Goal: Task Accomplishment & Management: Complete application form

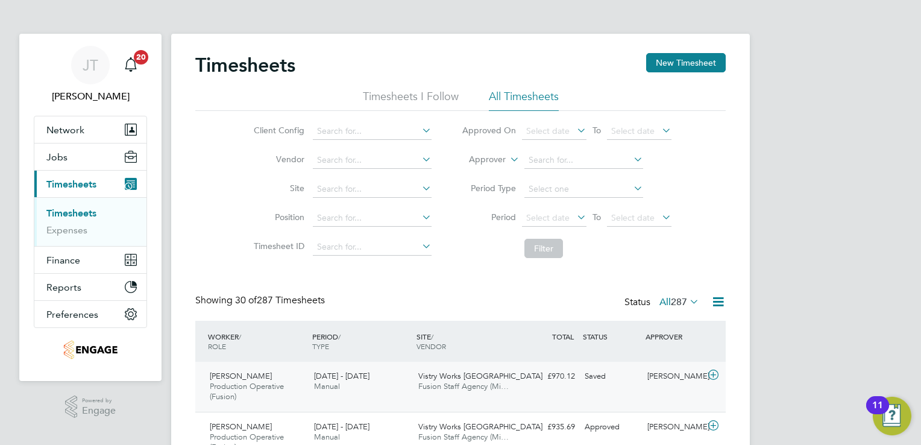
click at [704, 374] on div "[PERSON_NAME]" at bounding box center [674, 377] width 63 height 20
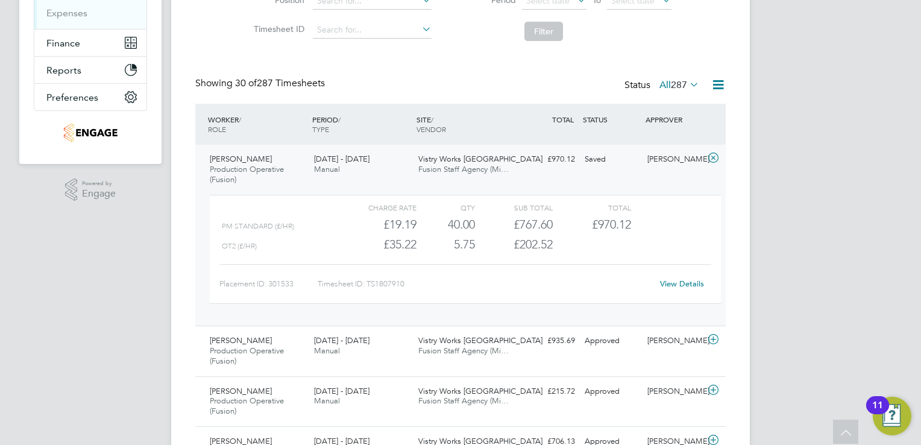
click at [674, 288] on link "View Details" at bounding box center [682, 284] width 44 height 10
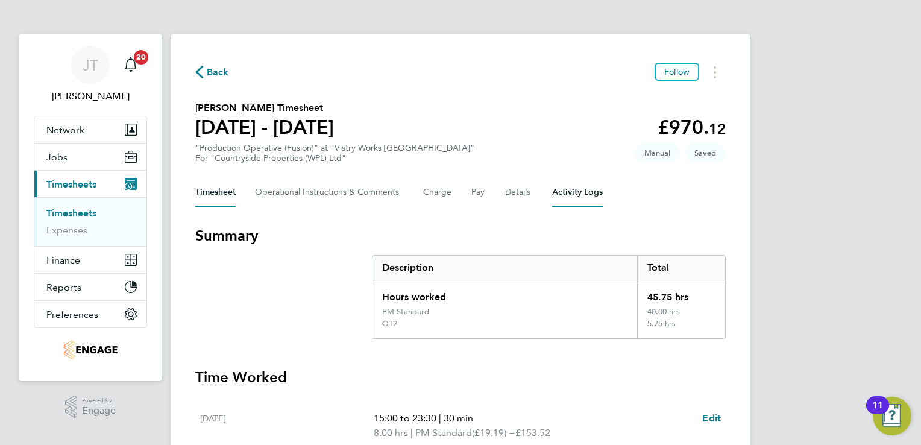
click at [572, 197] on Logs-tab "Activity Logs" at bounding box center [577, 192] width 51 height 29
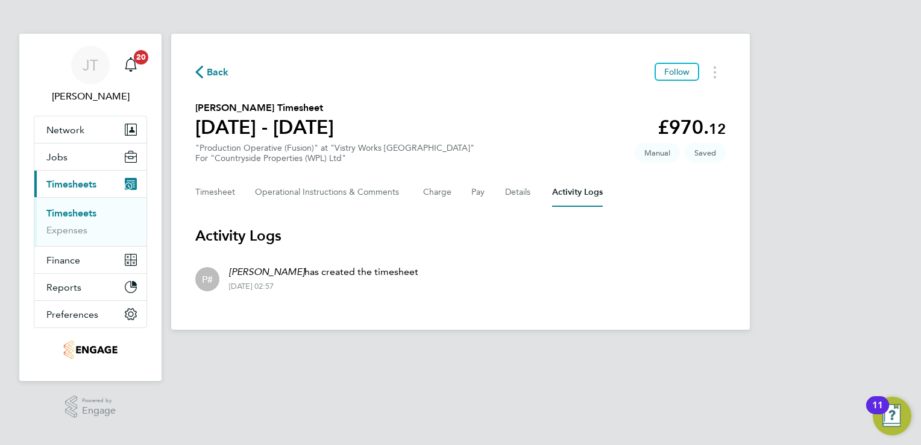
click at [87, 209] on link "Timesheets" at bounding box center [71, 212] width 50 height 11
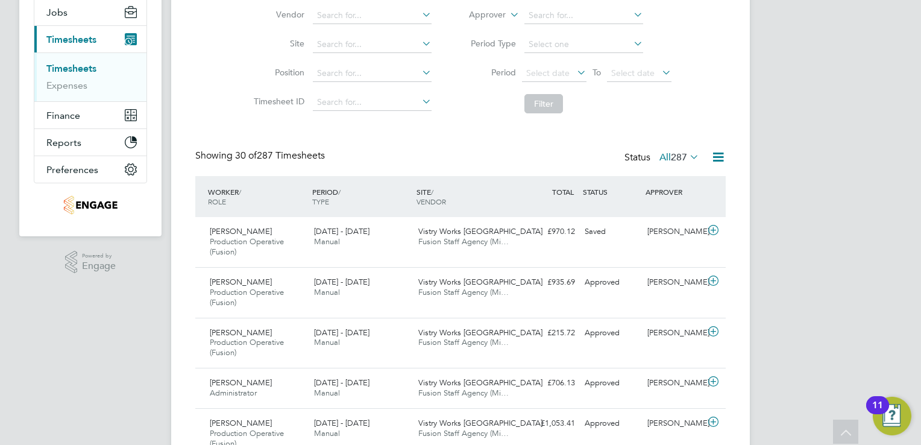
click at [687, 158] on icon at bounding box center [687, 156] width 0 height 17
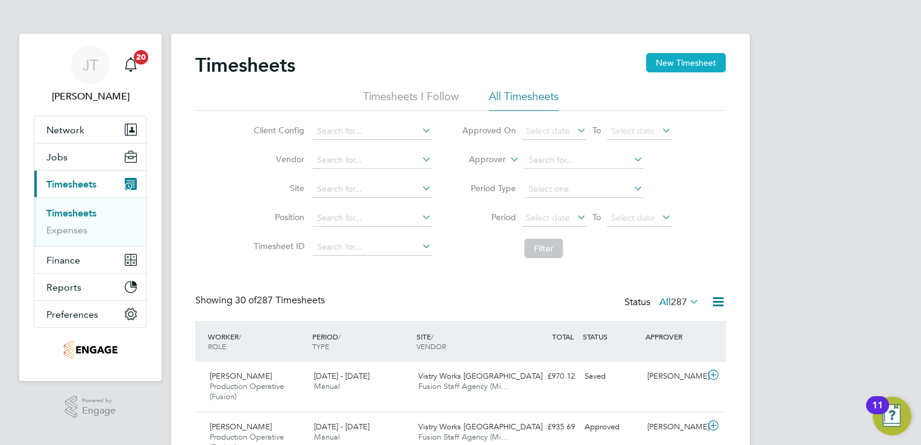
click at [668, 61] on button "New Timesheet" at bounding box center [686, 62] width 80 height 19
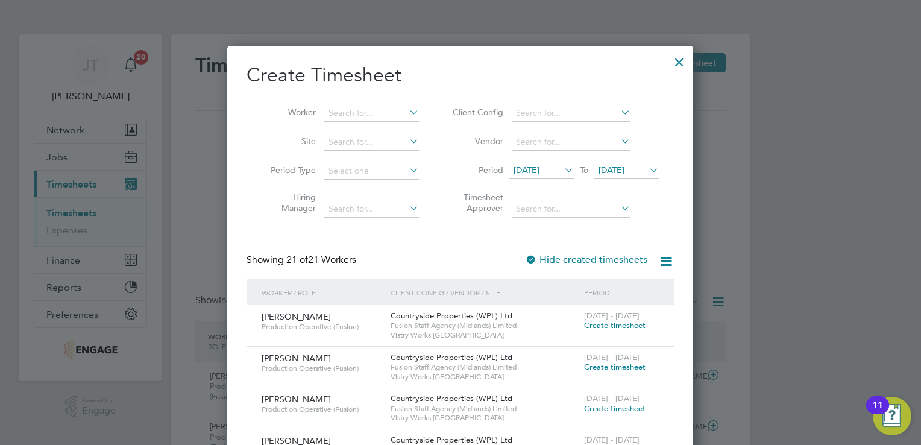
click at [540, 172] on span "12 Aug 2025" at bounding box center [527, 170] width 26 height 11
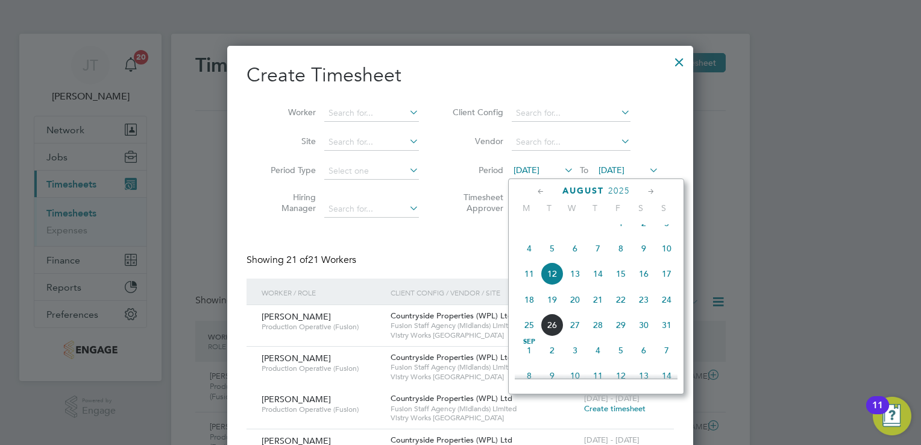
click at [526, 256] on span "4" at bounding box center [529, 248] width 23 height 23
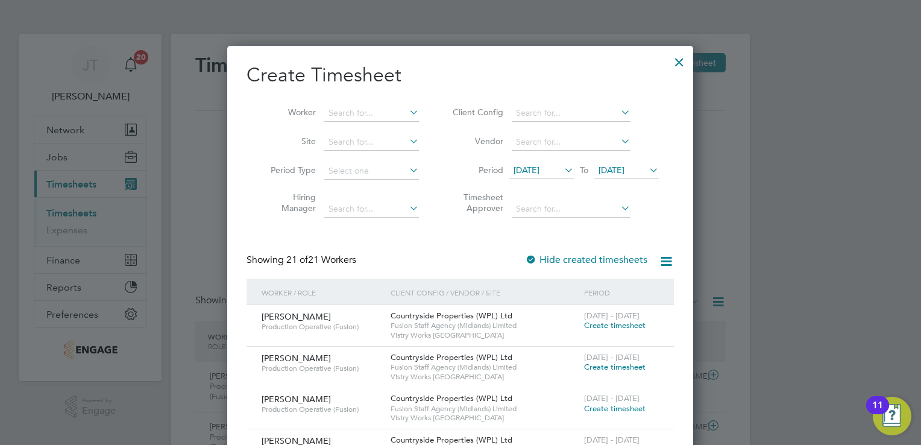
click at [625, 168] on span "19 Aug 2025" at bounding box center [612, 170] width 26 height 11
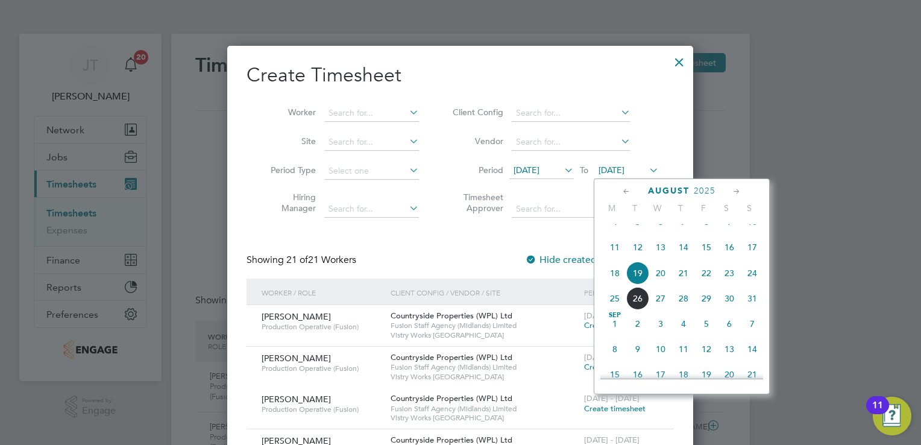
click at [761, 233] on span "10" at bounding box center [752, 221] width 23 height 23
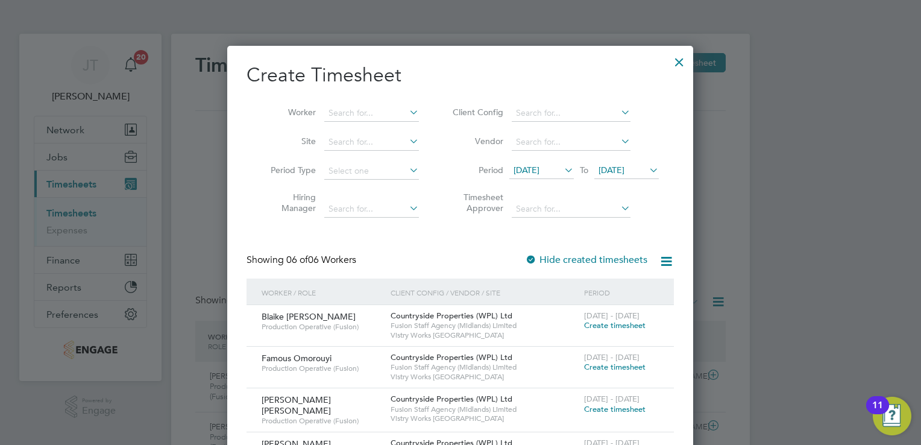
click at [599, 404] on span "Create timesheet" at bounding box center [614, 409] width 61 height 10
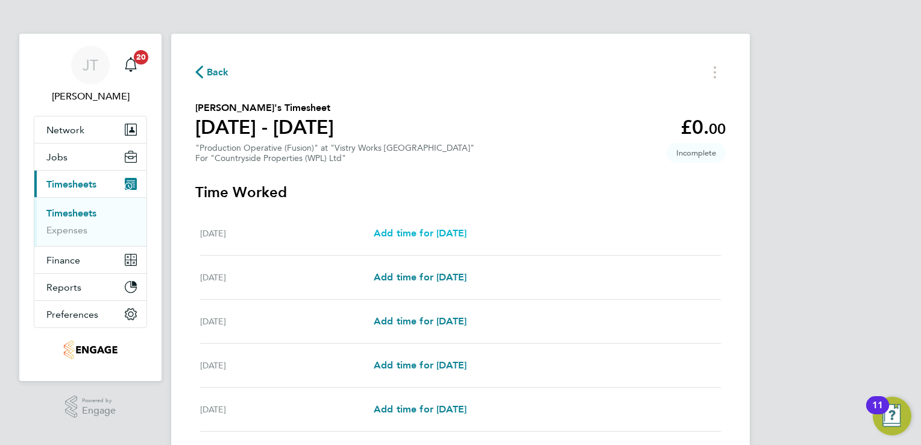
click at [440, 231] on span "Add time for Mon 04 Aug" at bounding box center [420, 232] width 93 height 11
select select "15"
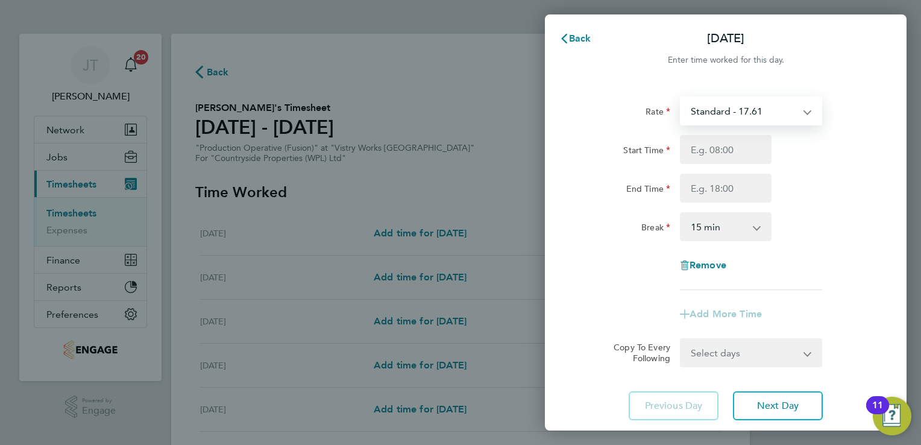
click at [699, 101] on select "Standard - 17.61 BONUS - 13.50 OT 1 - 26.42 OT2 - 35.22 PM Standard - 19.19 PM …" at bounding box center [743, 111] width 125 height 27
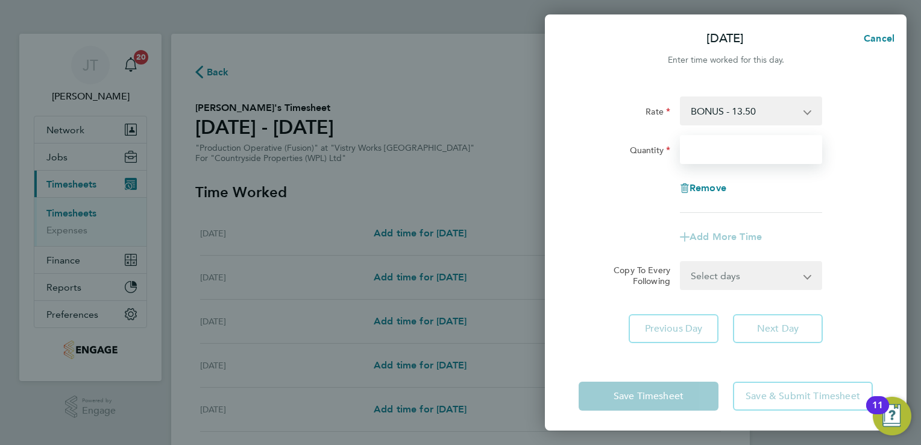
drag, startPoint x: 702, startPoint y: 125, endPoint x: 705, endPoint y: 150, distance: 24.8
click at [705, 150] on input "Quantity" at bounding box center [751, 149] width 142 height 29
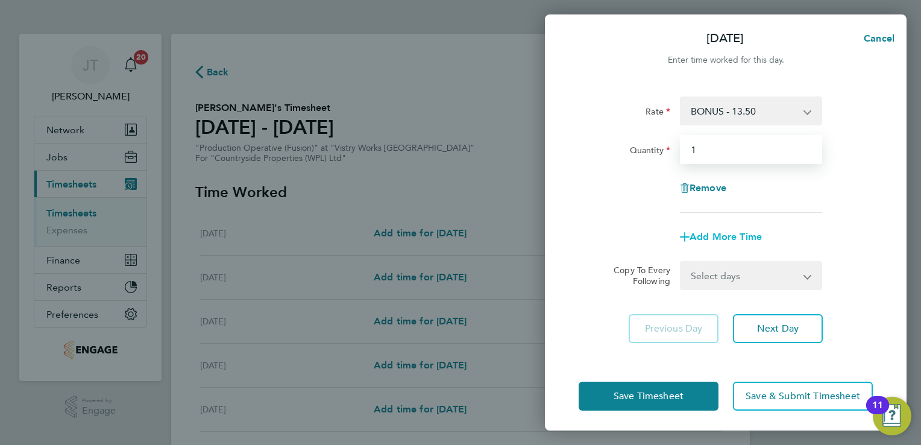
type input "1"
click at [689, 235] on icon "button" at bounding box center [685, 237] width 10 height 10
select select "null"
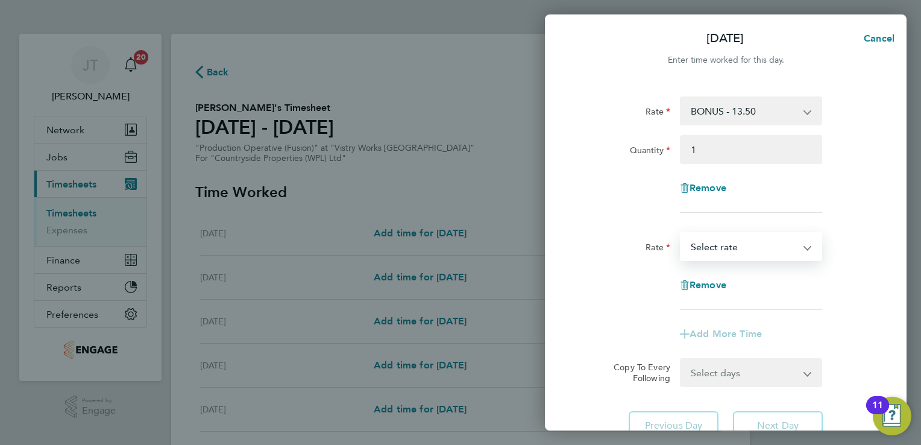
click at [690, 245] on select "Standard - 17.61 OT 1 - 26.42 OT2 - 35.22 PM Standard - 19.19 PM OT1 - 28.79 PM…" at bounding box center [743, 246] width 125 height 27
select select "15"
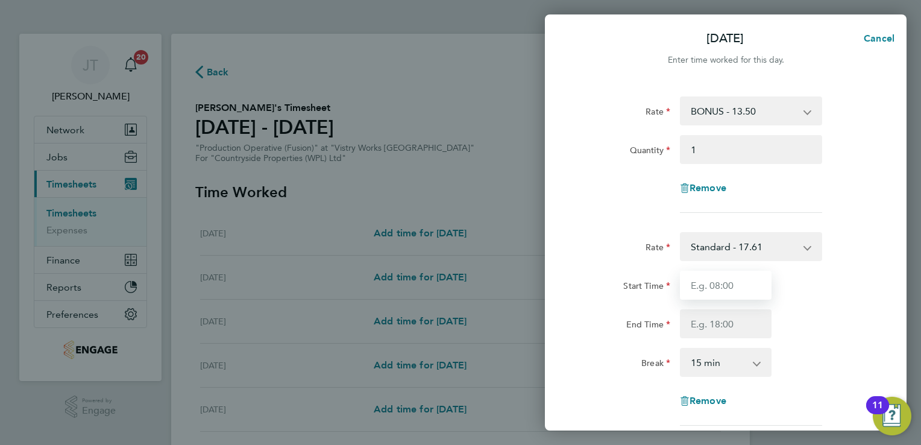
click at [702, 294] on input "Start Time" at bounding box center [726, 285] width 92 height 29
type input "07:00"
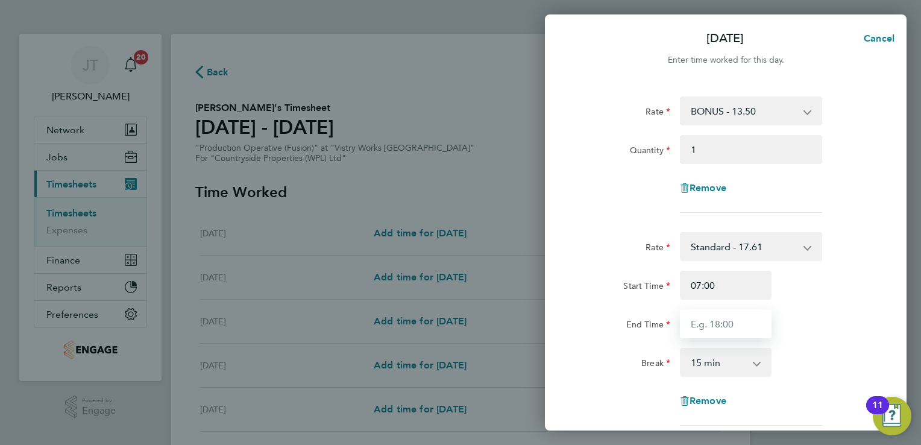
type input "15:00"
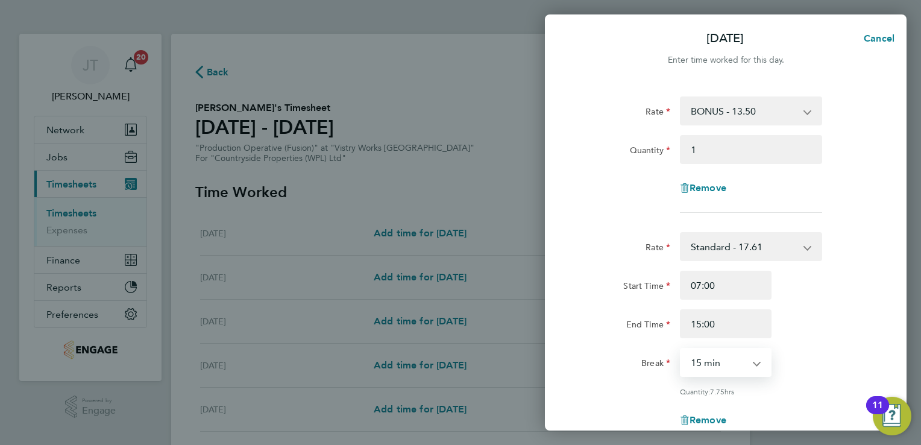
click at [726, 368] on select "0 min 15 min 30 min 45 min 60 min 75 min 90 min" at bounding box center [718, 362] width 75 height 27
click at [681, 349] on select "0 min 15 min 30 min 45 min 60 min 75 min 90 min" at bounding box center [718, 362] width 75 height 27
click at [739, 364] on select "0 min 15 min 30 min 45 min 60 min 75 min 90 min" at bounding box center [718, 362] width 75 height 27
select select "30"
click at [681, 349] on select "0 min 15 min 30 min 45 min 60 min 75 min 90 min" at bounding box center [718, 362] width 75 height 27
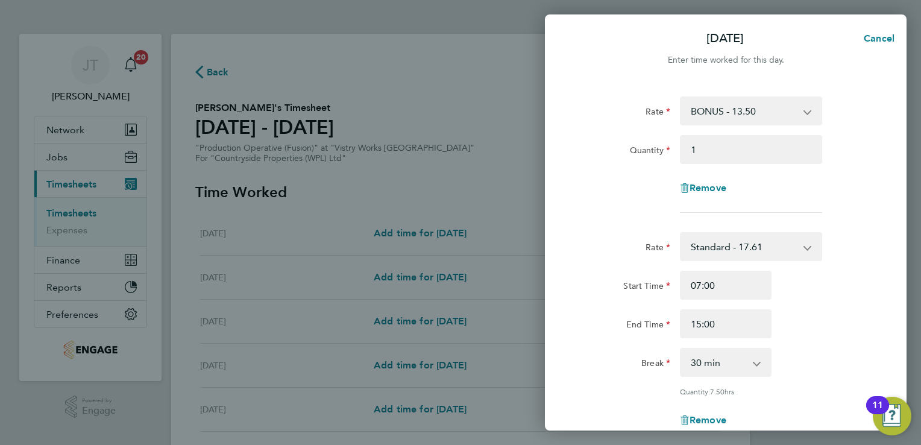
click at [860, 329] on div "End Time 15:00" at bounding box center [726, 323] width 304 height 29
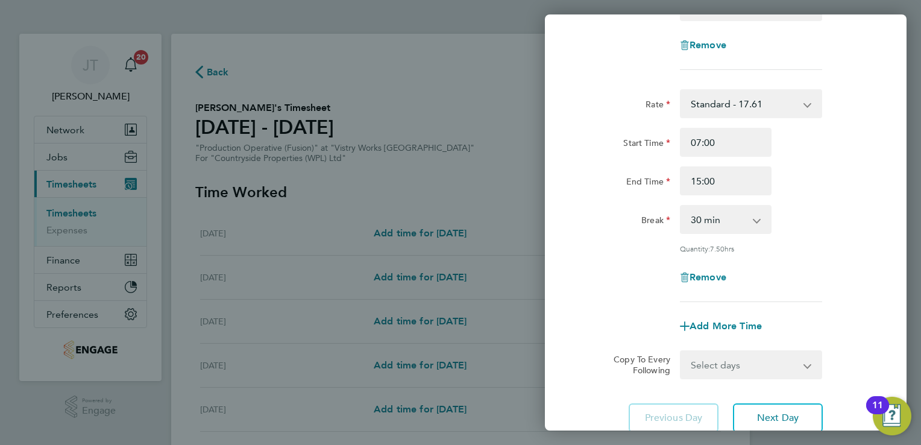
scroll to position [234, 0]
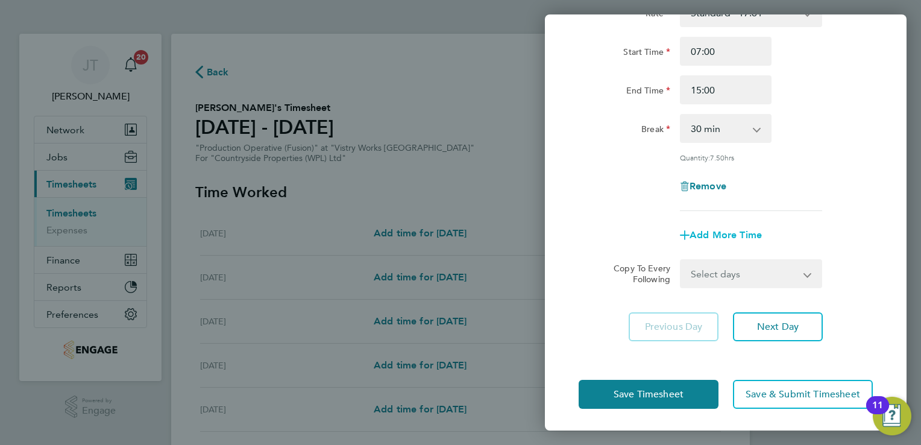
click at [694, 233] on span "Add More Time" at bounding box center [726, 234] width 72 height 11
select select "null"
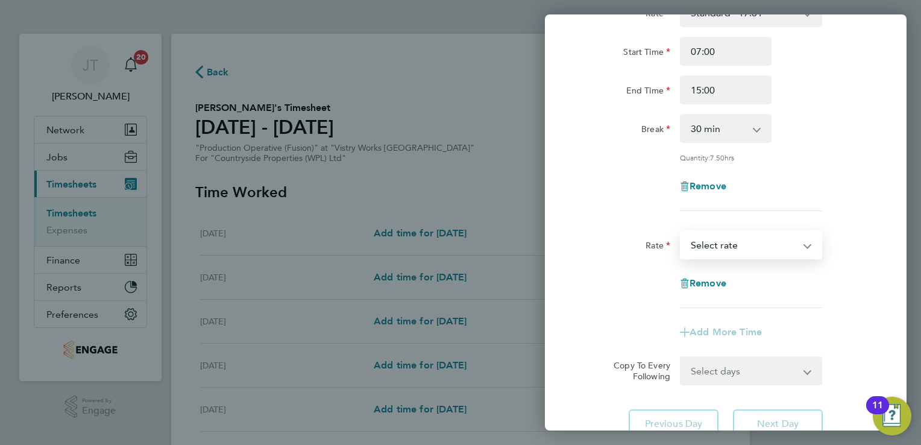
click at [695, 250] on select "Standard - 17.61 OT 1 - 26.42 OT2 - 35.22 PM Standard - 19.19 PM OT1 - 28.79 PM…" at bounding box center [743, 245] width 125 height 27
select select "15"
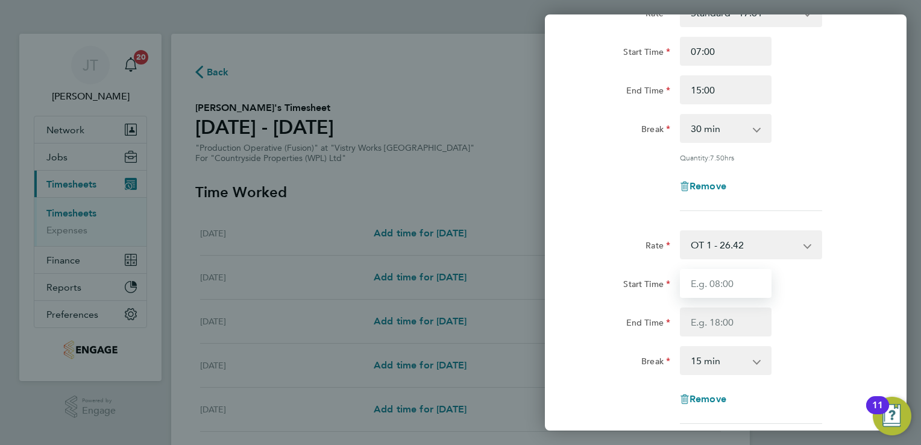
click at [688, 278] on input "Start Time" at bounding box center [726, 283] width 92 height 29
type input "15:00"
type input "16:00"
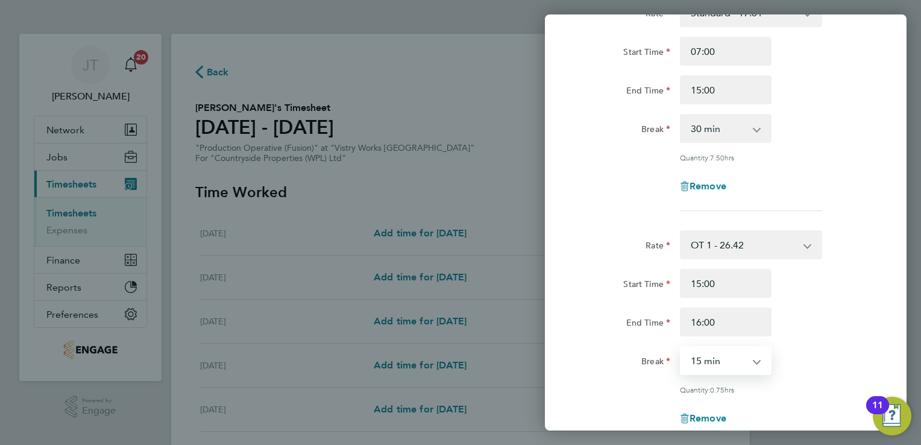
click at [738, 366] on select "0 min 15 min 30 min 45 min" at bounding box center [718, 360] width 75 height 27
select select "0"
click at [681, 347] on select "0 min 15 min 30 min 45 min" at bounding box center [718, 360] width 75 height 27
click at [841, 277] on div "Start Time 15:00" at bounding box center [726, 283] width 304 height 29
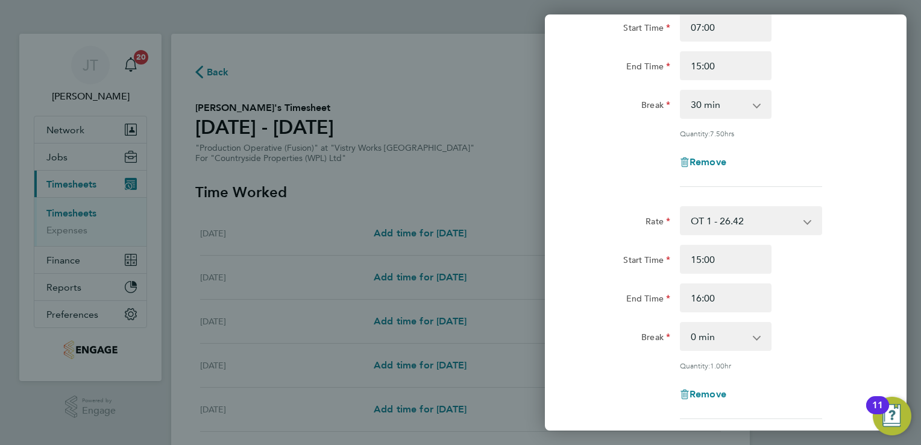
drag, startPoint x: 841, startPoint y: 277, endPoint x: 873, endPoint y: 269, distance: 33.1
click at [873, 269] on div "Start Time 15:00" at bounding box center [726, 259] width 304 height 29
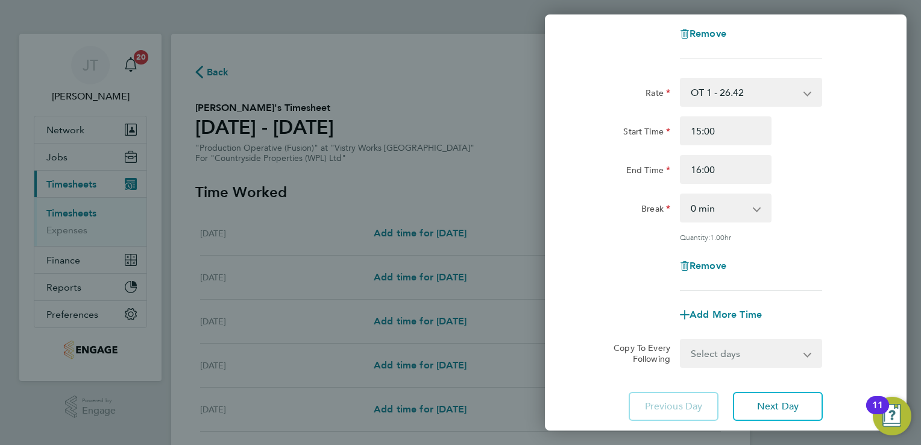
click at [873, 269] on app-timesheet-line-form-group "Rate OT 1 - 26.42 Standard - 17.61 OT2 - 35.22 PM Standard - 19.19 PM OT1 - 28.…" at bounding box center [726, 203] width 294 height 251
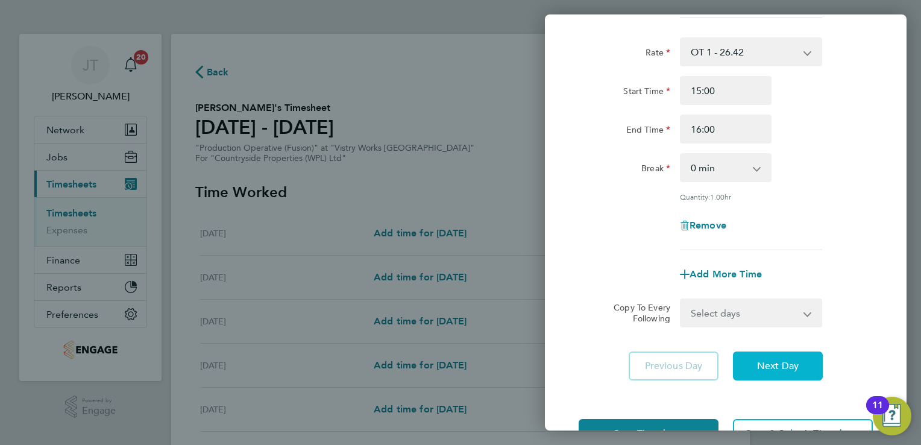
click at [795, 365] on span "Next Day" at bounding box center [778, 366] width 42 height 12
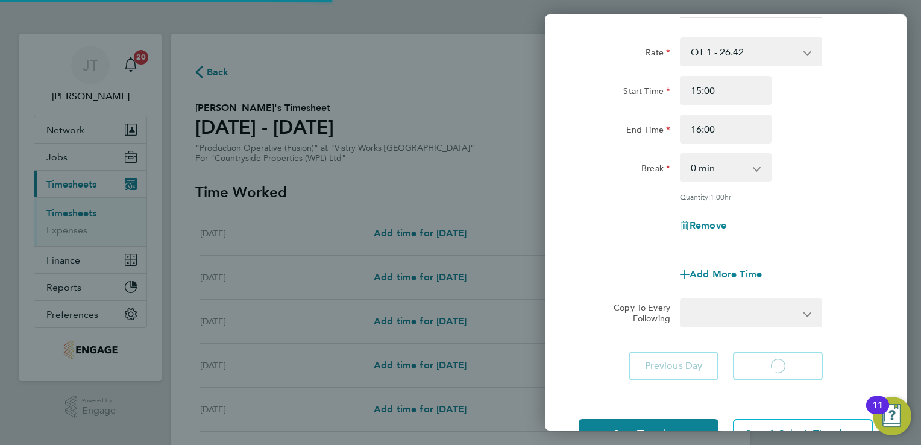
select select "15"
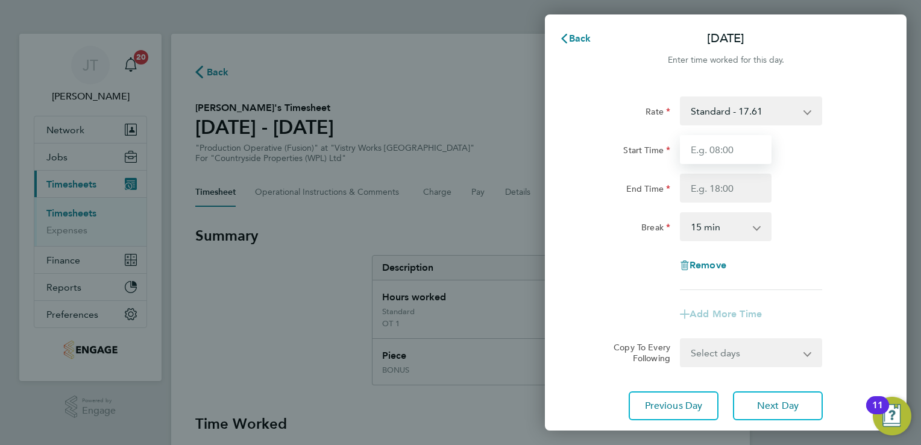
click at [697, 155] on input "Start Time" at bounding box center [726, 149] width 92 height 29
type input "07:00"
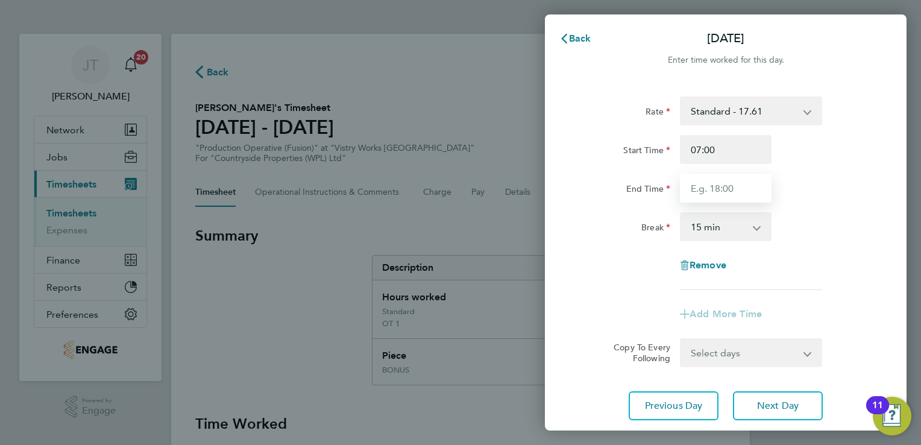
type input "15:00"
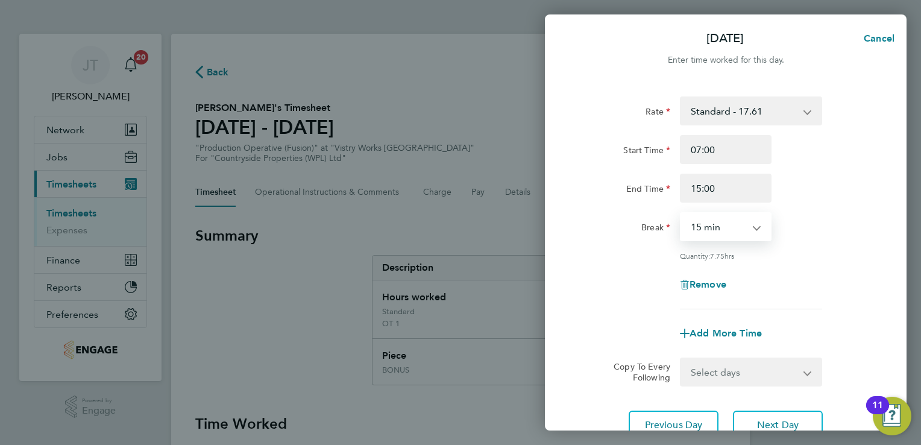
click at [720, 235] on select "0 min 15 min 30 min 45 min 60 min 75 min 90 min" at bounding box center [718, 226] width 75 height 27
select select "30"
click at [681, 213] on select "0 min 15 min 30 min 45 min 60 min 75 min 90 min" at bounding box center [718, 226] width 75 height 27
click at [725, 337] on span "Add More Time" at bounding box center [726, 332] width 72 height 11
select select "null"
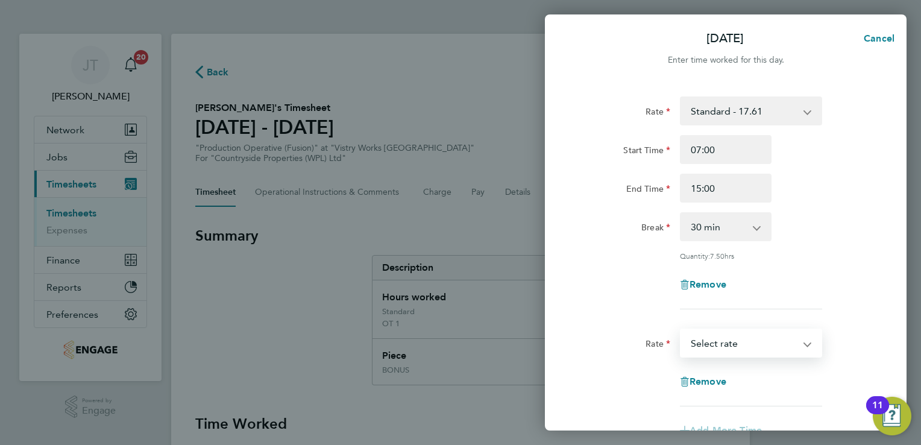
click at [725, 337] on select "BONUS - 13.50 Standard - 17.61 OT 1 - 26.42 OT2 - 35.22 PM Standard - 19.19 PM …" at bounding box center [743, 343] width 125 height 27
select select "15"
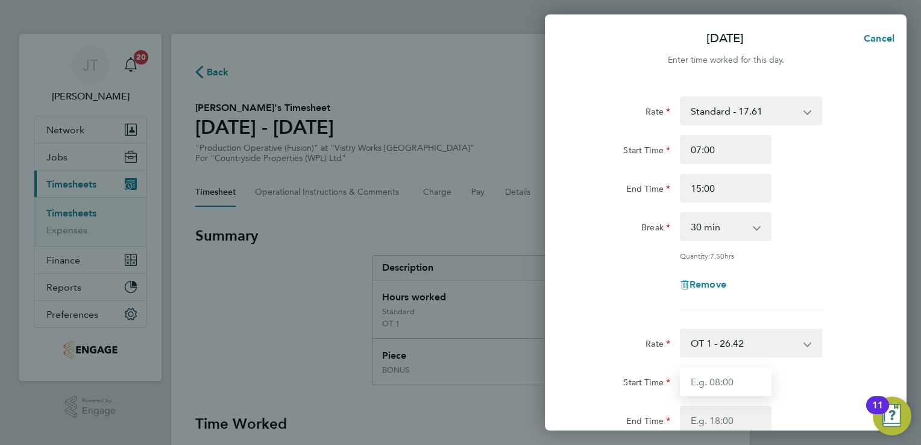
click at [727, 381] on input "Start Time" at bounding box center [726, 381] width 92 height 29
type input "15:00"
click at [703, 421] on input "End Time" at bounding box center [726, 420] width 92 height 29
type input "17:00"
click at [839, 351] on div "Rate OT 1 - 26.42 BONUS - 13.50 Standard - 17.61 OT2 - 35.22 PM Standard - 19.1…" at bounding box center [726, 343] width 304 height 29
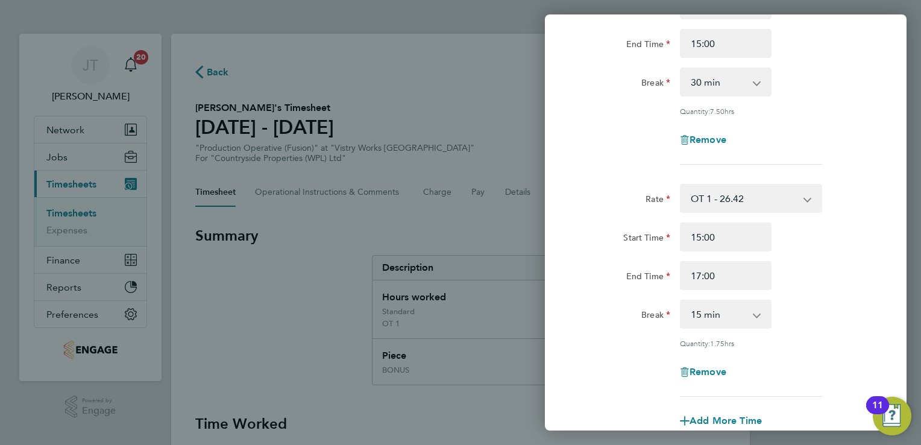
scroll to position [241, 0]
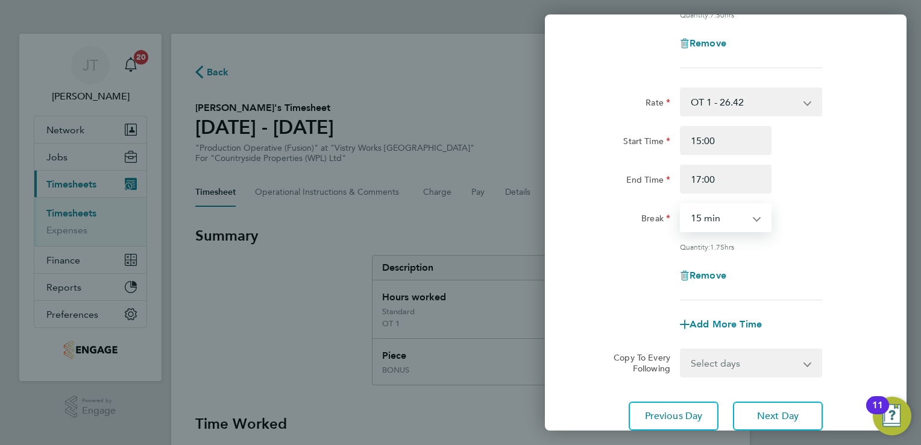
click at [733, 219] on select "0 min 15 min 30 min 45 min 60 min 75 min 90 min" at bounding box center [718, 217] width 75 height 27
select select "0"
click at [681, 204] on select "0 min 15 min 30 min 45 min 60 min 75 min 90 min" at bounding box center [718, 217] width 75 height 27
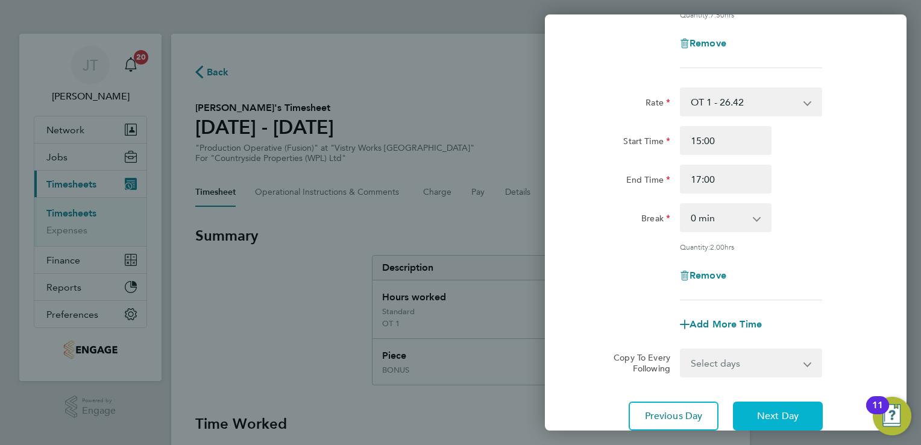
click at [773, 415] on span "Next Day" at bounding box center [778, 416] width 42 height 12
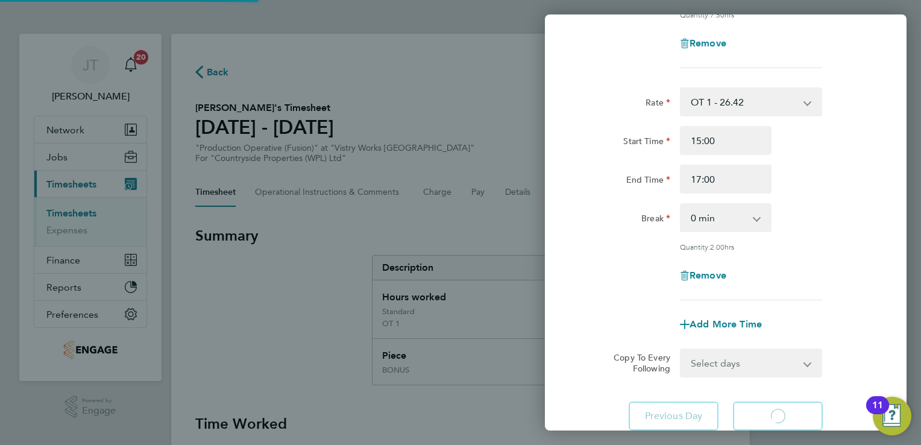
select select "15"
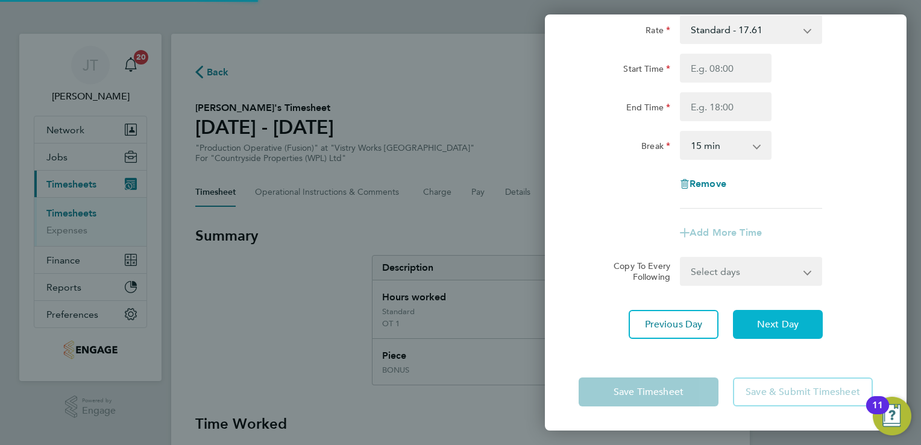
scroll to position [80, 0]
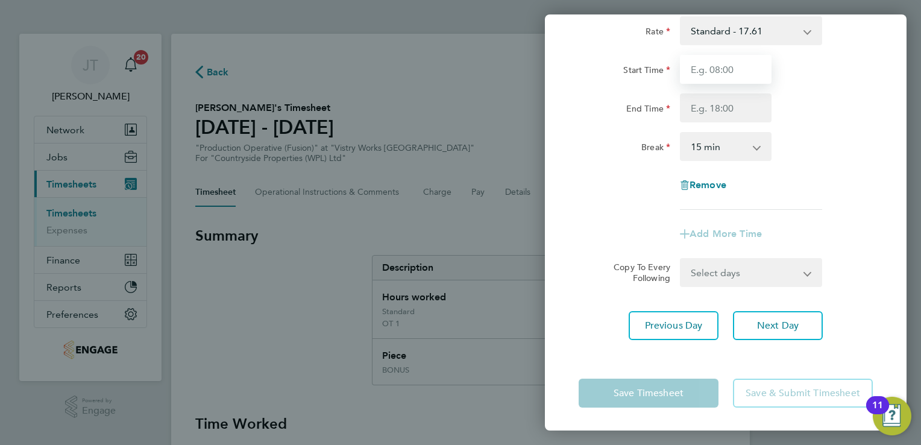
click at [702, 68] on input "Start Time" at bounding box center [726, 69] width 92 height 29
type input "07:00"
type input "15:00"
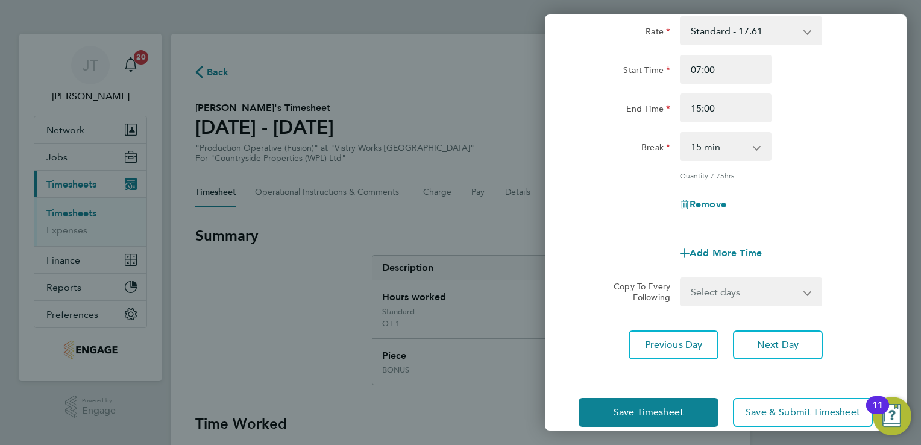
click at [731, 146] on select "0 min 15 min 30 min 45 min 60 min 75 min 90 min" at bounding box center [718, 146] width 75 height 27
select select "30"
click at [681, 133] on select "0 min 15 min 30 min 45 min 60 min 75 min 90 min" at bounding box center [718, 146] width 75 height 27
click at [732, 250] on span "Add More Time" at bounding box center [726, 252] width 72 height 11
select select "null"
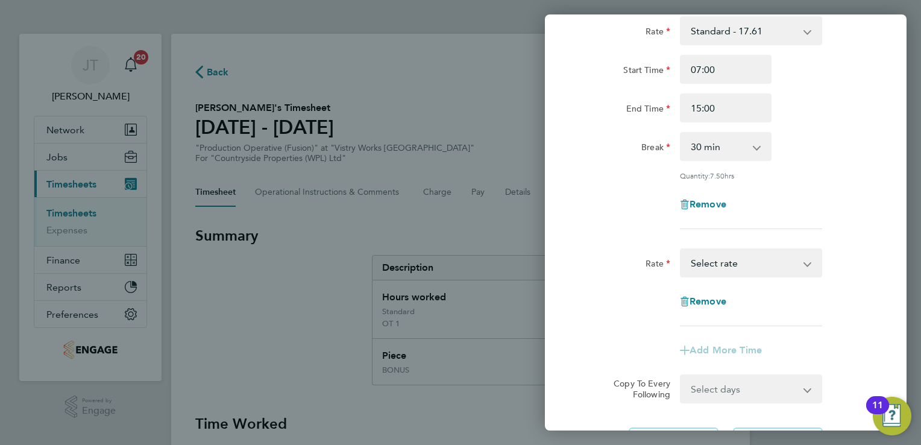
click at [719, 254] on select "BONUS - 13.50 Standard - 17.61 OT 1 - 26.42 OT2 - 35.22 PM Standard - 19.19 PM …" at bounding box center [743, 263] width 125 height 27
select select "15"
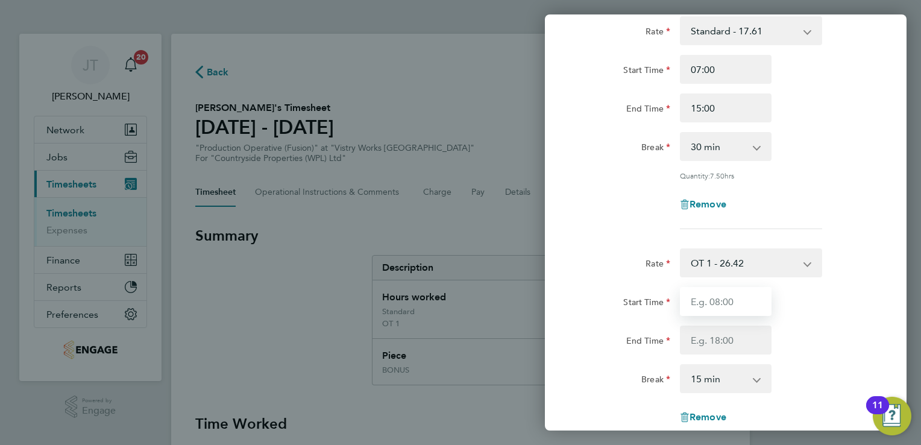
click at [714, 299] on input "Start Time" at bounding box center [726, 301] width 92 height 29
type input "15:00"
click at [752, 334] on input "End Time" at bounding box center [726, 340] width 92 height 29
type input "17:00"
click at [711, 380] on select "0 min 15 min 30 min 45 min 60 min 75 min 90 min" at bounding box center [718, 378] width 75 height 27
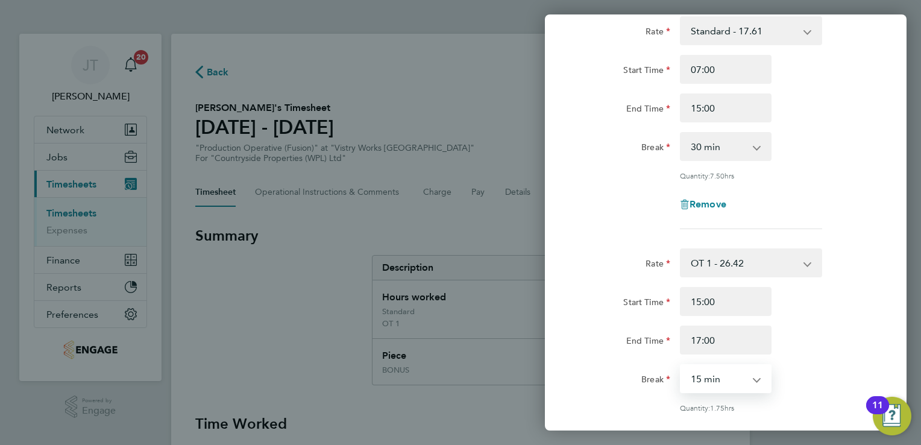
select select "0"
click at [681, 365] on select "0 min 15 min 30 min 45 min 60 min 75 min 90 min" at bounding box center [718, 378] width 75 height 27
click at [830, 351] on div "End Time 17:00" at bounding box center [726, 340] width 304 height 29
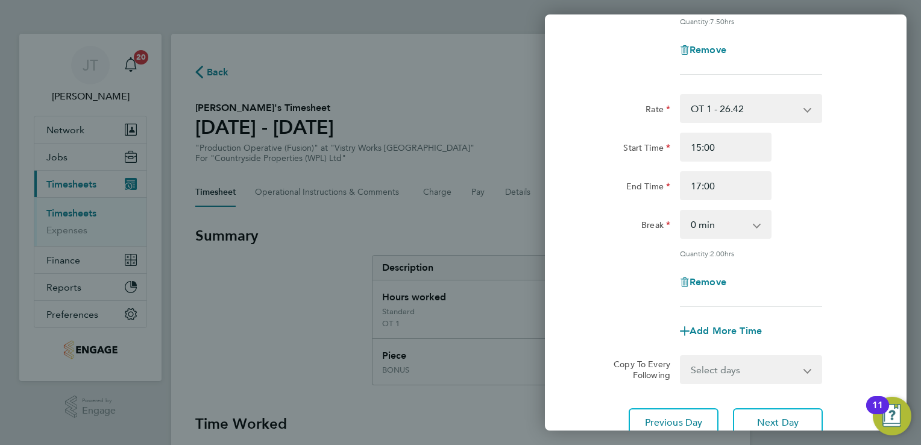
scroll to position [330, 0]
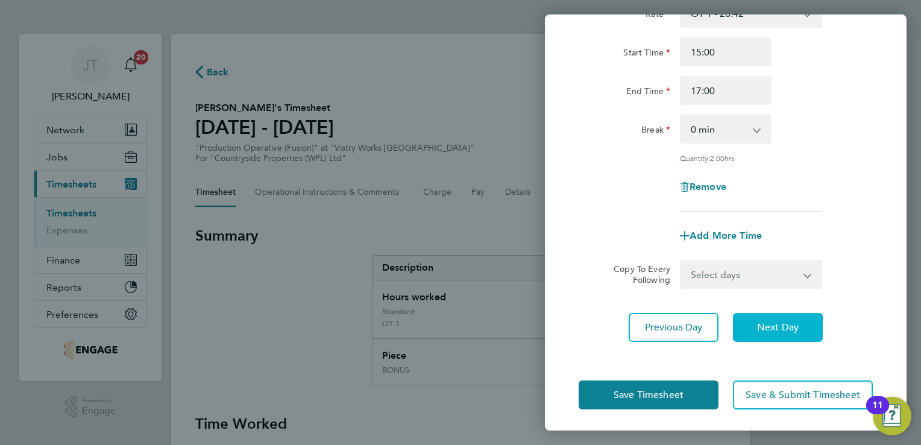
click at [793, 336] on button "Next Day" at bounding box center [778, 327] width 90 height 29
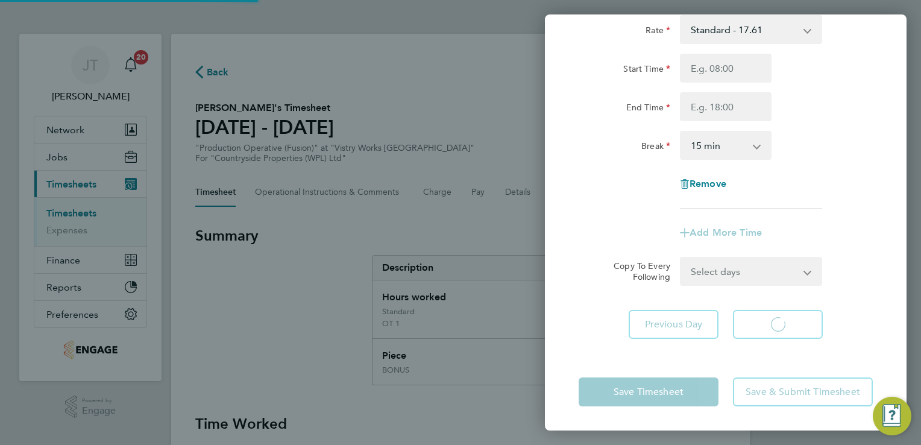
scroll to position [80, 0]
select select "15"
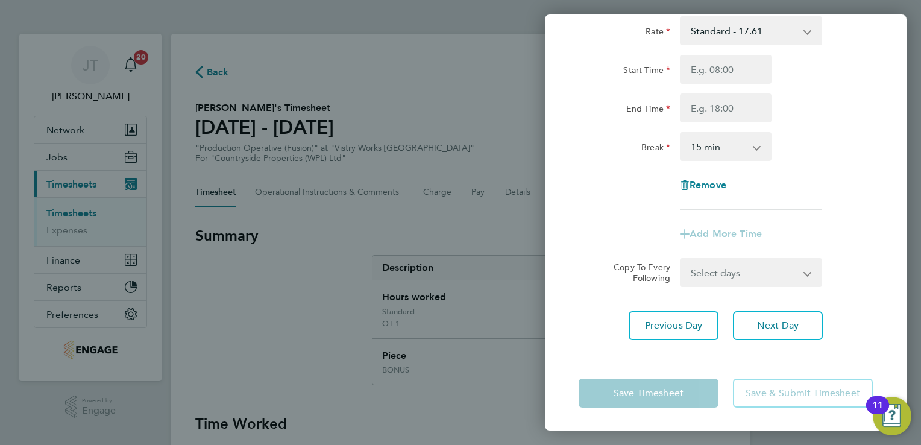
click at [833, 132] on div "Break 0 min 15 min 30 min 45 min 60 min 75 min 90 min" at bounding box center [726, 146] width 304 height 29
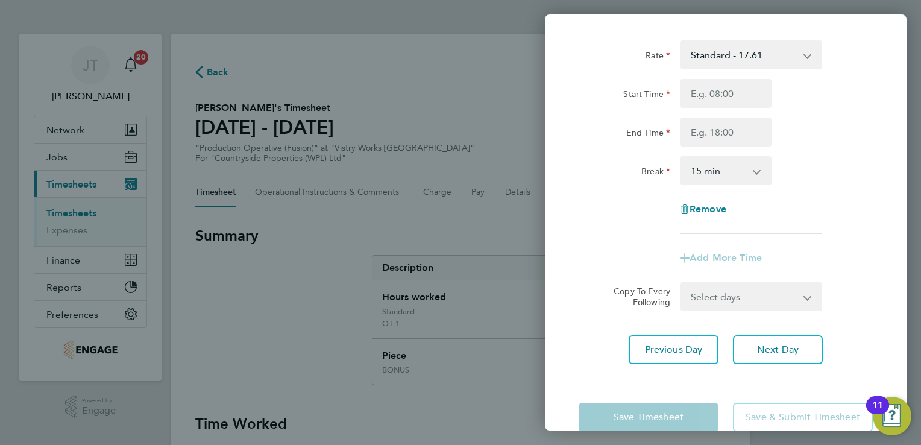
scroll to position [0, 0]
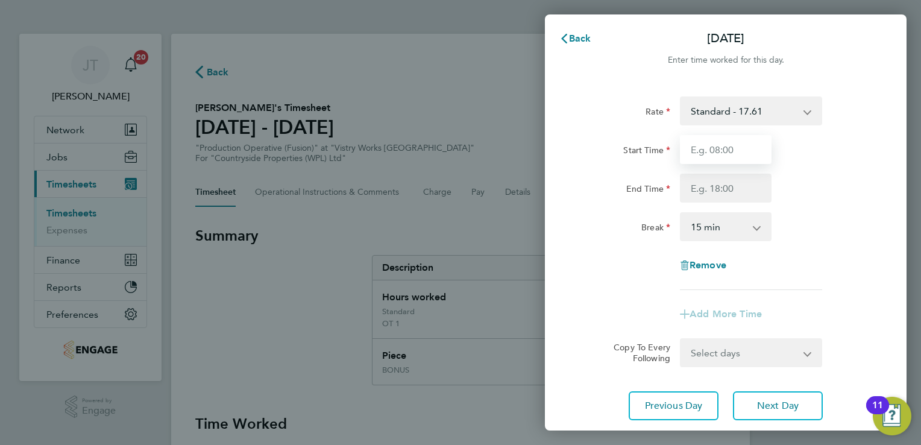
click at [689, 156] on input "Start Time" at bounding box center [726, 149] width 92 height 29
type input "07:00"
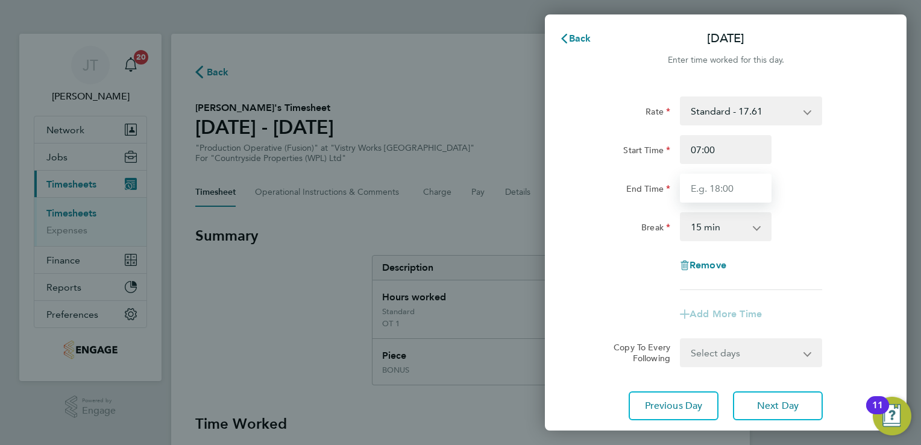
type input "15:00"
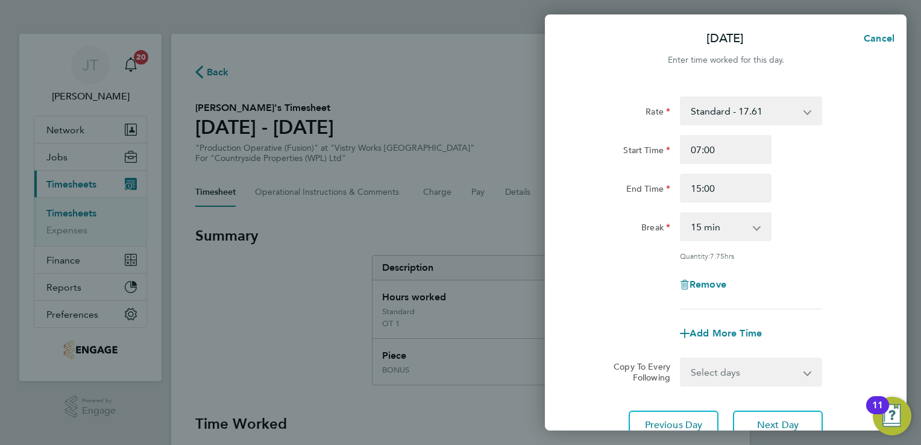
click at [717, 240] on div "0 min 15 min 30 min 45 min 60 min 75 min 90 min" at bounding box center [726, 226] width 92 height 29
click at [714, 215] on select "0 min 15 min 30 min 45 min 60 min 75 min 90 min" at bounding box center [718, 226] width 75 height 27
select select "30"
click at [681, 213] on select "0 min 15 min 30 min 45 min 60 min 75 min 90 min" at bounding box center [718, 226] width 75 height 27
click at [726, 327] on span "Add More Time" at bounding box center [726, 332] width 72 height 11
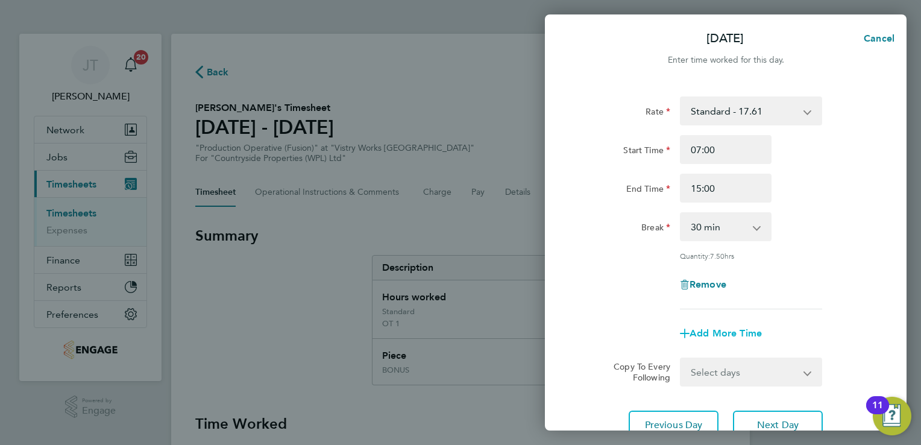
select select "null"
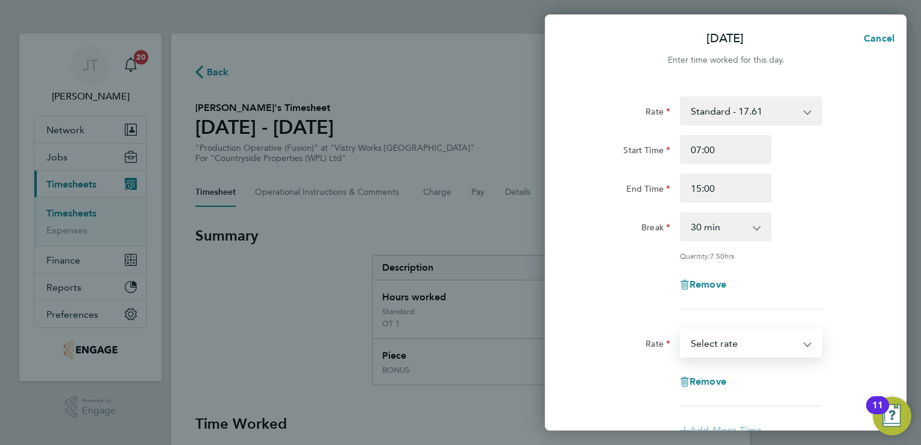
click at [726, 346] on select "BONUS - 13.50 Standard - 17.61 OT 1 - 26.42 OT2 - 35.22 PM Standard - 19.19 PM …" at bounding box center [743, 343] width 125 height 27
select select "15"
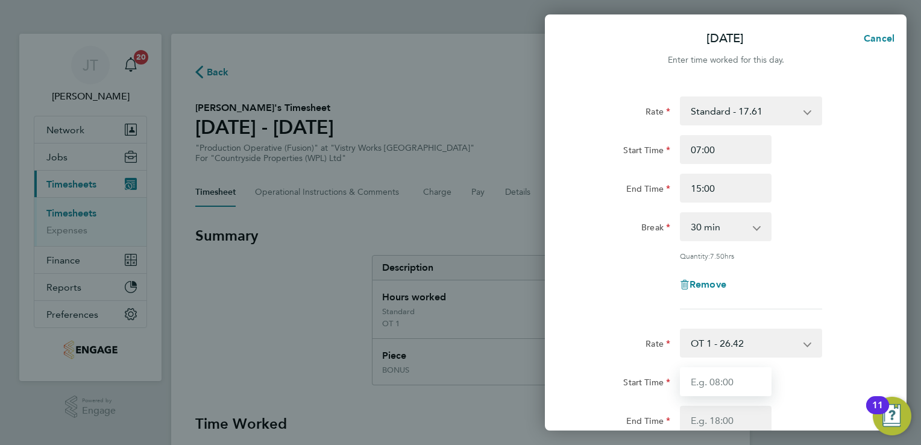
click at [707, 380] on input "Start Time" at bounding box center [726, 381] width 92 height 29
type input "15:00"
click at [692, 421] on input "End Time" at bounding box center [726, 420] width 92 height 29
type input "17:00"
click at [871, 295] on div "Remove" at bounding box center [726, 284] width 304 height 29
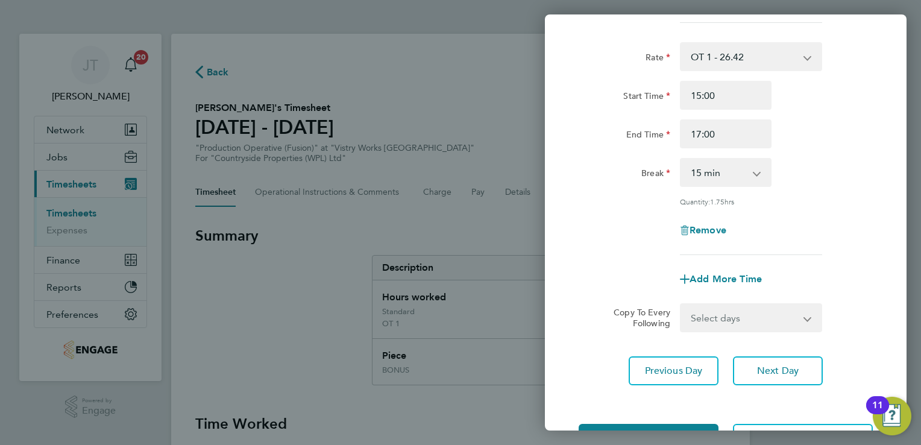
scroll to position [289, 0]
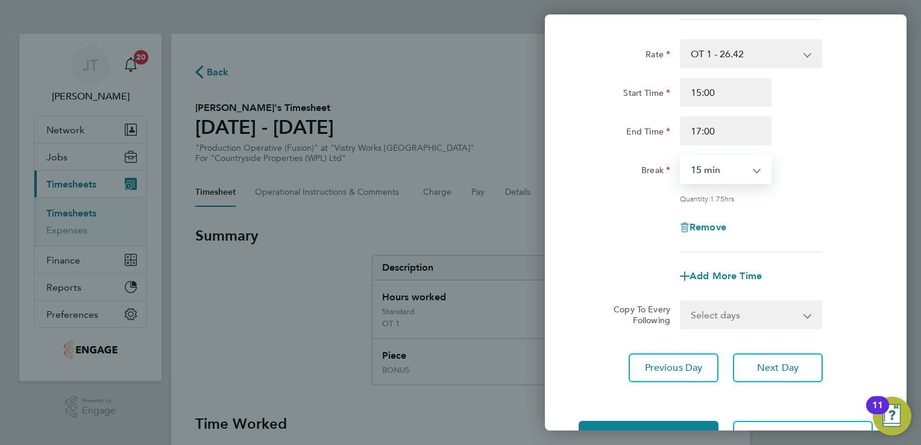
click at [709, 169] on select "0 min 15 min 30 min 45 min 60 min 75 min 90 min" at bounding box center [718, 169] width 75 height 27
select select "0"
click at [681, 156] on select "0 min 15 min 30 min 45 min 60 min 75 min 90 min" at bounding box center [718, 169] width 75 height 27
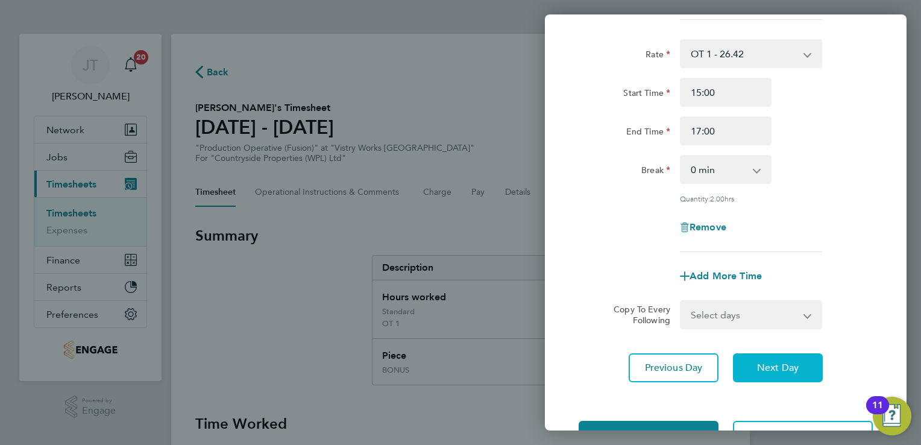
click at [793, 365] on span "Next Day" at bounding box center [778, 368] width 42 height 12
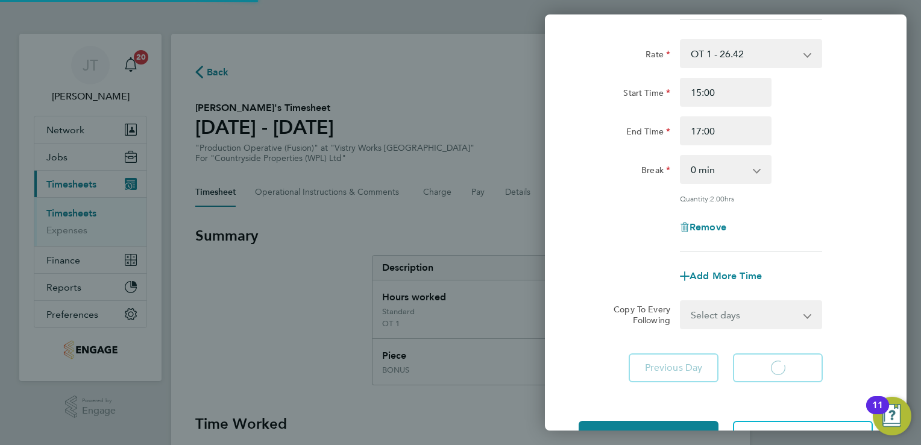
scroll to position [80, 0]
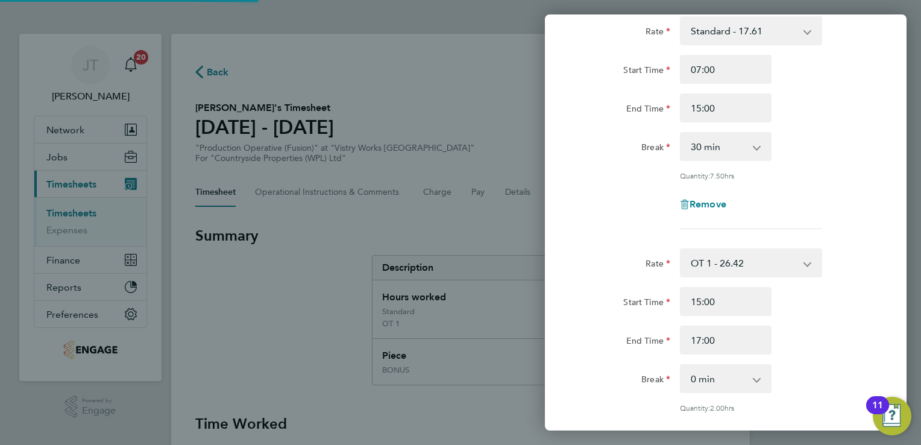
select select "15"
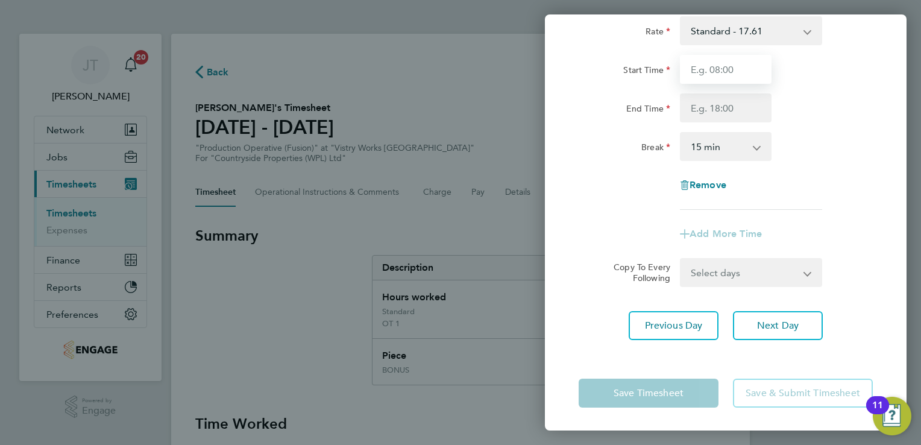
click at [740, 75] on input "Start Time" at bounding box center [726, 69] width 92 height 29
type input "07:00"
type input "15:00"
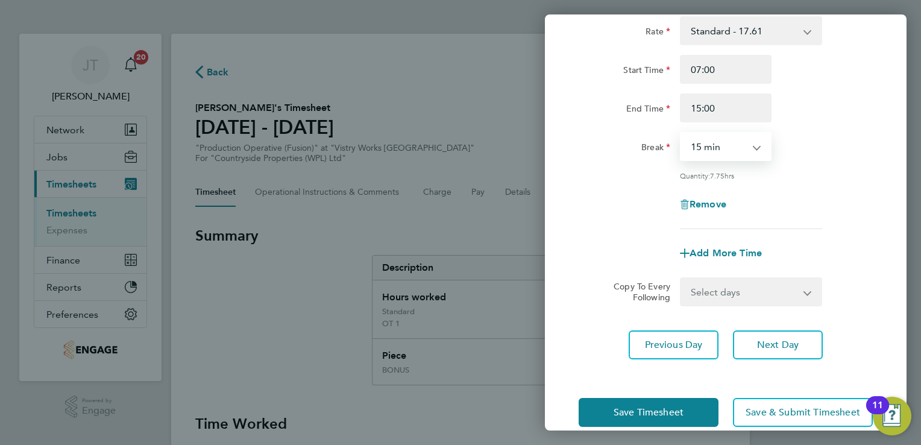
click at [737, 152] on select "0 min 15 min 30 min 45 min 60 min 75 min 90 min" at bounding box center [718, 146] width 75 height 27
select select "30"
click at [681, 133] on select "0 min 15 min 30 min 45 min 60 min 75 min 90 min" at bounding box center [718, 146] width 75 height 27
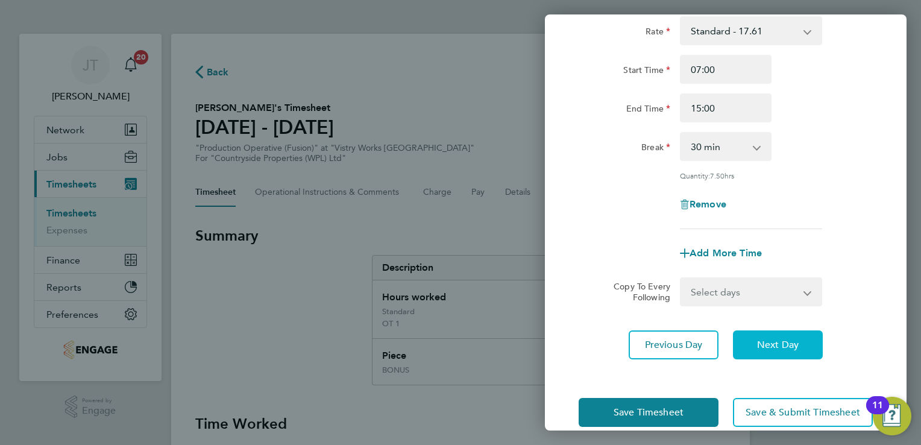
click at [777, 344] on span "Next Day" at bounding box center [778, 345] width 42 height 12
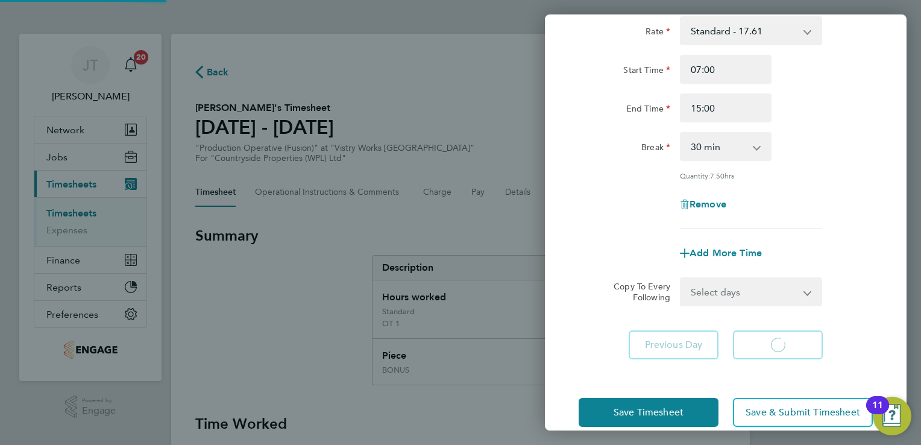
select select "15"
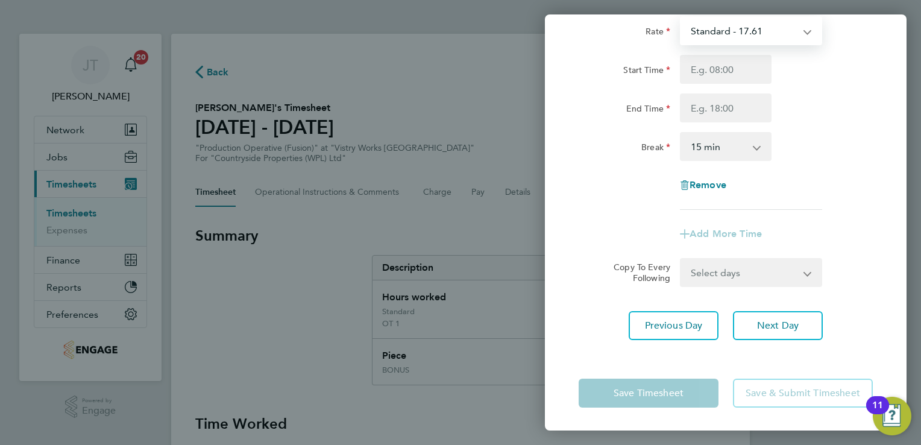
click at [709, 36] on select "Standard - 17.61 BONUS - 13.50 OT 1 - 26.42 OT2 - 35.22 PM Standard - 19.19 PM …" at bounding box center [743, 30] width 125 height 27
select select "15"
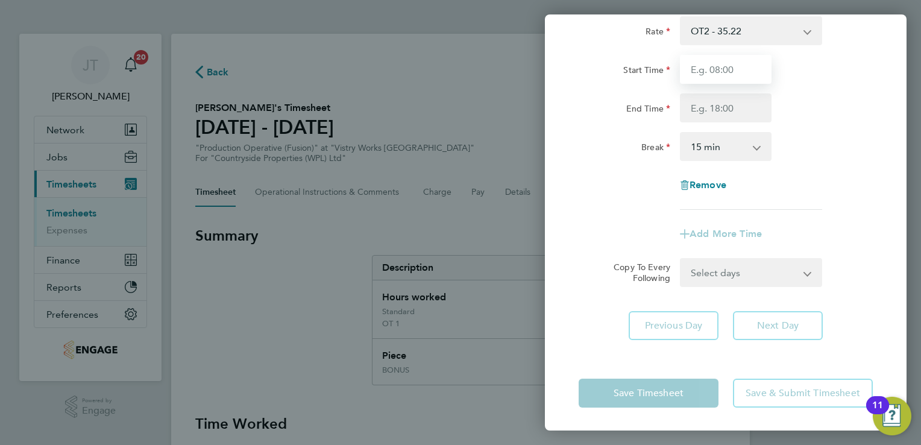
click at [699, 68] on input "Start Time" at bounding box center [726, 69] width 92 height 29
type input "07:00"
click at [693, 115] on input "End Time" at bounding box center [726, 107] width 92 height 29
type input "08:30"
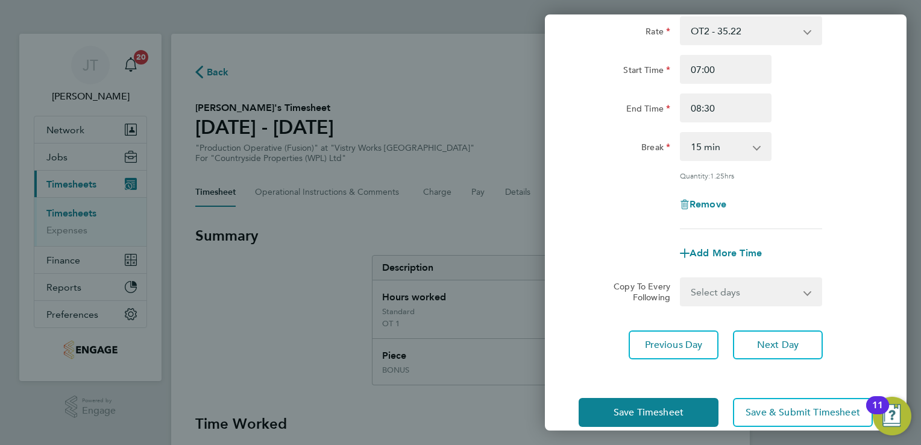
click at [758, 146] on app-icon-cross-button at bounding box center [763, 146] width 14 height 27
click at [738, 140] on select "0 min 15 min 30 min 45 min 60 min 75 min" at bounding box center [718, 146] width 75 height 27
select select "0"
click at [681, 133] on select "0 min 15 min 30 min 45 min 60 min 75 min" at bounding box center [718, 146] width 75 height 27
click at [887, 210] on div "Rate OT2 - 35.22 BONUS - 13.50 Standard - 17.61 OT 1 - 26.42 PM Standard - 19.1…" at bounding box center [726, 188] width 362 height 372
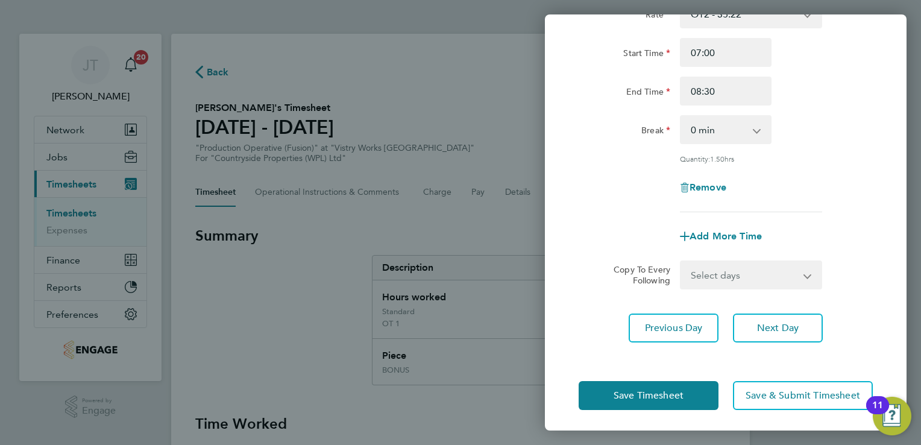
scroll to position [99, 0]
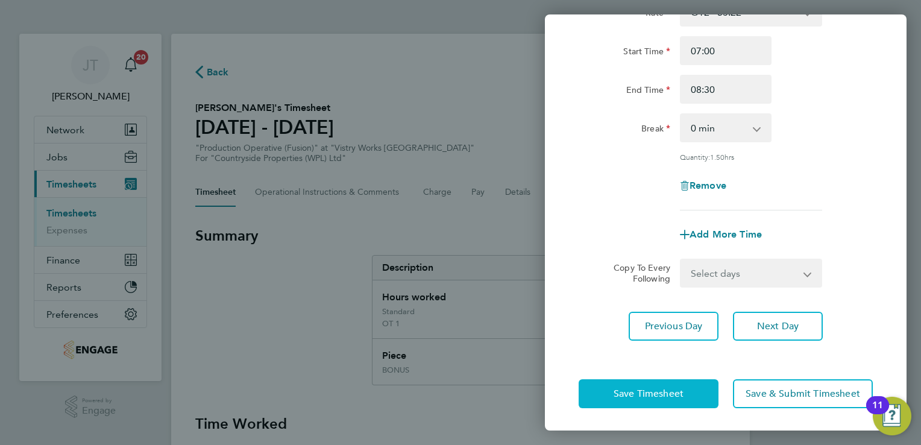
click at [629, 398] on button "Save Timesheet" at bounding box center [649, 393] width 140 height 29
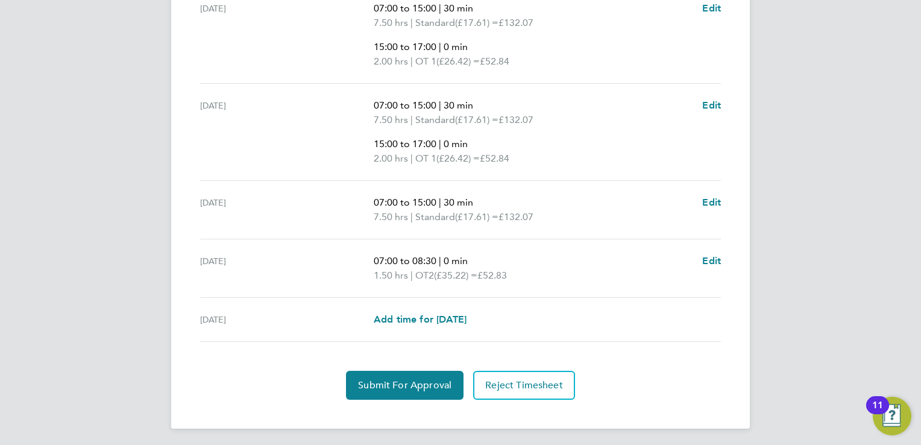
scroll to position [702, 0]
click at [417, 385] on span "Submit For Approval" at bounding box center [404, 385] width 93 height 12
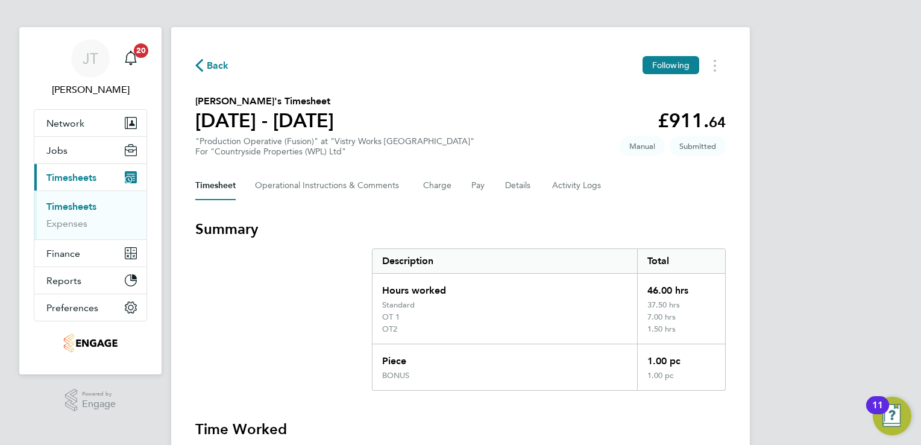
scroll to position [0, 0]
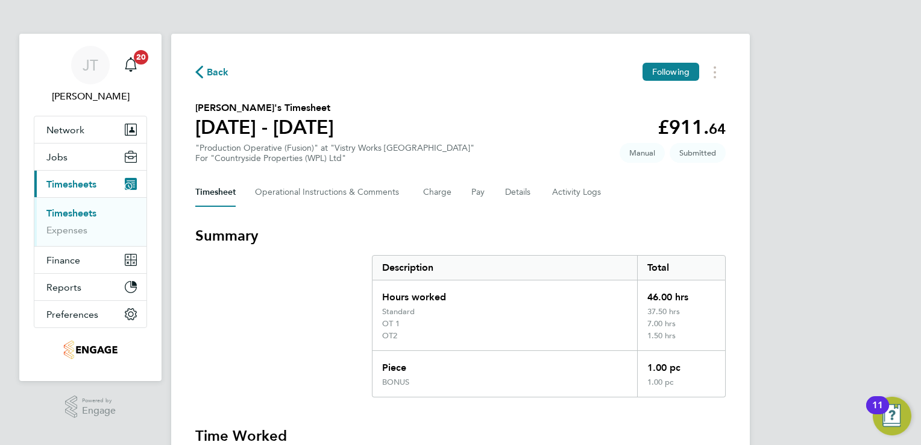
click at [210, 69] on span "Back" at bounding box center [218, 72] width 22 height 14
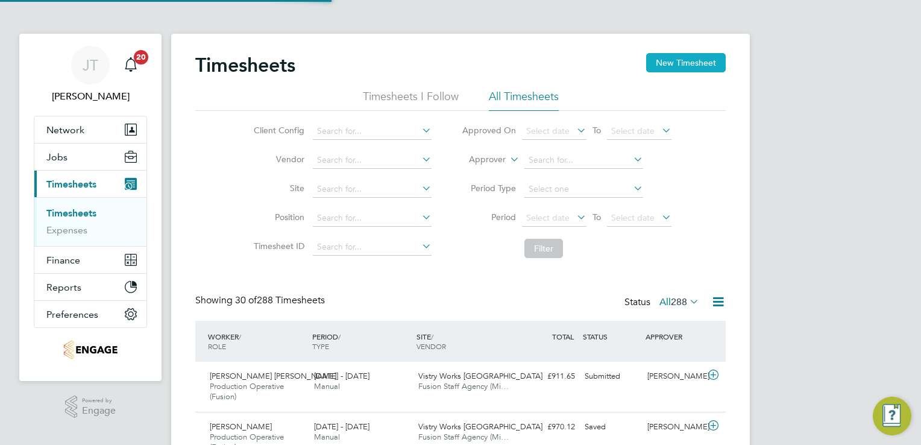
scroll to position [40, 105]
click at [673, 66] on button "New Timesheet" at bounding box center [686, 62] width 80 height 19
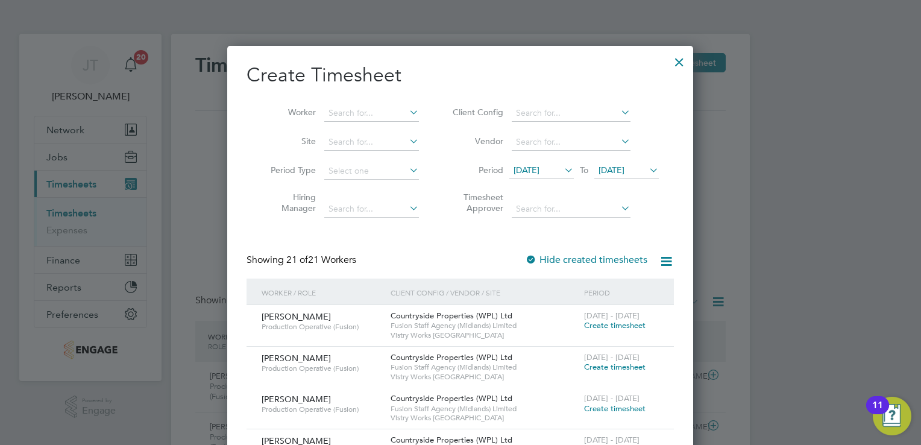
click at [552, 175] on span "12 Aug 2025" at bounding box center [541, 171] width 65 height 16
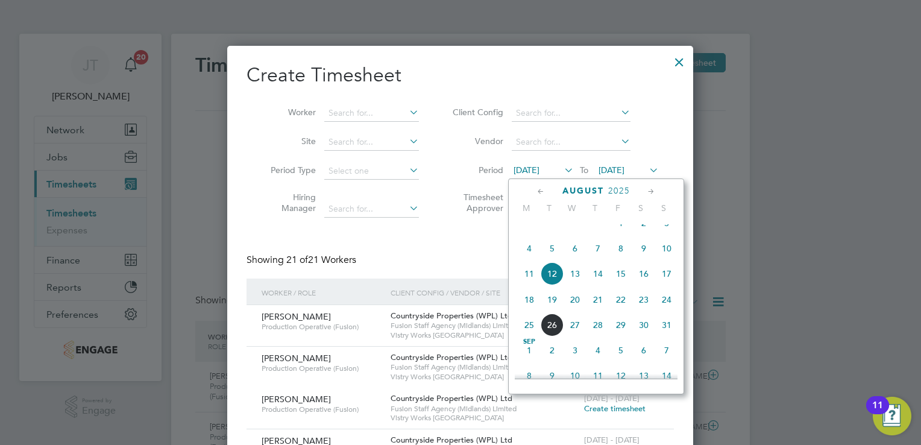
click at [531, 255] on span "4" at bounding box center [529, 248] width 23 height 23
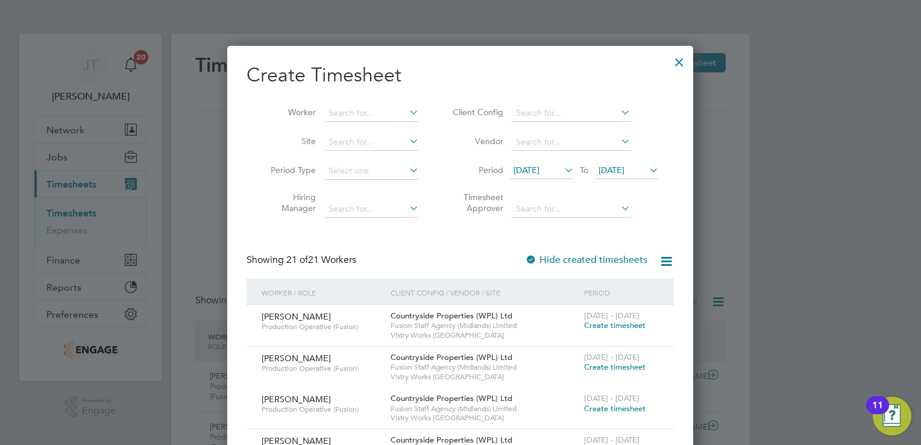
click at [621, 172] on span "19 Aug 2025" at bounding box center [612, 170] width 26 height 11
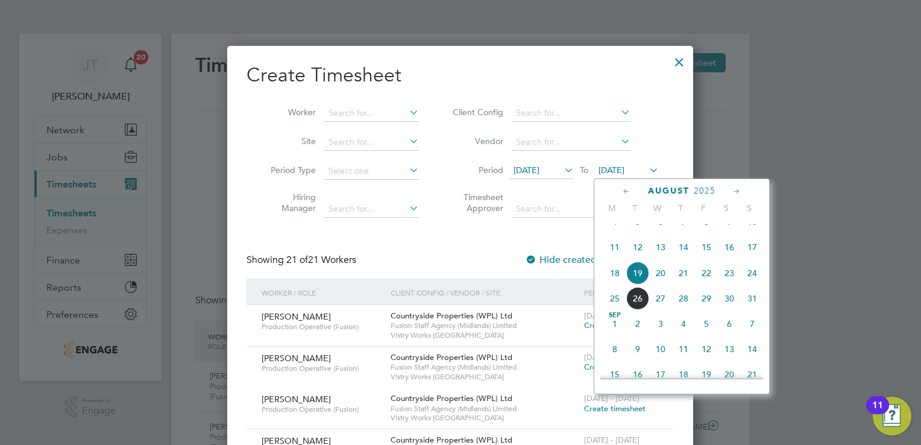
click at [750, 233] on span "10" at bounding box center [752, 221] width 23 height 23
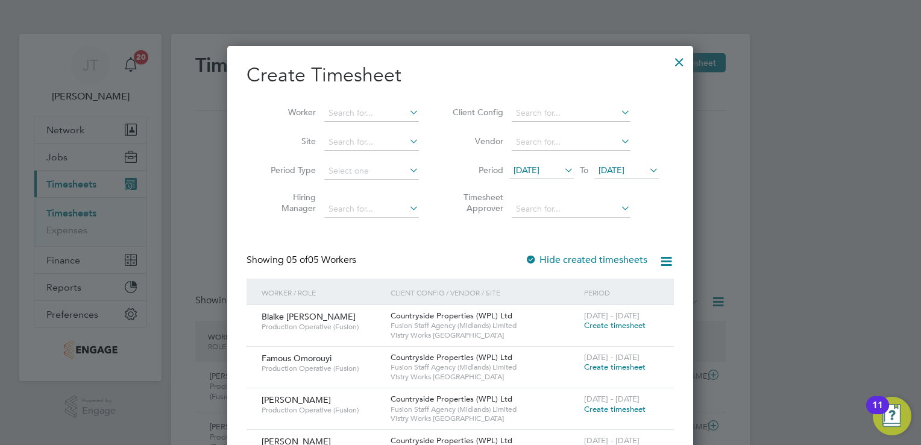
click at [614, 410] on span "Create timesheet" at bounding box center [614, 409] width 61 height 10
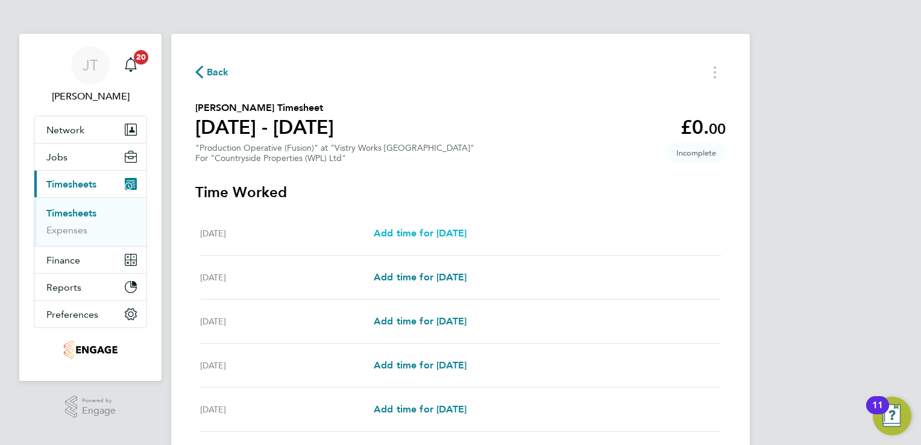
click at [437, 235] on span "Add time for Mon 04 Aug" at bounding box center [420, 232] width 93 height 11
select select "15"
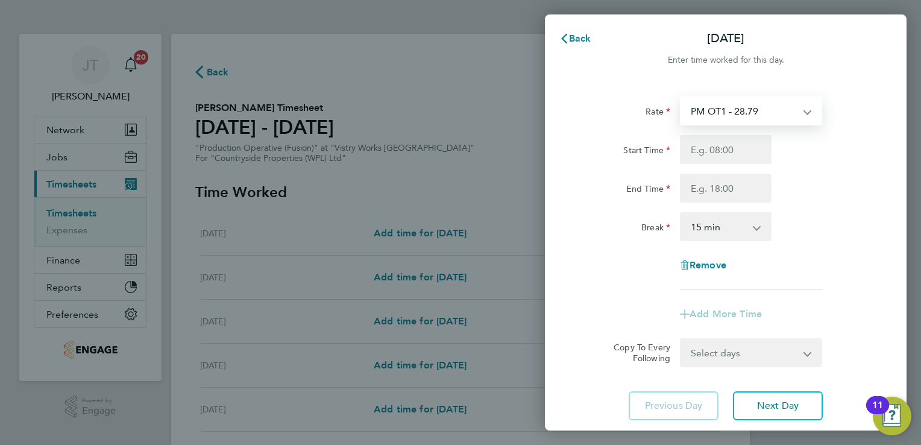
click at [760, 115] on select "PM OT1 - 28.79 PM OT2 - 38.38 PM Standard - 19.19 BONUS. - 13.50 OT 1 - 26.42 O…" at bounding box center [743, 111] width 125 height 27
select select "15"
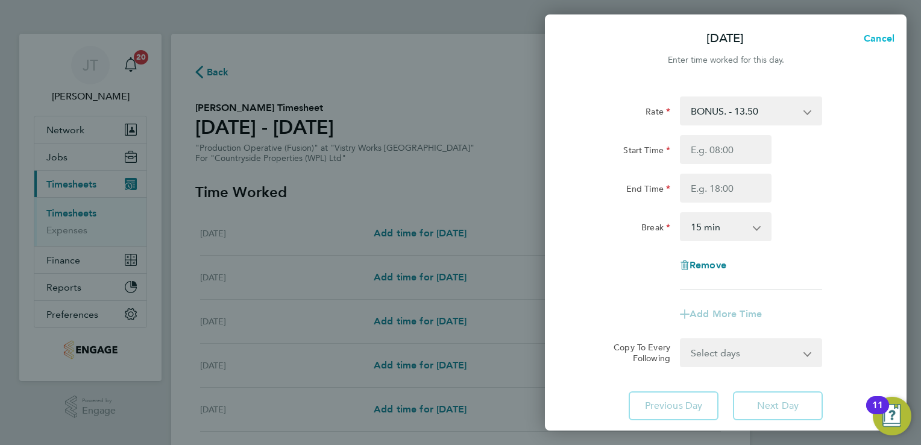
click at [872, 40] on span "Cancel" at bounding box center [877, 38] width 34 height 11
select select "15"
click at [569, 34] on icon "button" at bounding box center [565, 39] width 10 height 10
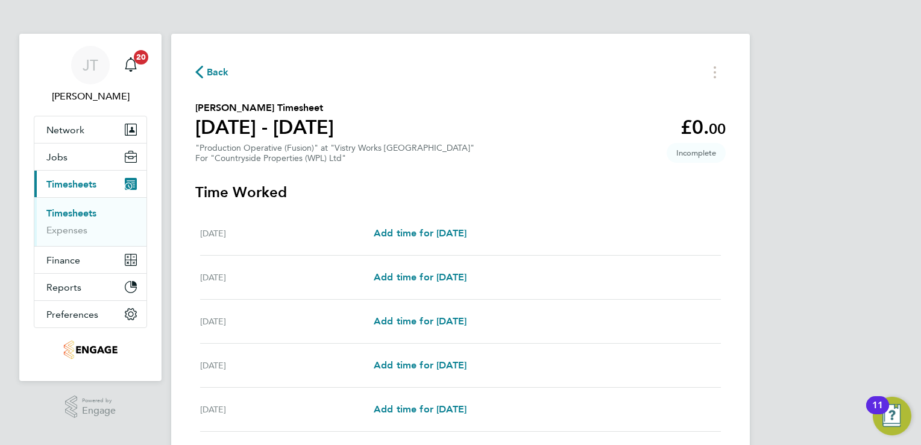
click at [212, 72] on span "Back" at bounding box center [218, 72] width 22 height 14
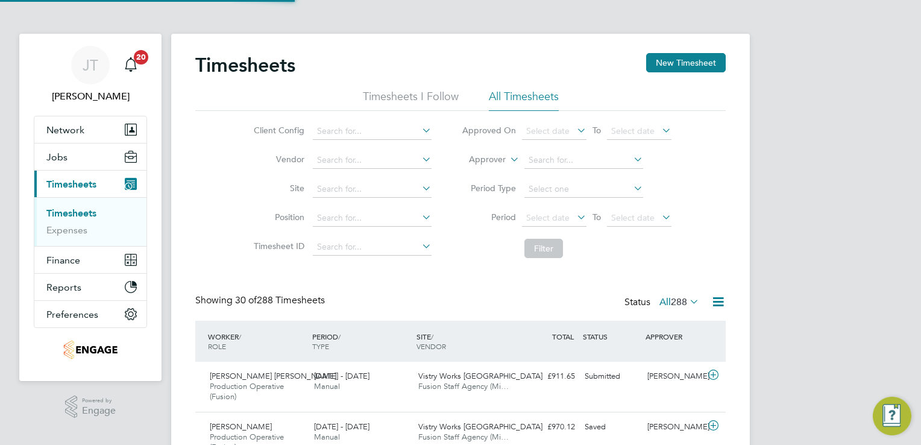
scroll to position [40, 105]
click at [664, 66] on button "New Timesheet" at bounding box center [686, 62] width 80 height 19
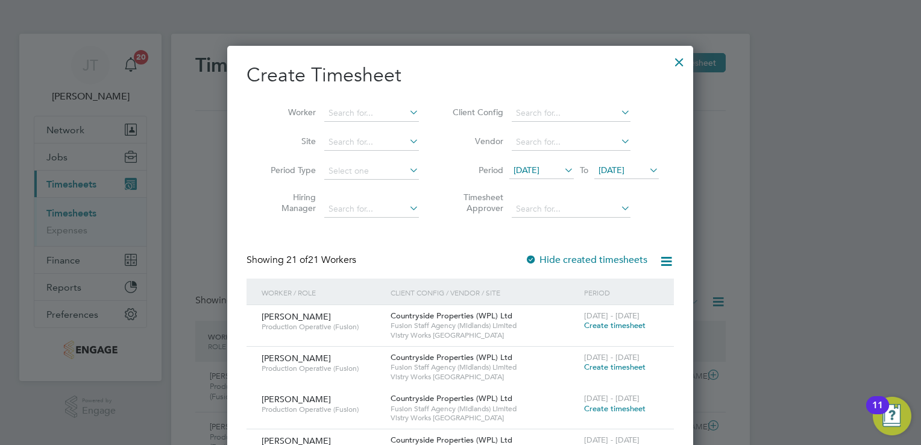
click at [540, 167] on span "12 Aug 2025" at bounding box center [527, 170] width 26 height 11
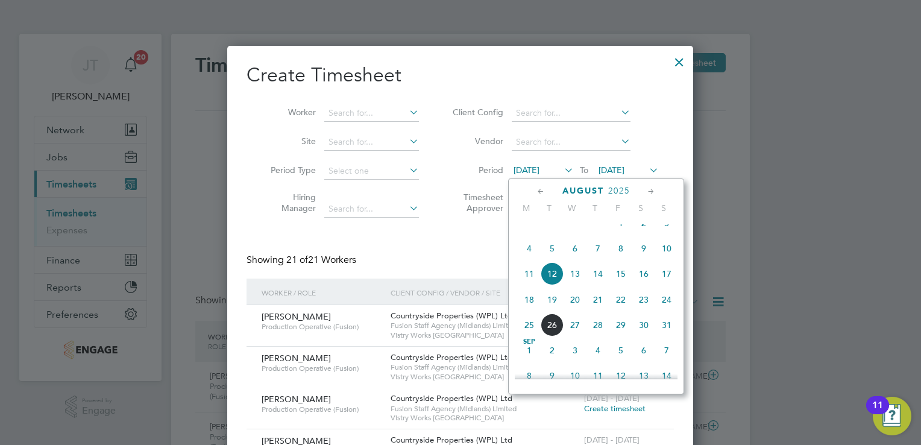
click at [531, 260] on span "4" at bounding box center [529, 248] width 23 height 23
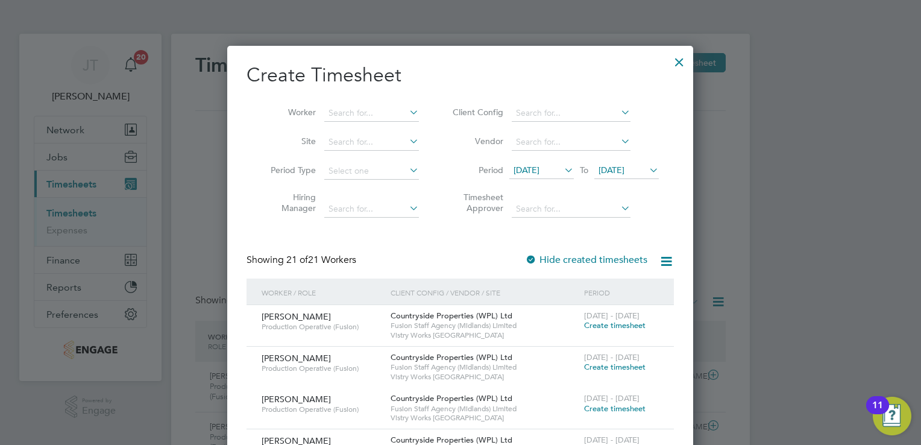
click at [625, 165] on span "19 Aug 2025" at bounding box center [612, 170] width 26 height 11
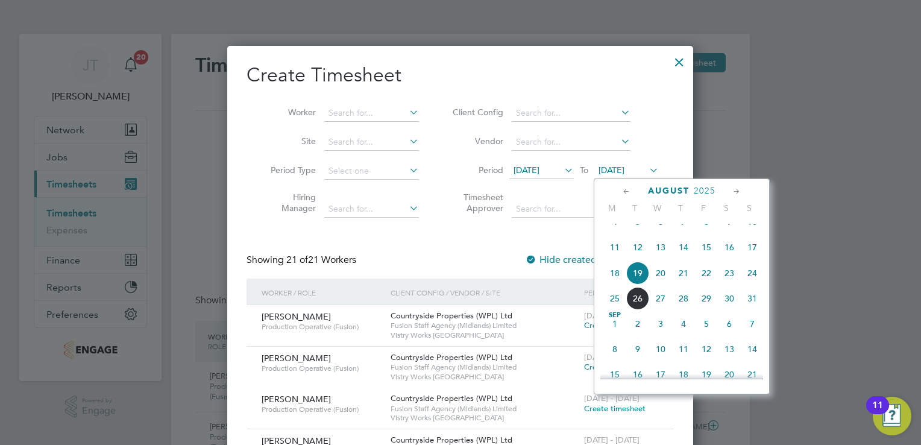
click at [760, 233] on span "10" at bounding box center [752, 221] width 23 height 23
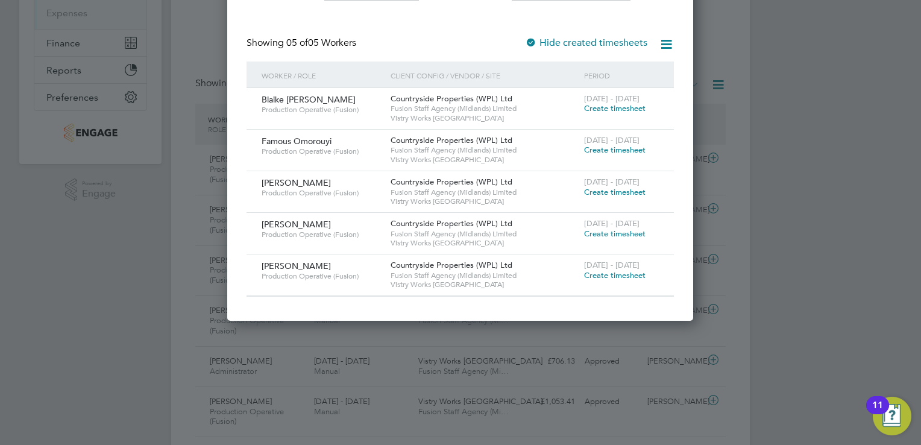
click at [606, 277] on span "Create timesheet" at bounding box center [614, 275] width 61 height 10
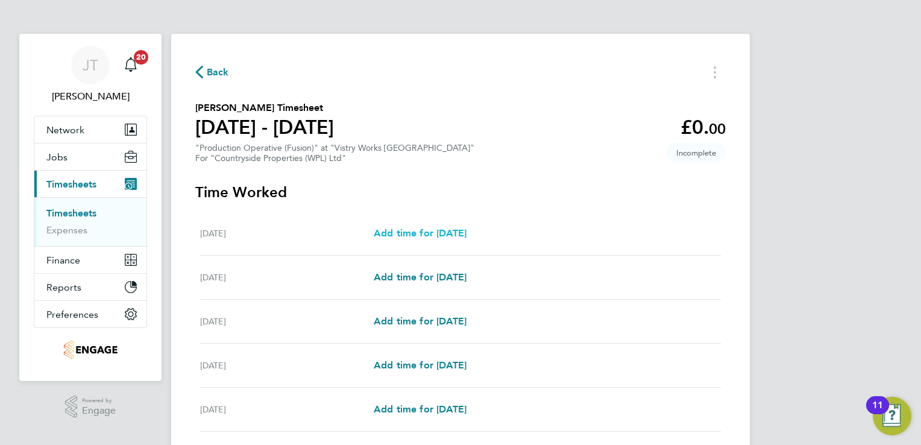
click at [419, 232] on span "Add time for Mon 04 Aug" at bounding box center [420, 232] width 93 height 11
select select "15"
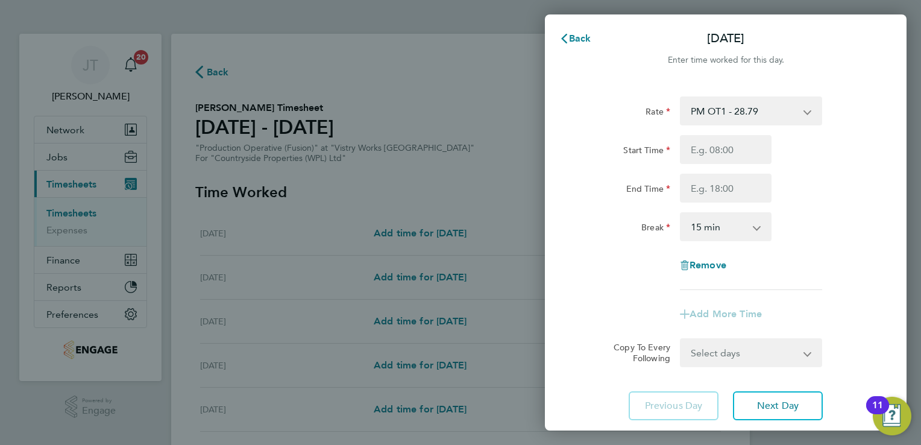
click at [730, 106] on select "PM OT1 - 28.79 OT 1 - 26.42 PM OT2 - 38.38 Standard - 17.61 PM Standard - 19.19…" at bounding box center [743, 111] width 125 height 27
select select "15"
click at [880, 33] on span "Cancel" at bounding box center [877, 38] width 34 height 11
select select "15"
click at [880, 33] on div "Back Mon 04 Aug" at bounding box center [726, 38] width 362 height 29
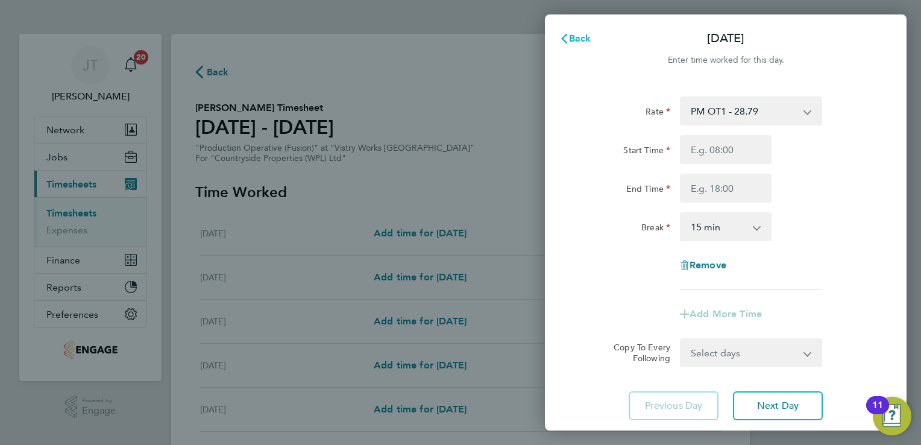
click at [581, 35] on span "Back" at bounding box center [580, 38] width 22 height 11
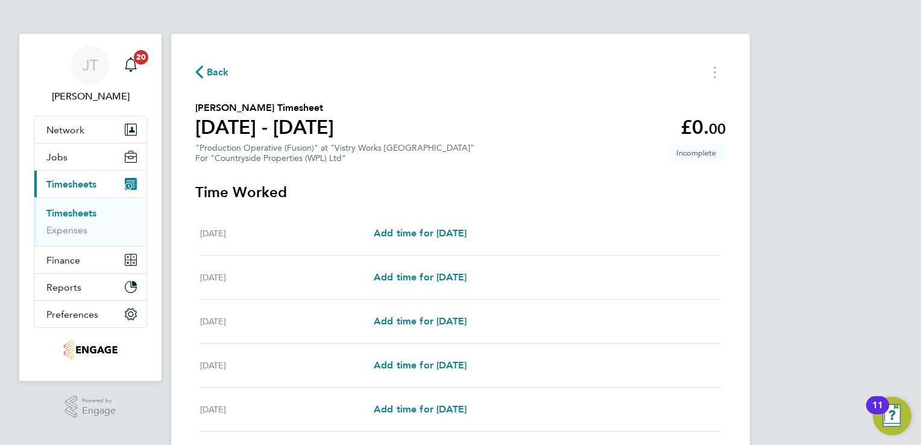
click at [210, 75] on span "Back" at bounding box center [218, 72] width 22 height 14
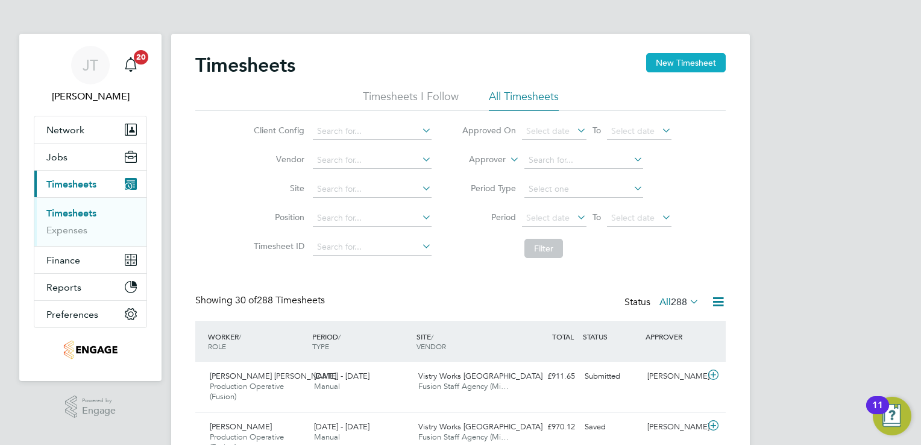
click at [682, 69] on button "New Timesheet" at bounding box center [686, 62] width 80 height 19
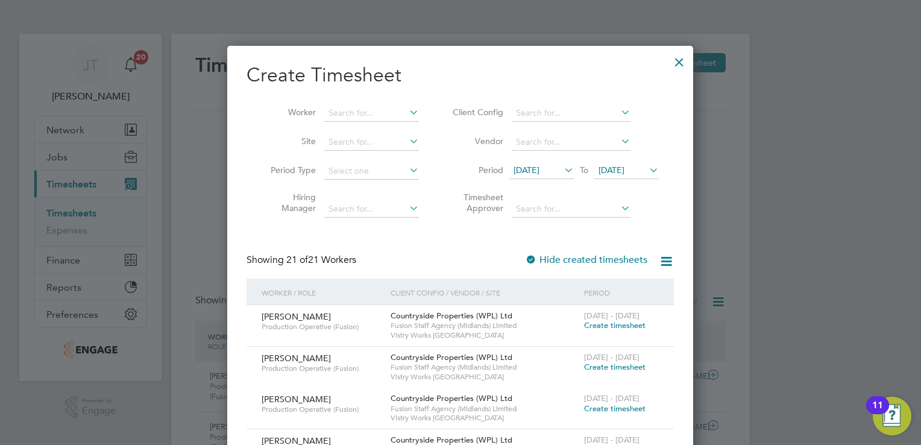
click at [560, 177] on span "12 Aug 2025" at bounding box center [541, 171] width 65 height 16
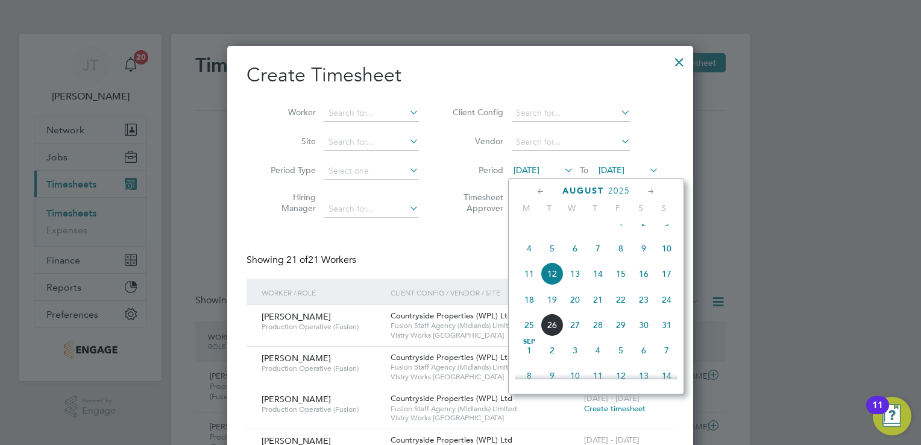
click at [529, 259] on span "4" at bounding box center [529, 248] width 23 height 23
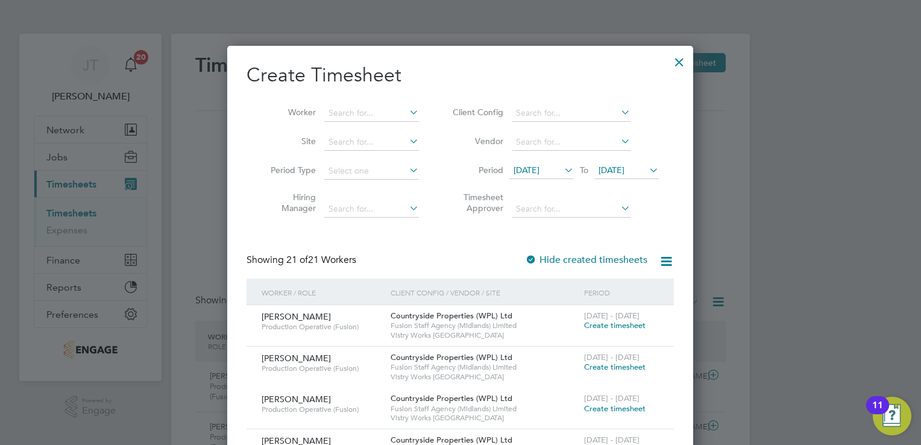
click at [616, 165] on span "19 Aug 2025" at bounding box center [612, 170] width 26 height 11
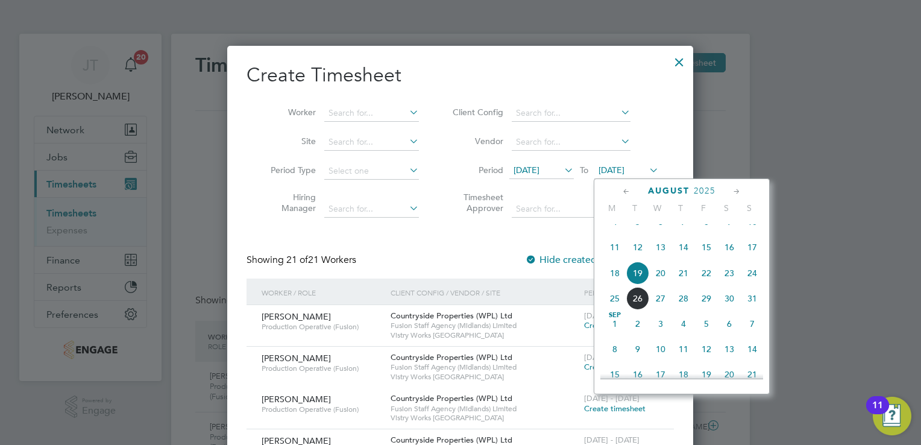
click at [755, 233] on span "10" at bounding box center [752, 221] width 23 height 23
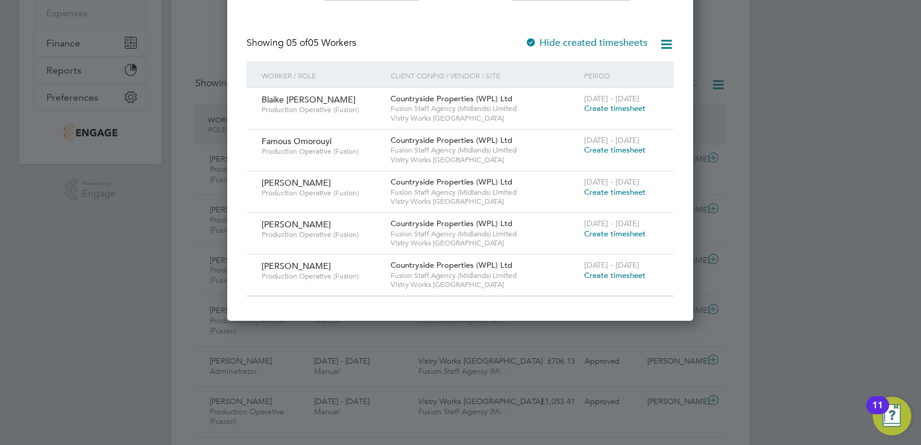
click at [608, 234] on span "Create timesheet" at bounding box center [614, 234] width 61 height 10
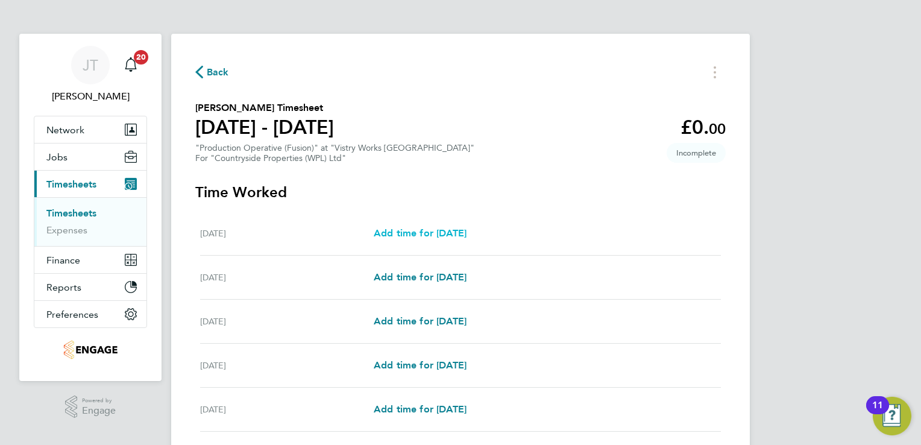
click at [448, 230] on span "Add time for Mon 04 Aug" at bounding box center [420, 232] width 93 height 11
select select "15"
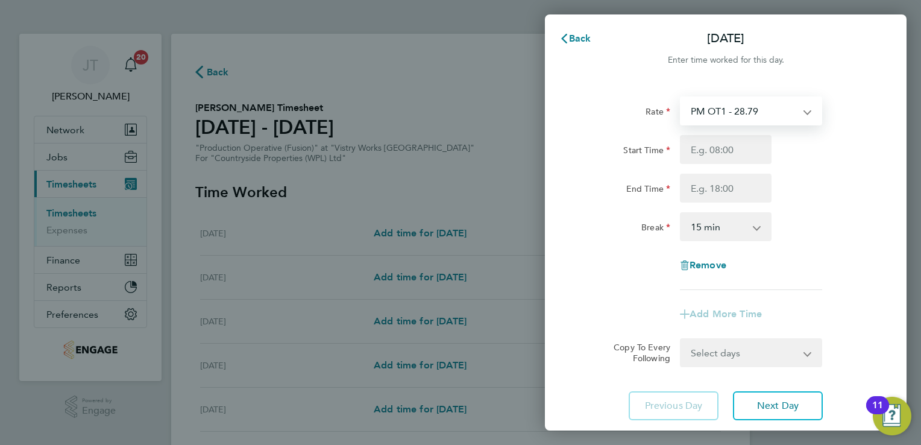
click at [695, 116] on select "PM OT1 - 28.79 Standard - 17.61 OT 1 - 26.42 PM Standard - 19.19 BONUS. - 13.50…" at bounding box center [743, 111] width 125 height 27
select select "15"
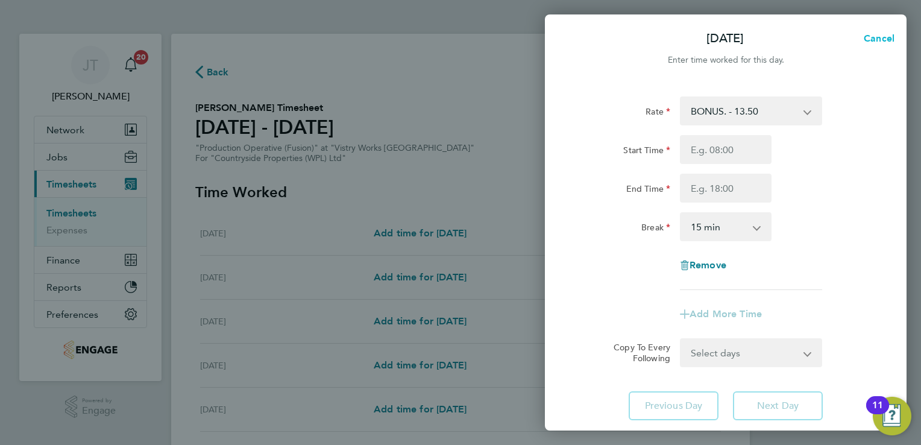
click at [871, 36] on span "Cancel" at bounding box center [877, 38] width 34 height 11
select select "15"
click at [647, 94] on div "Rate PM OT1 - 28.79 Standard - 17.61 OT 1 - 26.42 PM Standard - 19.19 BONUS. - …" at bounding box center [726, 258] width 362 height 353
click at [578, 42] on span "Back" at bounding box center [580, 38] width 22 height 11
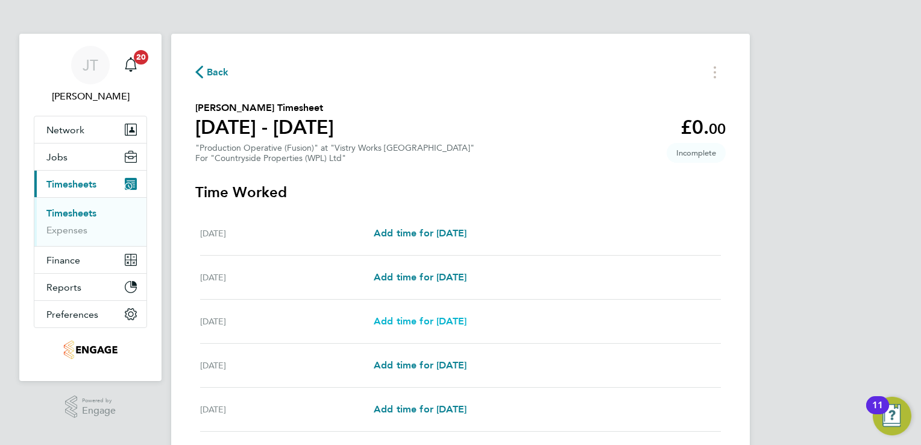
click at [401, 318] on span "Add time for Wed 06 Aug" at bounding box center [420, 320] width 93 height 11
select select "15"
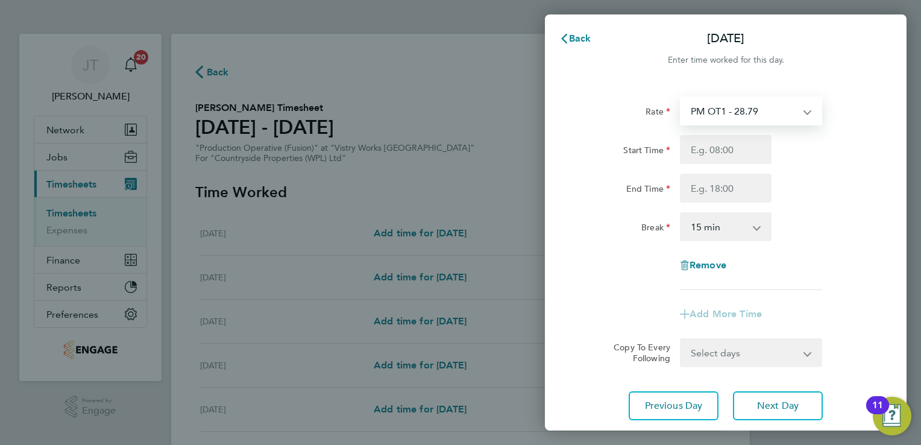
click at [706, 109] on select "PM OT1 - 28.79 Standard - 17.61 OT 1 - 26.42 PM Standard - 19.19 BONUS. - 13.50…" at bounding box center [743, 111] width 125 height 27
select select "15"
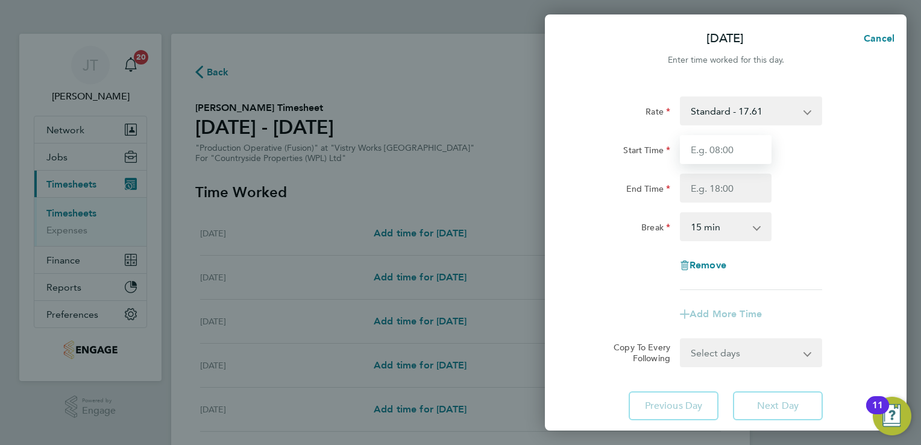
click at [696, 147] on input "Start Time" at bounding box center [726, 149] width 92 height 29
type input "07:00"
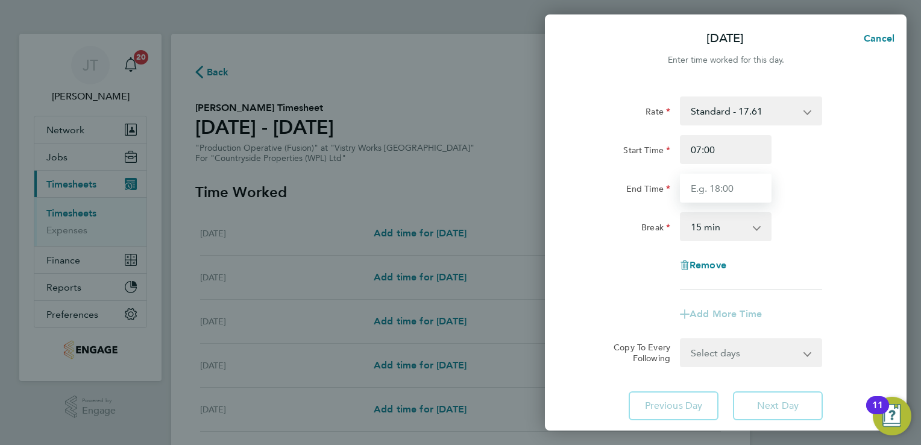
click at [723, 194] on input "End Time" at bounding box center [726, 188] width 92 height 29
type input "15:00"
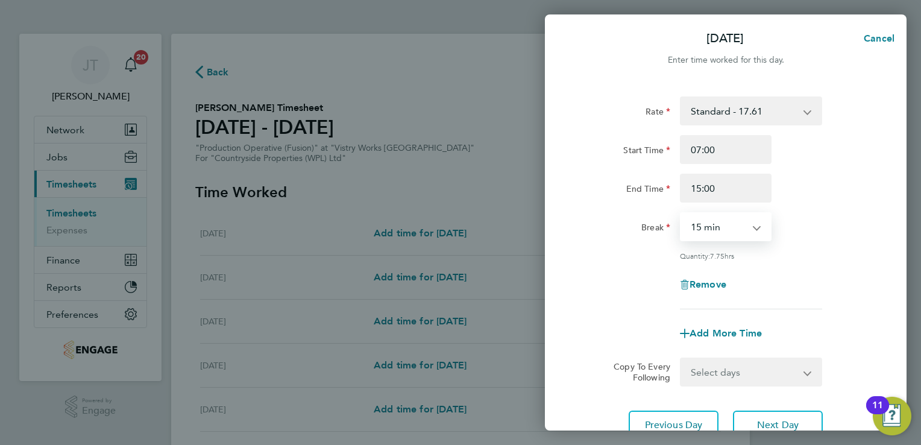
click at [721, 229] on select "0 min 15 min 30 min 45 min 60 min 75 min 90 min" at bounding box center [718, 226] width 75 height 27
select select "30"
click at [681, 213] on select "0 min 15 min 30 min 45 min 60 min 75 min 90 min" at bounding box center [718, 226] width 75 height 27
click at [770, 414] on button "Next Day" at bounding box center [778, 425] width 90 height 29
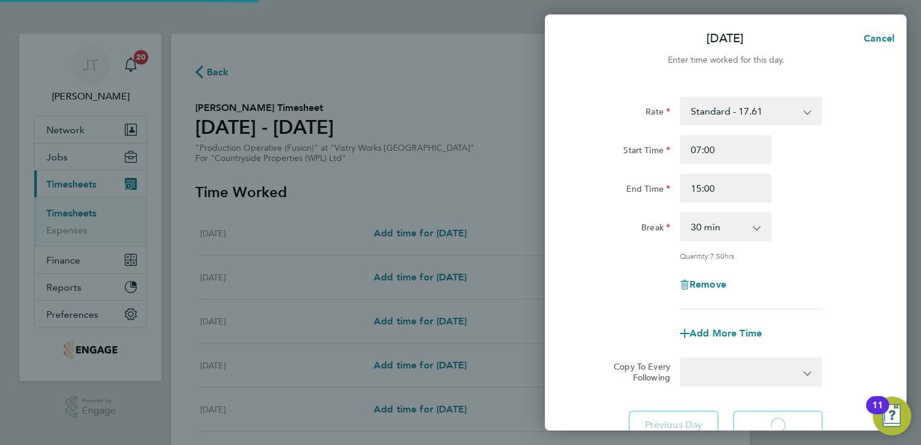
select select "15"
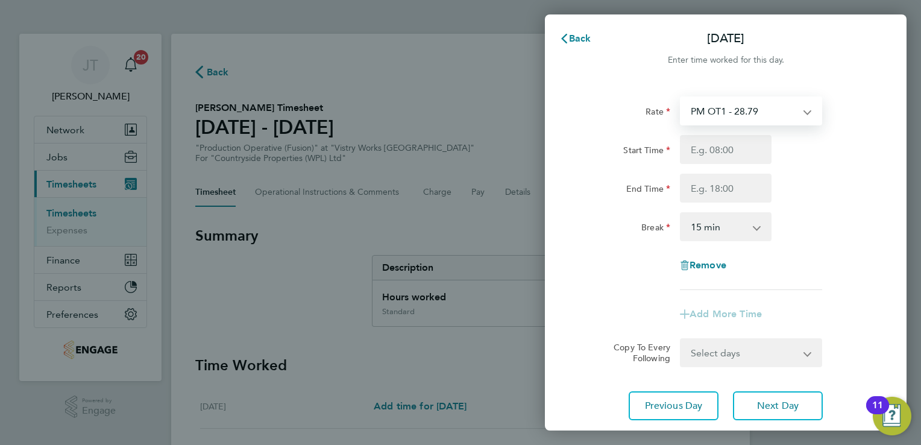
click at [708, 104] on select "PM OT1 - 28.79 Standard - 17.61 OT 1 - 26.42 PM Standard - 19.19 BONUS. - 13.50…" at bounding box center [743, 111] width 125 height 27
select select "15"
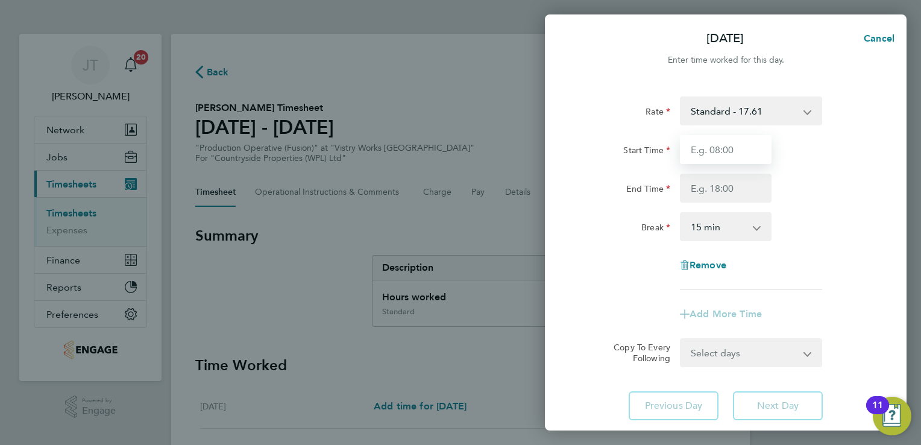
click at [686, 151] on input "Start Time" at bounding box center [726, 149] width 92 height 29
type input "07:00"
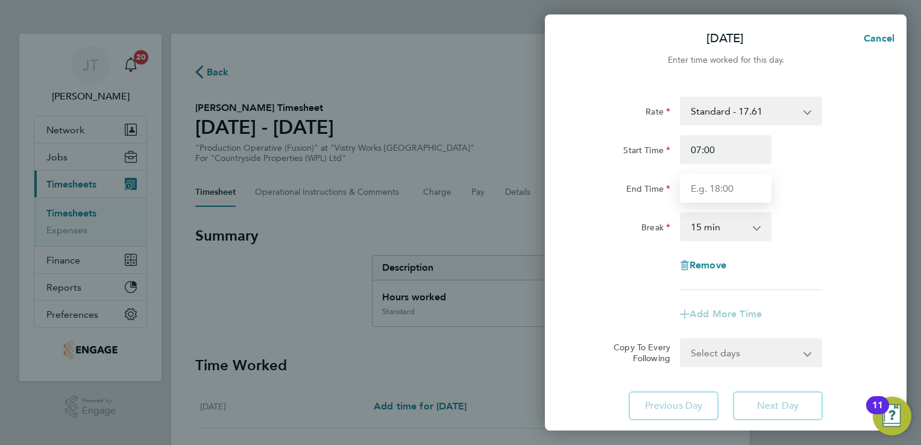
type input "15:00"
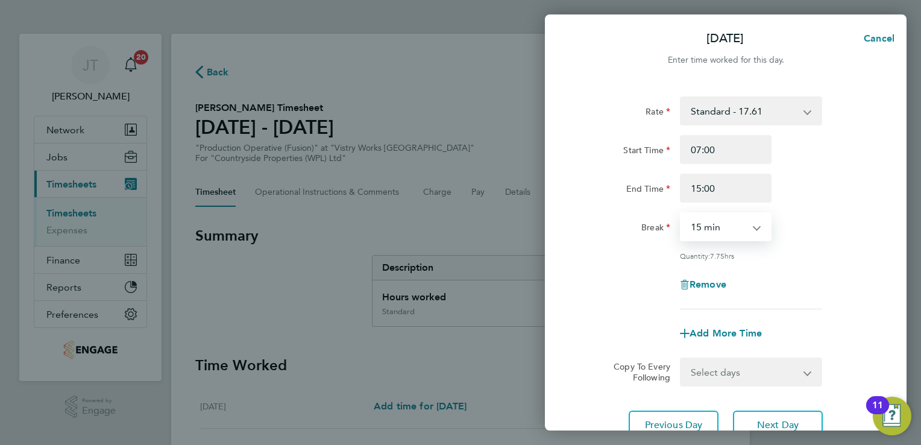
click at [728, 227] on select "0 min 15 min 30 min 45 min 60 min 75 min 90 min" at bounding box center [718, 226] width 75 height 27
select select "30"
click at [681, 213] on select "0 min 15 min 30 min 45 min 60 min 75 min 90 min" at bounding box center [718, 226] width 75 height 27
click at [771, 422] on span "Next Day" at bounding box center [778, 425] width 42 height 12
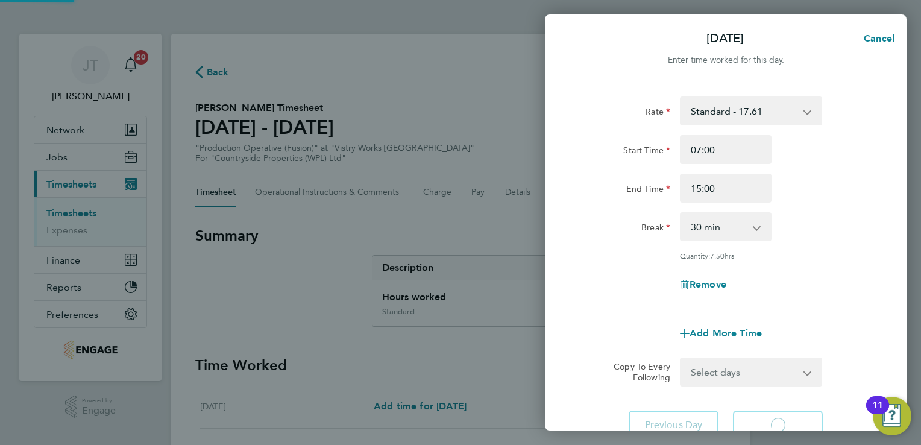
select select "15"
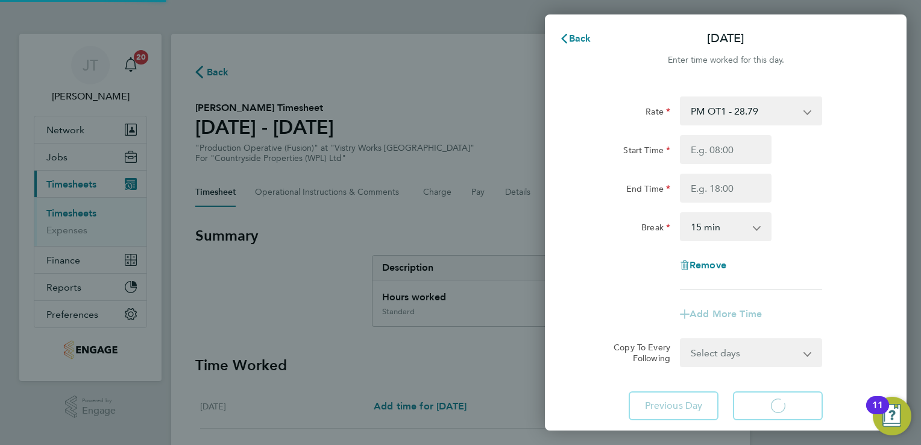
select select "15"
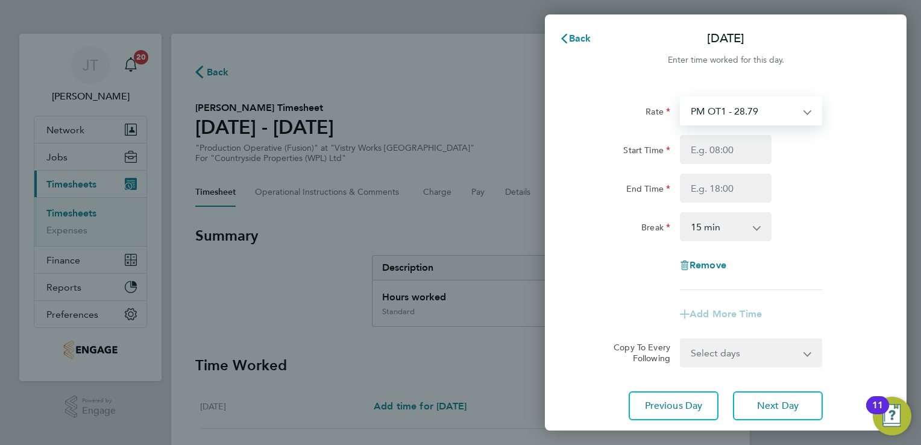
click at [717, 114] on select "PM OT1 - 28.79 Standard - 17.61 OT 1 - 26.42 PM Standard - 19.19 BONUS. - 13.50…" at bounding box center [743, 111] width 125 height 27
select select "15"
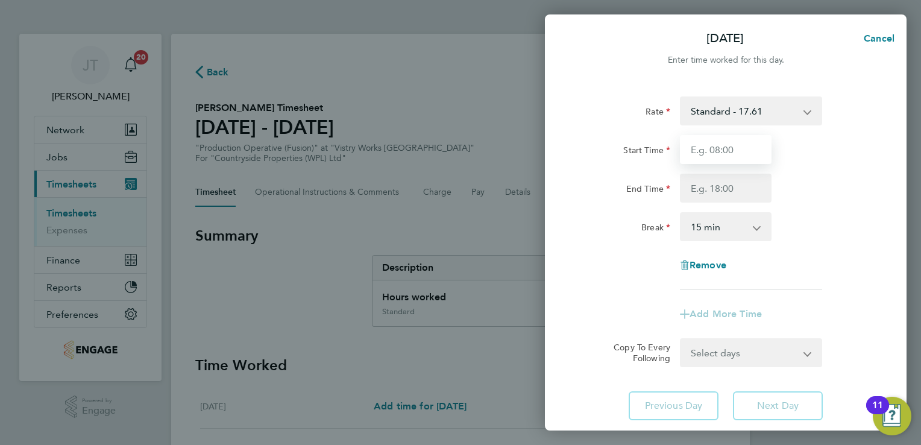
drag, startPoint x: 717, startPoint y: 125, endPoint x: 695, endPoint y: 156, distance: 37.9
click at [695, 156] on input "Start Time" at bounding box center [726, 149] width 92 height 29
type input "07:00"
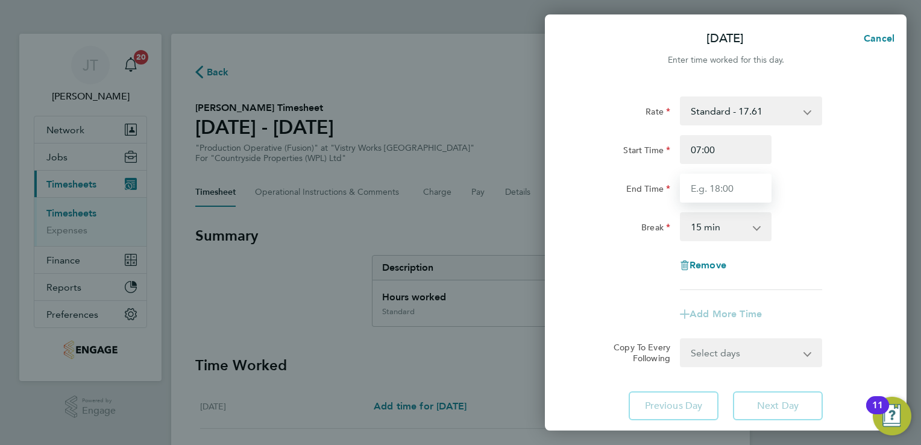
type input "15:00"
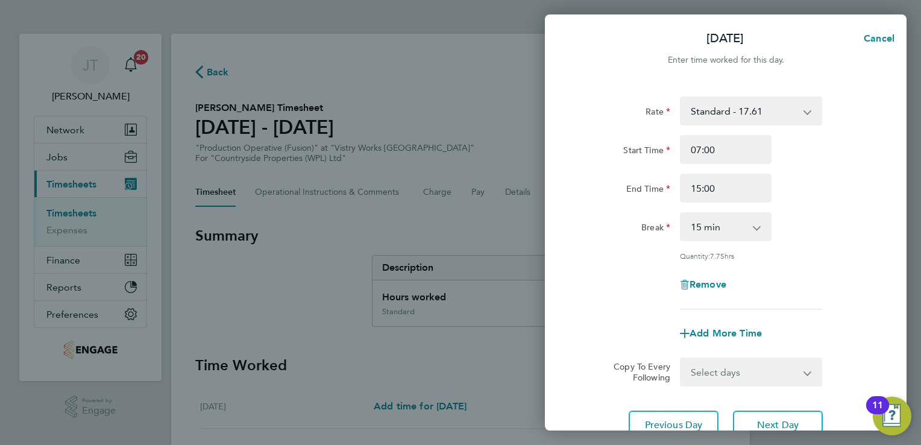
click at [724, 242] on div "Rate Standard - 17.61 OT 1 - 26.42 PM Standard - 19.19 BONUS. - 13.50 OT2 - 35.…" at bounding box center [726, 202] width 294 height 213
click at [724, 233] on select "0 min 15 min 30 min 45 min 60 min 75 min 90 min" at bounding box center [718, 226] width 75 height 27
select select "30"
click at [681, 213] on select "0 min 15 min 30 min 45 min 60 min 75 min 90 min" at bounding box center [718, 226] width 75 height 27
click at [757, 421] on span "Next Day" at bounding box center [778, 425] width 42 height 12
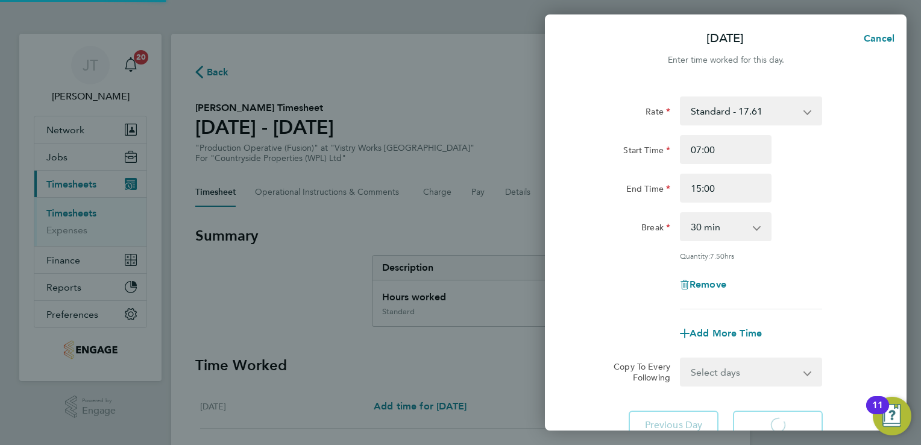
select select "15"
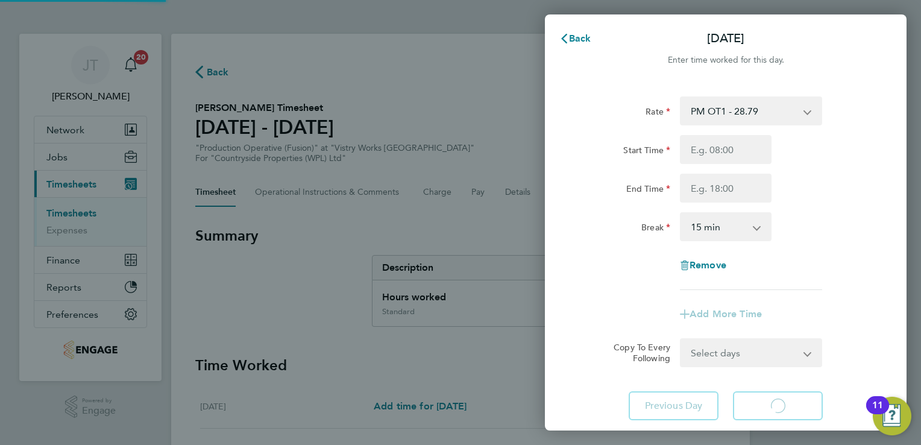
select select "15"
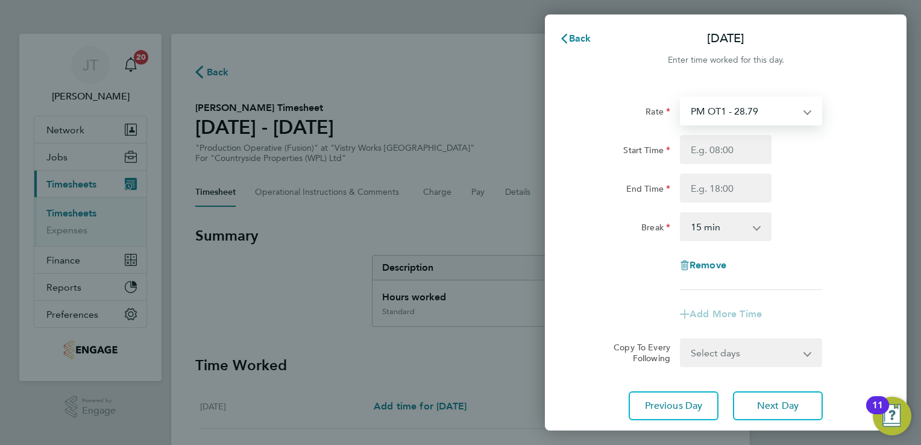
click at [723, 115] on select "PM OT1 - 28.79 Standard - 17.61 OT 1 - 26.42 PM Standard - 19.19 BONUS. - 13.50…" at bounding box center [743, 111] width 125 height 27
select select "15"
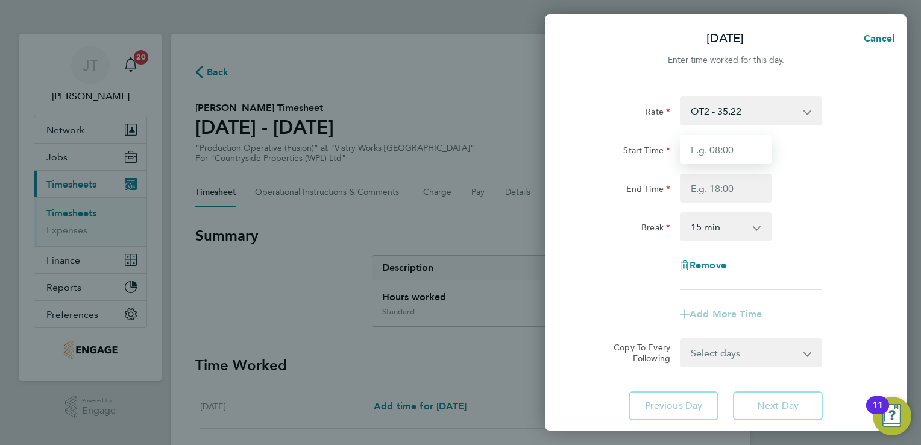
click at [695, 154] on input "Start Time" at bounding box center [726, 149] width 92 height 29
type input "07:00"
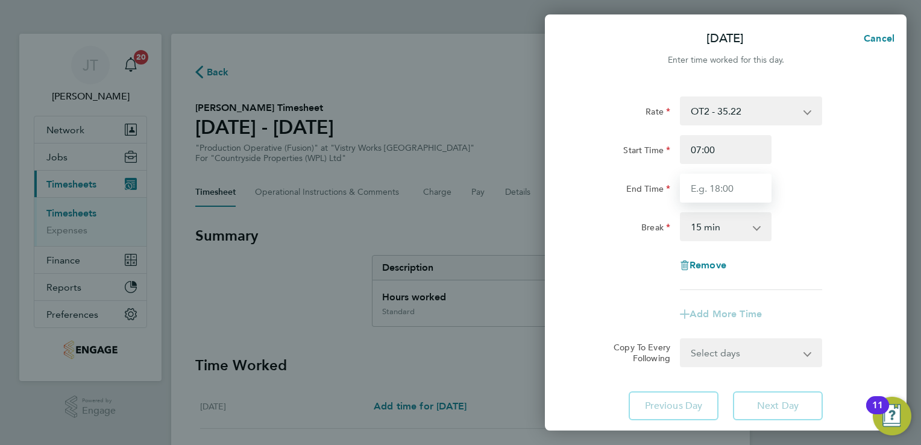
click at [708, 197] on input "End Time" at bounding box center [726, 188] width 92 height 29
type input "13:30"
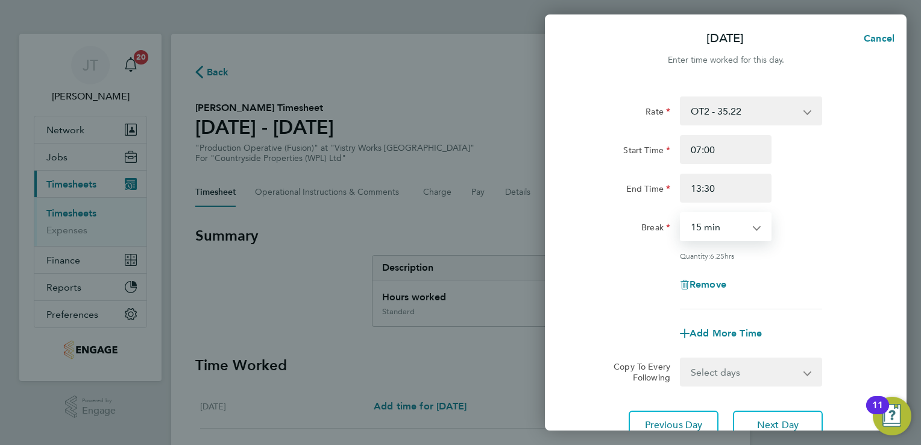
click at [727, 239] on select "0 min 15 min 30 min 45 min 60 min 75 min 90 min" at bounding box center [718, 226] width 75 height 27
click at [681, 213] on select "0 min 15 min 30 min 45 min 60 min 75 min 90 min" at bounding box center [718, 226] width 75 height 27
click at [723, 235] on select "0 min 15 min 30 min 45 min 60 min 75 min 90 min" at bounding box center [718, 226] width 75 height 27
select select "30"
click at [681, 213] on select "0 min 15 min 30 min 45 min 60 min 75 min 90 min" at bounding box center [718, 226] width 75 height 27
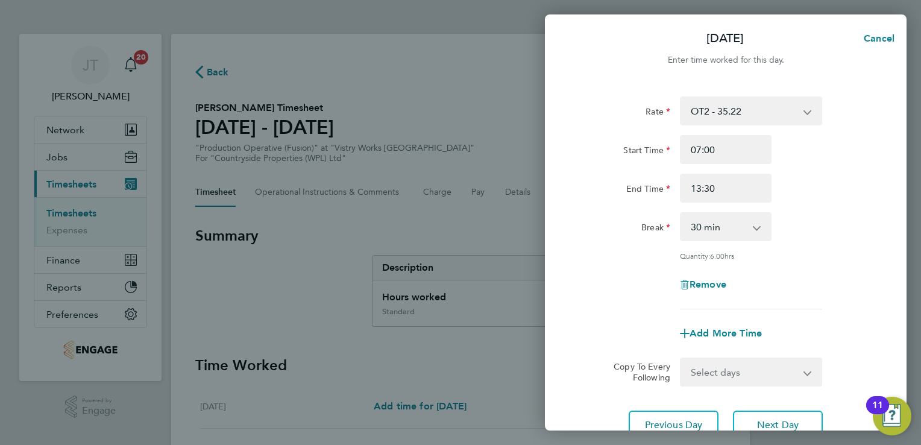
click at [859, 265] on div "Rate OT2 - 35.22 Standard - 17.61 OT 1 - 26.42 PM Standard - 19.19 BONUS. - 13.…" at bounding box center [726, 202] width 294 height 213
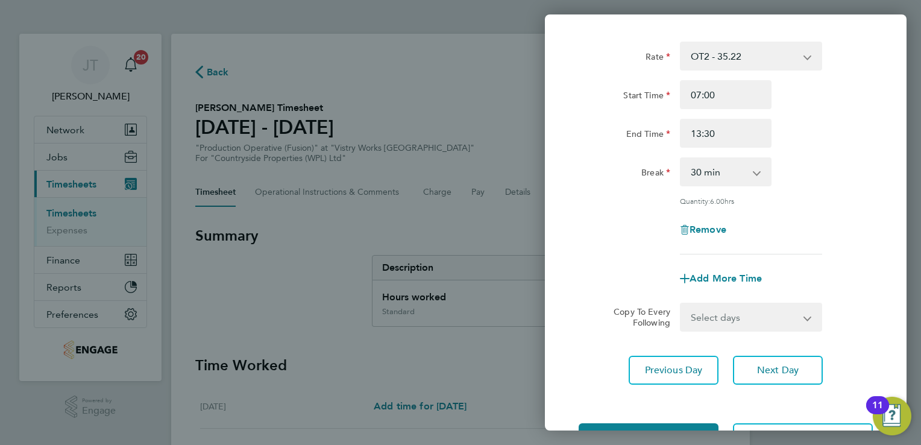
scroll to position [99, 0]
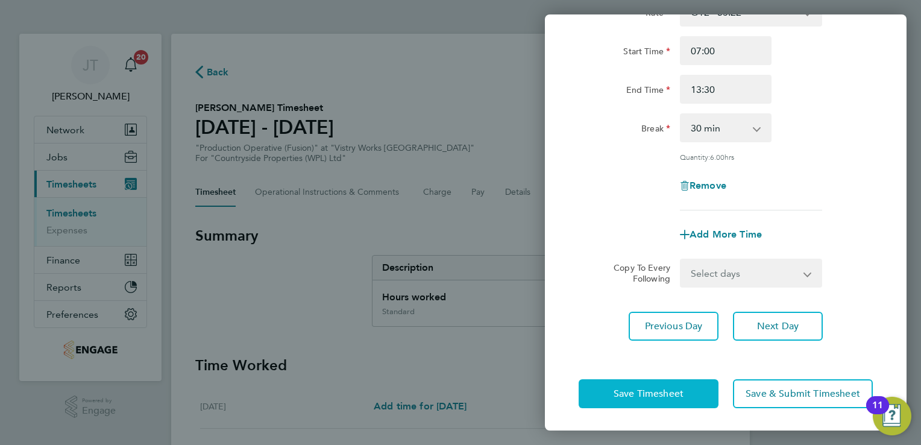
click at [589, 389] on button "Save Timesheet" at bounding box center [649, 393] width 140 height 29
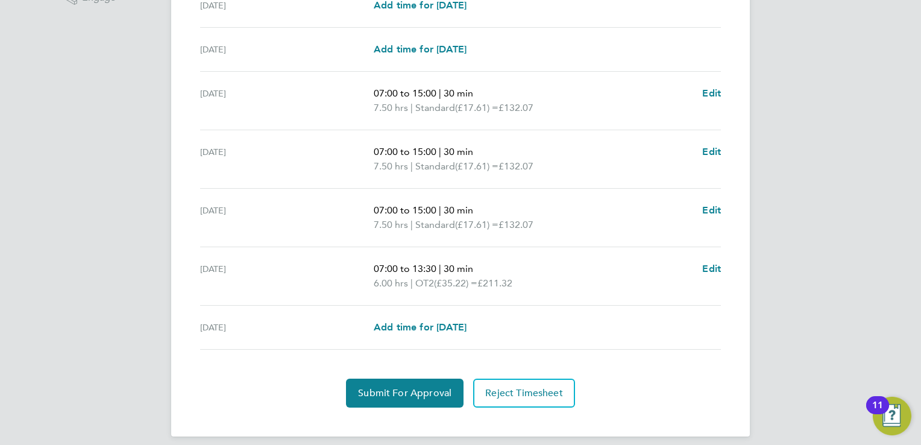
scroll to position [422, 0]
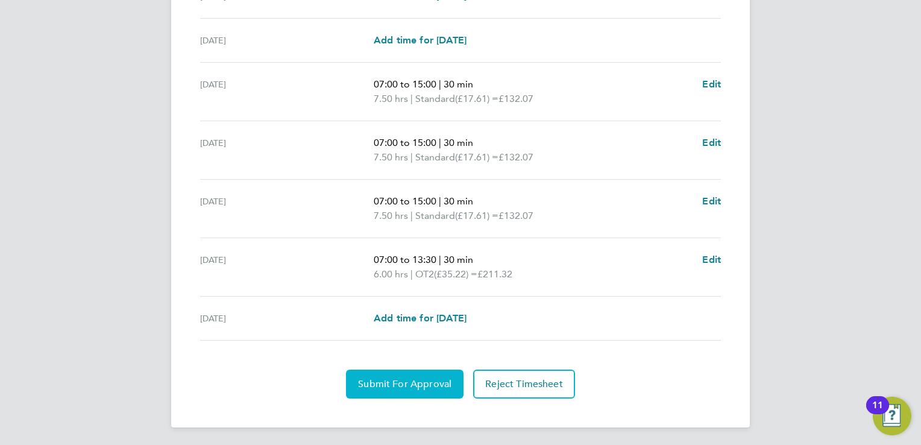
click at [376, 383] on span "Submit For Approval" at bounding box center [404, 384] width 93 height 12
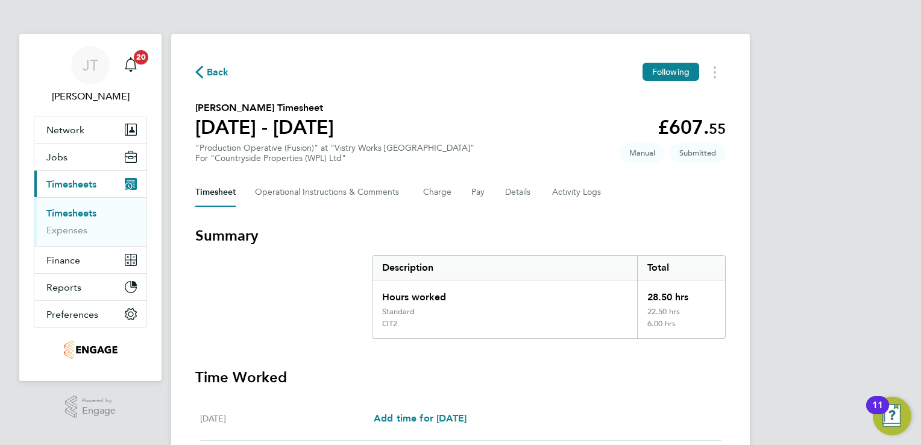
scroll to position [0, 0]
click at [211, 69] on span "Back" at bounding box center [218, 72] width 22 height 14
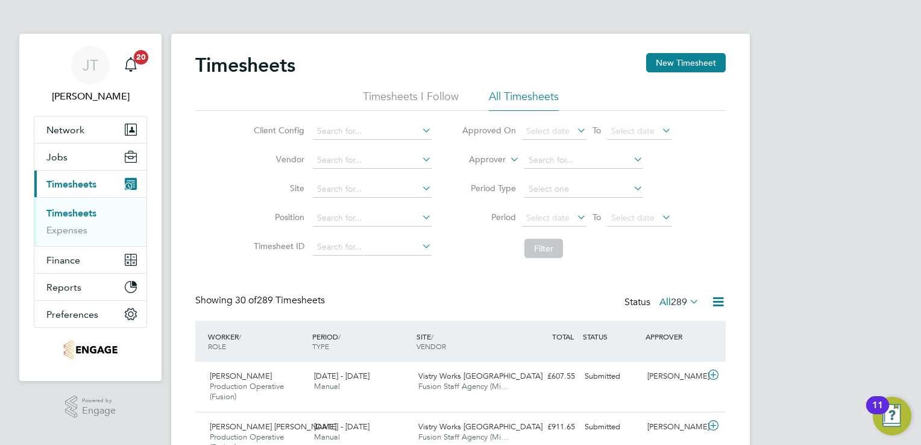
scroll to position [40, 105]
click at [686, 64] on button "New Timesheet" at bounding box center [686, 62] width 80 height 19
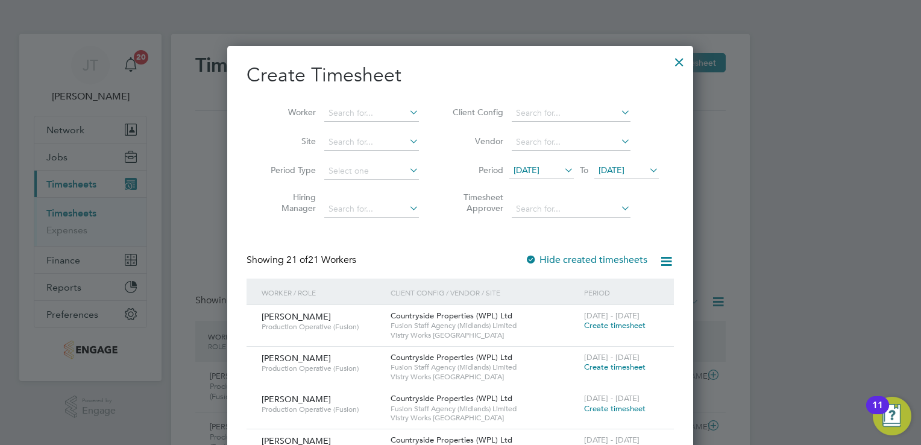
click at [560, 176] on span "12 Aug 2025" at bounding box center [541, 171] width 65 height 16
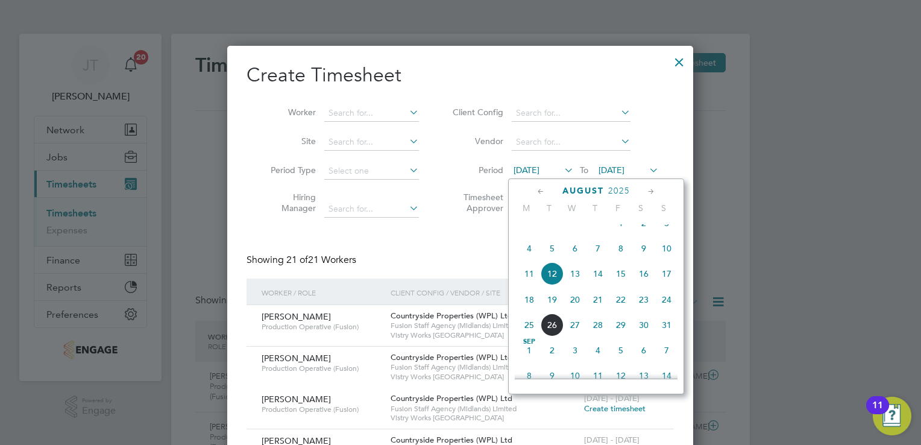
click at [529, 257] on span "4" at bounding box center [529, 248] width 23 height 23
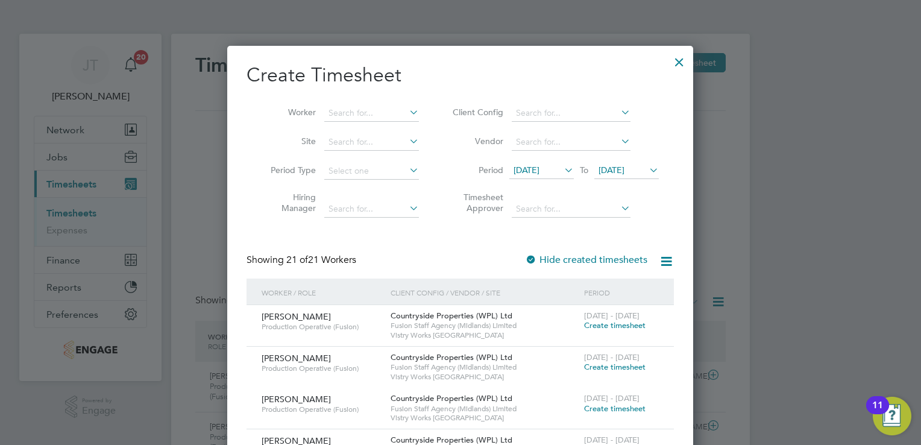
click at [616, 174] on span "19 Aug 2025" at bounding box center [612, 170] width 26 height 11
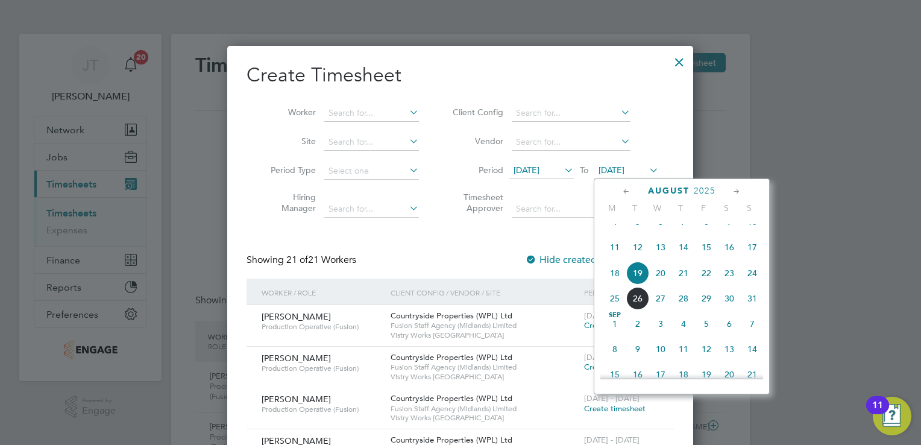
click at [754, 228] on span "10" at bounding box center [752, 221] width 23 height 23
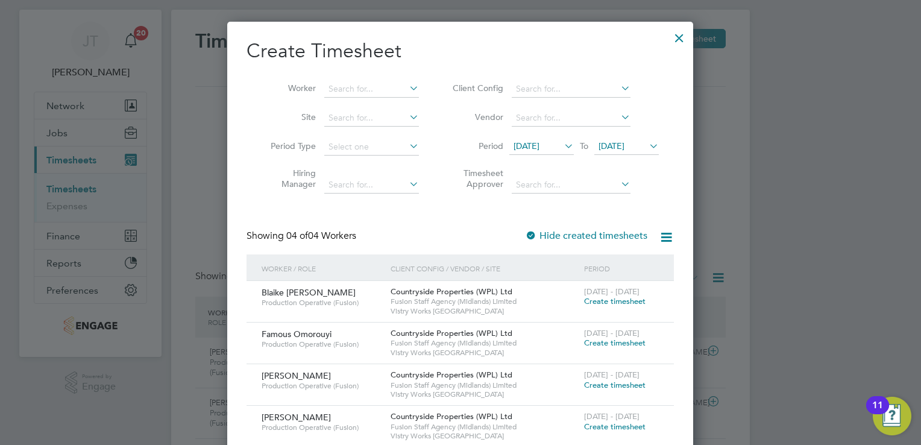
click at [415, 397] on div "Countryside Properties (WPL) Ltd Fusion Staff Agency (Midlands) Limited Vistry …" at bounding box center [485, 384] width 194 height 41
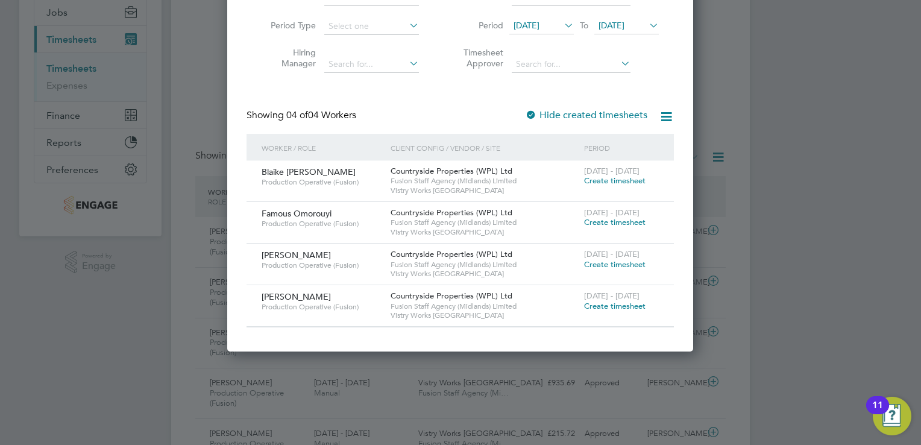
click at [603, 220] on span "Create timesheet" at bounding box center [614, 222] width 61 height 10
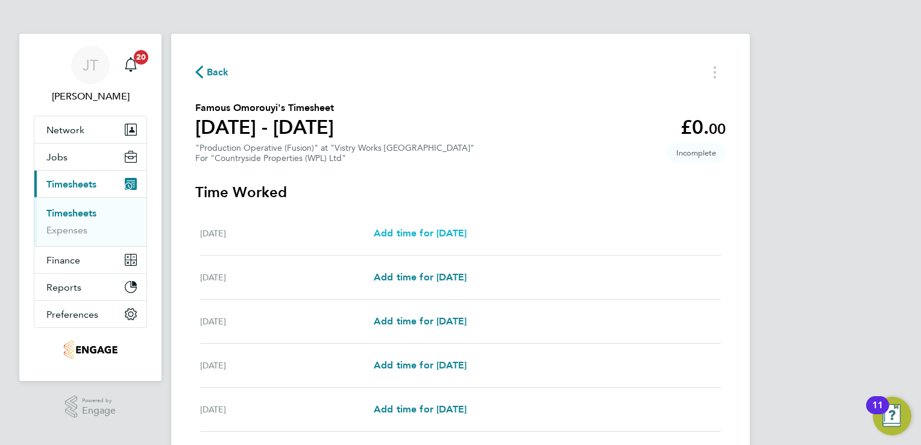
click at [399, 238] on span "Add time for Mon 04 Aug" at bounding box center [420, 232] width 93 height 11
select select "15"
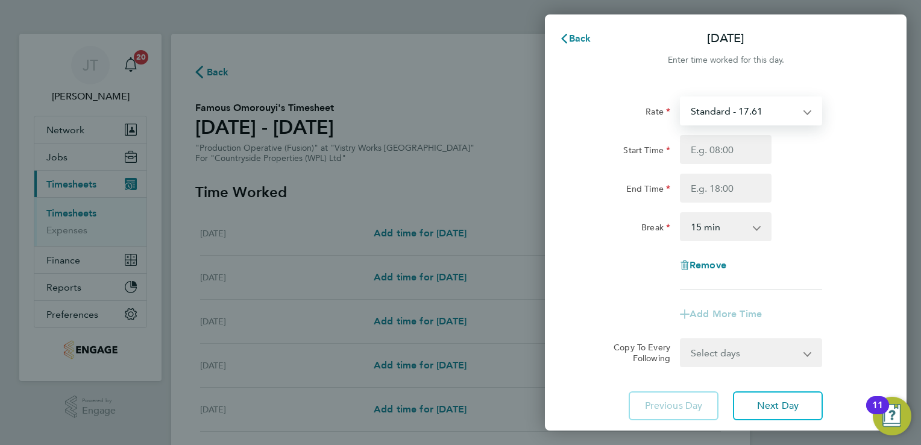
click at [696, 107] on select "Standard - 17.61 OT2 - 35.22 OT 1 - 26.42 PM Standard - 19.19 PM OT1 - 28.79 PM…" at bounding box center [743, 111] width 125 height 27
select select "15"
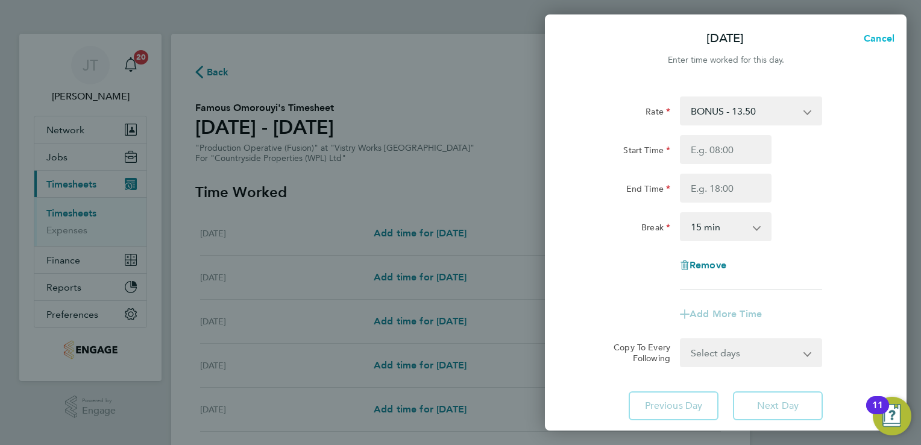
click at [873, 39] on span "Cancel" at bounding box center [877, 38] width 34 height 11
select select "15"
click at [375, 78] on div "Back Mon 04 Aug Enter time worked for this day. Rate Standard - 17.61 OT2 - 35.…" at bounding box center [460, 222] width 921 height 445
click at [564, 42] on icon "button" at bounding box center [565, 39] width 10 height 10
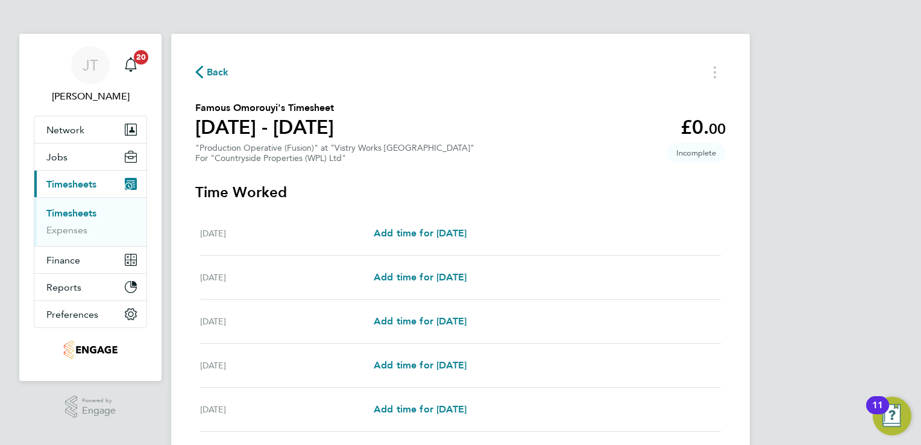
click at [205, 78] on button "Back" at bounding box center [212, 72] width 34 height 15
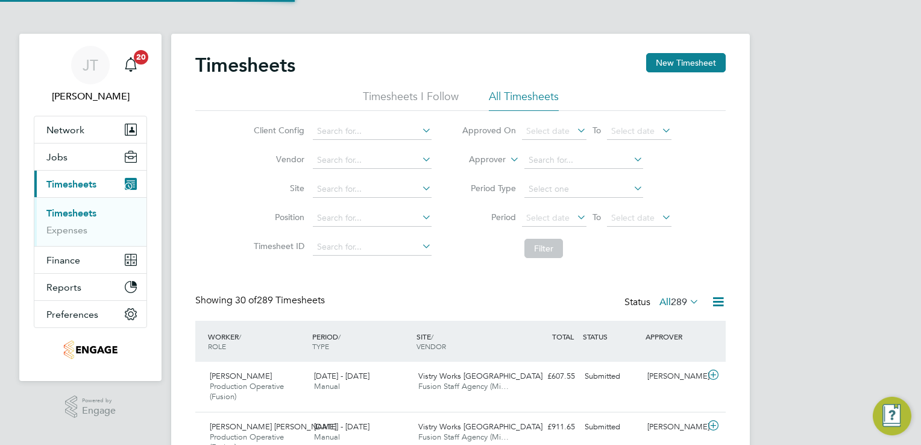
scroll to position [40, 105]
click at [678, 60] on button "New Timesheet" at bounding box center [686, 62] width 80 height 19
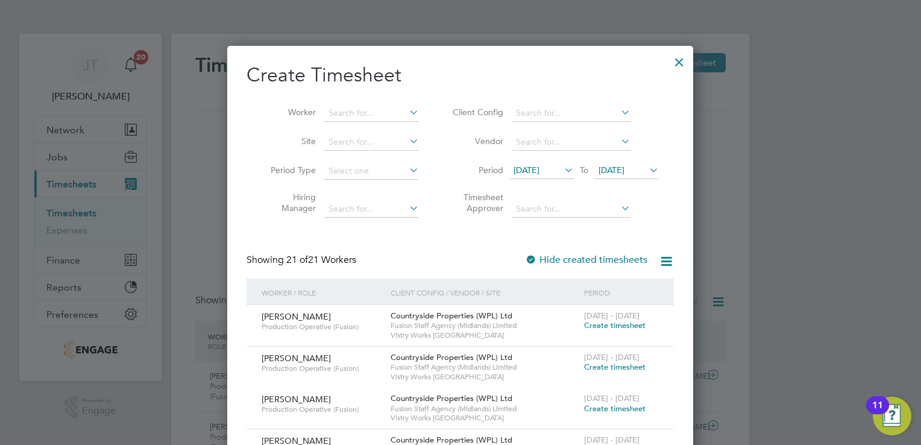
click at [540, 173] on span "12 Aug 2025" at bounding box center [527, 170] width 26 height 11
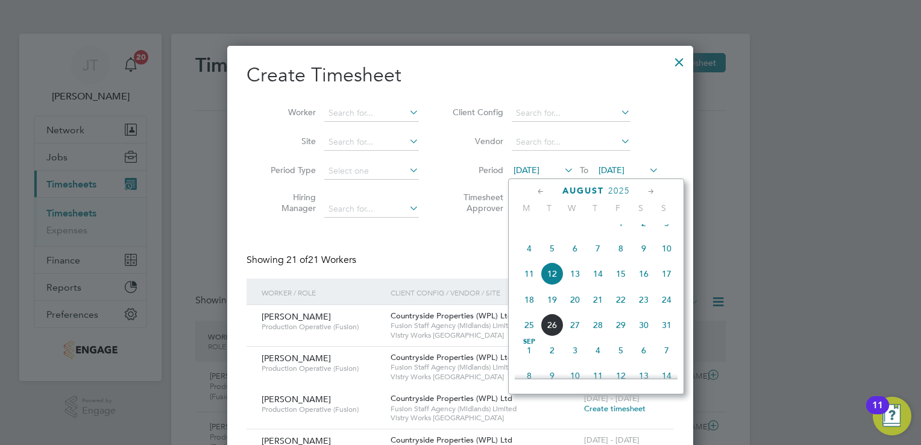
click at [532, 260] on span "4" at bounding box center [529, 248] width 23 height 23
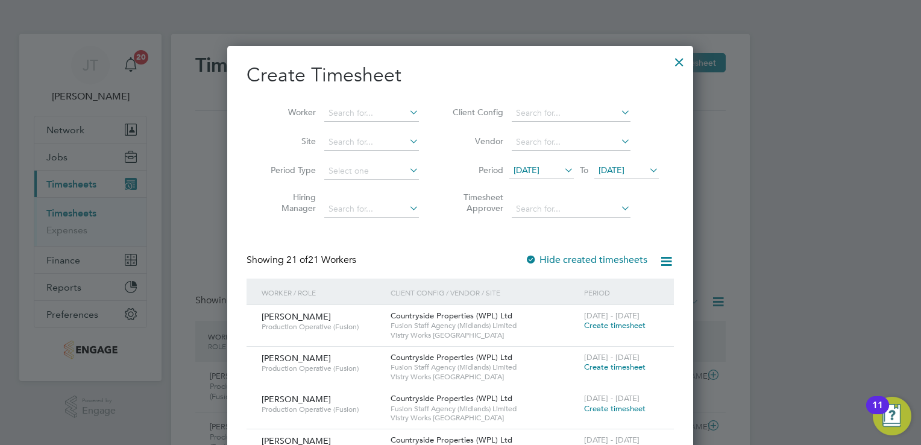
click at [623, 171] on span "19 Aug 2025" at bounding box center [612, 170] width 26 height 11
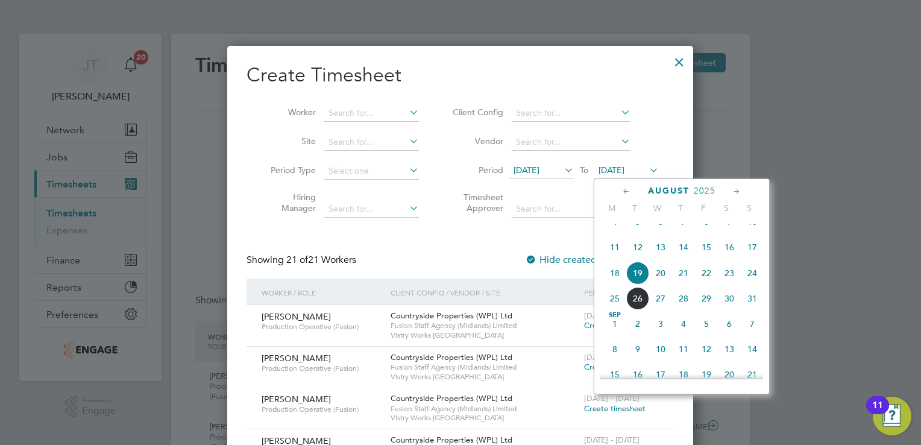
click at [749, 232] on span "10" at bounding box center [752, 221] width 23 height 23
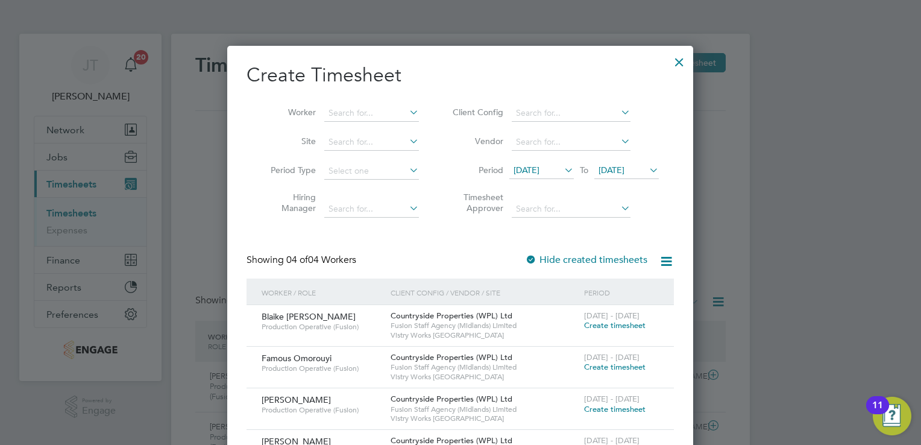
click at [632, 323] on span "Create timesheet" at bounding box center [614, 325] width 61 height 10
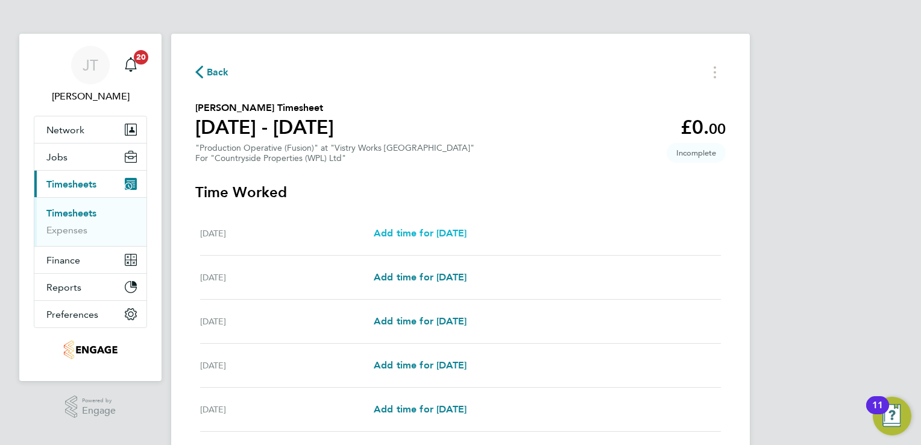
click at [448, 231] on span "Add time for Mon 04 Aug" at bounding box center [420, 232] width 93 height 11
select select "15"
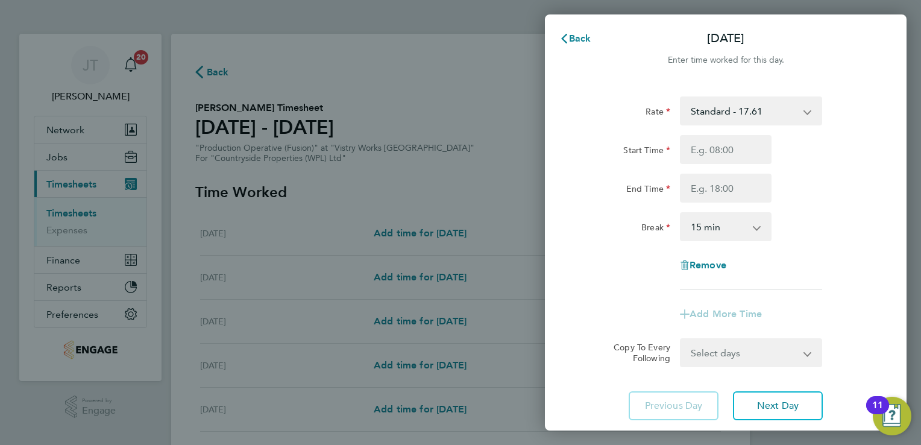
click at [719, 126] on div "Rate Standard - 17.61 OT 1 - 26.42 OT2 - 35.22 PM Standard - 19.19 PM OT1 - 28.…" at bounding box center [726, 193] width 294 height 194
click at [707, 115] on select "Standard - 17.61 OT 1 - 26.42 OT2 - 35.22 PM Standard - 19.19 PM OT1 - 28.79 PM…" at bounding box center [743, 111] width 125 height 27
select select "15"
click at [889, 36] on span "Cancel" at bounding box center [877, 38] width 34 height 11
select select "15"
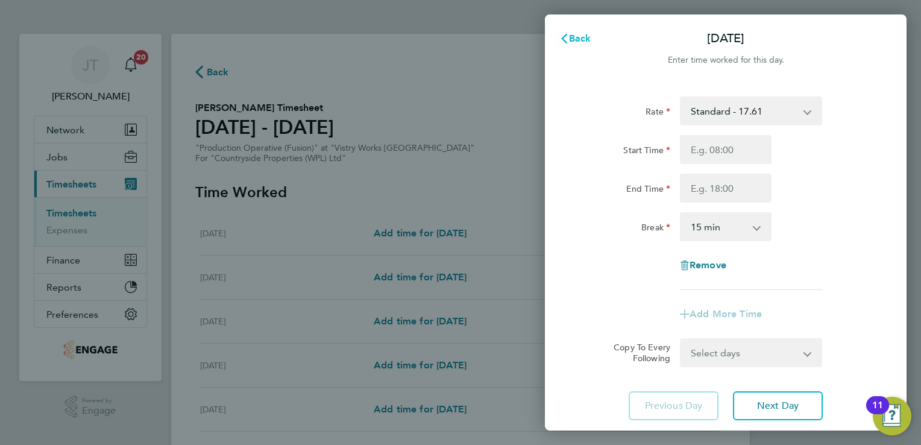
click at [578, 29] on button "Back" at bounding box center [575, 39] width 56 height 24
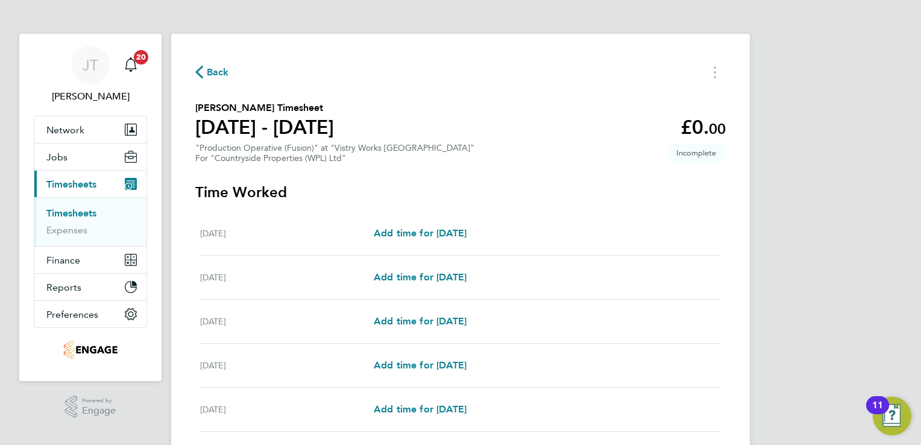
click at [215, 71] on span "Back" at bounding box center [218, 72] width 22 height 14
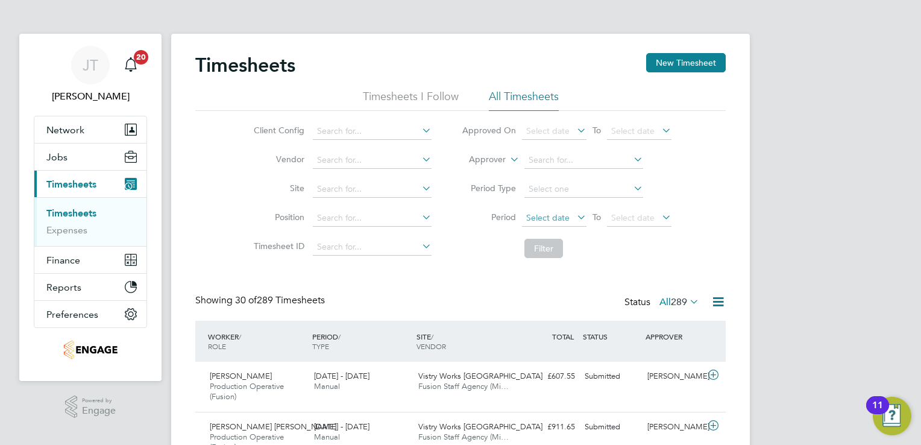
click at [535, 212] on span "Select date" at bounding box center [547, 217] width 43 height 11
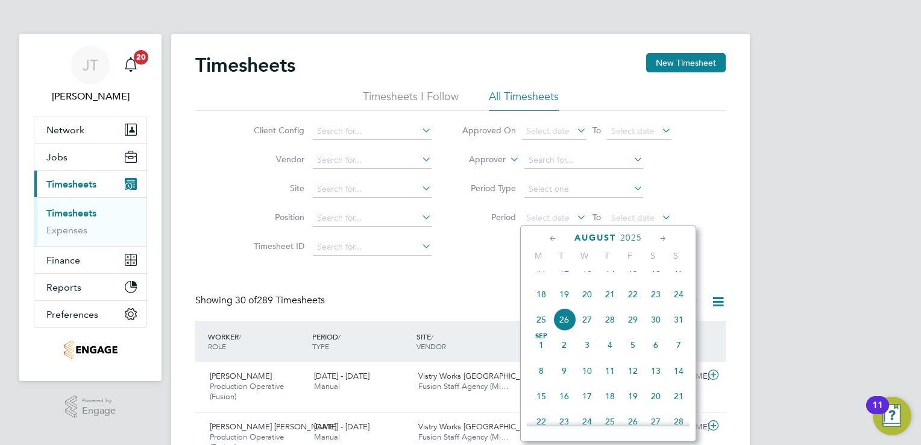
click at [539, 280] on span "11" at bounding box center [541, 268] width 23 height 23
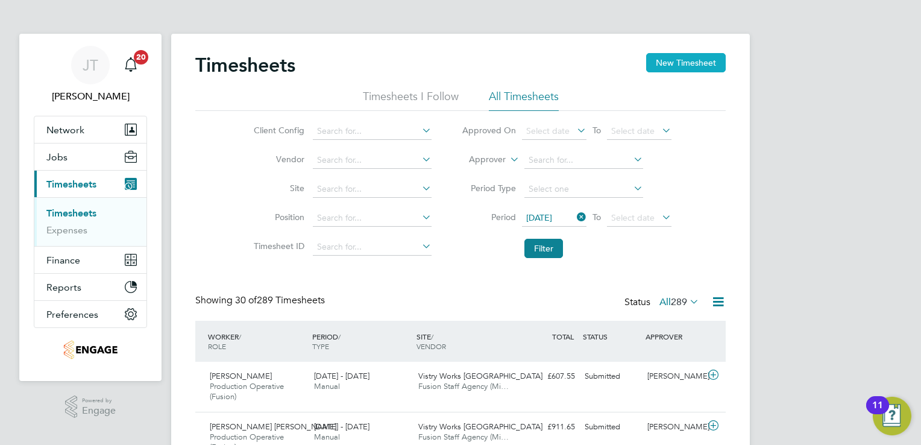
click at [681, 61] on button "New Timesheet" at bounding box center [686, 62] width 80 height 19
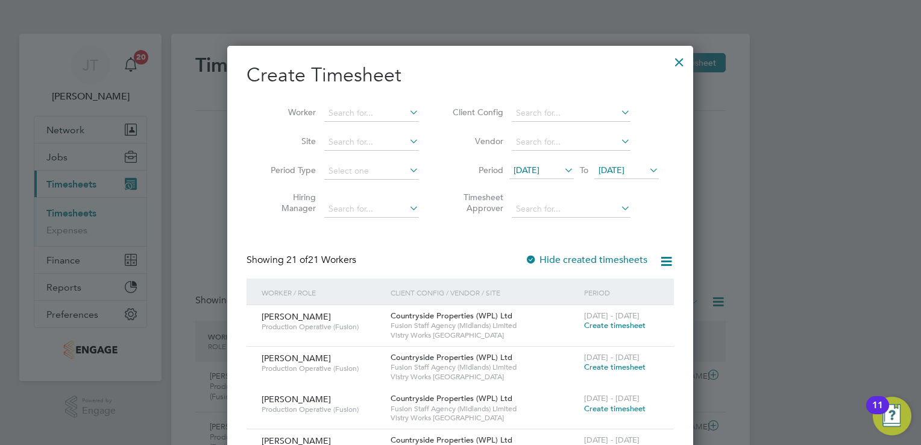
click at [540, 168] on span "12 Aug 2025" at bounding box center [527, 170] width 26 height 11
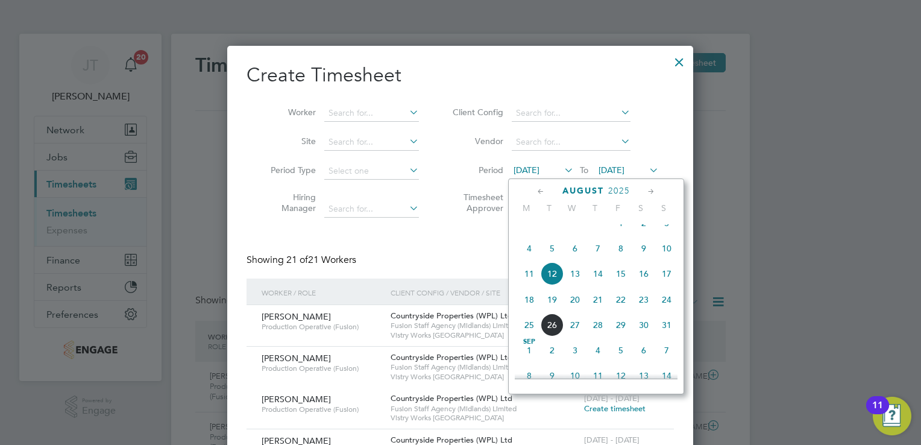
click at [528, 282] on span "11" at bounding box center [529, 273] width 23 height 23
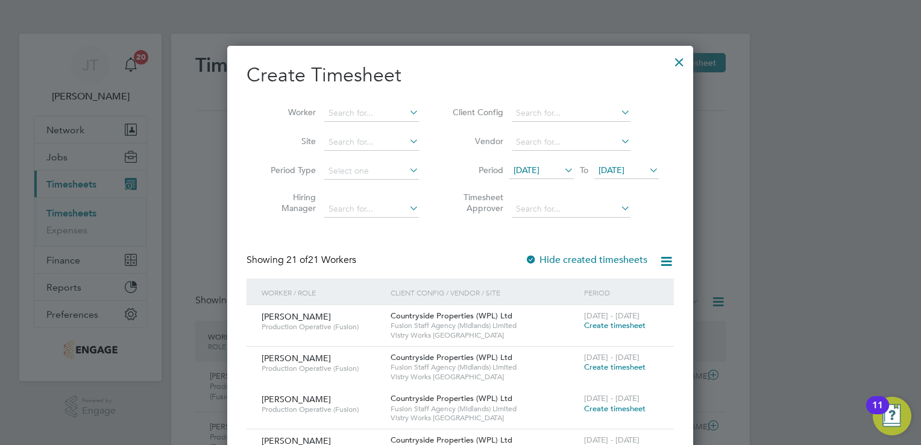
click at [613, 169] on span "19 Aug 2025" at bounding box center [612, 170] width 26 height 11
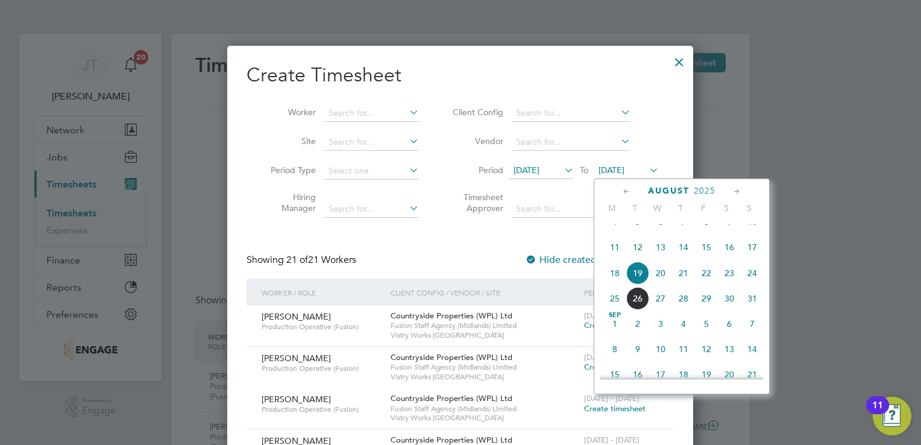
click at [754, 259] on span "17" at bounding box center [752, 247] width 23 height 23
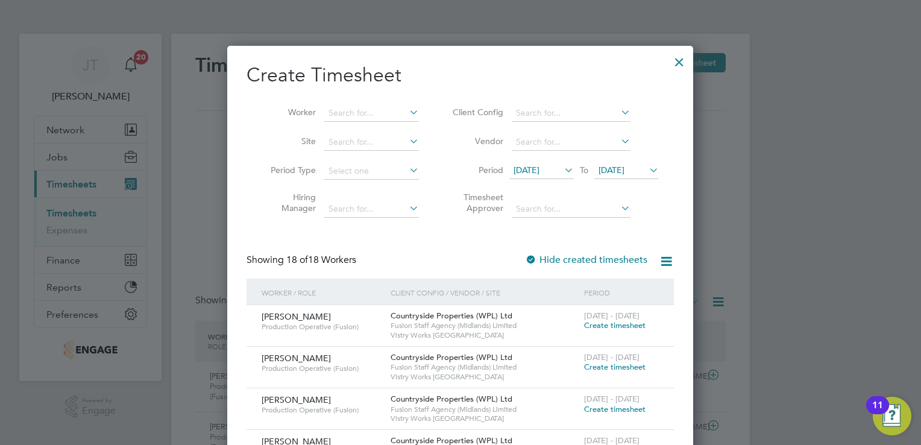
click at [611, 329] on span "Create timesheet" at bounding box center [614, 325] width 61 height 10
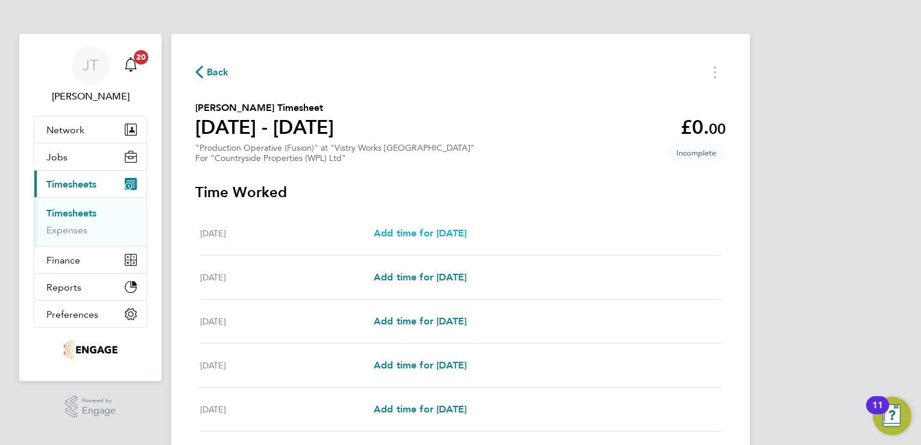
click at [403, 230] on span "Add time for Mon 11 Aug" at bounding box center [420, 232] width 93 height 11
select select "15"
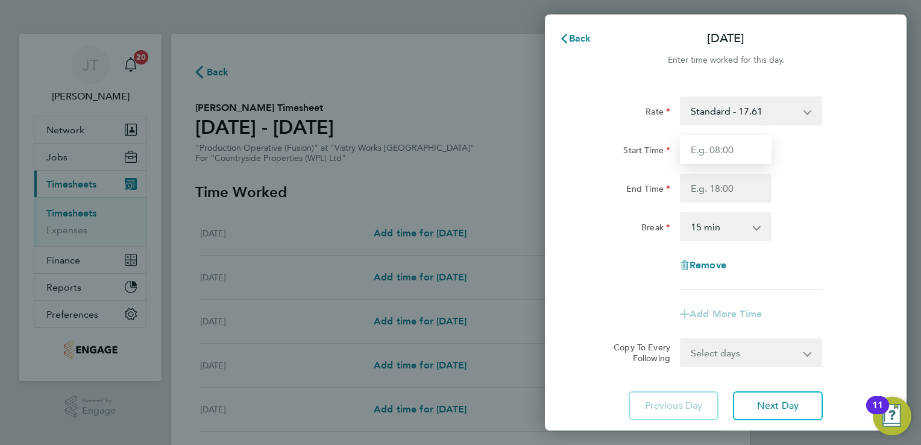
click at [713, 153] on input "Start Time" at bounding box center [726, 149] width 92 height 29
type input "07:00"
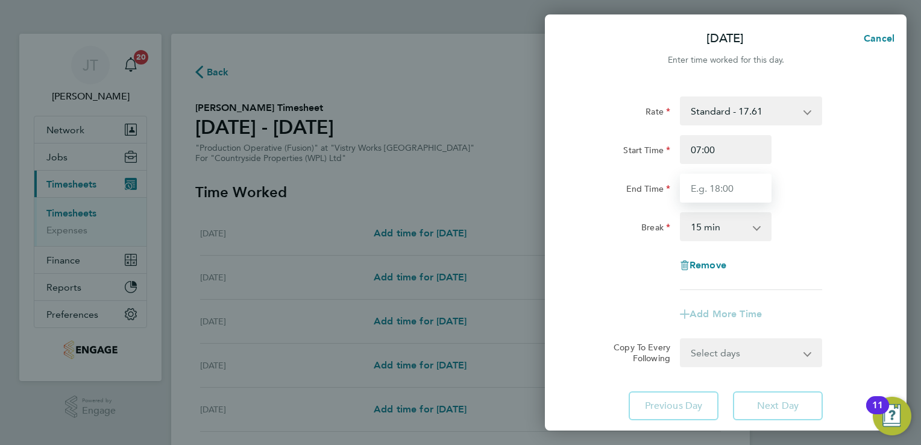
click at [716, 183] on input "End Time" at bounding box center [726, 188] width 92 height 29
type input "17:00"
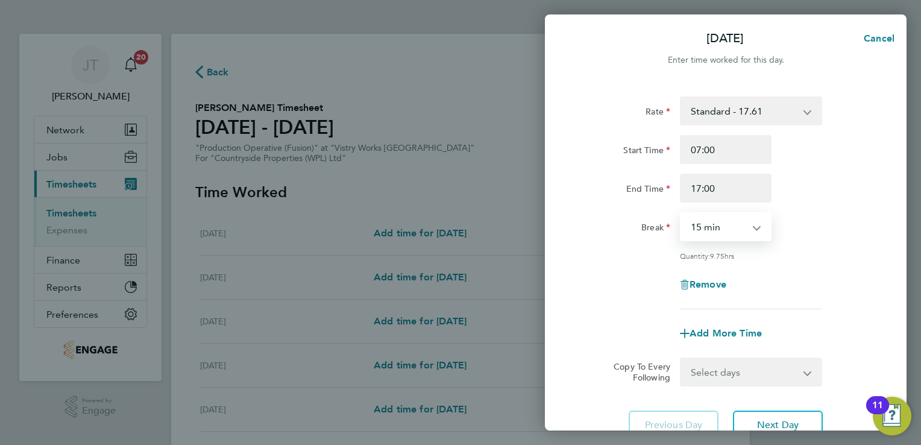
click at [714, 233] on select "0 min 15 min 30 min 45 min 60 min 75 min 90 min" at bounding box center [718, 226] width 75 height 27
select select "30"
click at [681, 213] on select "0 min 15 min 30 min 45 min 60 min 75 min 90 min" at bounding box center [718, 226] width 75 height 27
click at [766, 423] on span "Next Day" at bounding box center [778, 425] width 42 height 12
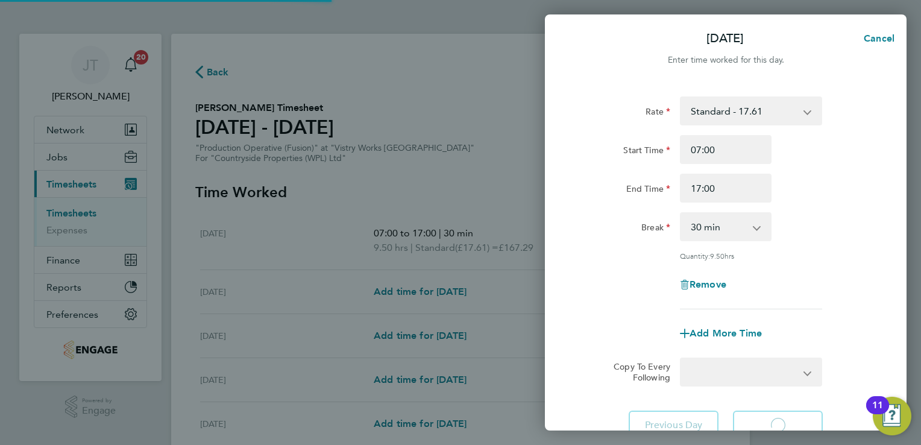
select select "15"
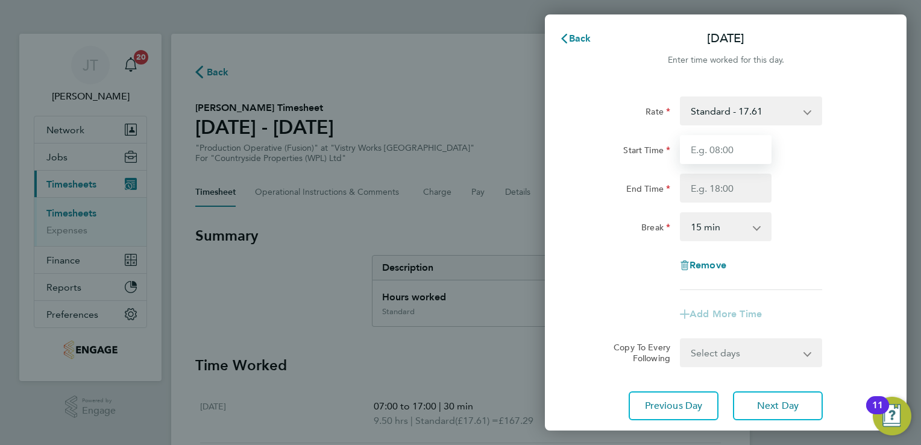
click at [715, 153] on input "Start Time" at bounding box center [726, 149] width 92 height 29
type input "07:00"
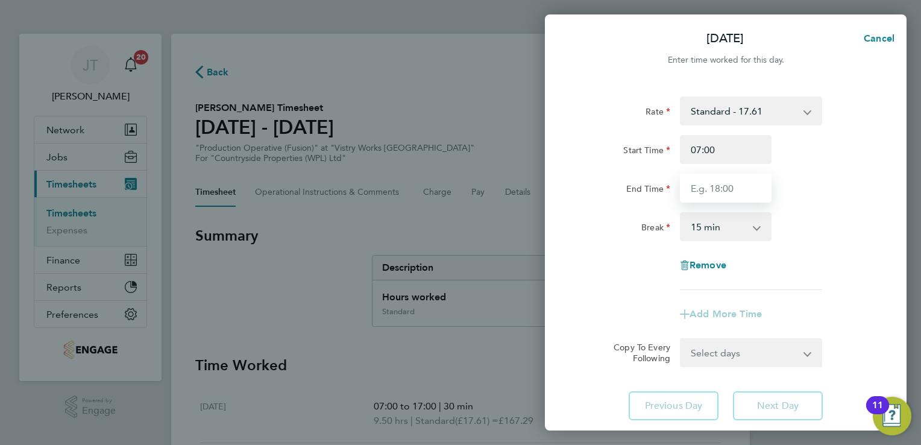
click at [701, 188] on input "End Time" at bounding box center [726, 188] width 92 height 29
type input "11:00"
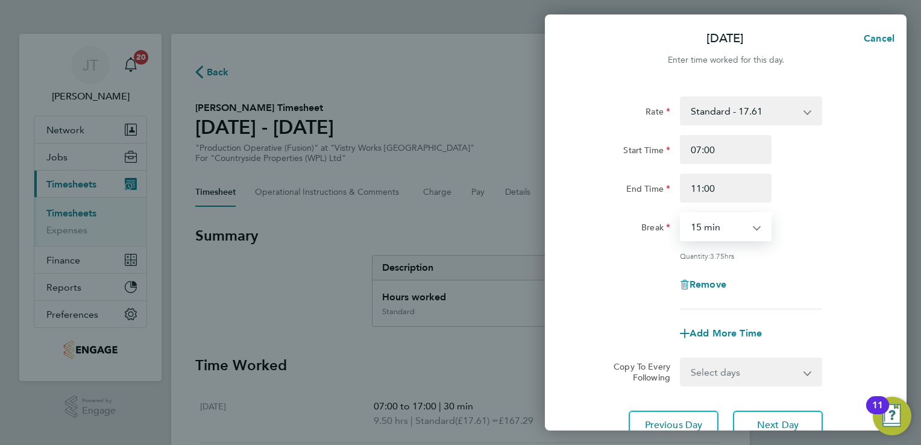
click at [687, 225] on select "0 min 15 min 30 min 45 min 60 min 75 min 90 min" at bounding box center [718, 226] width 75 height 27
click at [681, 213] on select "0 min 15 min 30 min 45 min 60 min 75 min 90 min" at bounding box center [718, 226] width 75 height 27
click at [704, 232] on select "0 min 15 min 30 min 45 min 60 min 75 min 90 min" at bounding box center [718, 226] width 75 height 27
select select "0"
click at [681, 213] on select "0 min 15 min 30 min 45 min 60 min 75 min 90 min" at bounding box center [718, 226] width 75 height 27
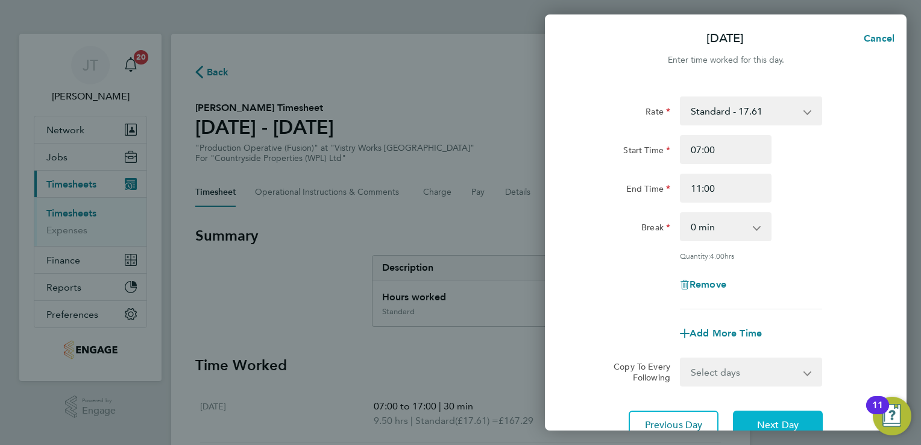
click at [766, 420] on span "Next Day" at bounding box center [778, 425] width 42 height 12
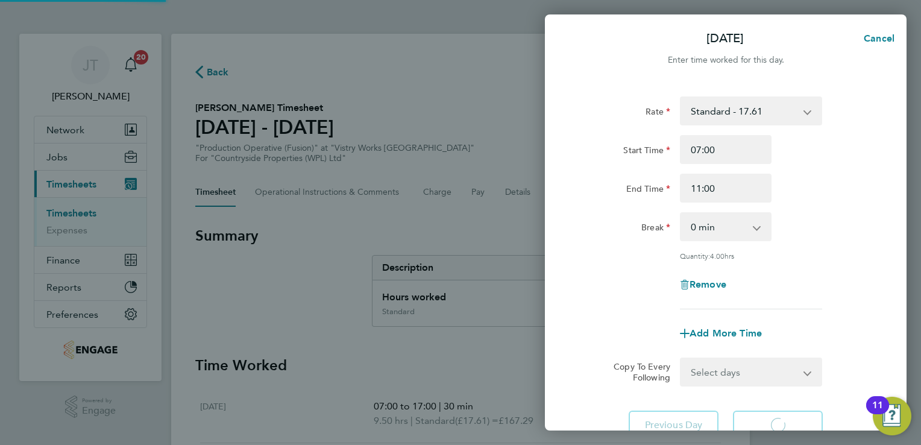
select select "15"
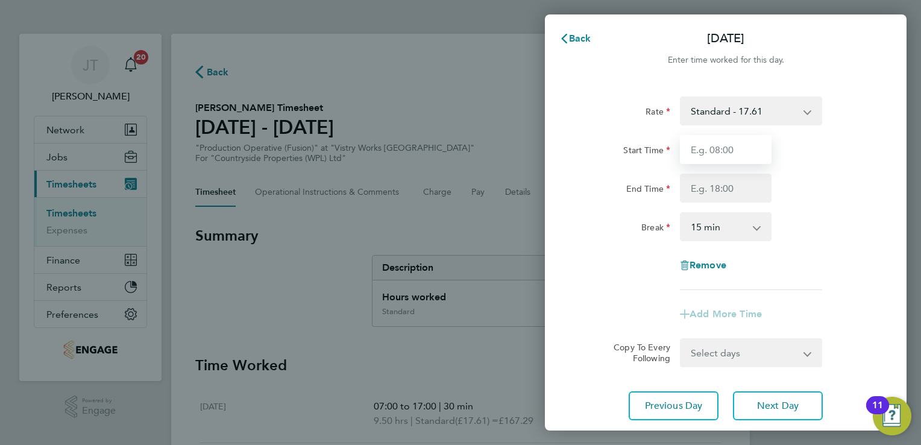
click at [702, 148] on input "Start Time" at bounding box center [726, 149] width 92 height 29
type input "07:00"
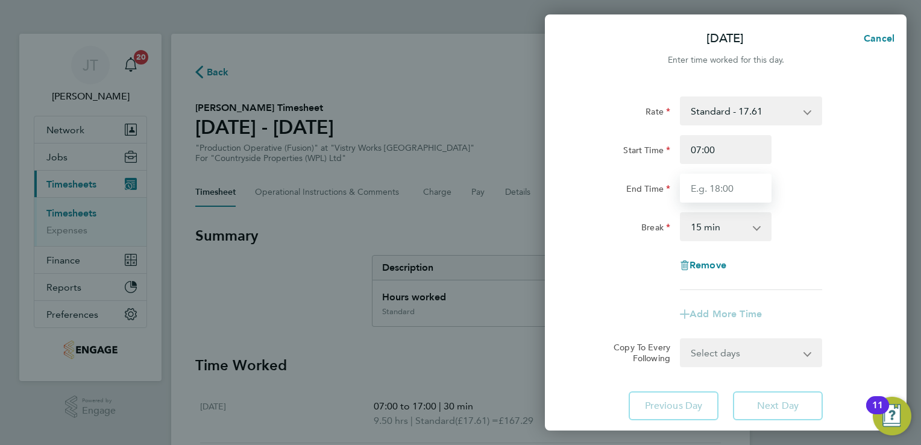
click at [701, 189] on input "End Time" at bounding box center [726, 188] width 92 height 29
type input "14:00"
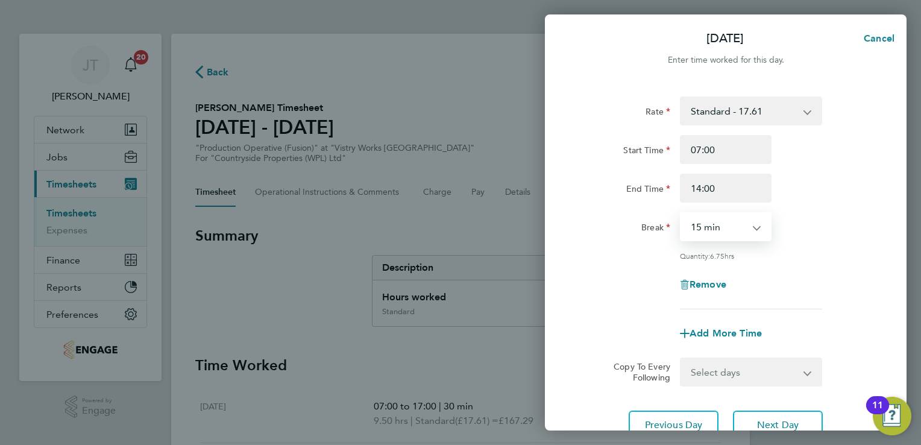
click at [723, 233] on select "0 min 15 min 30 min 45 min 60 min 75 min 90 min" at bounding box center [718, 226] width 75 height 27
select select "30"
click at [681, 213] on select "0 min 15 min 30 min 45 min 60 min 75 min 90 min" at bounding box center [718, 226] width 75 height 27
click at [772, 414] on button "Next Day" at bounding box center [778, 425] width 90 height 29
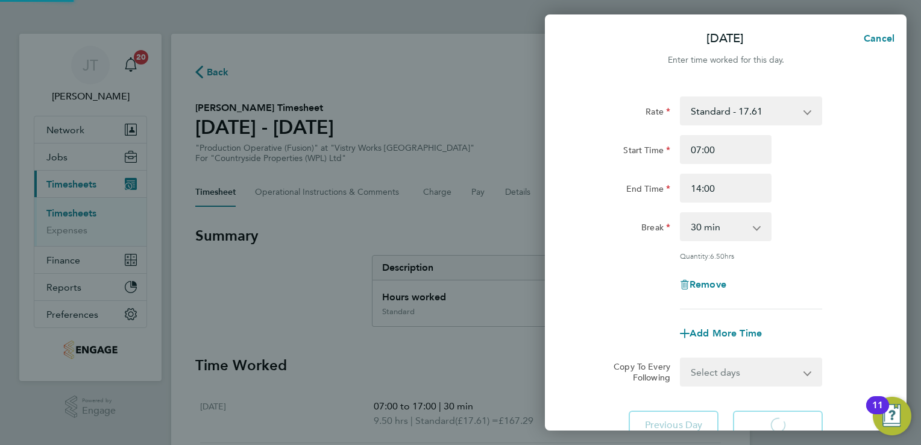
select select "15"
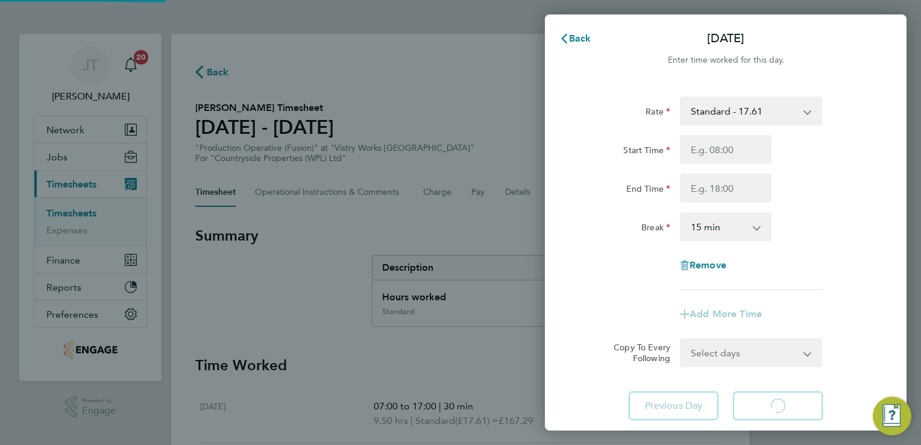
select select "15"
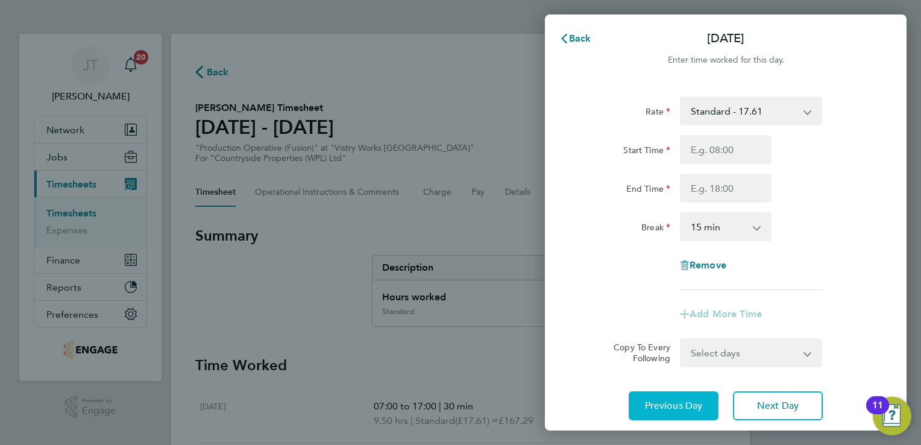
click at [685, 401] on span "Previous Day" at bounding box center [674, 406] width 58 height 12
select select "30"
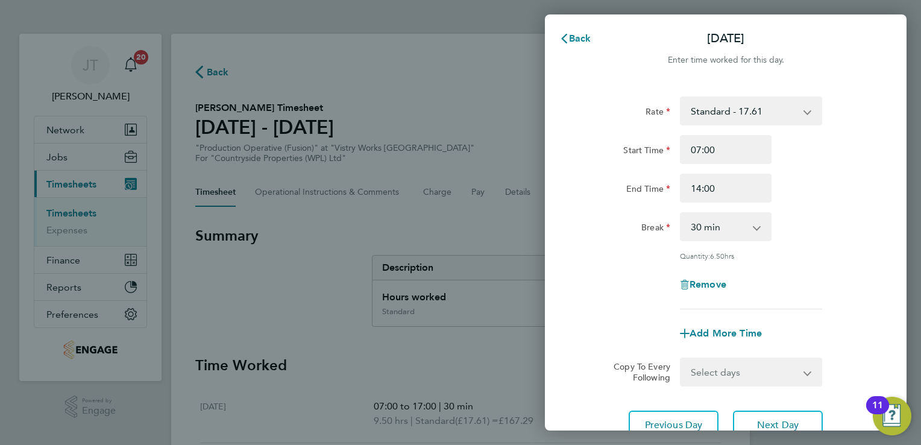
click at [847, 257] on div "Quantity: 6.50 hrs" at bounding box center [726, 256] width 304 height 10
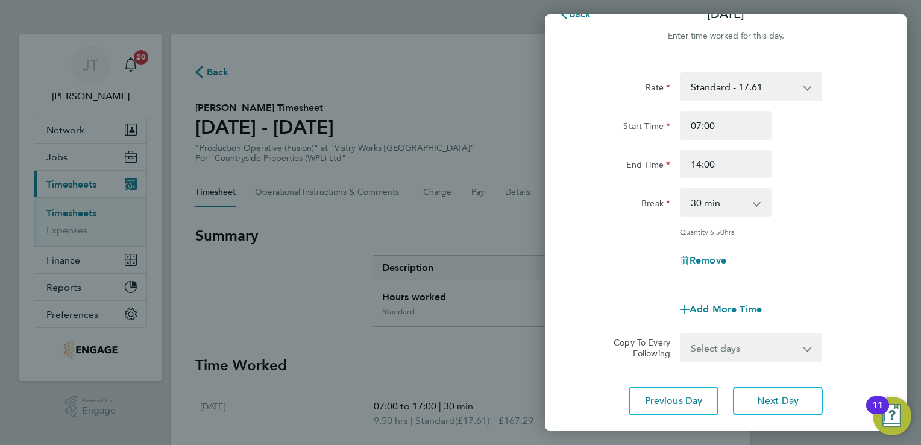
scroll to position [99, 0]
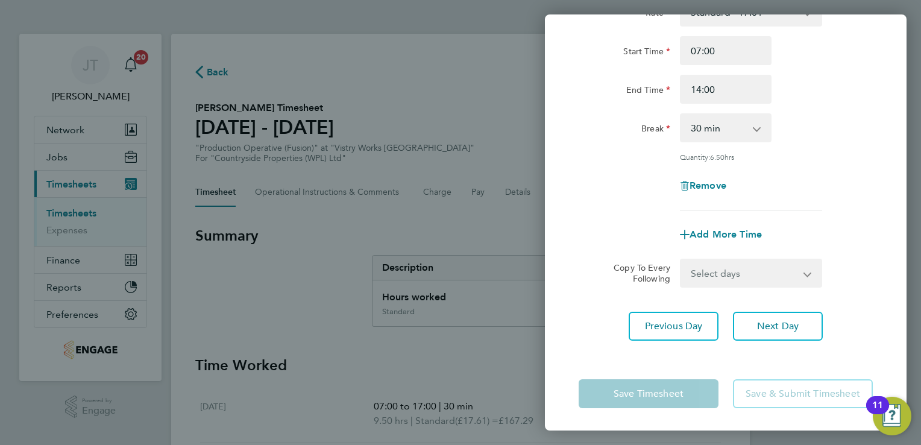
click at [591, 402] on app-form-button "Save Timesheet" at bounding box center [652, 393] width 147 height 29
click at [760, 117] on app-icon-cross-button at bounding box center [763, 128] width 14 height 27
click at [697, 86] on input "14:00" at bounding box center [726, 89] width 92 height 29
type input "14:00"
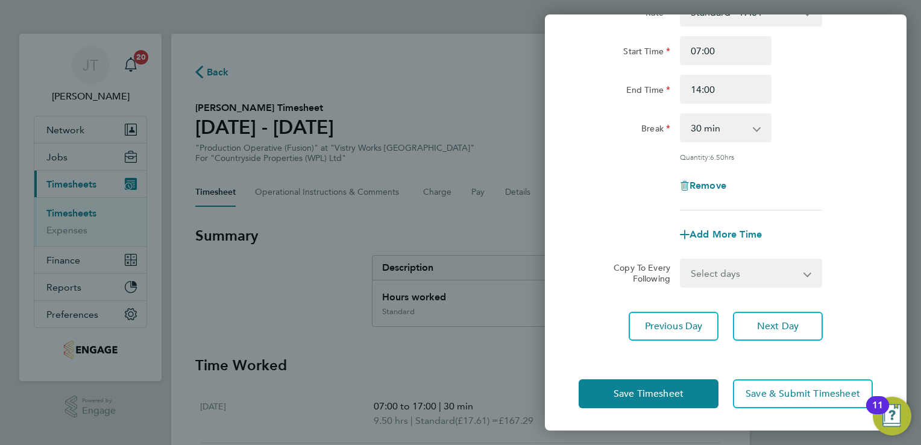
click at [745, 186] on app-form-button "Remove" at bounding box center [726, 186] width 92 height 10
click at [709, 126] on select "0 min 15 min 30 min 45 min 60 min 75 min 90 min" at bounding box center [718, 128] width 75 height 27
click at [649, 396] on span "Save Timesheet" at bounding box center [649, 394] width 70 height 12
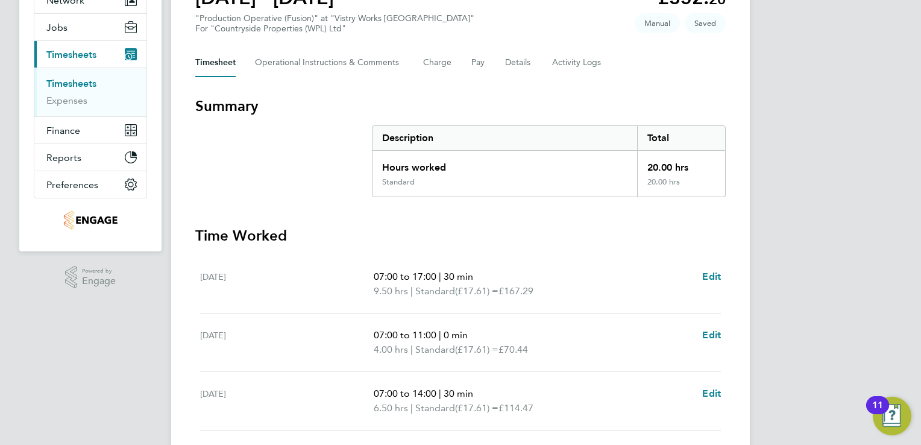
scroll to position [169, 0]
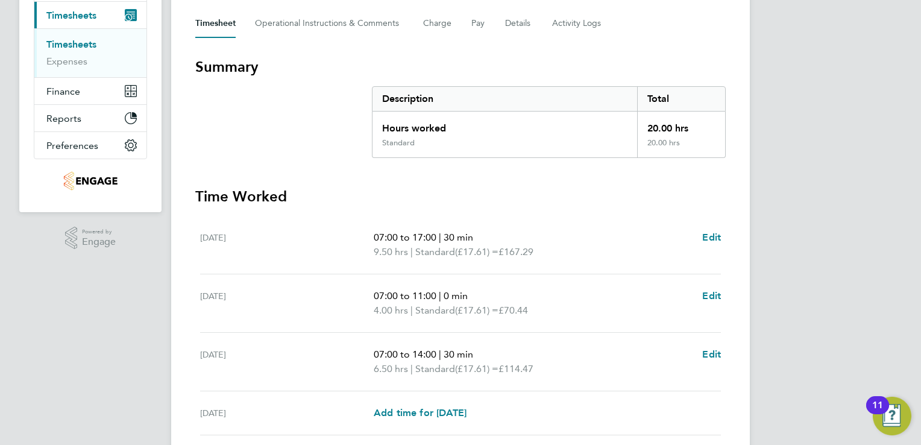
click at [702, 295] on div "07:00 to 11:00 | 0 min 4.00 hrs | Standard (£17.61) = £70.44 Edit" at bounding box center [547, 303] width 347 height 29
click at [709, 293] on span "Edit" at bounding box center [711, 295] width 19 height 11
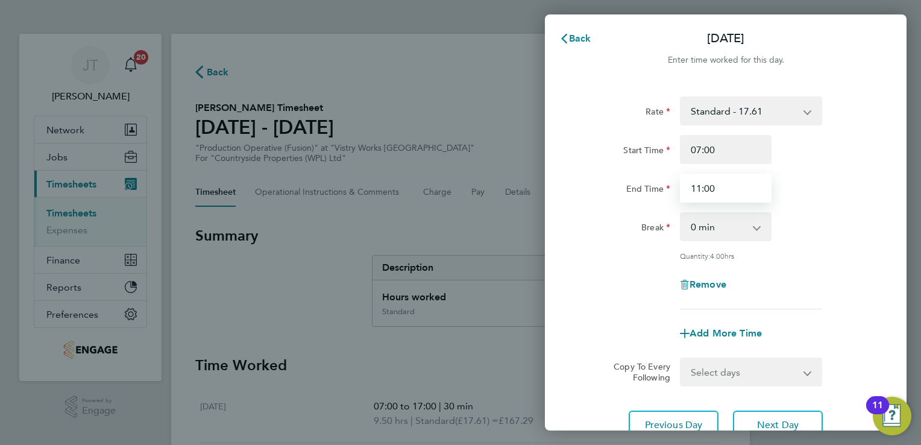
click at [695, 192] on input "11:00" at bounding box center [726, 188] width 92 height 29
type input "15:00"
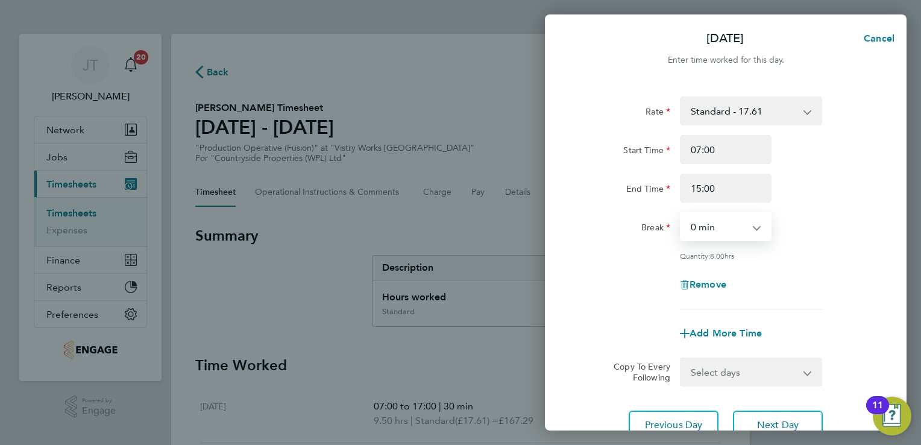
click at [693, 236] on select "0 min 15 min 30 min 45 min 60 min 75 min 90 min" at bounding box center [718, 226] width 75 height 27
select select "30"
click at [681, 213] on select "0 min 15 min 30 min 45 min 60 min 75 min 90 min" at bounding box center [718, 226] width 75 height 27
click at [851, 276] on div "Remove" at bounding box center [726, 284] width 304 height 29
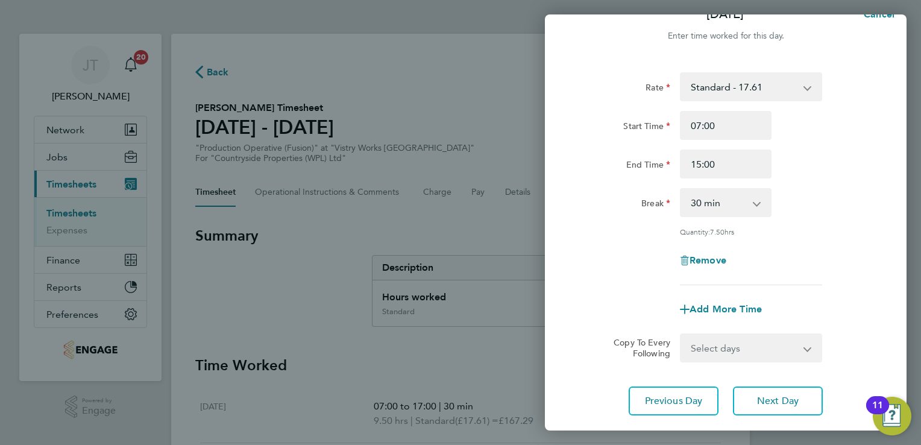
scroll to position [99, 0]
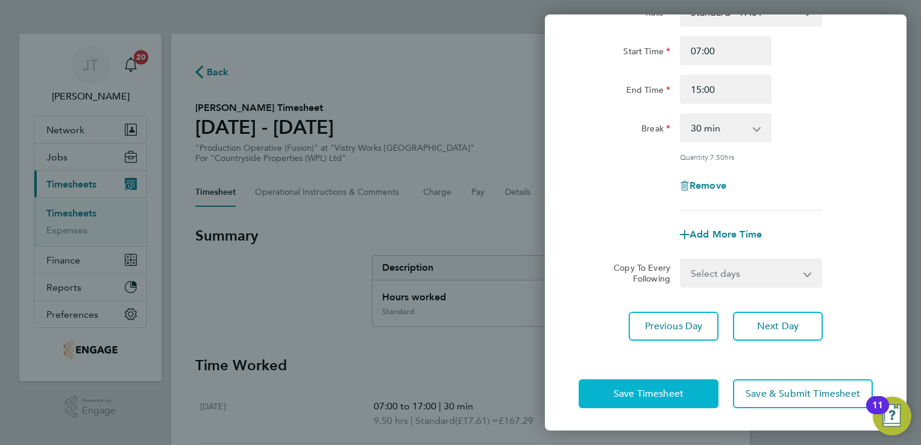
click at [584, 397] on button "Save Timesheet" at bounding box center [649, 393] width 140 height 29
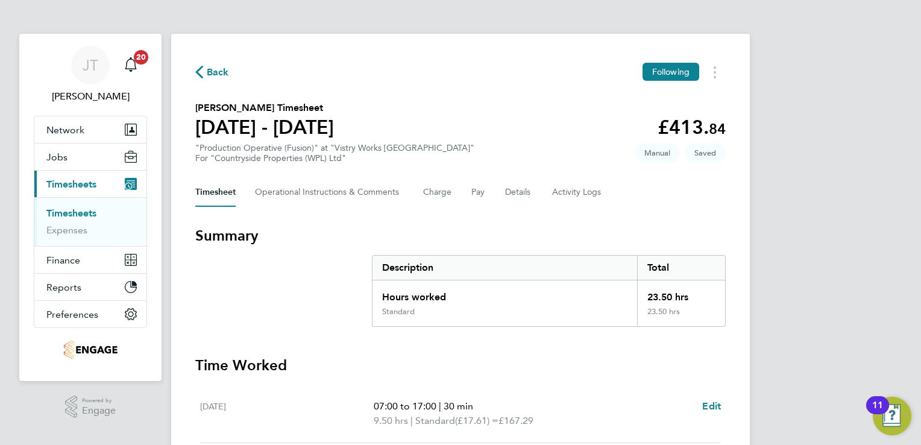
click at [824, 291] on div "JT Joanne Taylor Notifications 20 Applications: Network Team Members Businesses…" at bounding box center [460, 421] width 921 height 842
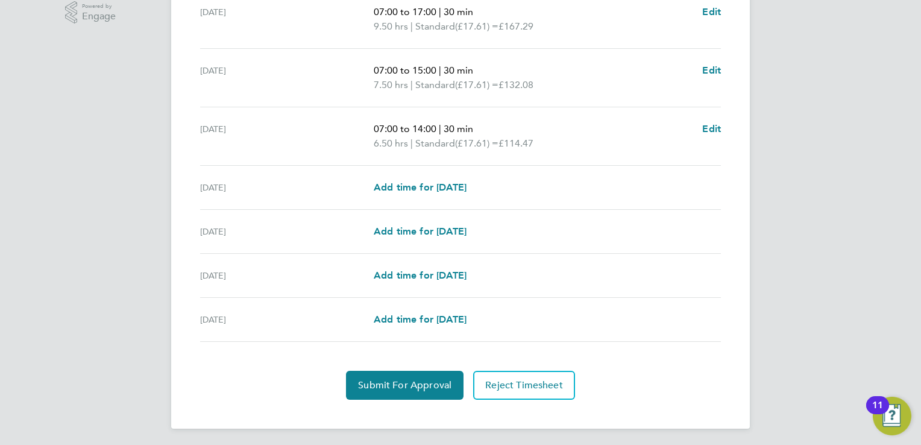
scroll to position [396, 0]
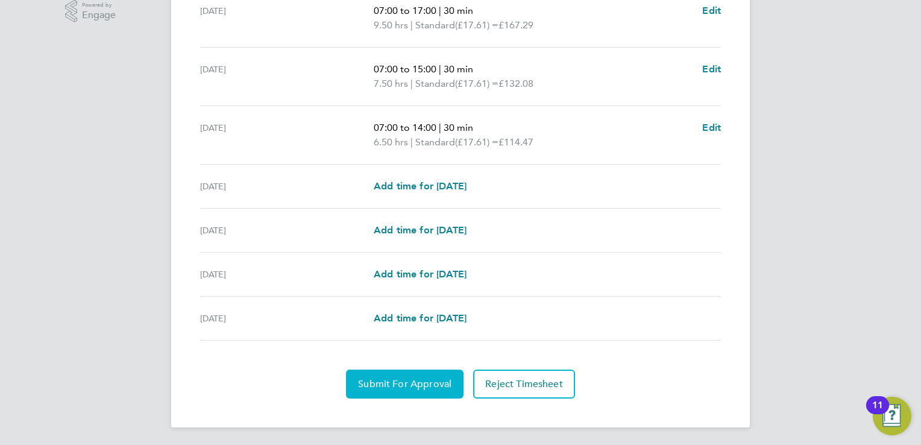
click at [371, 390] on button "Submit For Approval" at bounding box center [405, 384] width 118 height 29
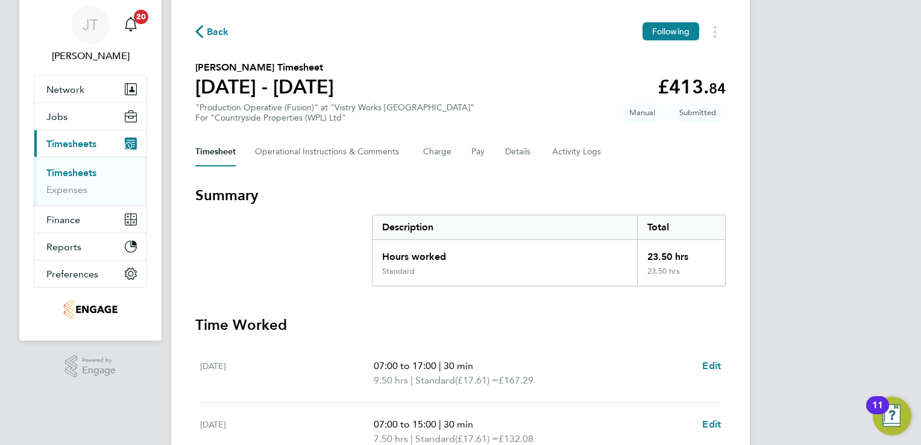
scroll to position [0, 0]
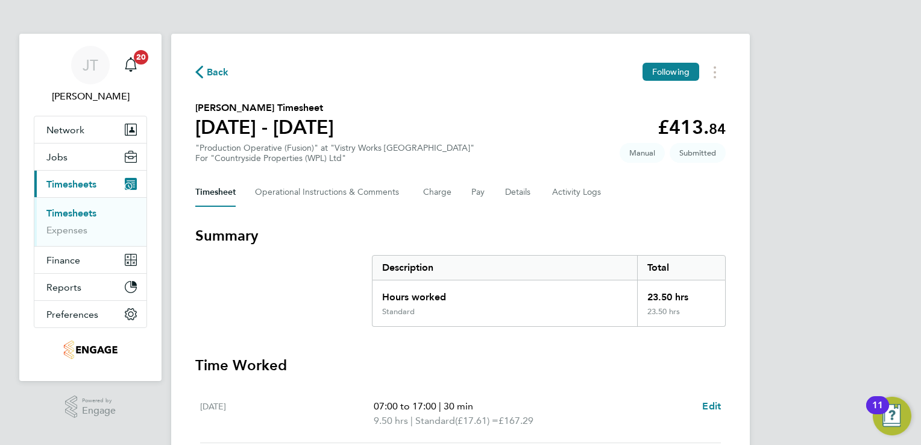
click at [213, 69] on span "Back" at bounding box center [218, 72] width 22 height 14
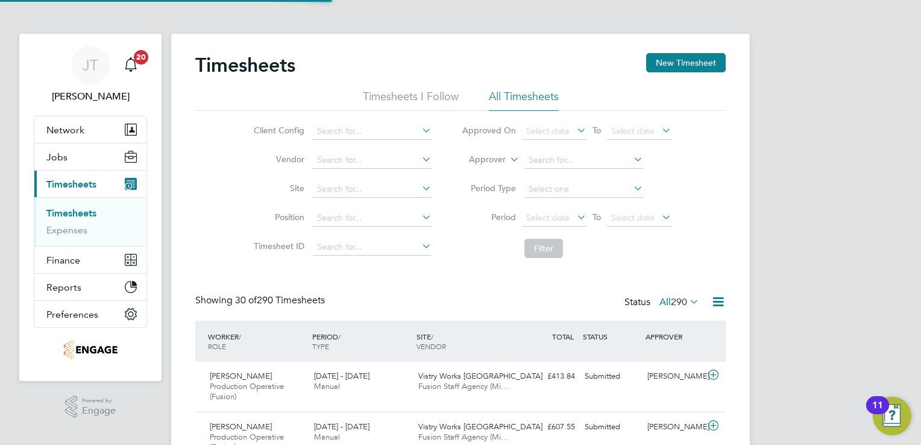
scroll to position [40, 105]
click at [705, 66] on button "New Timesheet" at bounding box center [686, 62] width 80 height 19
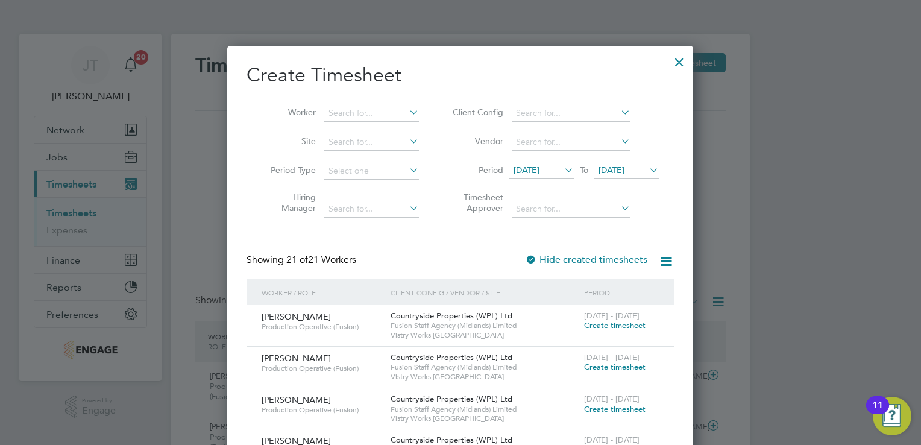
click at [531, 163] on span "12 Aug 2025" at bounding box center [541, 171] width 65 height 16
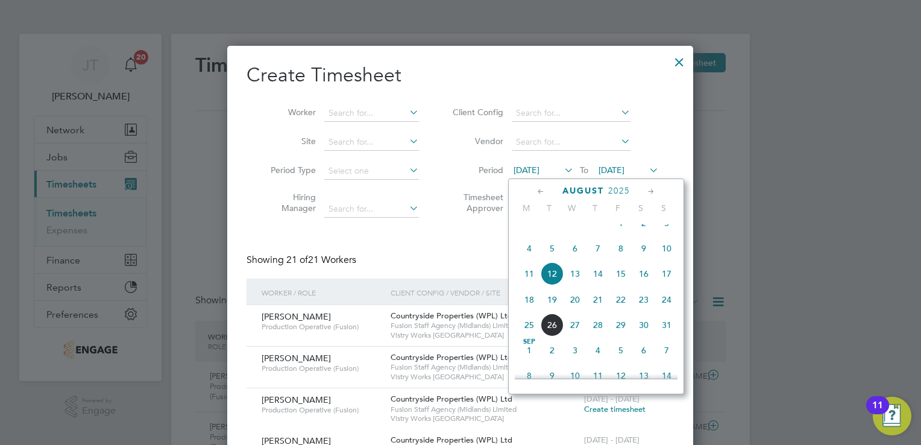
click at [526, 280] on span "11" at bounding box center [529, 273] width 23 height 23
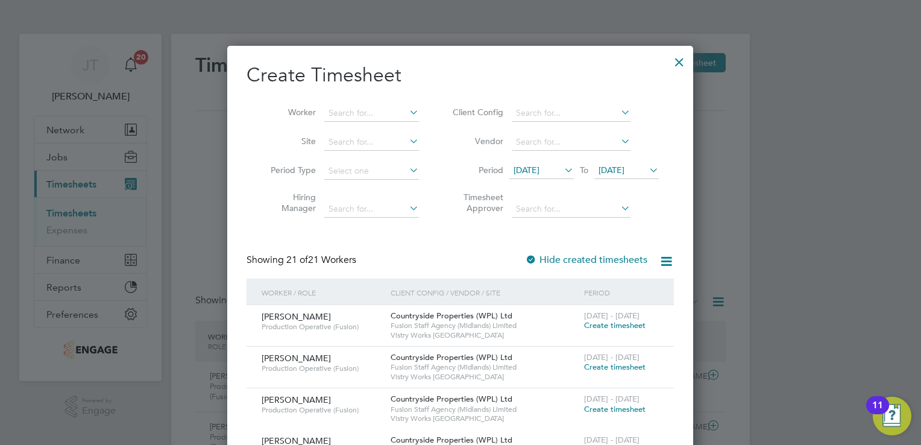
click at [608, 172] on span "19 Aug 2025" at bounding box center [612, 170] width 26 height 11
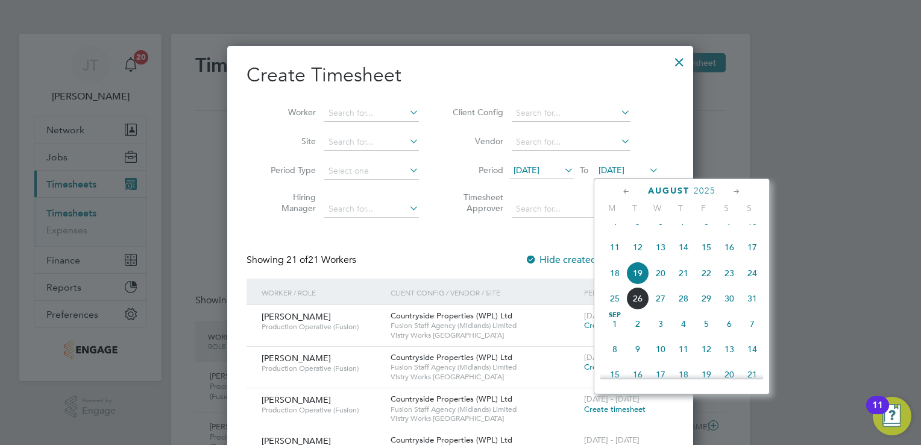
click at [752, 253] on span "17" at bounding box center [752, 247] width 23 height 23
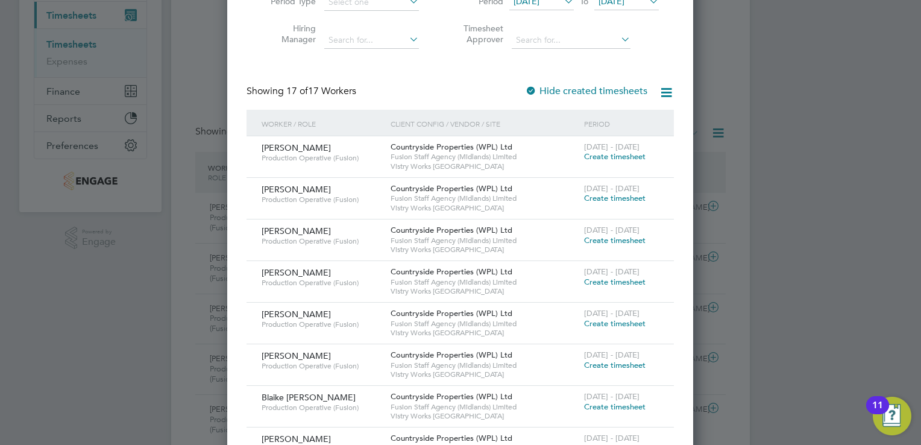
click at [607, 156] on span "Create timesheet" at bounding box center [614, 156] width 61 height 10
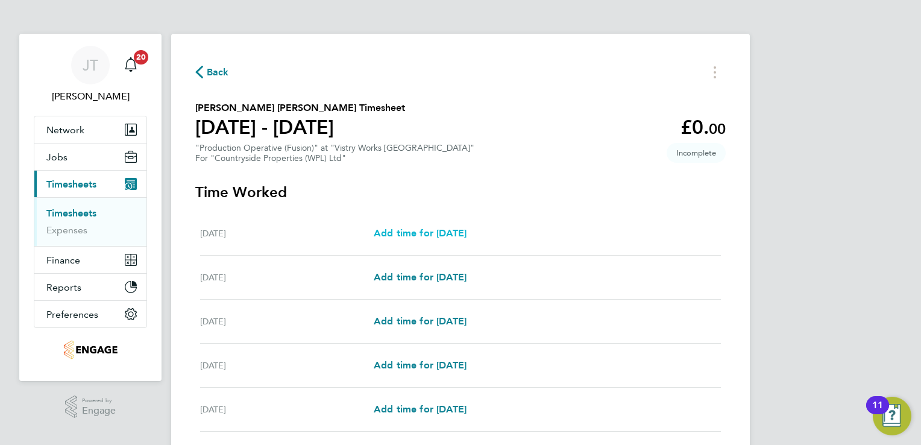
click at [439, 240] on link "Add time for Mon 11 Aug" at bounding box center [420, 233] width 93 height 14
select select "15"
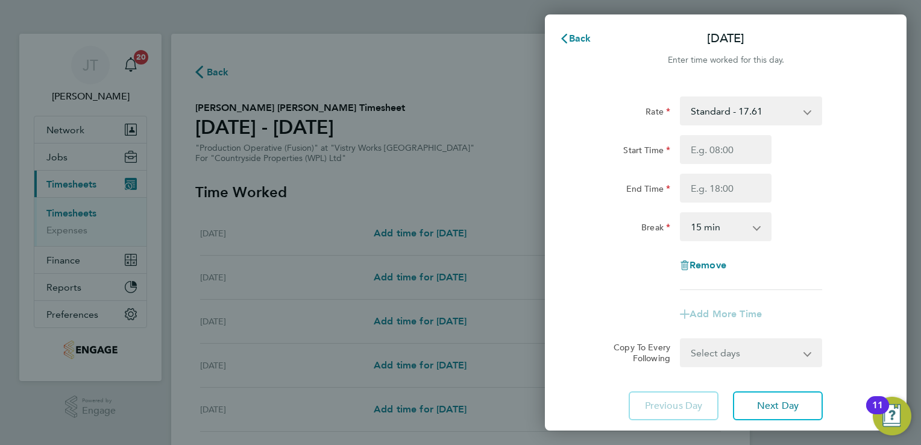
click at [714, 108] on select "Standard - 17.61 BONUS - 13.50 OT 1 - 26.42 OT2 - 35.22 PM Standard - 19.19 PM …" at bounding box center [743, 111] width 125 height 27
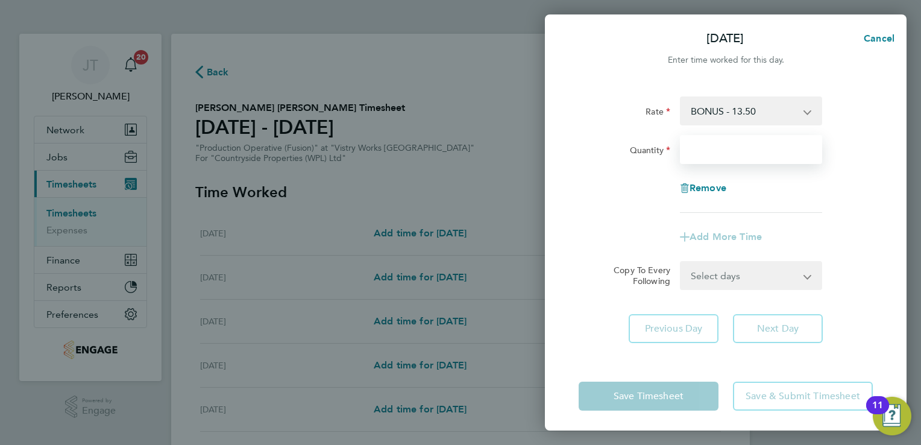
drag, startPoint x: 758, startPoint y: 124, endPoint x: 758, endPoint y: 148, distance: 24.1
click at [758, 148] on input "Quantity" at bounding box center [751, 149] width 142 height 29
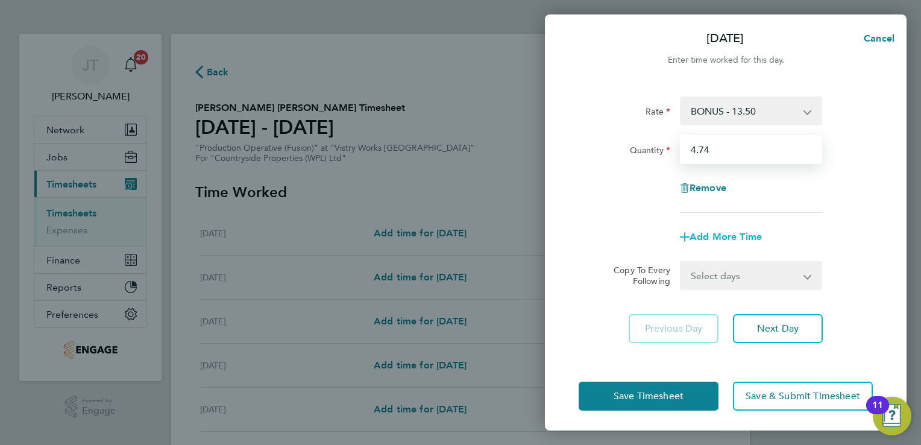
type input "4.74"
click at [731, 232] on span "Add More Time" at bounding box center [726, 236] width 72 height 11
select select "null"
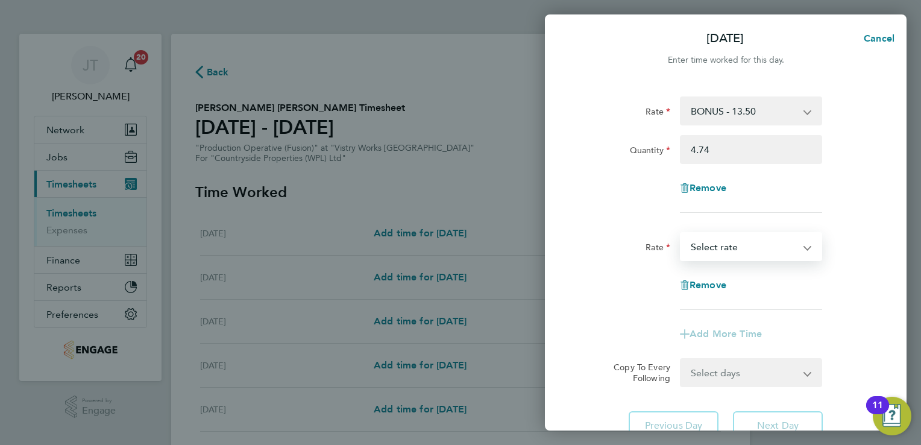
click at [720, 250] on select "Standard - 17.61 OT 1 - 26.42 OT2 - 35.22 PM Standard - 19.19 PM OT1 - 28.79 PM…" at bounding box center [743, 246] width 125 height 27
select select "15"
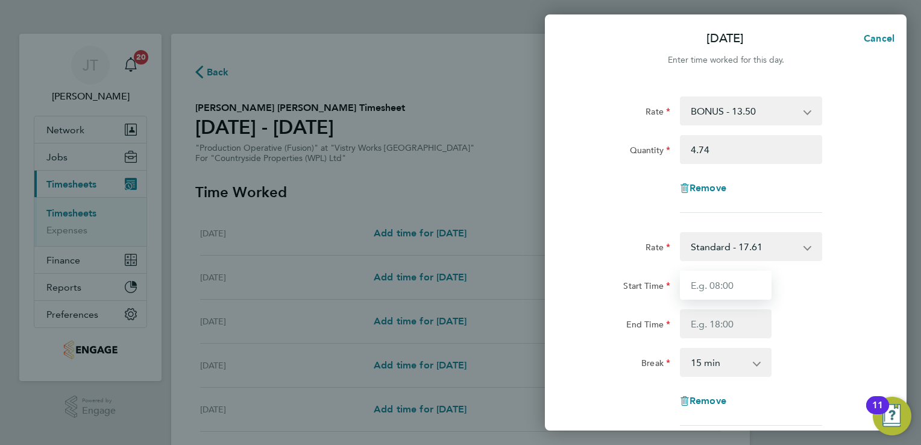
drag, startPoint x: 721, startPoint y: 262, endPoint x: 744, endPoint y: 276, distance: 27.1
click at [744, 276] on input "Start Time" at bounding box center [726, 285] width 92 height 29
type input "07:00"
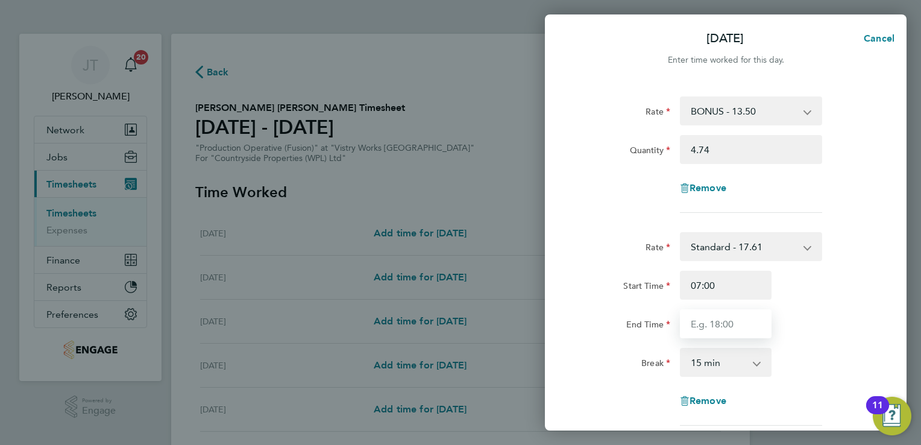
type input "15:00"
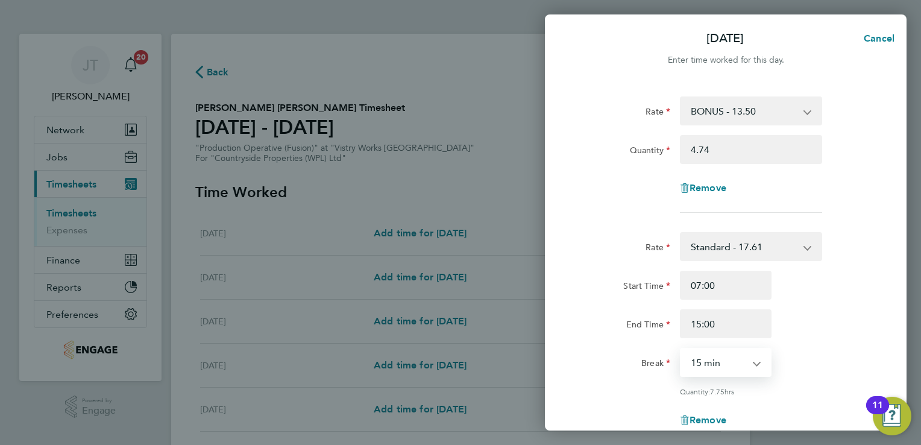
click at [740, 358] on select "0 min 15 min 30 min 45 min 60 min 75 min 90 min" at bounding box center [718, 362] width 75 height 27
select select "30"
click at [681, 349] on select "0 min 15 min 30 min 45 min 60 min 75 min 90 min" at bounding box center [718, 362] width 75 height 27
click at [822, 298] on div "Start Time 07:00" at bounding box center [726, 285] width 304 height 29
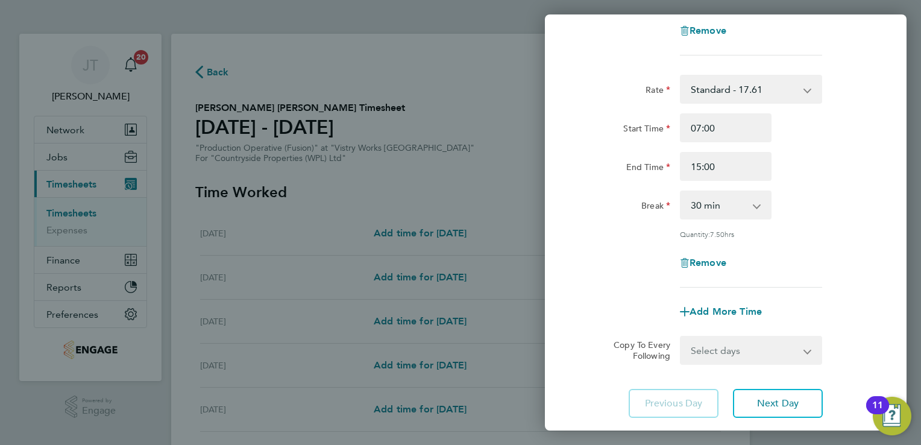
scroll to position [234, 0]
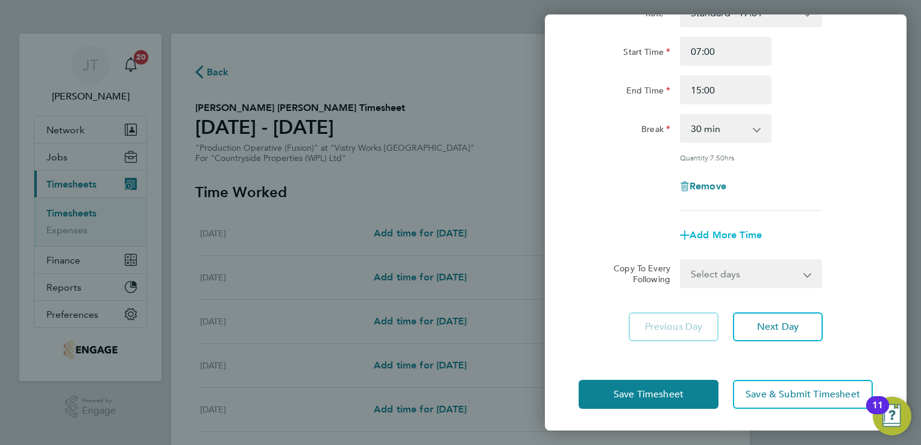
click at [708, 232] on span "Add More Time" at bounding box center [726, 234] width 72 height 11
select select "null"
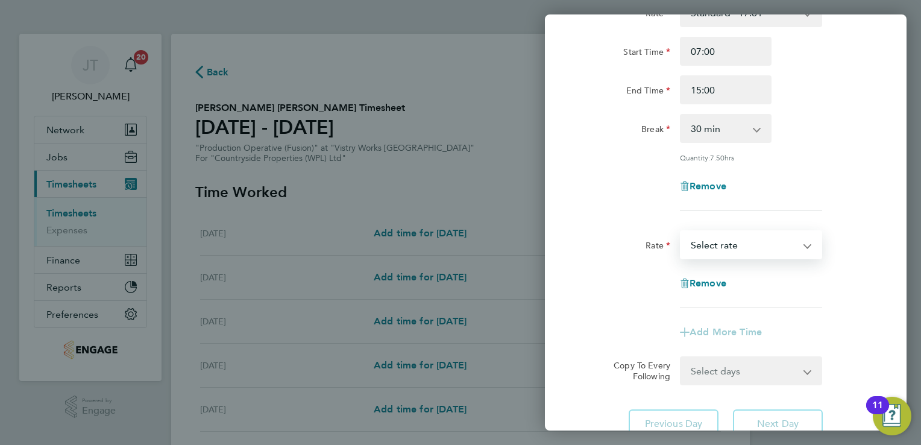
click at [707, 245] on select "Standard - 17.61 OT 1 - 26.42 OT2 - 35.22 PM Standard - 19.19 PM OT1 - 28.79 PM…" at bounding box center [743, 245] width 125 height 27
select select "15"
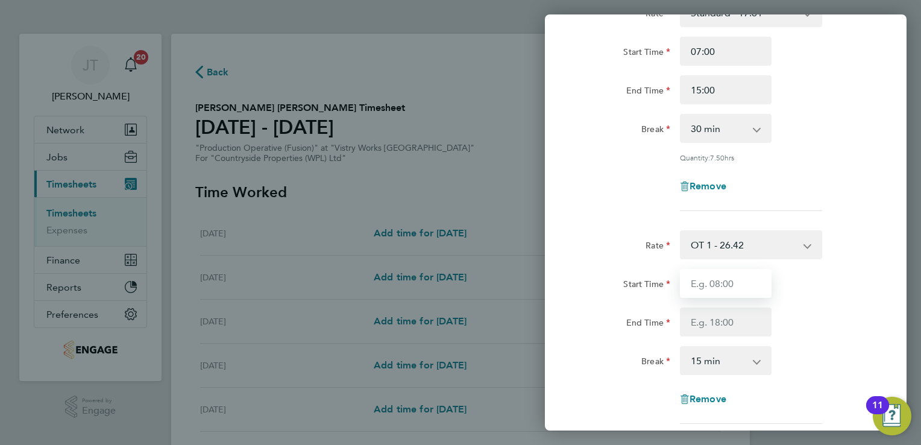
click at [713, 280] on input "Start Time" at bounding box center [726, 283] width 92 height 29
type input "15:00"
type input "16:00"
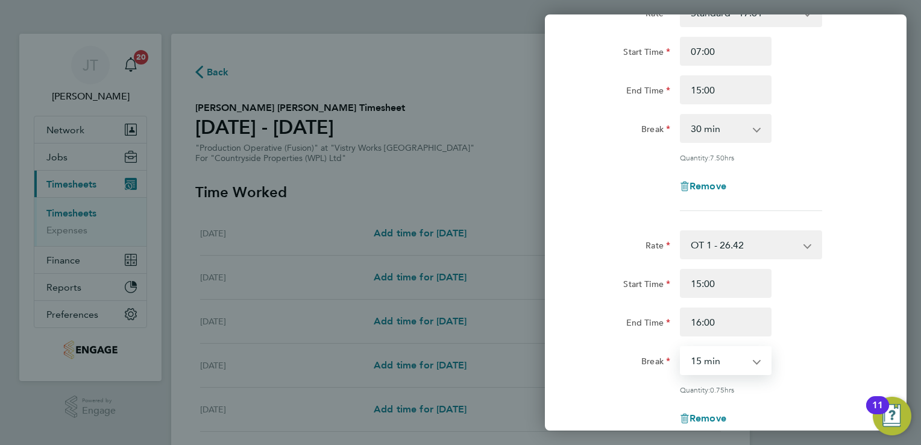
click at [727, 364] on select "0 min 15 min 30 min 45 min" at bounding box center [718, 360] width 75 height 27
select select "0"
click at [681, 347] on select "0 min 15 min 30 min 45 min" at bounding box center [718, 360] width 75 height 27
click at [822, 317] on div "End Time 16:00" at bounding box center [726, 321] width 304 height 29
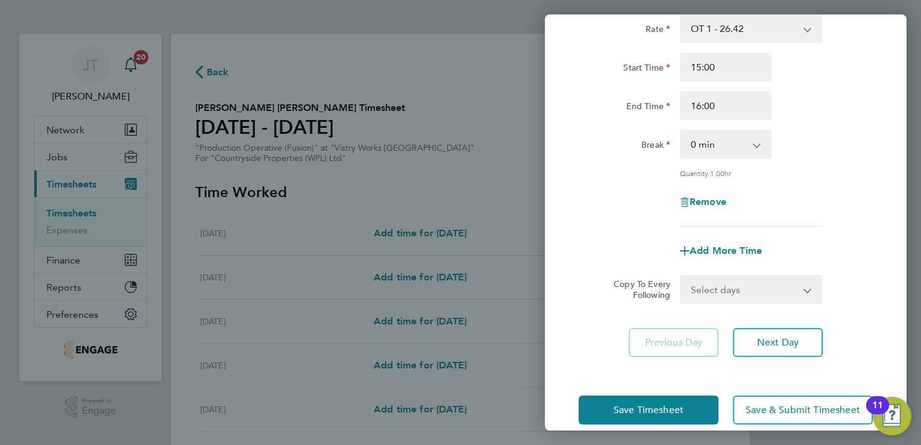
scroll to position [451, 0]
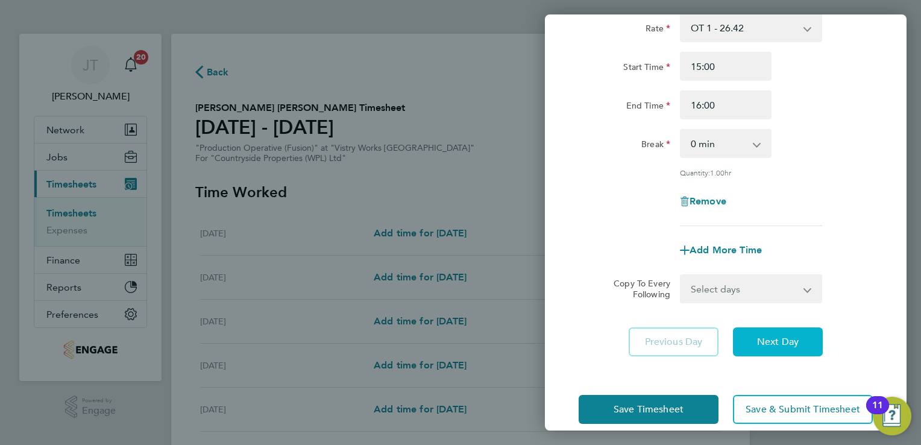
click at [798, 327] on button "Next Day" at bounding box center [778, 341] width 90 height 29
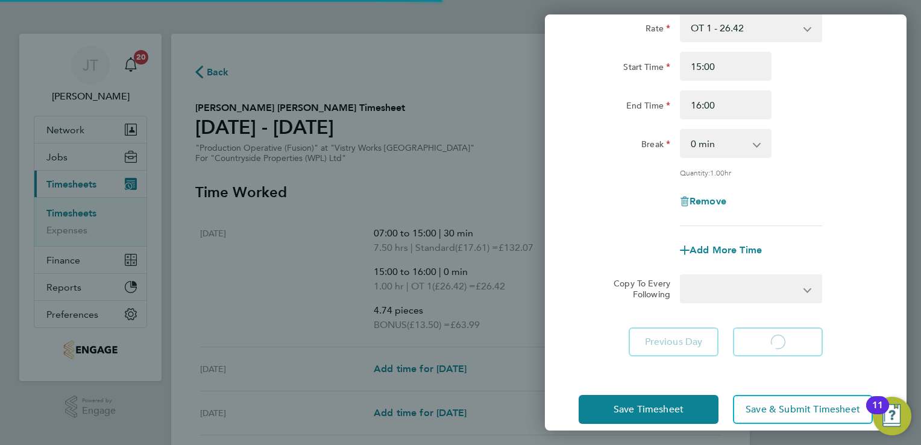
select select "15"
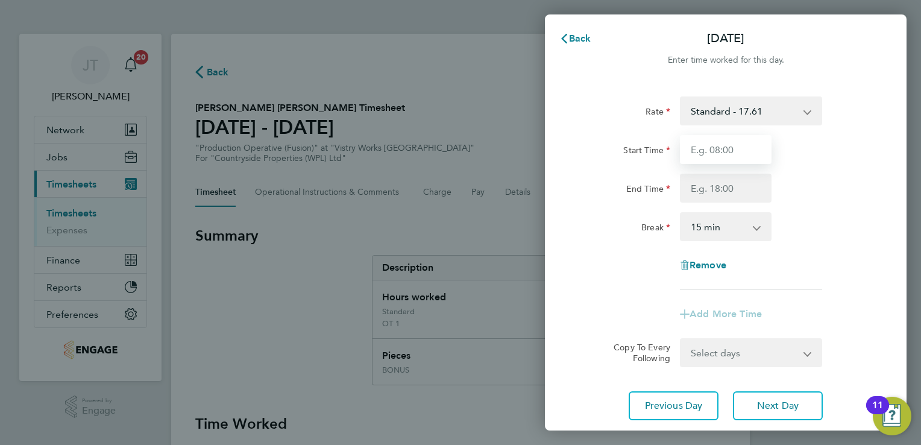
click at [728, 140] on input "Start Time" at bounding box center [726, 149] width 92 height 29
type input "07:00"
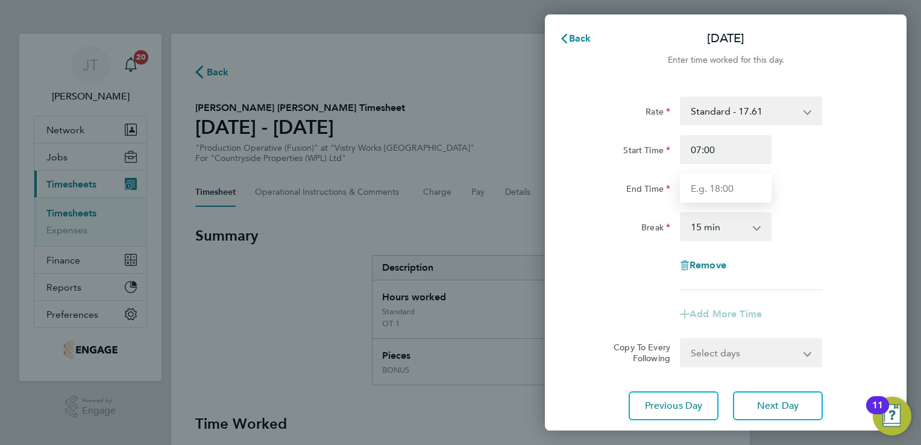
type input "15:00"
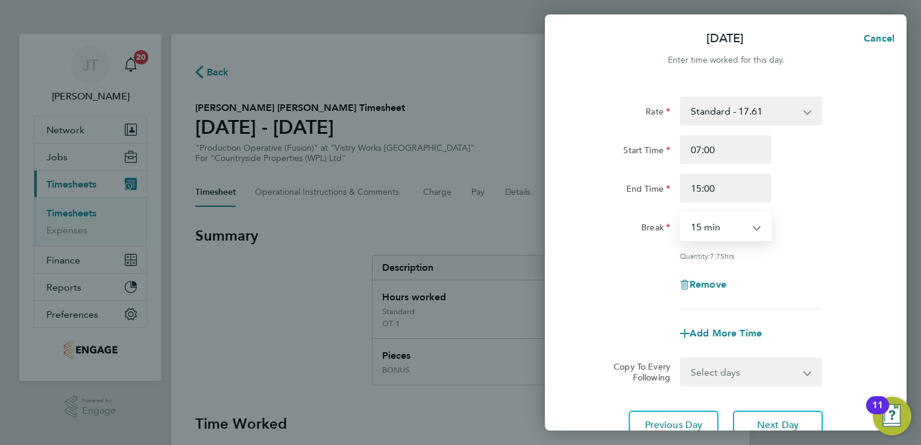
click at [720, 225] on select "0 min 15 min 30 min 45 min 60 min 75 min 90 min" at bounding box center [718, 226] width 75 height 27
select select "30"
click at [681, 213] on select "0 min 15 min 30 min 45 min 60 min 75 min 90 min" at bounding box center [718, 226] width 75 height 27
click at [733, 333] on span "Add More Time" at bounding box center [726, 332] width 72 height 11
select select "null"
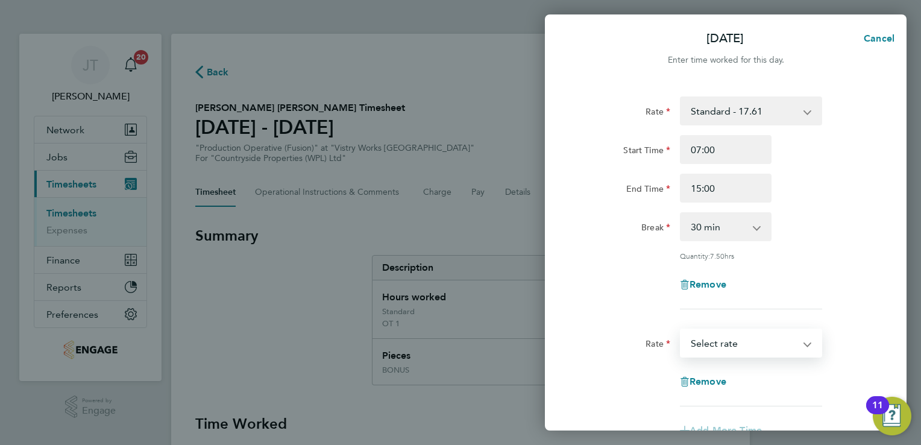
click at [721, 348] on select "BONUS - 13.50 Standard - 17.61 OT 1 - 26.42 OT2 - 35.22 PM Standard - 19.19 PM …" at bounding box center [743, 343] width 125 height 27
select select "15"
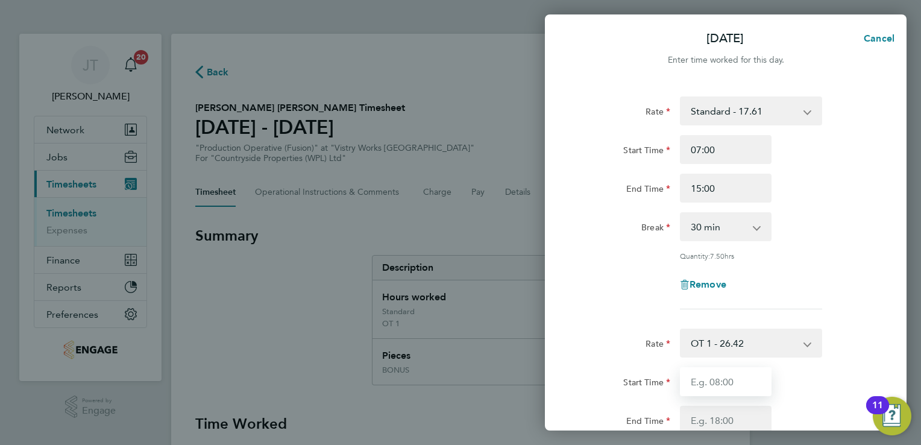
click at [702, 380] on input "Start Time" at bounding box center [726, 381] width 92 height 29
type input "15:00"
type input "17:00"
click at [851, 298] on div "Rate Standard - 17.61 BONUS - 13.50 OT 1 - 26.42 OT2 - 35.22 PM Standard - 19.1…" at bounding box center [726, 202] width 294 height 213
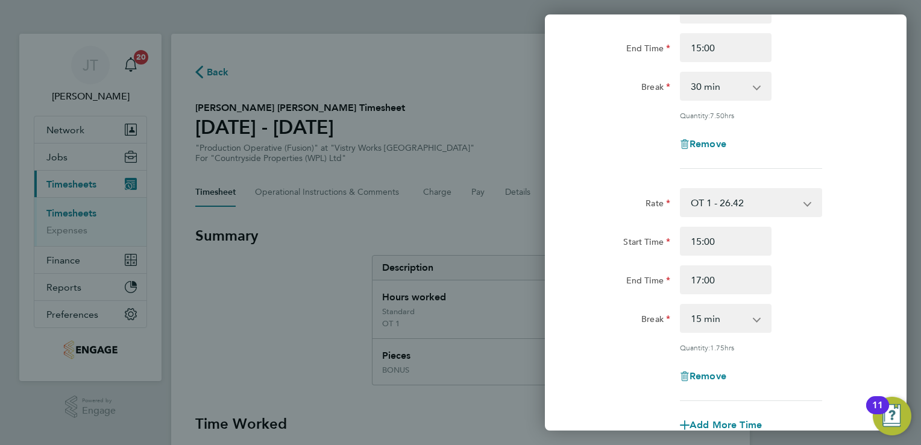
scroll to position [169, 0]
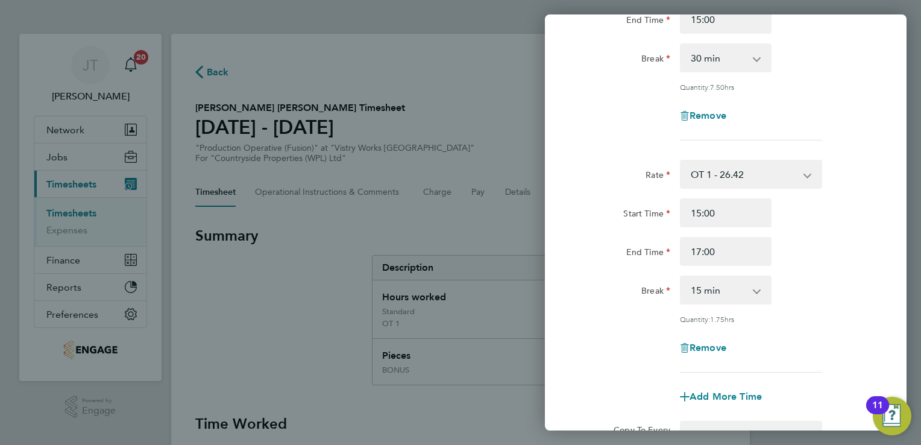
click at [735, 303] on div "0 min 15 min 30 min 45 min 60 min 75 min 90 min" at bounding box center [726, 290] width 92 height 29
click at [736, 291] on select "0 min 15 min 30 min 45 min 60 min 75 min 90 min" at bounding box center [718, 290] width 75 height 27
select select "0"
click at [681, 277] on select "0 min 15 min 30 min 45 min 60 min 75 min 90 min" at bounding box center [718, 290] width 75 height 27
click at [822, 344] on div "Remove" at bounding box center [726, 347] width 304 height 29
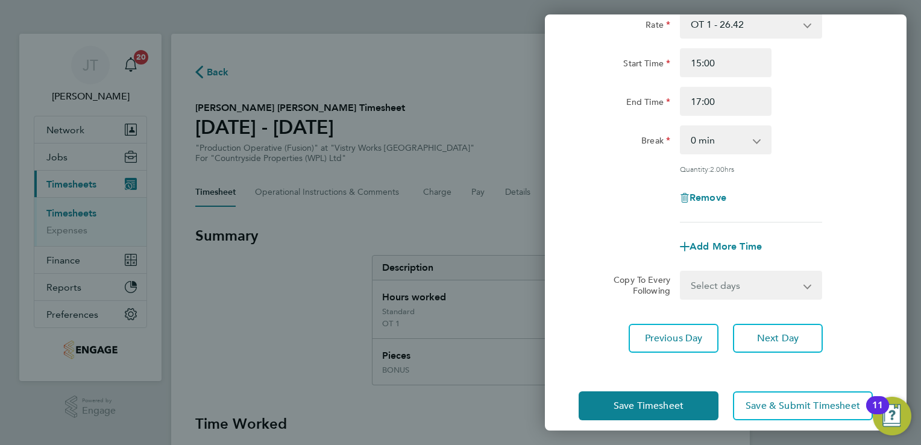
scroll to position [330, 0]
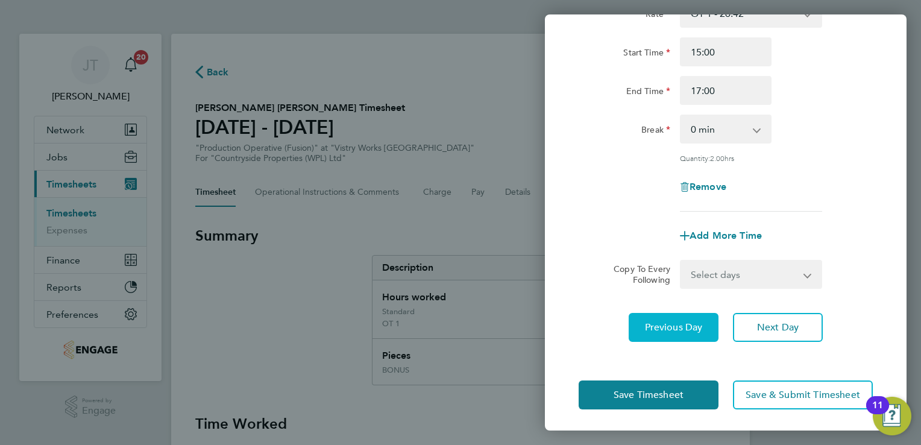
click at [658, 338] on button "Previous Day" at bounding box center [674, 327] width 90 height 29
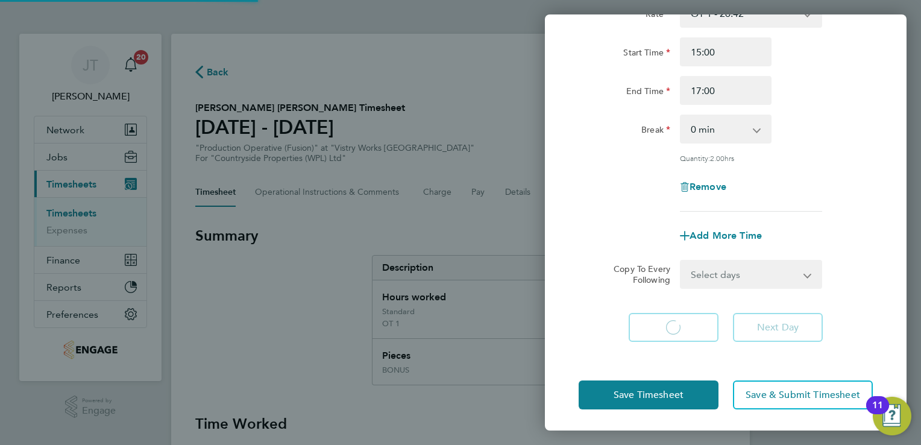
select select "30"
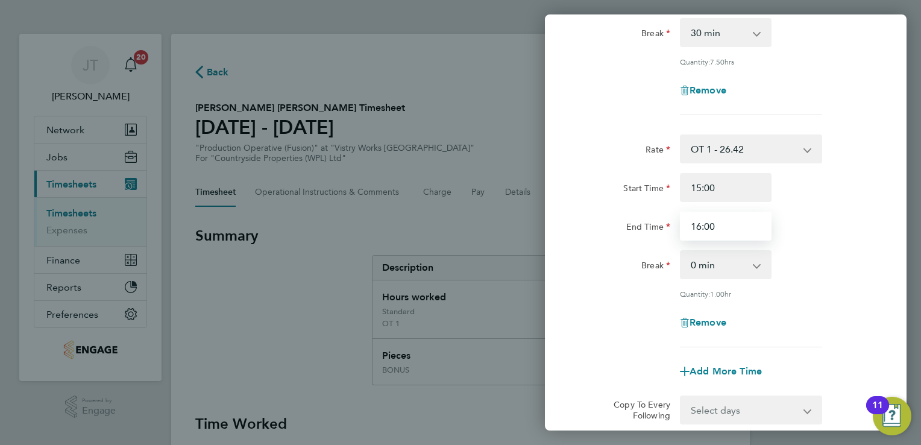
click at [736, 217] on input "16:00" at bounding box center [726, 226] width 92 height 29
click at [745, 225] on input "16:00" at bounding box center [726, 226] width 92 height 29
click at [699, 224] on input "16:00" at bounding box center [726, 226] width 92 height 29
type input "17:00"
click at [848, 259] on div "Break 0 min 15 min 30 min 45 min 60 min 75 min 90 min" at bounding box center [726, 264] width 304 height 29
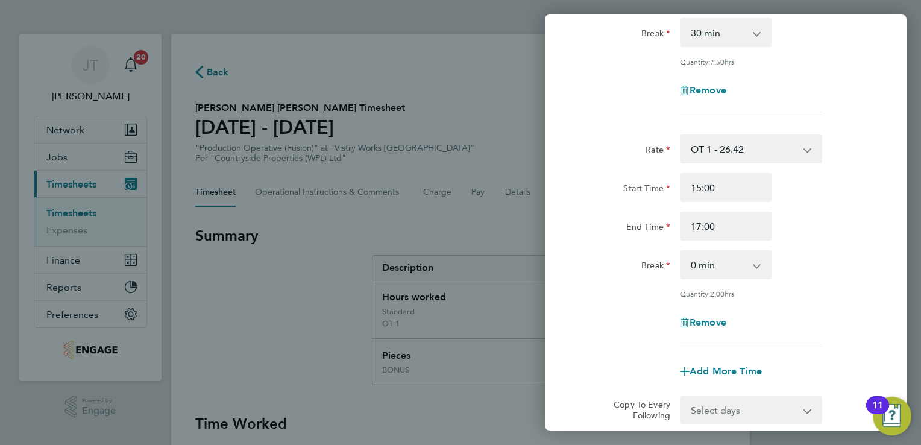
click at [848, 259] on div "Break 0 min 15 min 30 min 45 min 60 min 75 min 90 min" at bounding box center [726, 264] width 304 height 29
click at [857, 42] on div "Break 0 min 15 min 30 min 45 min 60 min 75 min 90 min" at bounding box center [726, 32] width 304 height 29
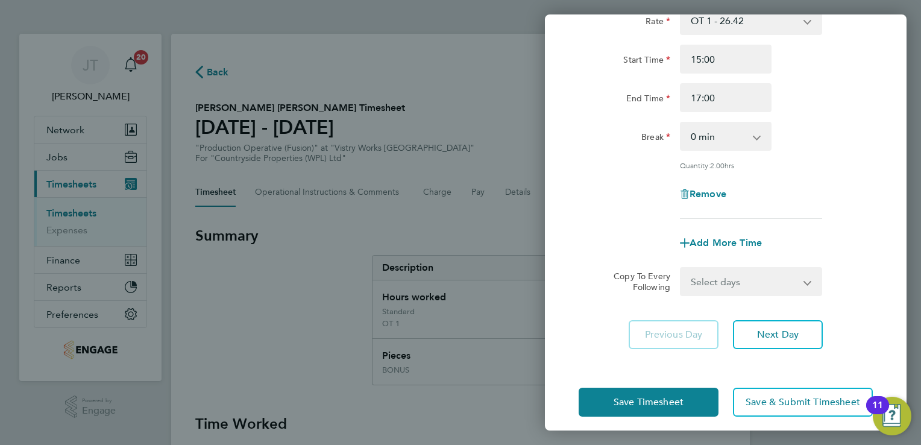
scroll to position [465, 0]
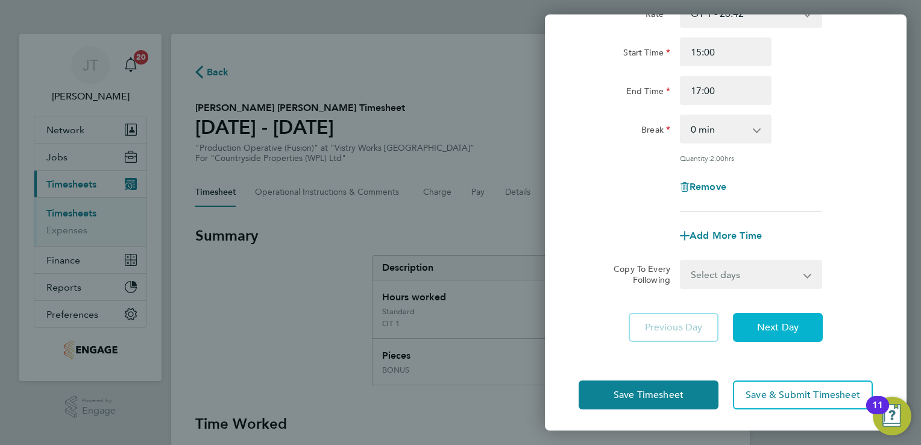
click at [807, 330] on button "Next Day" at bounding box center [778, 327] width 90 height 29
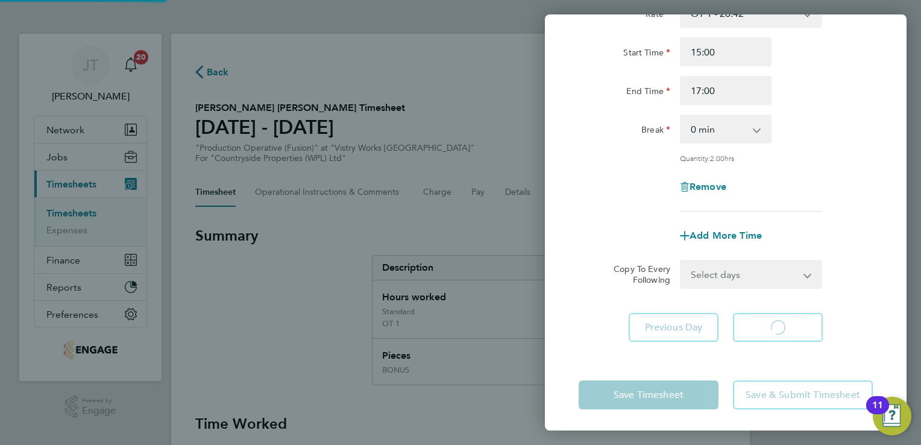
select select "30"
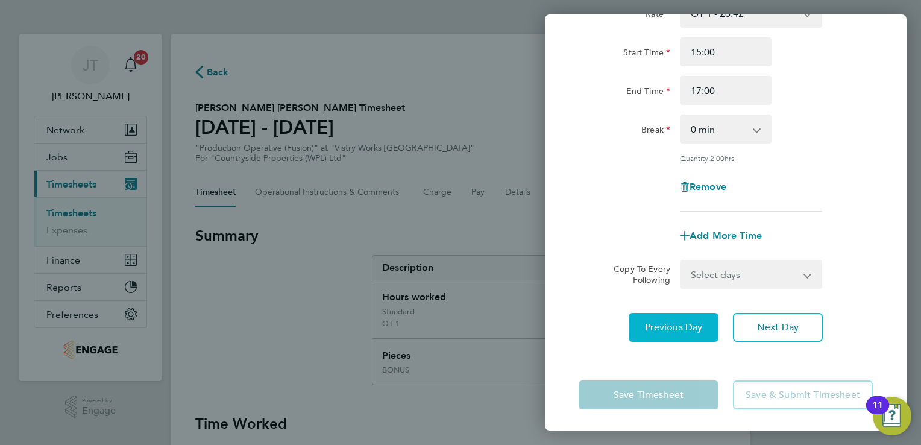
click at [689, 321] on span "Previous Day" at bounding box center [674, 327] width 58 height 12
select select "30"
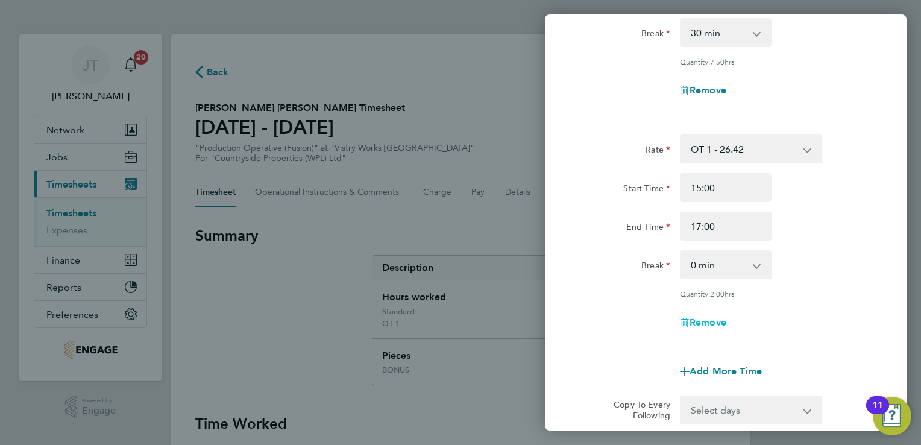
click at [705, 322] on span "Remove" at bounding box center [708, 322] width 37 height 11
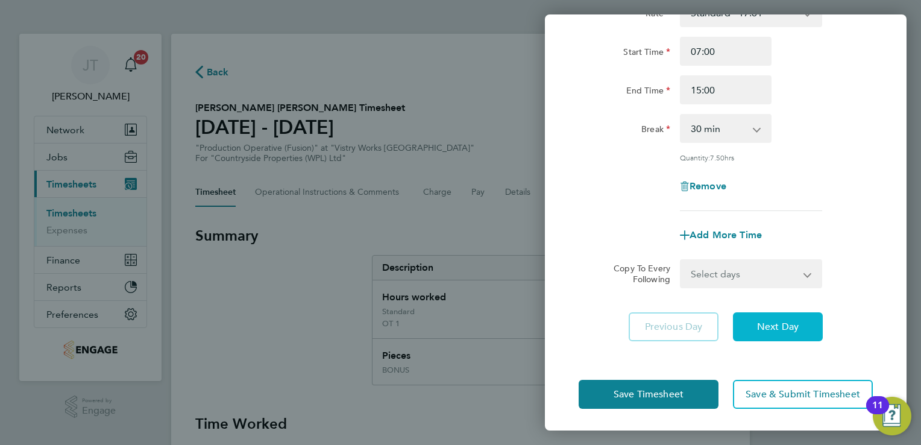
click at [754, 326] on button "Next Day" at bounding box center [778, 326] width 90 height 29
select select "30"
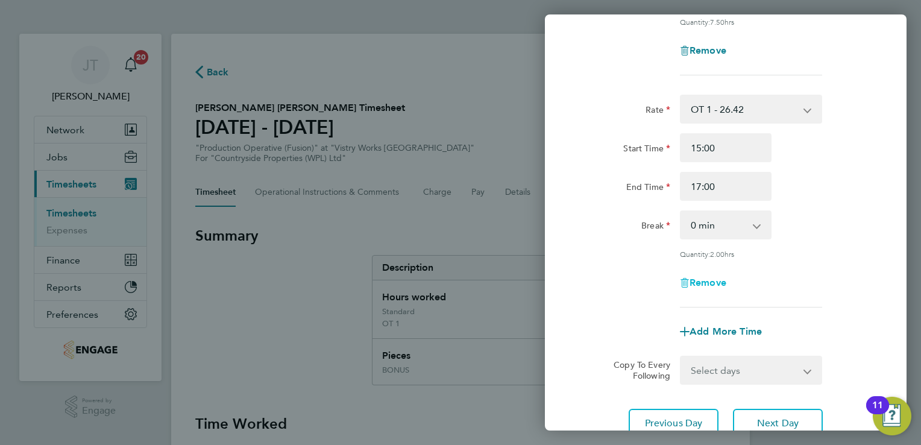
click at [697, 280] on span "Remove" at bounding box center [708, 282] width 37 height 11
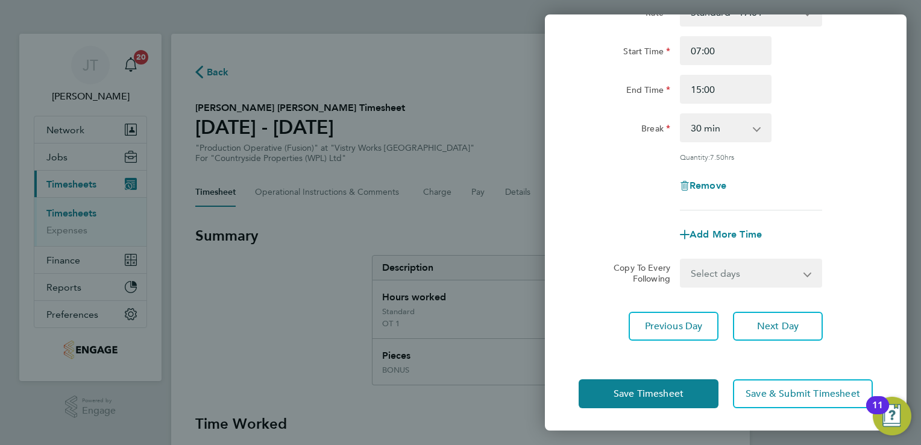
click at [813, 119] on div "Break 0 min 15 min 30 min 45 min 60 min 75 min 90 min" at bounding box center [726, 127] width 304 height 29
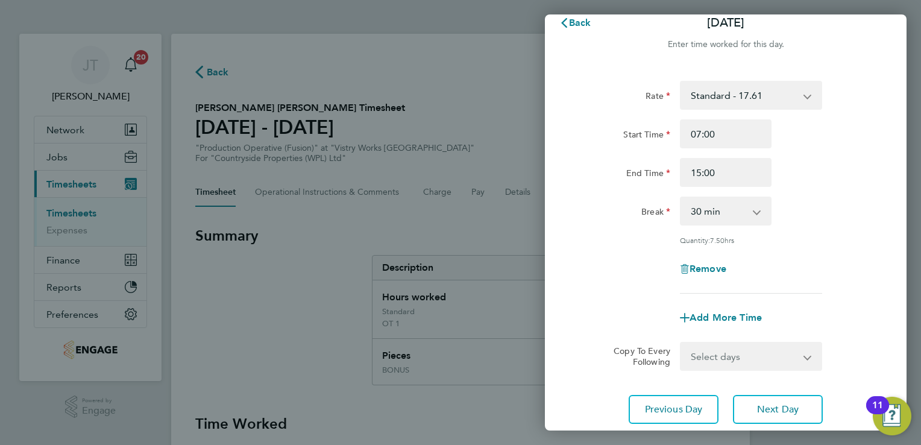
scroll to position [0, 0]
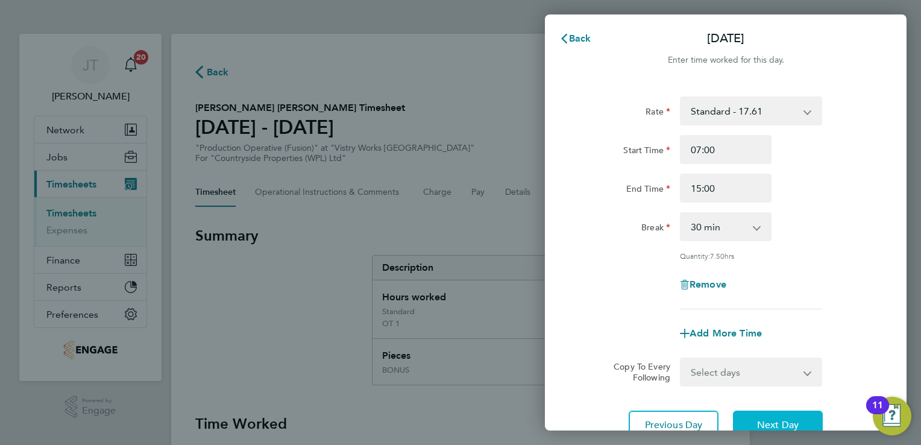
click at [777, 419] on span "Next Day" at bounding box center [778, 425] width 42 height 12
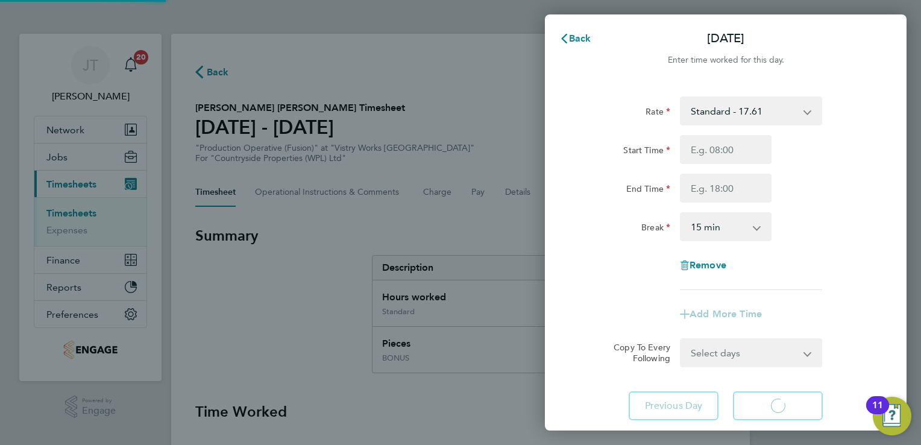
select select "15"
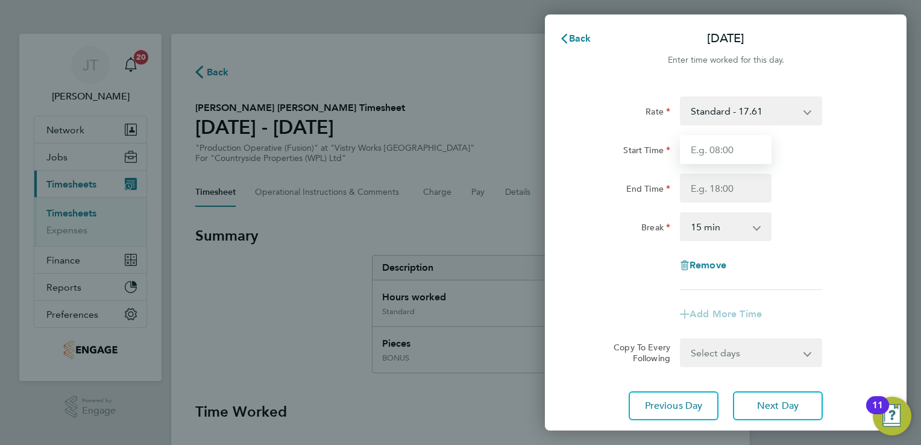
click at [727, 138] on input "Start Time" at bounding box center [726, 149] width 92 height 29
type input "07:00"
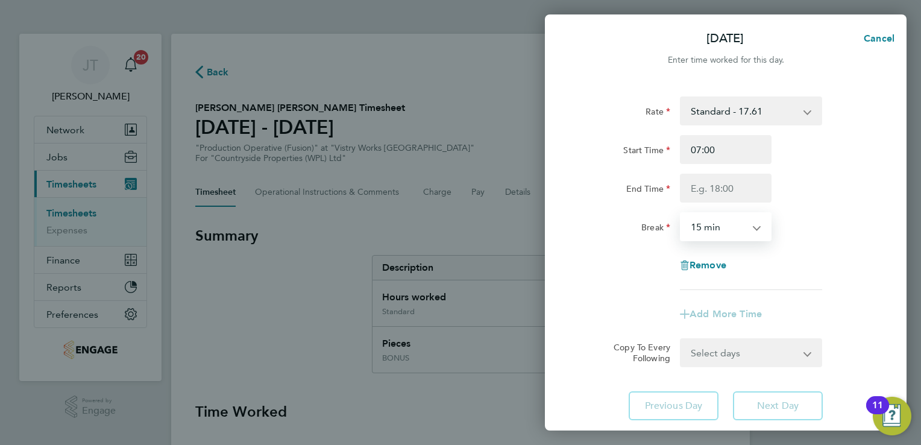
click at [719, 232] on select "0 min 15 min 30 min 45 min 60 min 75 min 90 min" at bounding box center [718, 226] width 75 height 27
click at [681, 213] on select "0 min 15 min 30 min 45 min 60 min 75 min 90 min" at bounding box center [718, 226] width 75 height 27
click at [728, 233] on select "0 min 15 min 30 min 45 min 60 min 75 min 90 min" at bounding box center [718, 226] width 75 height 27
select select "30"
click at [681, 213] on select "0 min 15 min 30 min 45 min 60 min 75 min 90 min" at bounding box center [718, 226] width 75 height 27
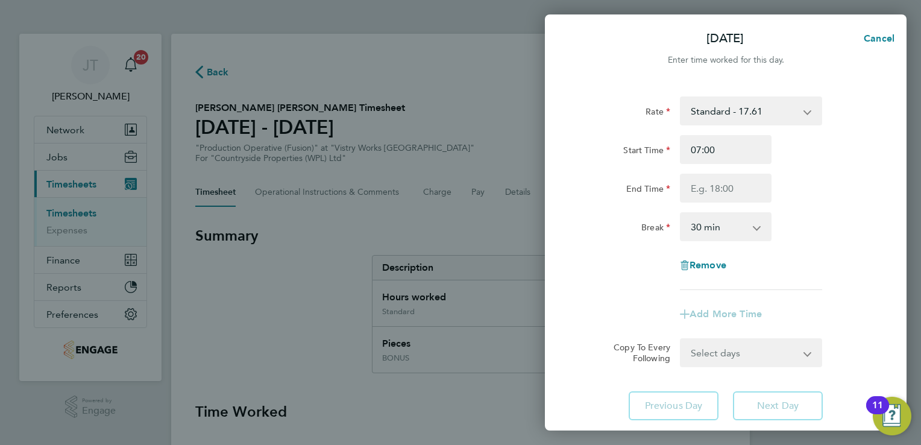
click at [810, 258] on div "Remove" at bounding box center [726, 265] width 304 height 29
click at [722, 181] on input "End Time" at bounding box center [726, 188] width 92 height 29
type input "15:00"
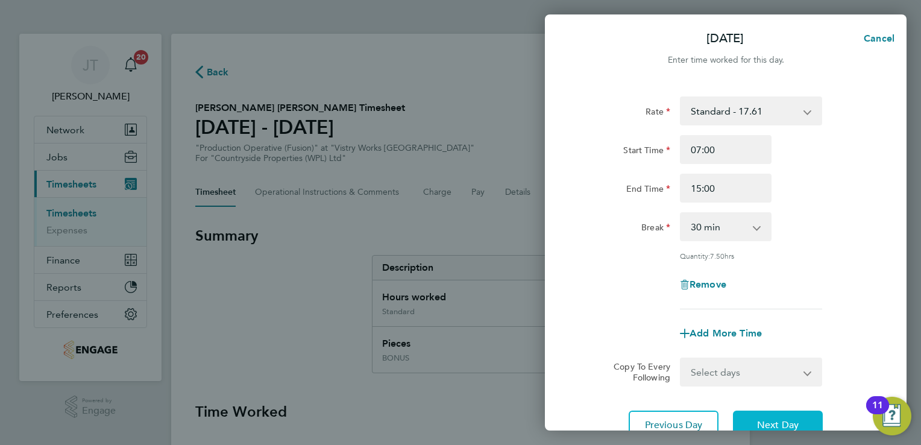
click at [765, 429] on span "Next Day" at bounding box center [778, 425] width 42 height 12
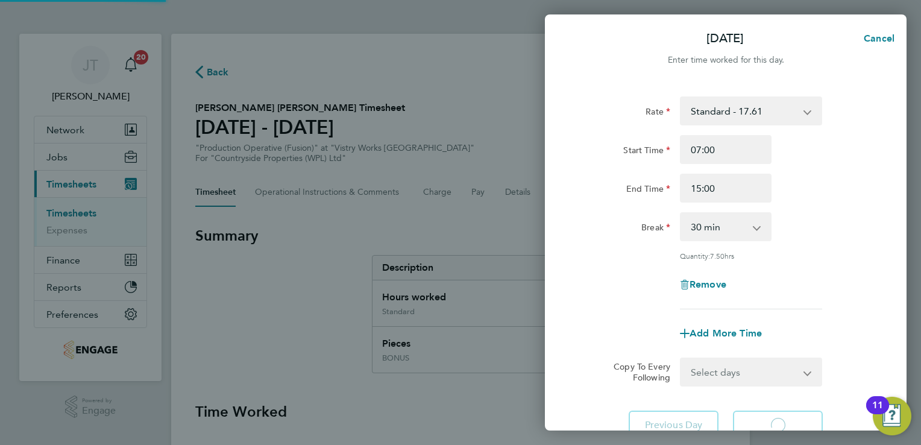
select select "15"
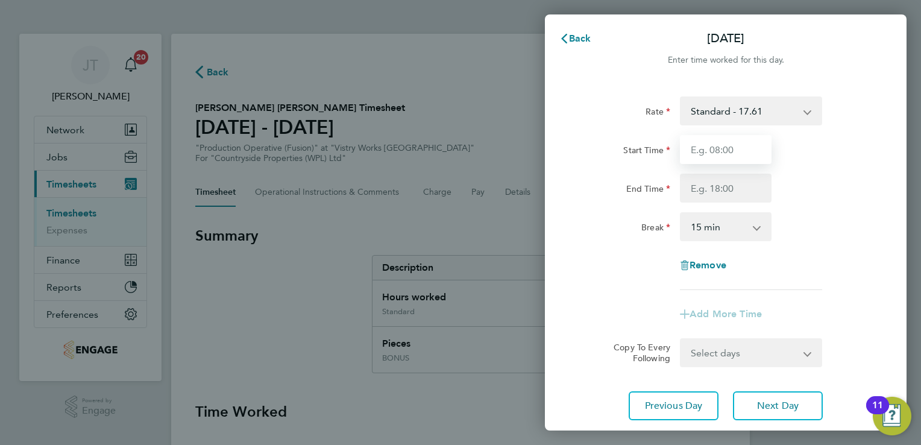
click at [736, 143] on input "Start Time" at bounding box center [726, 149] width 92 height 29
type input "07:00"
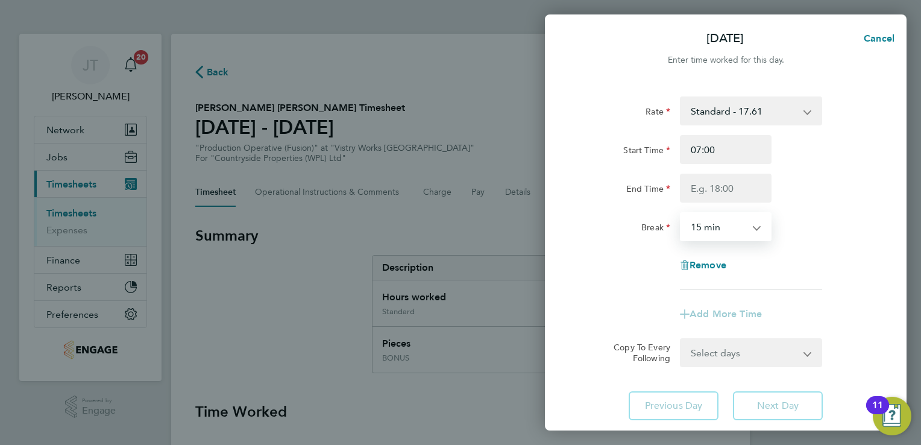
click at [734, 216] on select "0 min 15 min 30 min 45 min 60 min 75 min 90 min" at bounding box center [718, 226] width 75 height 27
select select "30"
click at [681, 213] on select "0 min 15 min 30 min 45 min 60 min 75 min 90 min" at bounding box center [718, 226] width 75 height 27
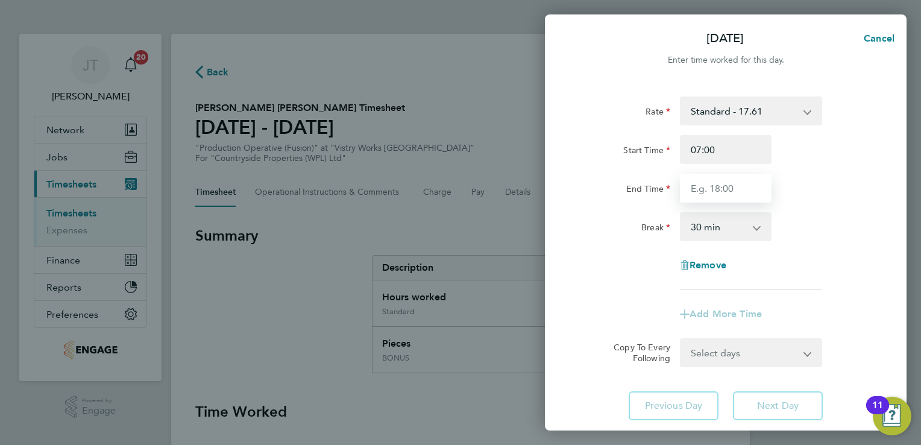
click at [753, 176] on input "End Time" at bounding box center [726, 188] width 92 height 29
type input "15:00"
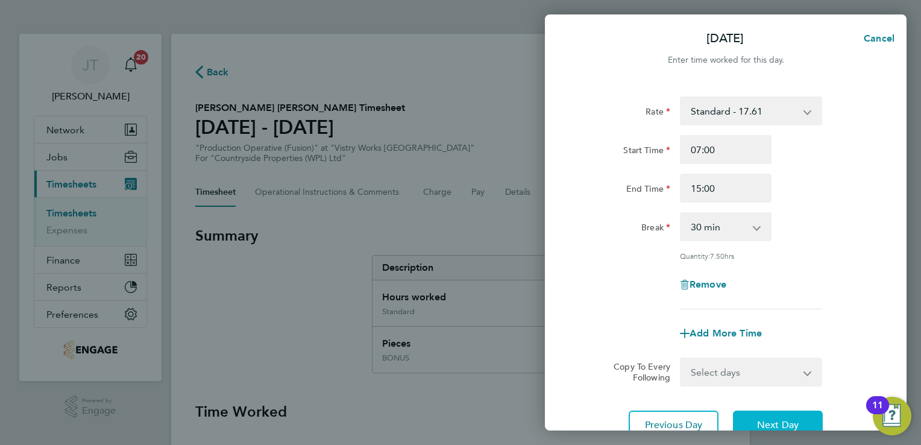
click at [795, 412] on button "Next Day" at bounding box center [778, 425] width 90 height 29
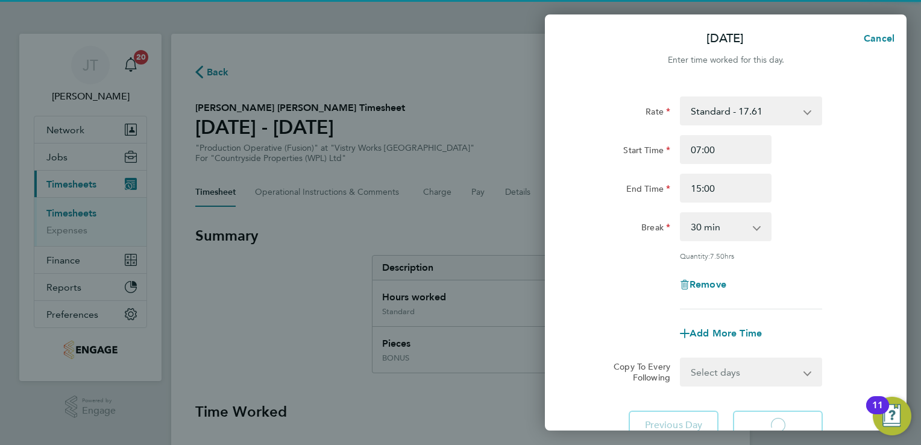
select select "15"
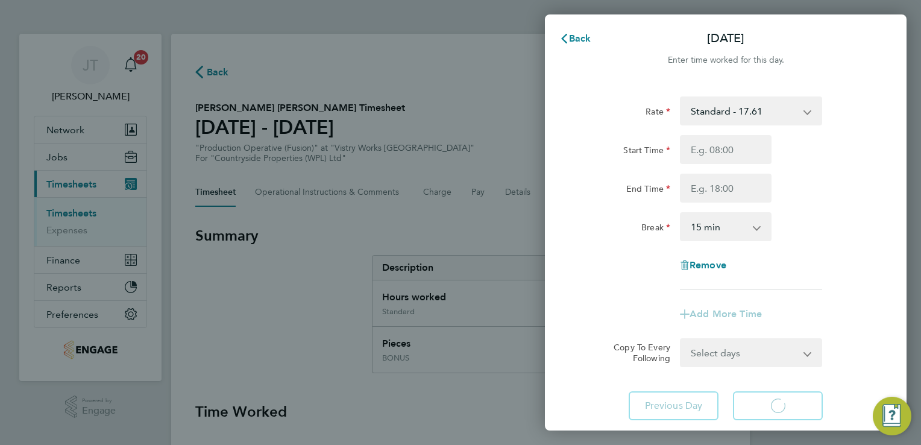
select select "15"
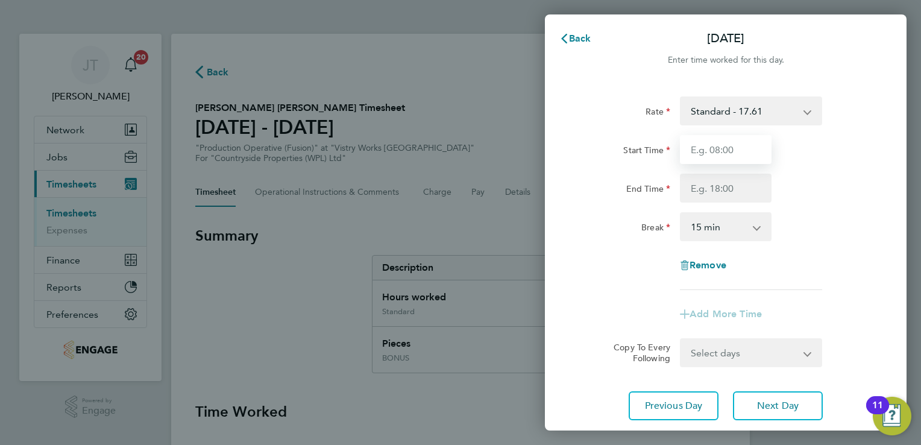
click at [728, 147] on input "Start Time" at bounding box center [726, 149] width 92 height 29
type input "07:00"
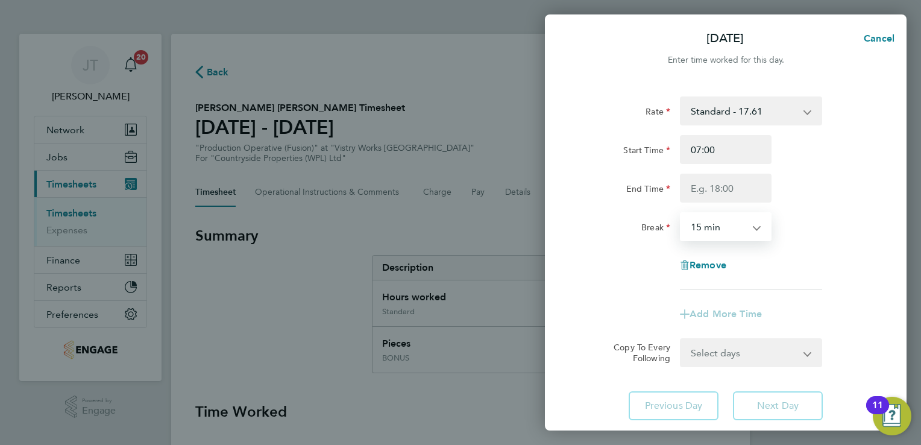
click at [722, 236] on select "0 min 15 min 30 min 45 min 60 min 75 min 90 min" at bounding box center [718, 226] width 75 height 27
select select "30"
click at [681, 213] on select "0 min 15 min 30 min 45 min 60 min 75 min 90 min" at bounding box center [718, 226] width 75 height 27
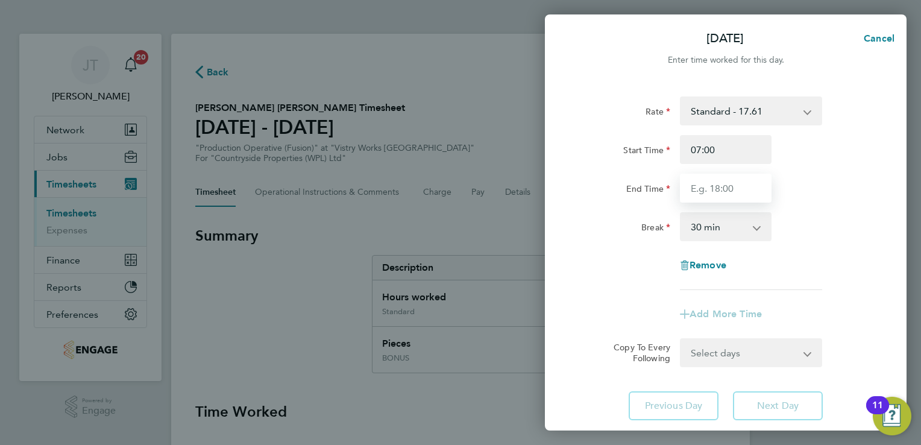
click at [727, 188] on input "End Time" at bounding box center [726, 188] width 92 height 29
type input "15:00"
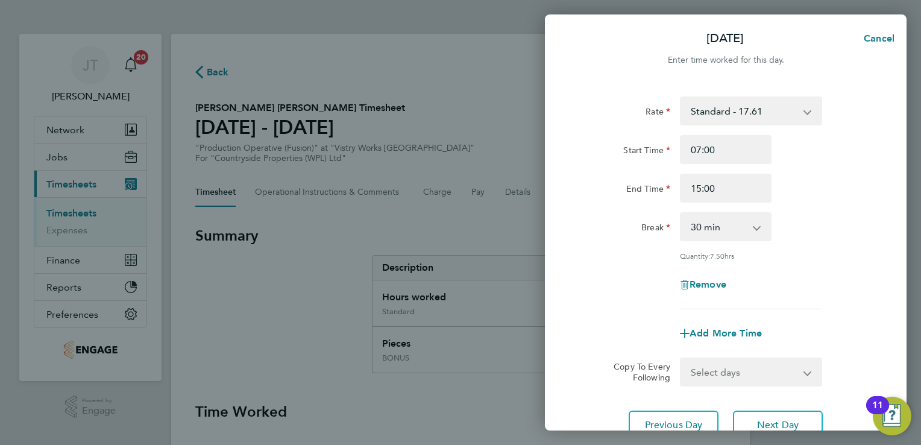
click at [827, 235] on div "Break 0 min 15 min 30 min 45 min 60 min 75 min 90 min" at bounding box center [726, 226] width 304 height 29
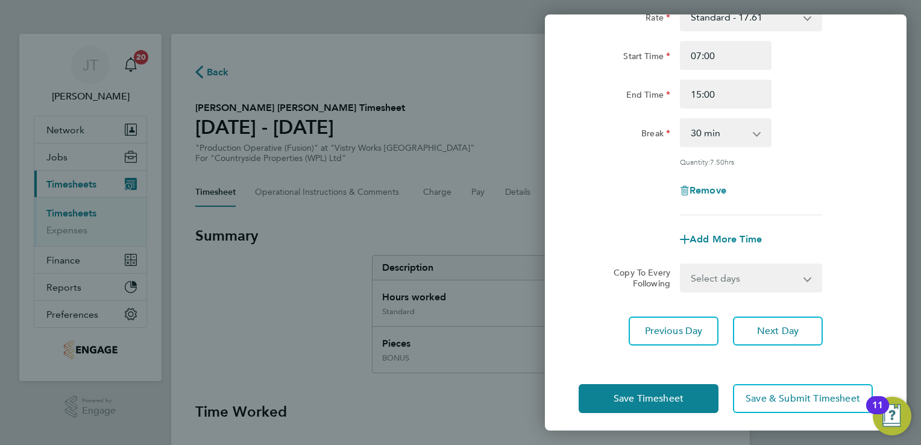
scroll to position [99, 0]
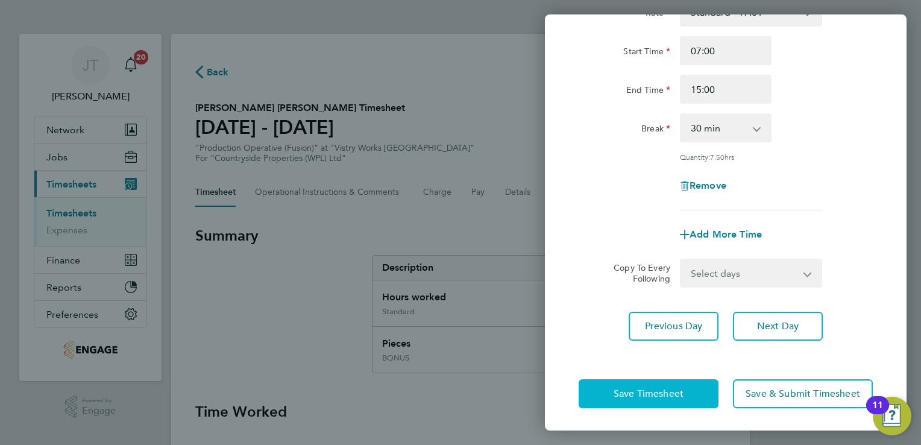
click at [615, 384] on button "Save Timesheet" at bounding box center [649, 393] width 140 height 29
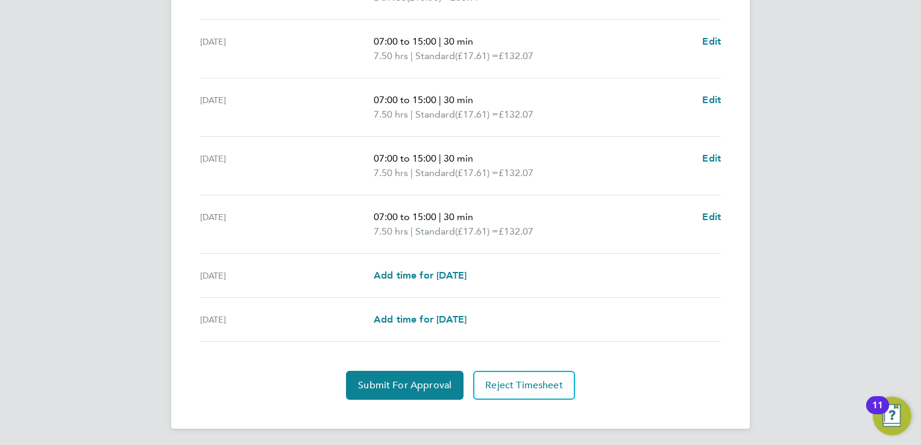
scroll to position [509, 0]
click at [467, 271] on span "Add time for Sat 16 Aug" at bounding box center [420, 274] width 93 height 11
select select "15"
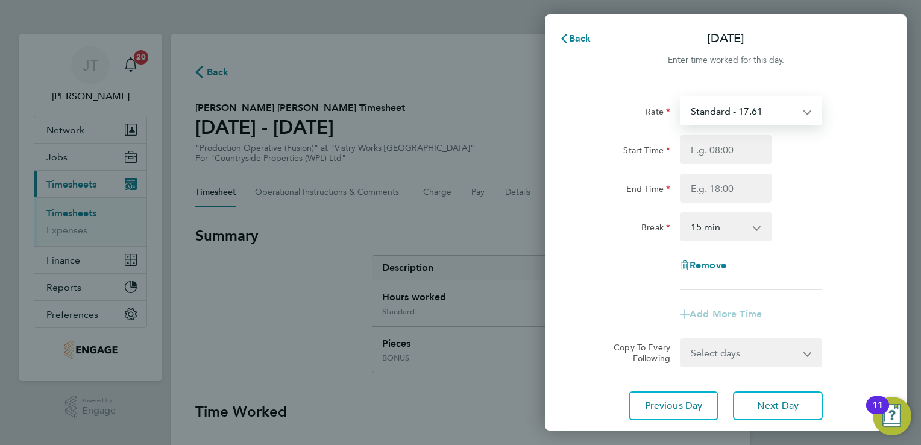
click at [717, 116] on select "Standard - 17.61 BONUS - 13.50 OT 1 - 26.42 OT2 - 35.22 PM Standard - 19.19 PM …" at bounding box center [743, 111] width 125 height 27
select select "15"
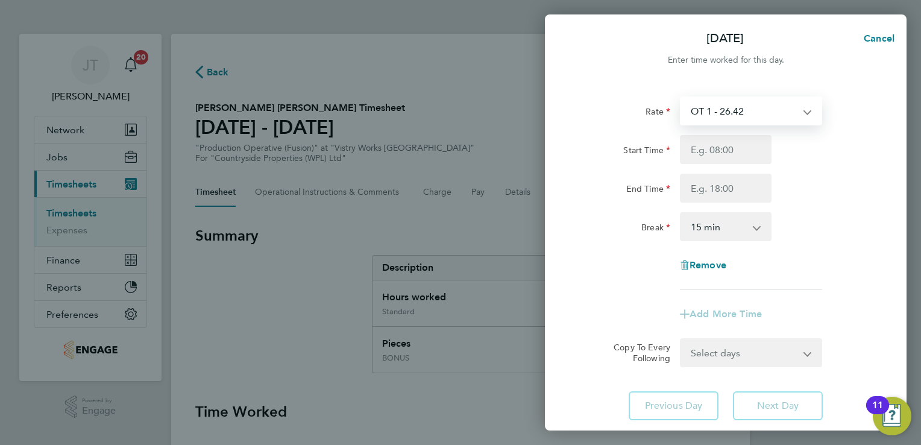
click at [731, 111] on select "OT 1 - 26.42 BONUS - 13.50 Standard - 17.61 OT2 - 35.22 PM Standard - 19.19 PM …" at bounding box center [743, 111] width 125 height 27
select select "15"
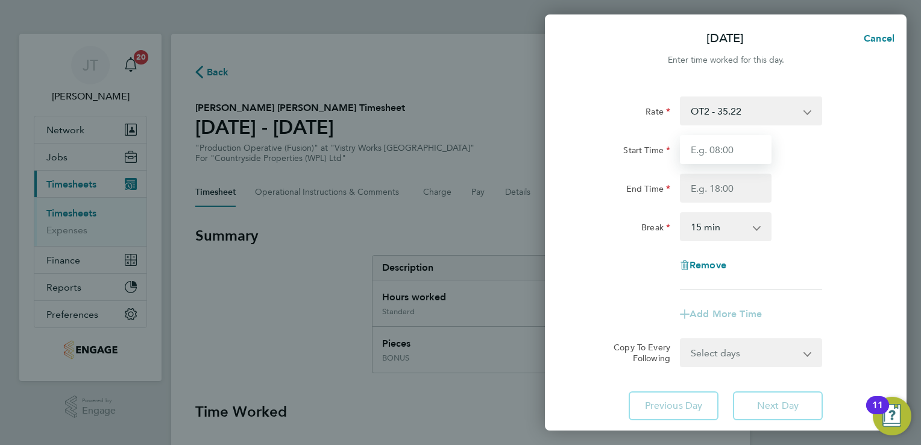
click at [704, 151] on input "Start Time" at bounding box center [726, 149] width 92 height 29
type input "07:00"
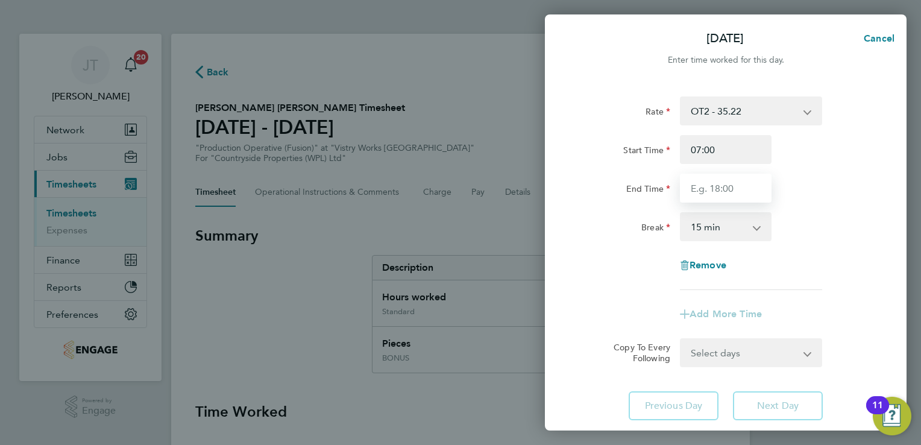
click at [699, 187] on input "End Time" at bounding box center [726, 188] width 92 height 29
type input "13:30"
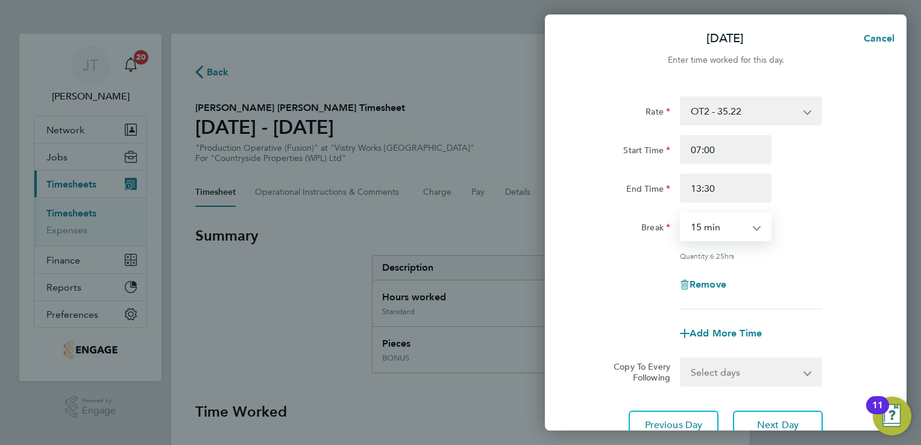
click at [716, 238] on select "0 min 15 min 30 min 45 min 60 min 75 min 90 min" at bounding box center [718, 226] width 75 height 27
click at [681, 213] on select "0 min 15 min 30 min 45 min 60 min 75 min 90 min" at bounding box center [718, 226] width 75 height 27
click at [716, 222] on select "0 min 15 min 30 min 45 min 60 min 75 min 90 min" at bounding box center [718, 226] width 75 height 27
select select "30"
click at [681, 213] on select "0 min 15 min 30 min 45 min 60 min 75 min 90 min" at bounding box center [718, 226] width 75 height 27
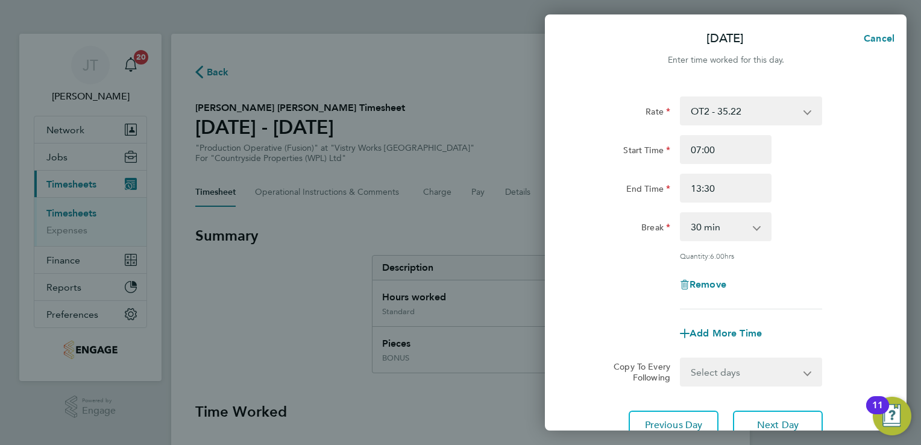
click at [773, 262] on div "Rate OT2 - 35.22 BONUS - 13.50 Standard - 17.61 OT 1 - 26.42 PM Standard - 19.1…" at bounding box center [726, 202] width 294 height 213
click at [757, 414] on button "Next Day" at bounding box center [778, 425] width 90 height 29
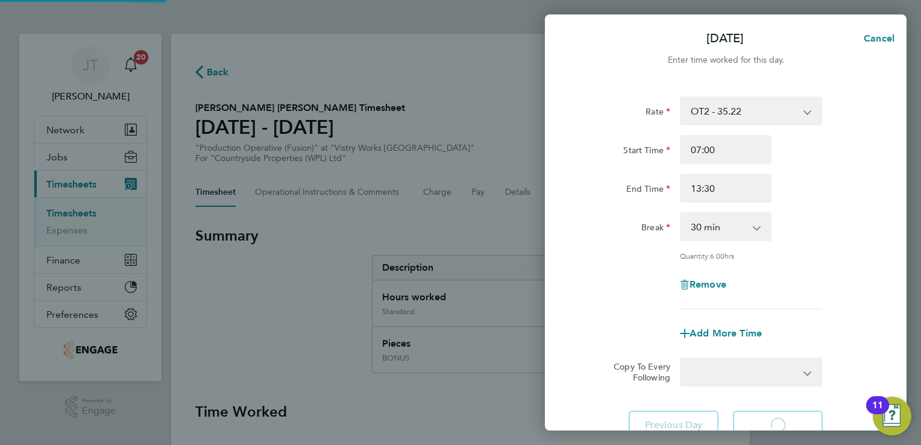
select select "15"
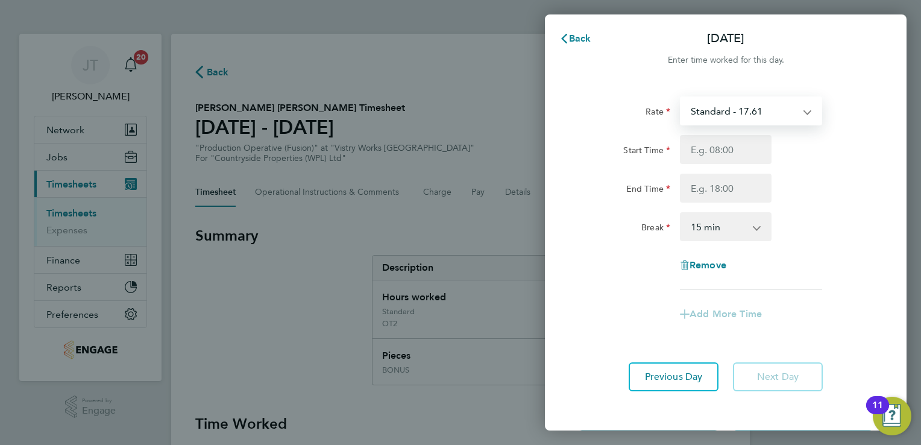
click at [740, 119] on select "Standard - 17.61 BONUS - 13.50 OT 1 - 26.42 OT2 - 35.22 PM Standard - 19.19 PM …" at bounding box center [743, 111] width 125 height 27
select select "15"
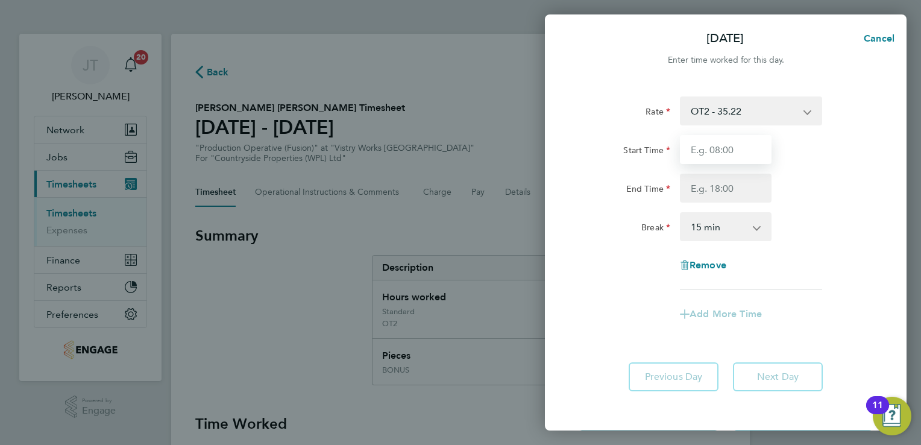
click at [719, 156] on input "Start Time" at bounding box center [726, 149] width 92 height 29
type input "07:00"
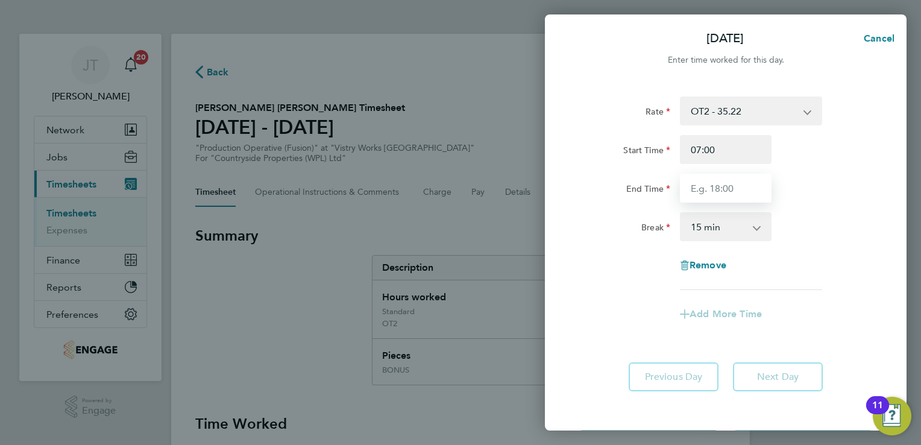
click at [723, 189] on input "End Time" at bounding box center [726, 188] width 92 height 29
drag, startPoint x: 723, startPoint y: 189, endPoint x: 740, endPoint y: 274, distance: 86.6
click at [740, 274] on div "Rate OT2 - 35.22 BONUS - 13.50 Standard - 17.61 OT 1 - 26.42 PM Standard - 19.1…" at bounding box center [726, 193] width 294 height 194
type input "13:30"
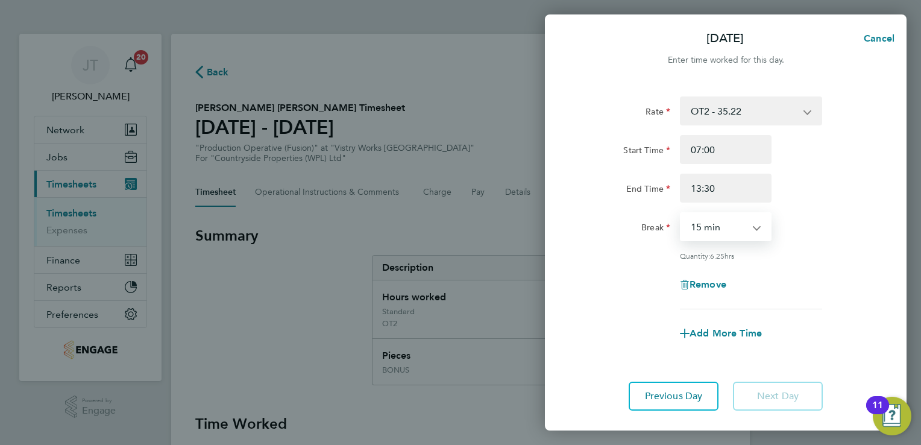
click at [735, 220] on select "0 min 15 min 30 min 45 min 60 min 75 min 90 min" at bounding box center [718, 226] width 75 height 27
click at [681, 213] on select "0 min 15 min 30 min 45 min 60 min 75 min 90 min" at bounding box center [718, 226] width 75 height 27
click at [721, 233] on select "0 min 15 min 30 min 45 min 60 min 75 min 90 min" at bounding box center [718, 226] width 75 height 27
select select "30"
click at [681, 213] on select "0 min 15 min 30 min 45 min 60 min 75 min 90 min" at bounding box center [718, 226] width 75 height 27
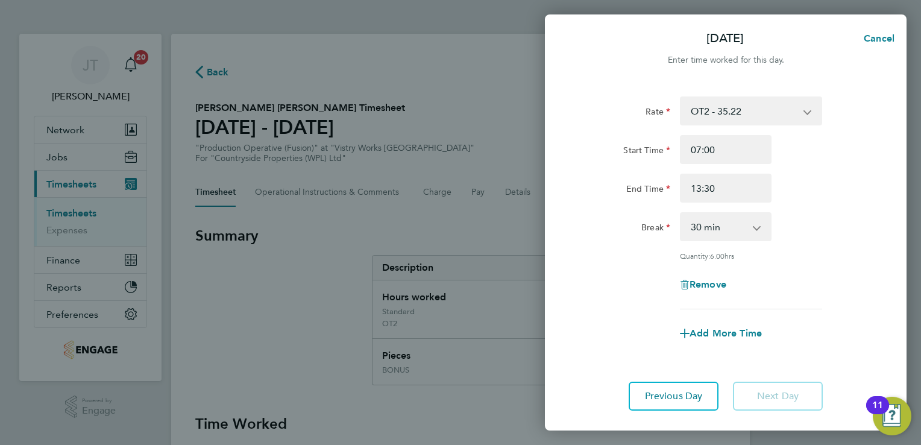
click at [813, 235] on div "Break 0 min 15 min 30 min 45 min 60 min 75 min 90 min" at bounding box center [726, 226] width 304 height 29
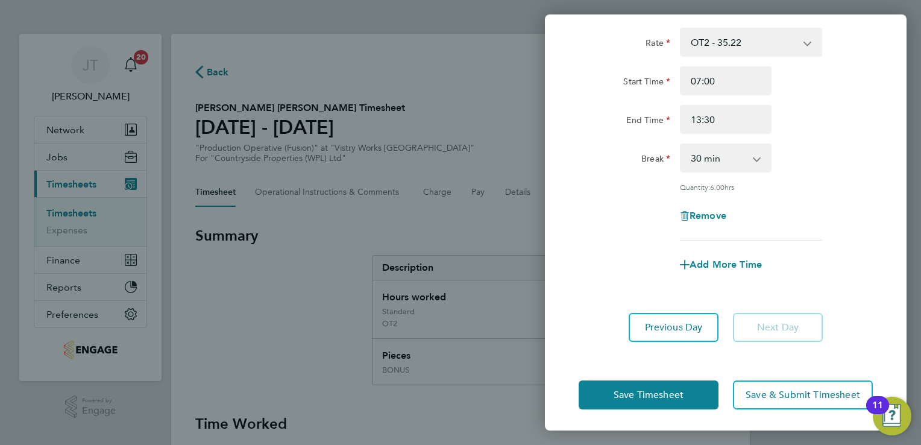
scroll to position [70, 0]
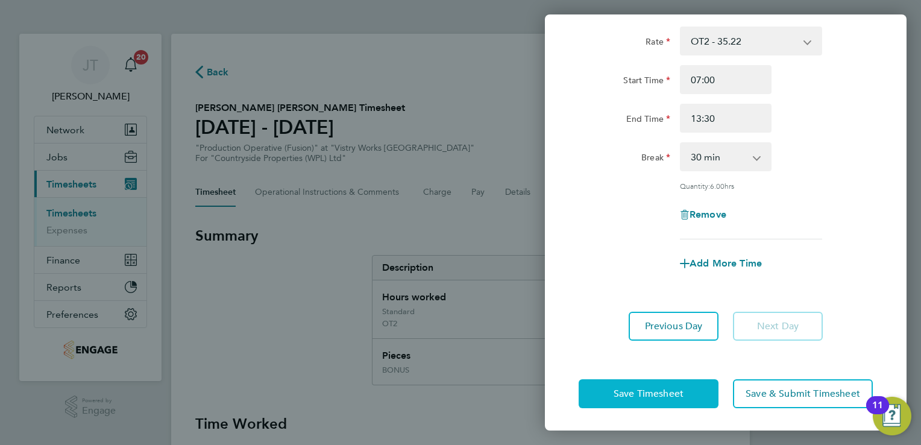
click at [615, 399] on button "Save Timesheet" at bounding box center [649, 393] width 140 height 29
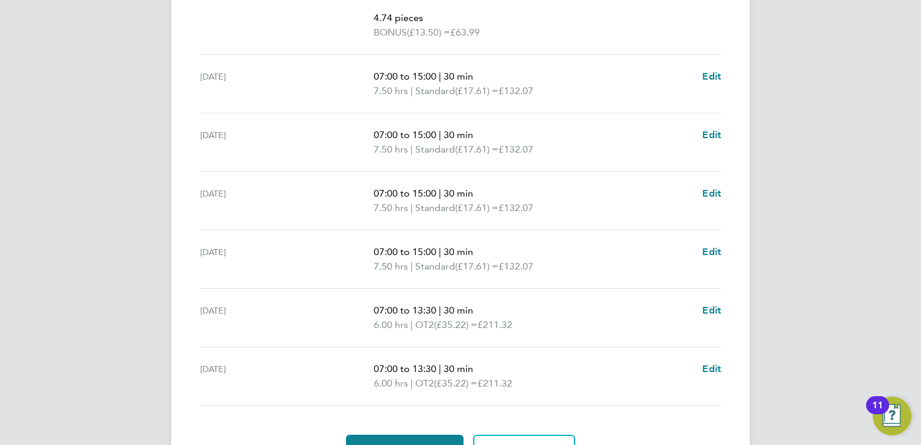
scroll to position [550, 0]
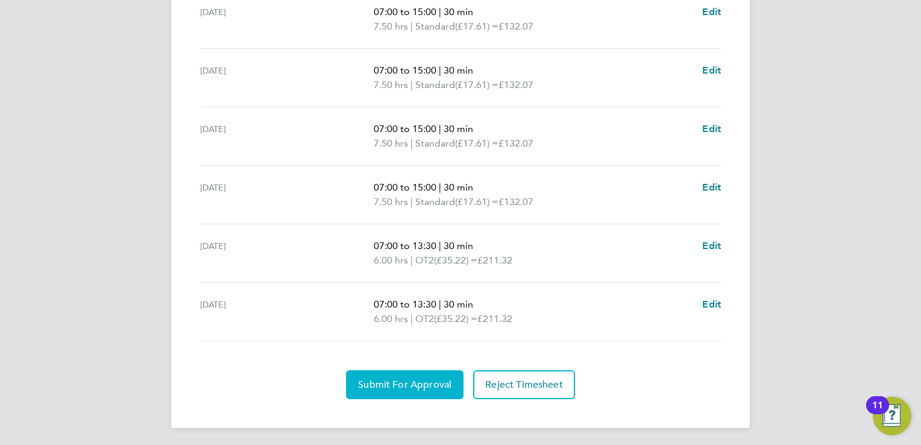
click at [376, 384] on span "Submit For Approval" at bounding box center [404, 385] width 93 height 12
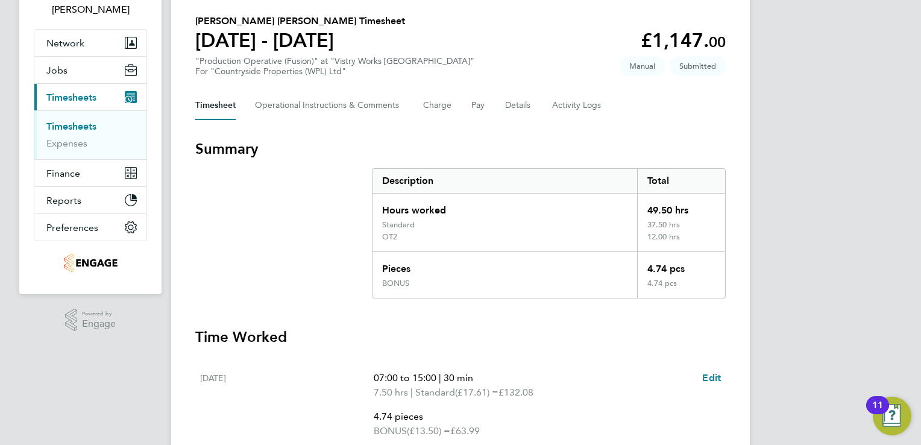
scroll to position [0, 0]
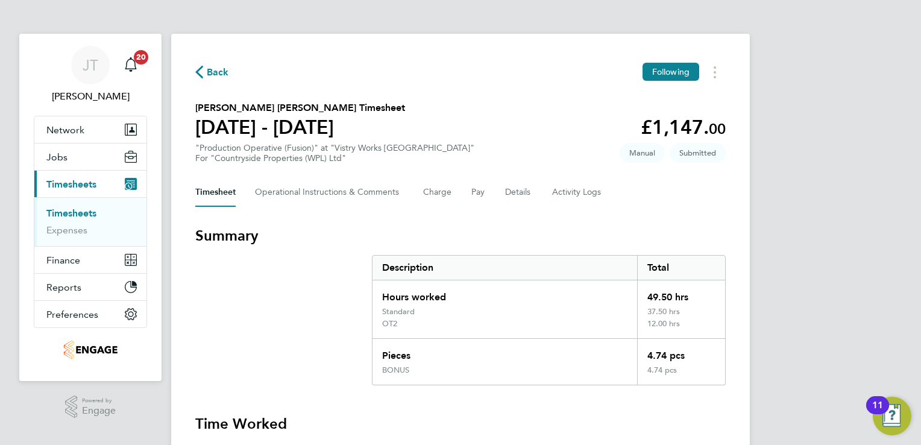
click at [207, 71] on span "Back" at bounding box center [218, 72] width 22 height 14
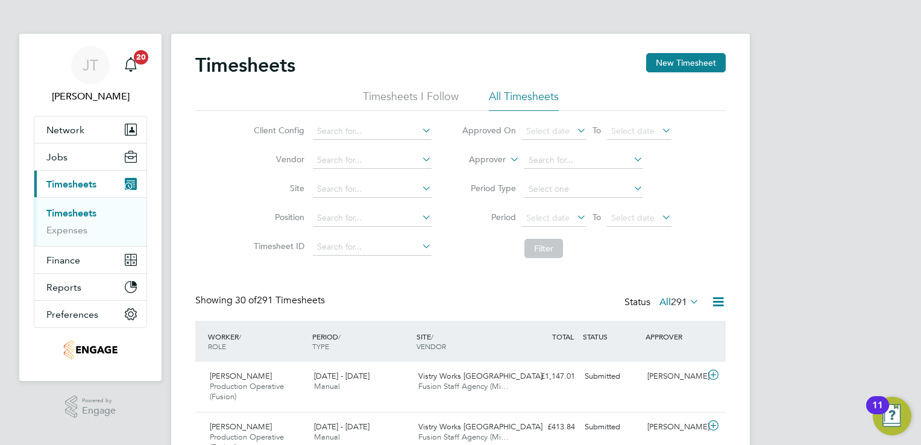
scroll to position [40, 105]
click at [687, 62] on button "New Timesheet" at bounding box center [686, 62] width 80 height 19
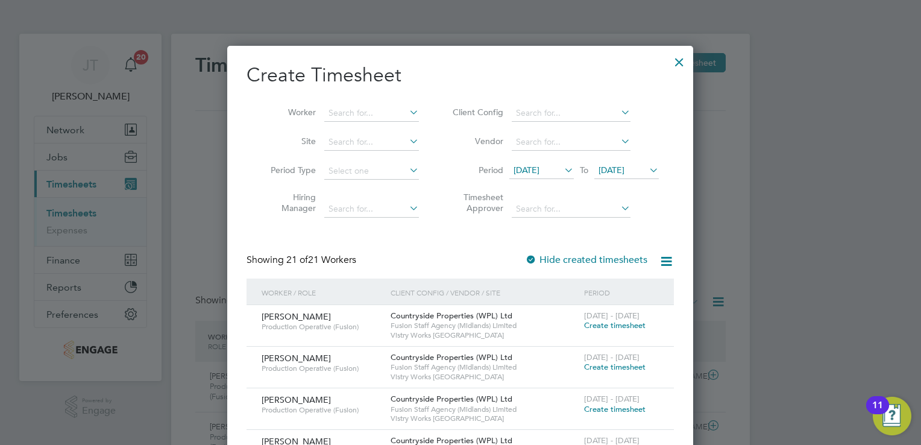
click at [540, 171] on span "12 Aug 2025" at bounding box center [527, 170] width 26 height 11
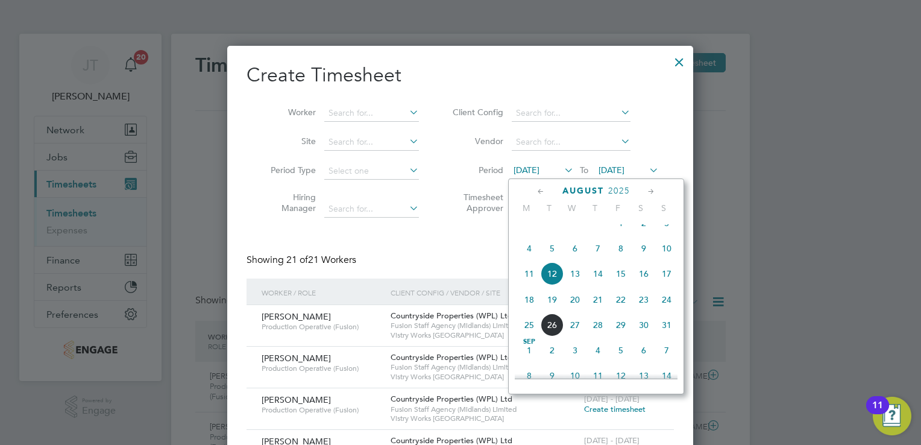
click at [528, 282] on span "11" at bounding box center [529, 273] width 23 height 23
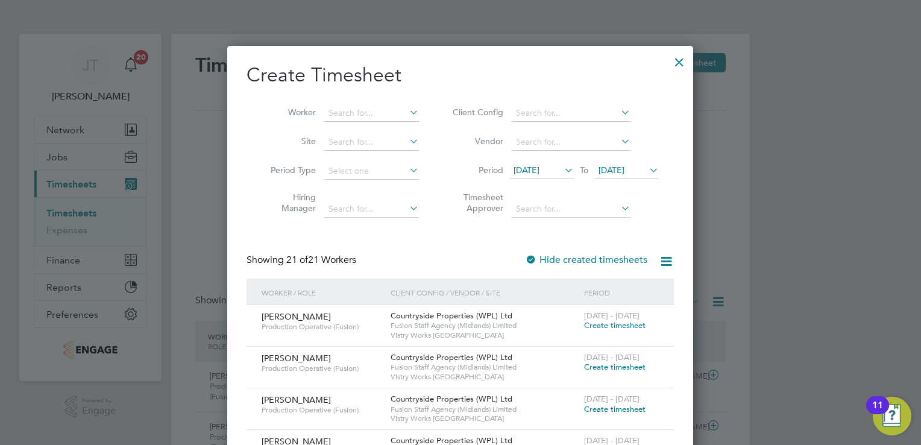
click at [620, 164] on span "19 Aug 2025" at bounding box center [626, 171] width 65 height 16
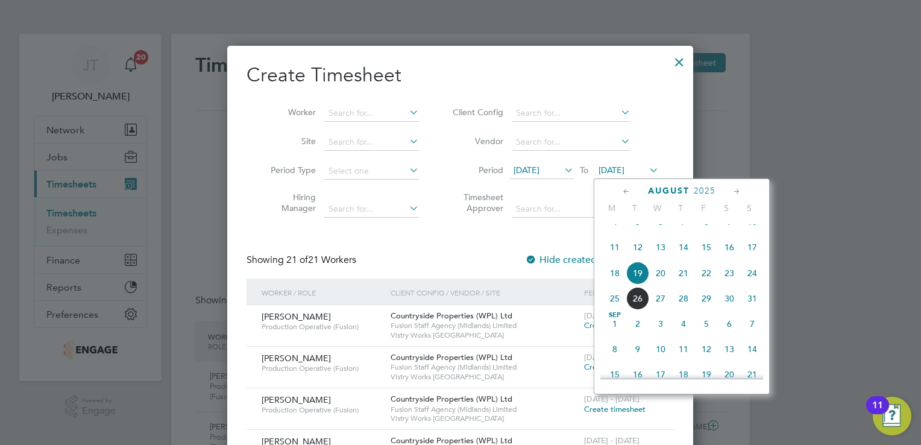
click at [753, 259] on span "17" at bounding box center [752, 247] width 23 height 23
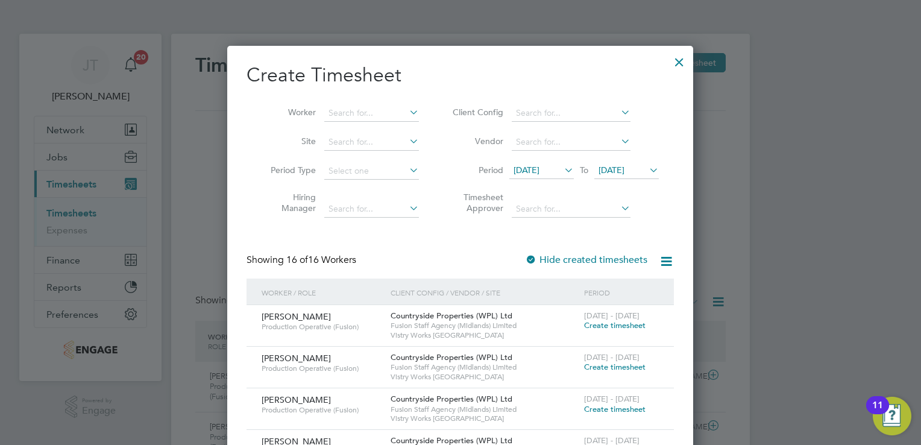
click at [596, 328] on span "Create timesheet" at bounding box center [614, 325] width 61 height 10
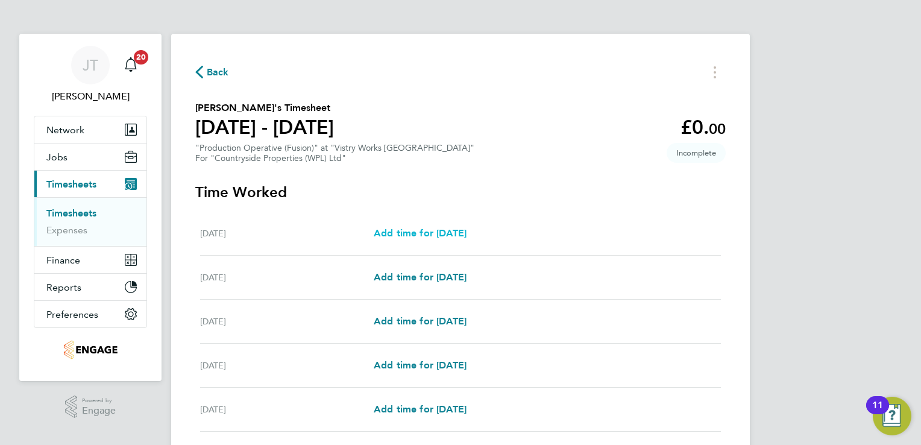
click at [461, 235] on span "Add time for Mon 11 Aug" at bounding box center [420, 232] width 93 height 11
select select "15"
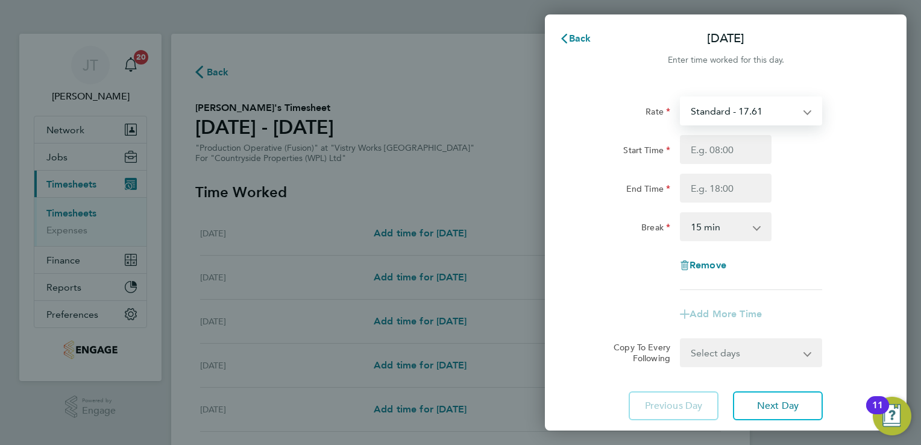
click at [717, 112] on select "Standard - 17.61 BONUS - 13.50 OT 1 - 26.42 OT2 - 35.22 PM Standard - 19.19 PM …" at bounding box center [743, 111] width 125 height 27
select select "15"
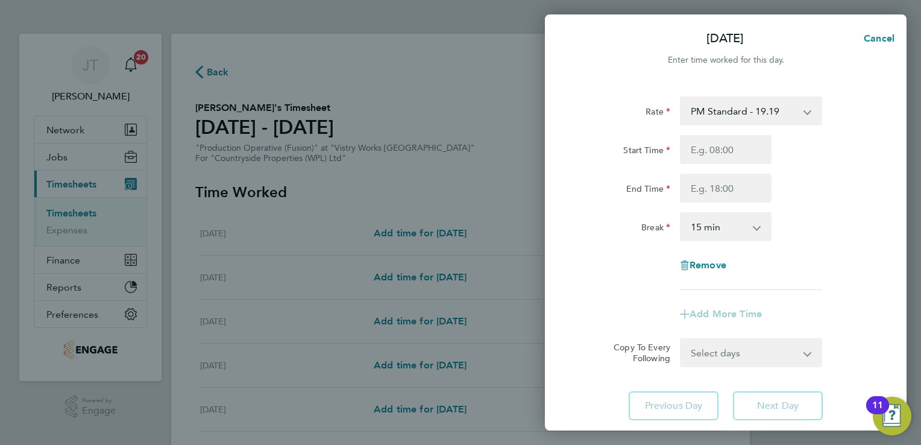
click at [698, 165] on div "Start Time End Time" at bounding box center [726, 169] width 304 height 68
click at [702, 160] on input "Start Time" at bounding box center [726, 149] width 92 height 29
type input "15:00"
click at [704, 184] on input "End Time" at bounding box center [726, 188] width 92 height 29
type input "12:00"
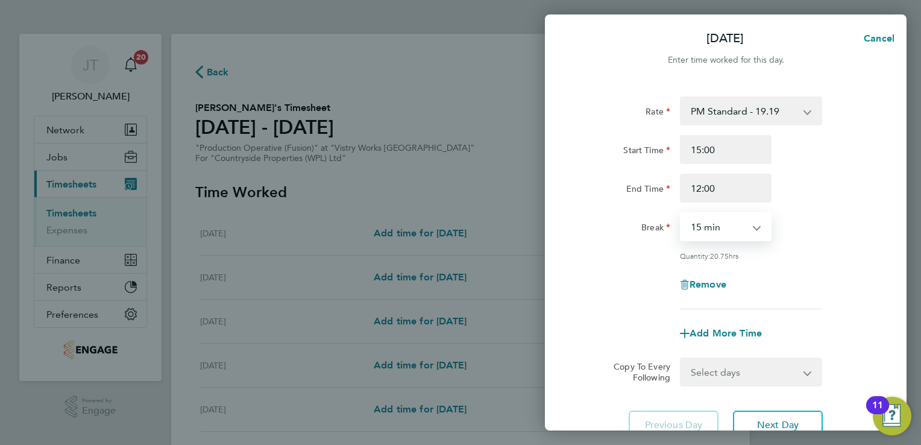
click at [698, 228] on select "0 min 15 min 30 min 45 min 60 min 75 min 90 min" at bounding box center [718, 226] width 75 height 27
select select "30"
click at [681, 213] on select "0 min 15 min 30 min 45 min 60 min 75 min 90 min" at bounding box center [718, 226] width 75 height 27
click at [697, 184] on input "12:00" at bounding box center [726, 188] width 92 height 29
type input "00:00"
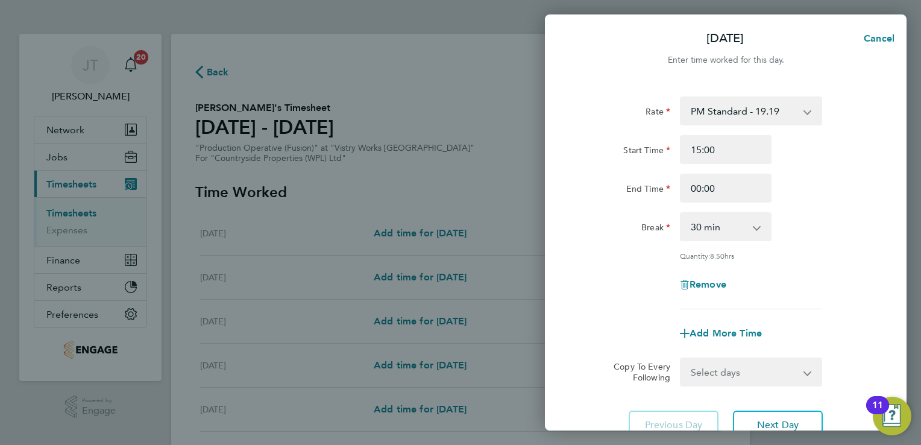
click at [809, 268] on div "Rate PM Standard - 19.19 BONUS - 13.50 Standard - 17.61 OT 1 - 26.42 OT2 - 35.2…" at bounding box center [726, 202] width 294 height 213
click at [725, 333] on span "Add More Time" at bounding box center [726, 332] width 72 height 11
select select "null"
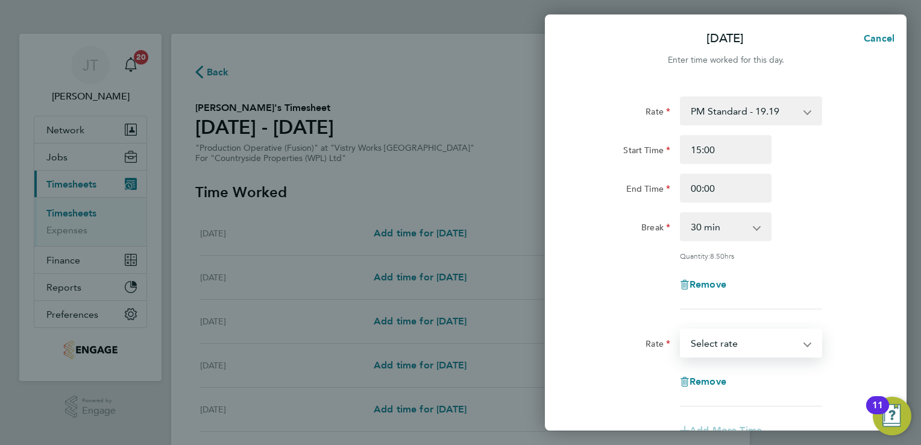
click at [725, 333] on select "BONUS - 13.50 Standard - 17.61 OT 1 - 26.42 OT2 - 35.22 PM Standard - 19.19 PM …" at bounding box center [743, 343] width 125 height 27
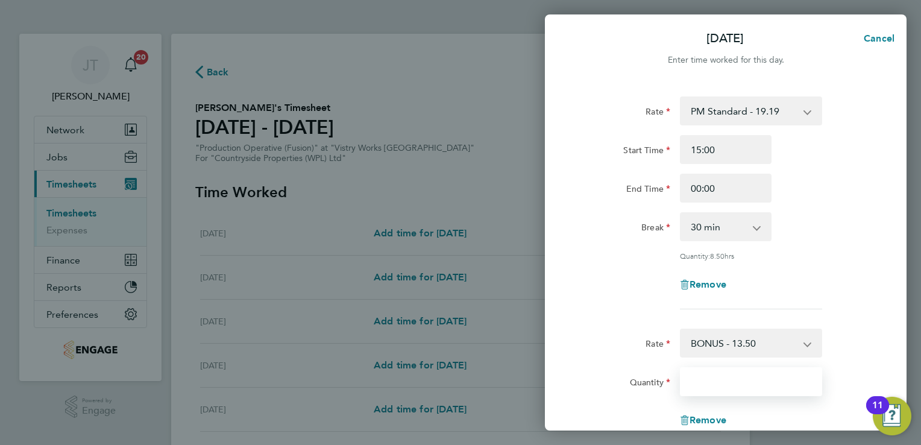
click at [711, 380] on input "Quantity" at bounding box center [751, 381] width 142 height 29
type input "4.74"
click at [843, 301] on div "Rate PM Standard - 19.19 BONUS - 13.50 Standard - 17.61 OT 1 - 26.42 OT2 - 35.2…" at bounding box center [726, 202] width 294 height 213
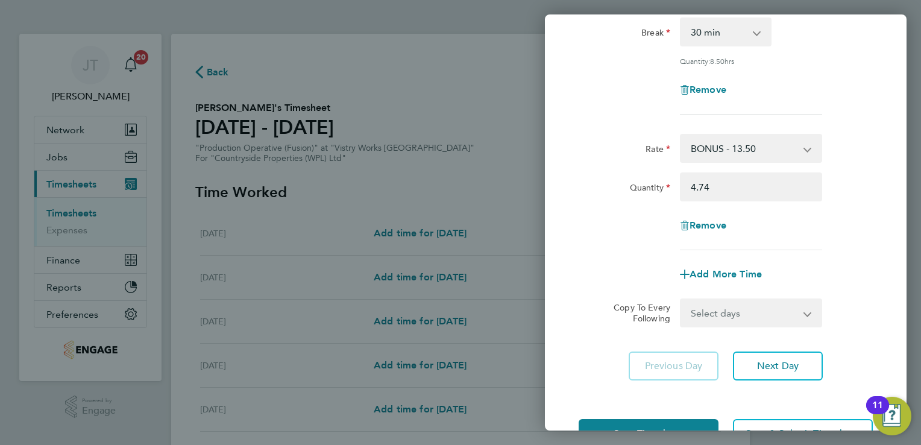
scroll to position [234, 0]
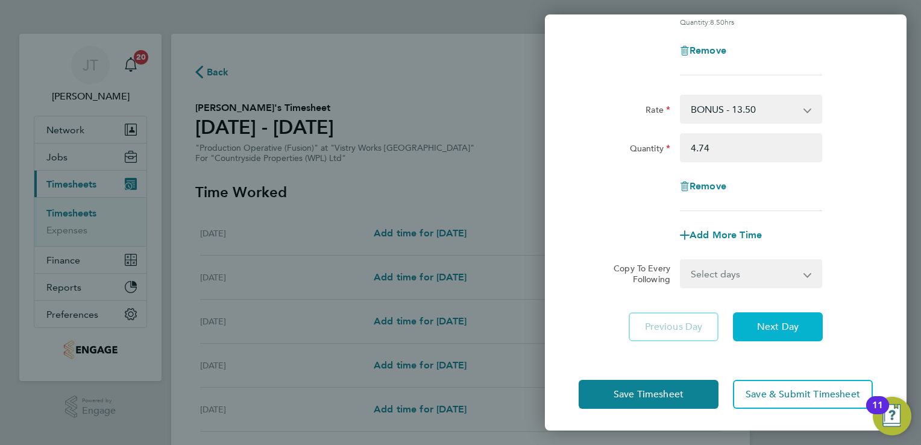
click at [742, 330] on button "Next Day" at bounding box center [778, 326] width 90 height 29
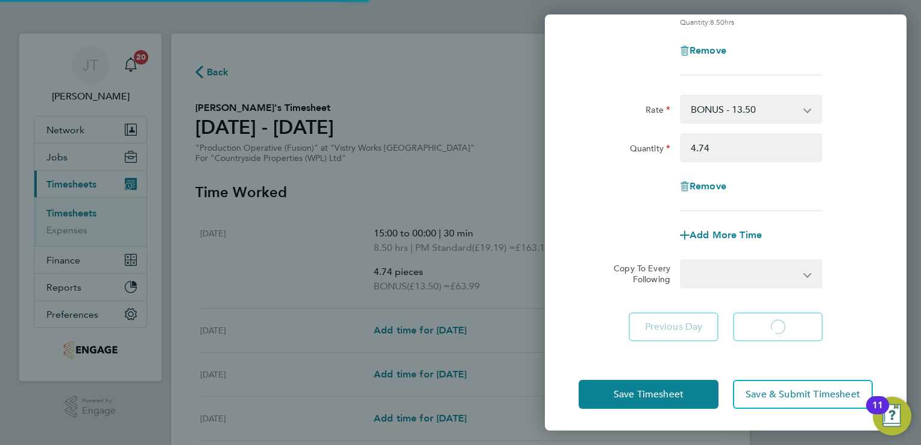
select select "15"
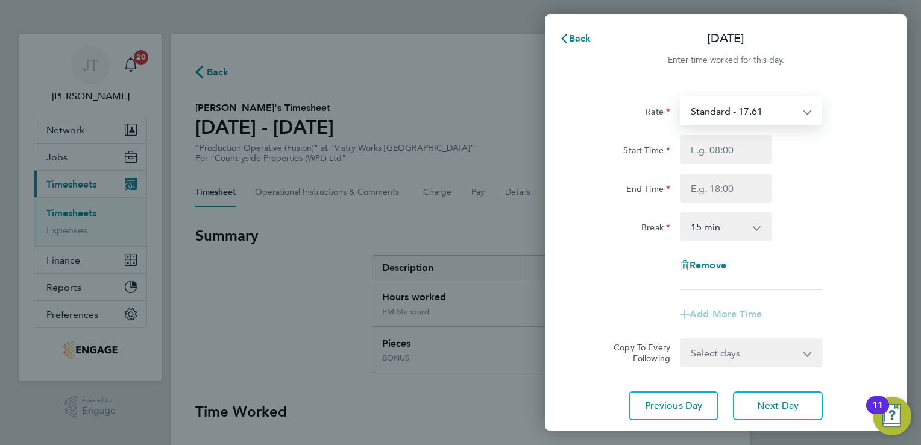
click at [724, 104] on select "Standard - 17.61 BONUS - 13.50 OT 1 - 26.42 OT2 - 35.22 PM Standard - 19.19 PM …" at bounding box center [743, 111] width 125 height 27
select select "15"
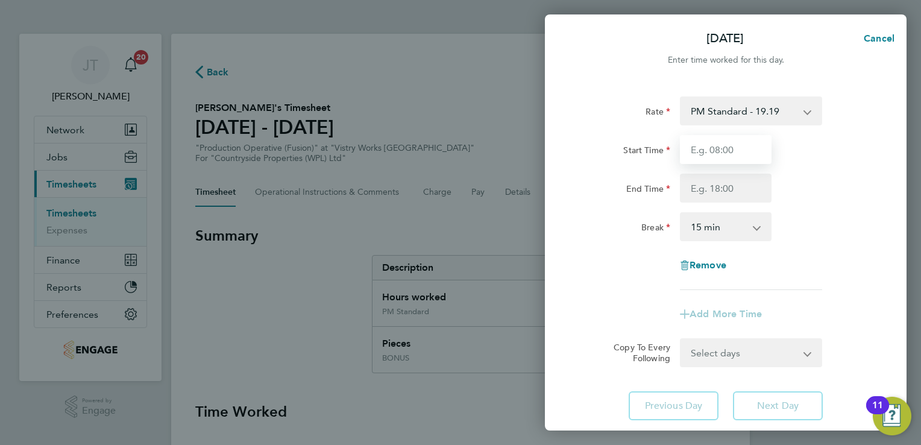
click at [717, 156] on input "Start Time" at bounding box center [726, 149] width 92 height 29
type input "15:00"
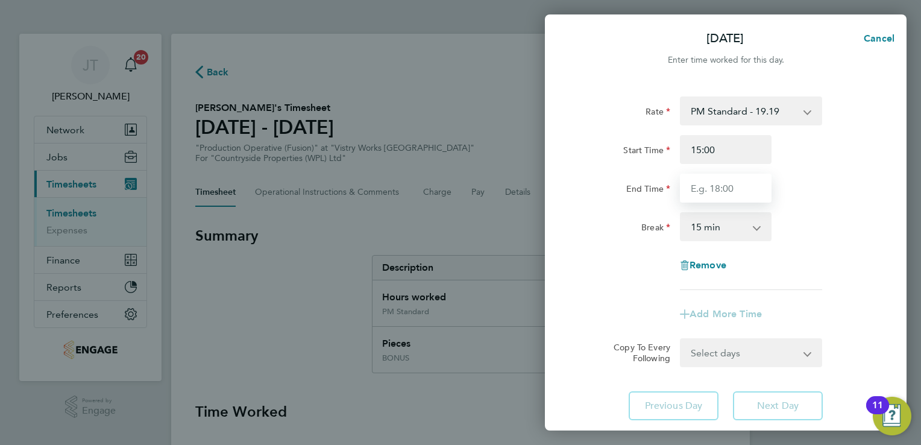
type input "00:00"
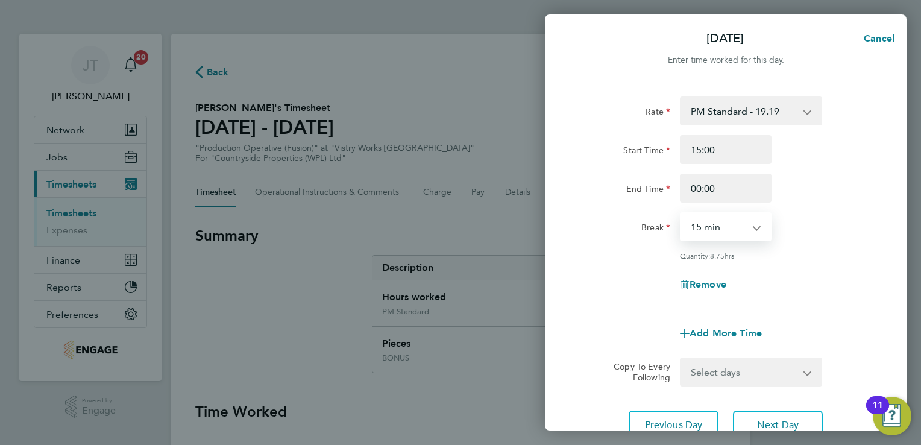
click at [723, 217] on select "0 min 15 min 30 min 45 min 60 min 75 min 90 min" at bounding box center [718, 226] width 75 height 27
select select "30"
click at [681, 213] on select "0 min 15 min 30 min 45 min 60 min 75 min 90 min" at bounding box center [718, 226] width 75 height 27
click at [769, 423] on span "Next Day" at bounding box center [778, 425] width 42 height 12
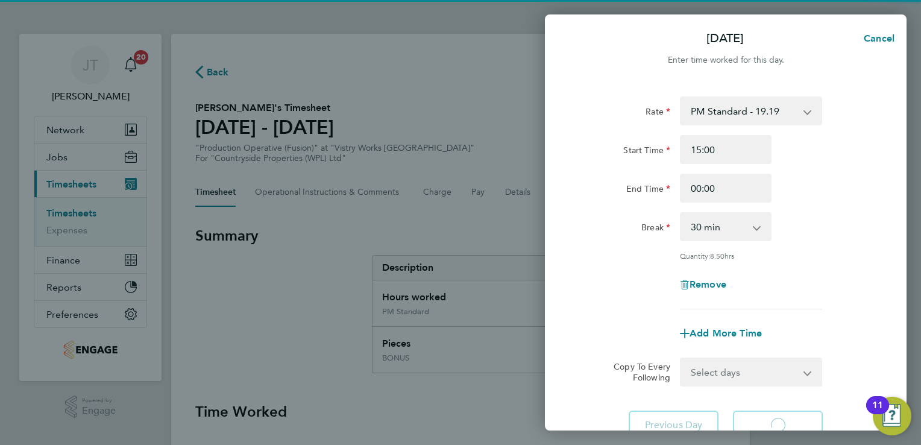
select select "15"
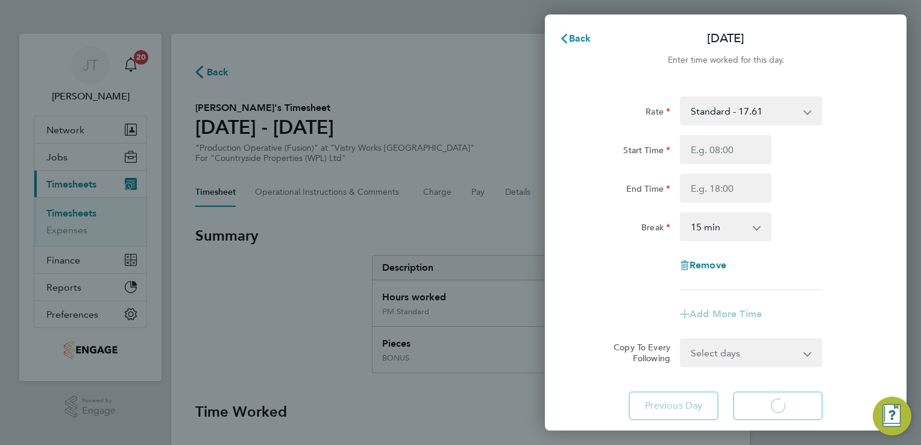
select select "15"
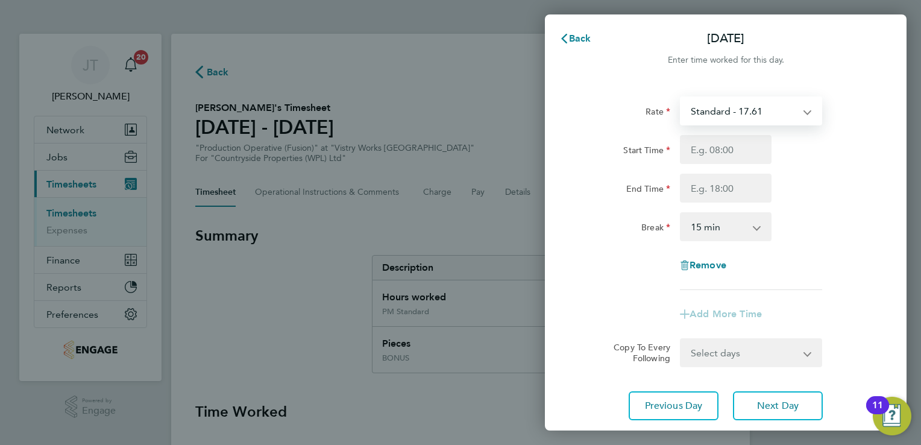
click at [752, 123] on select "Standard - 17.61 BONUS - 13.50 OT 1 - 26.42 OT2 - 35.22 PM Standard - 19.19 PM …" at bounding box center [743, 111] width 125 height 27
select select "15"
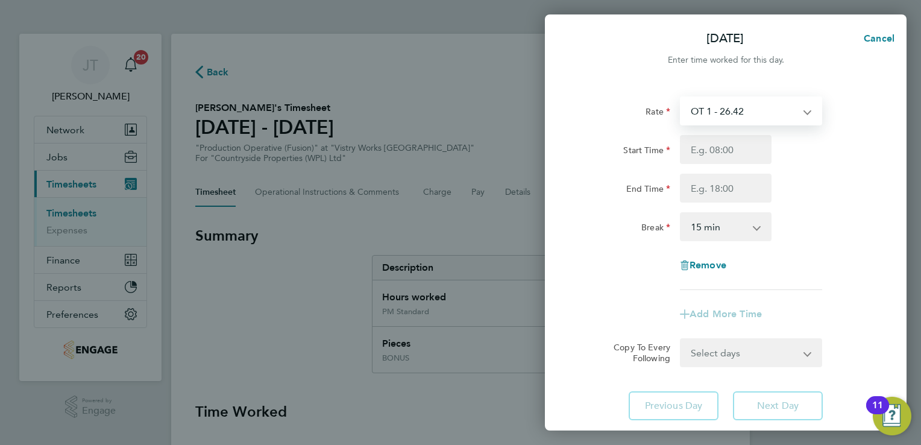
click at [740, 109] on select "OT 1 - 26.42 BONUS - 13.50 Standard - 17.61 OT2 - 35.22 PM Standard - 19.19 PM …" at bounding box center [743, 111] width 125 height 27
select select "15"
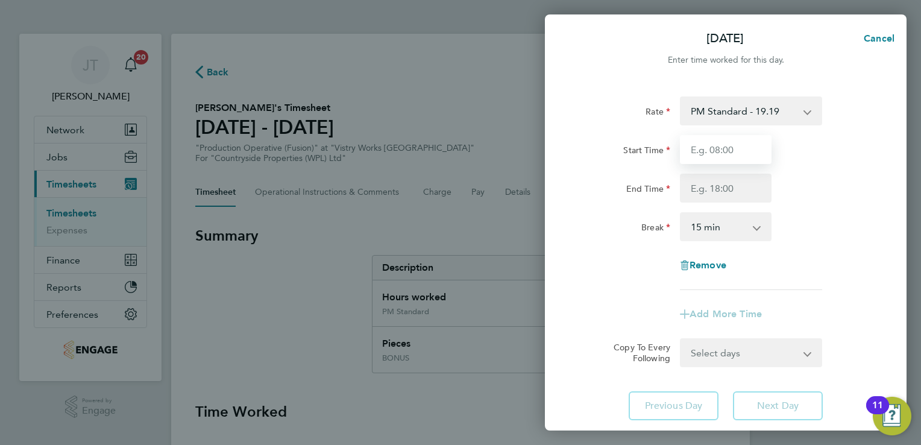
click at [697, 138] on input "Start Time" at bounding box center [726, 149] width 92 height 29
type input "15:00"
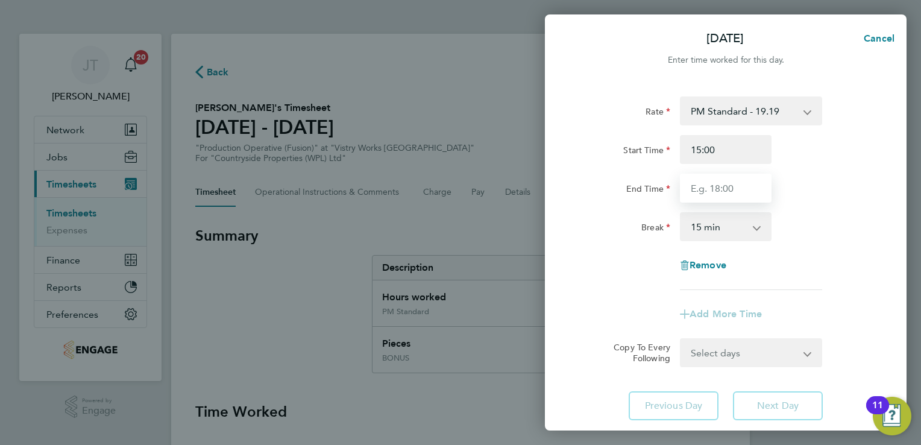
type input "00:00"
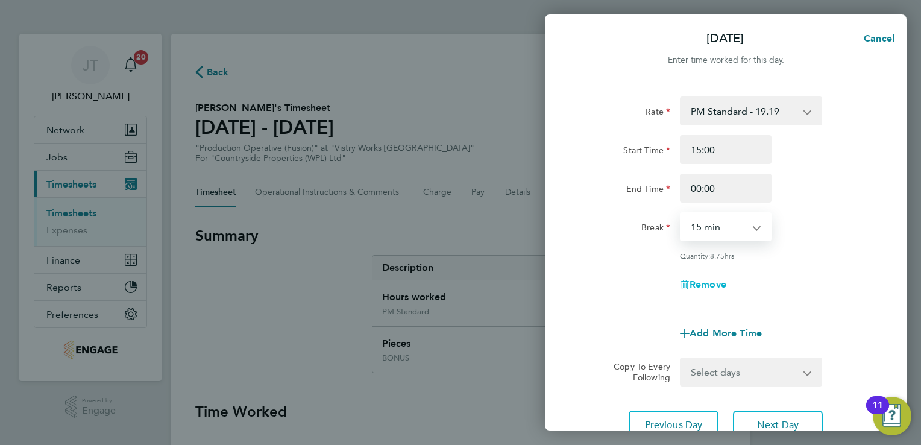
drag, startPoint x: 725, startPoint y: 216, endPoint x: 723, endPoint y: 288, distance: 71.8
click at [723, 288] on div "Rate PM Standard - 19.19 BONUS - 13.50 Standard - 17.61 OT 1 - 26.42 OT2 - 35.2…" at bounding box center [726, 202] width 294 height 213
select select "30"
click at [681, 213] on select "0 min 15 min 30 min 45 min 60 min 75 min 90 min" at bounding box center [718, 226] width 75 height 27
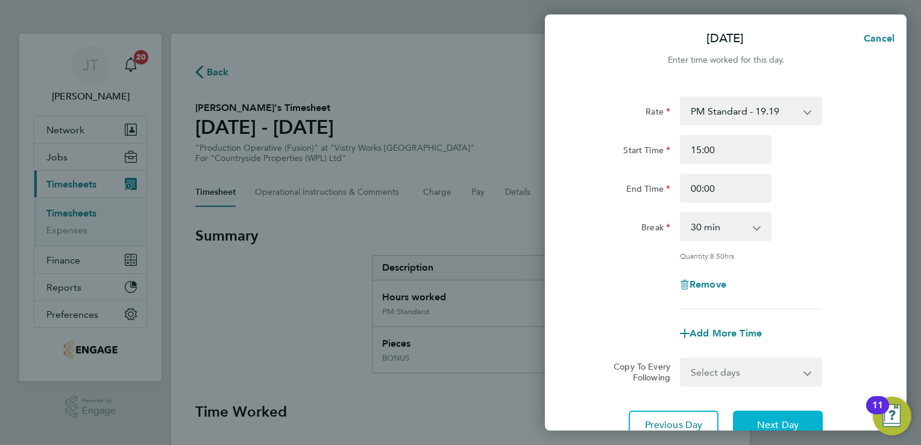
click at [761, 415] on button "Next Day" at bounding box center [778, 425] width 90 height 29
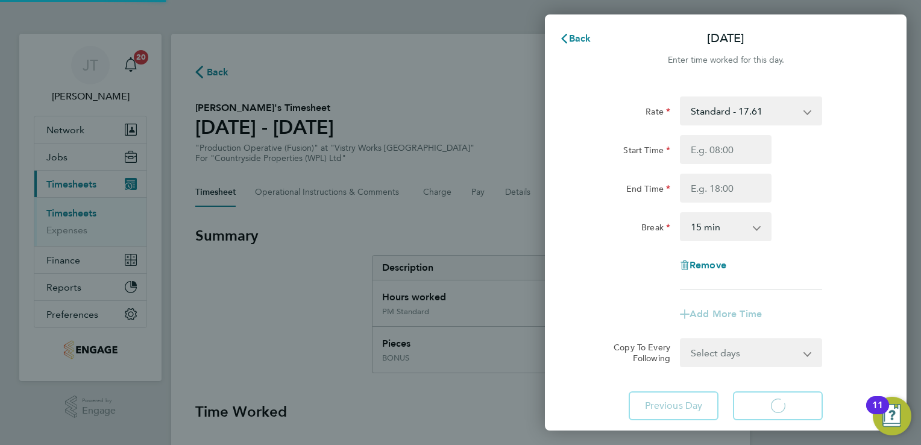
select select "15"
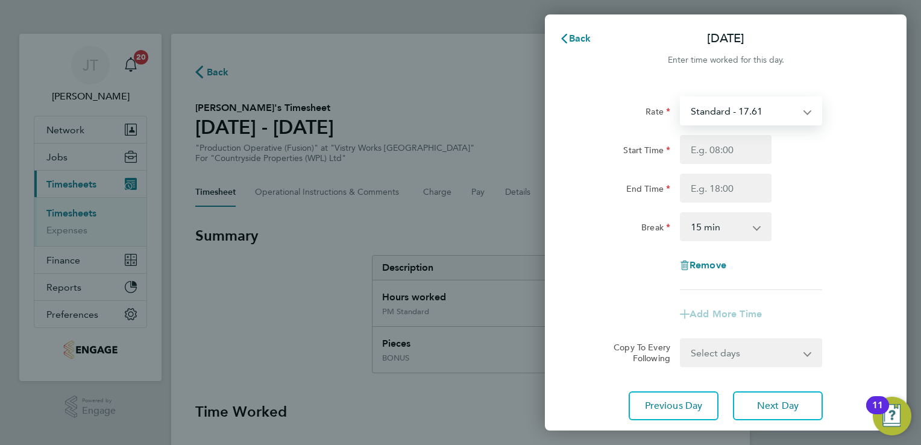
click at [726, 99] on select "Standard - 17.61 BONUS - 13.50 OT 1 - 26.42 OT2 - 35.22 PM Standard - 19.19 PM …" at bounding box center [743, 111] width 125 height 27
select select "15"
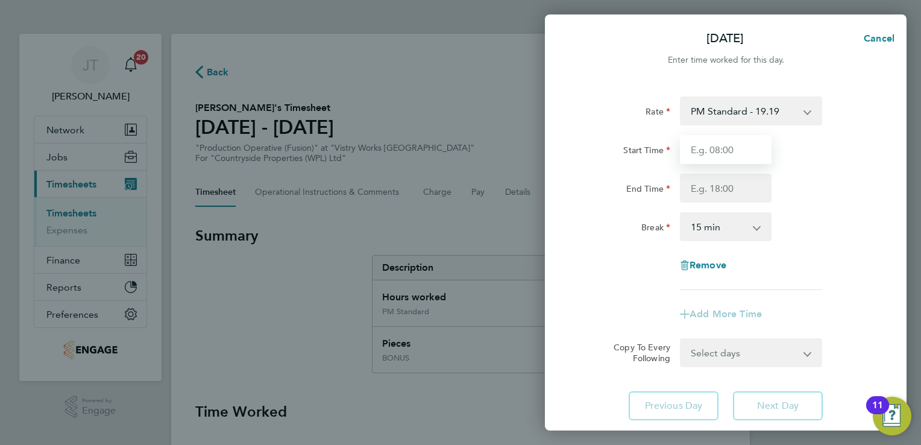
click at [705, 145] on input "Start Time" at bounding box center [726, 149] width 92 height 29
type input "15:00"
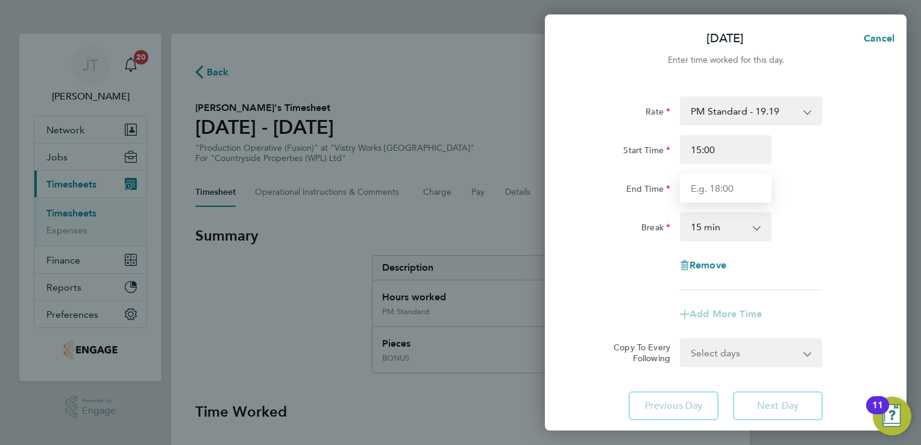
type input "00:00"
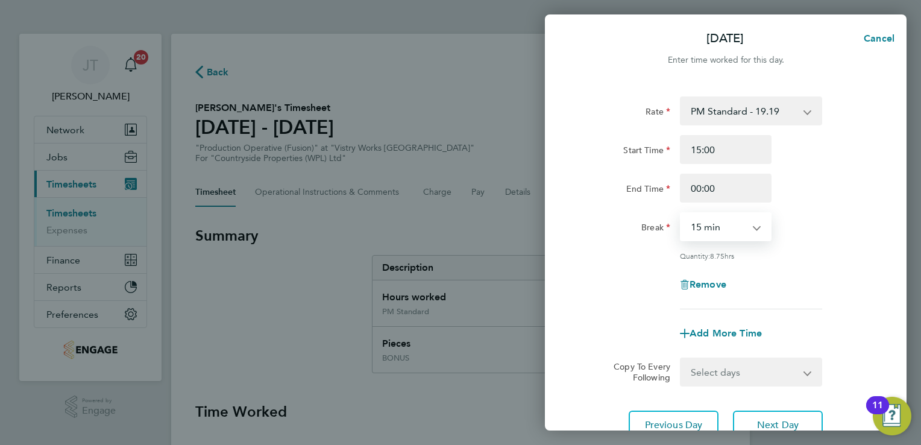
click at [720, 232] on select "0 min 15 min 30 min 45 min 60 min 75 min 90 min" at bounding box center [718, 226] width 75 height 27
select select "30"
click at [681, 213] on select "0 min 15 min 30 min 45 min 60 min 75 min 90 min" at bounding box center [718, 226] width 75 height 27
click at [767, 414] on button "Next Day" at bounding box center [778, 425] width 90 height 29
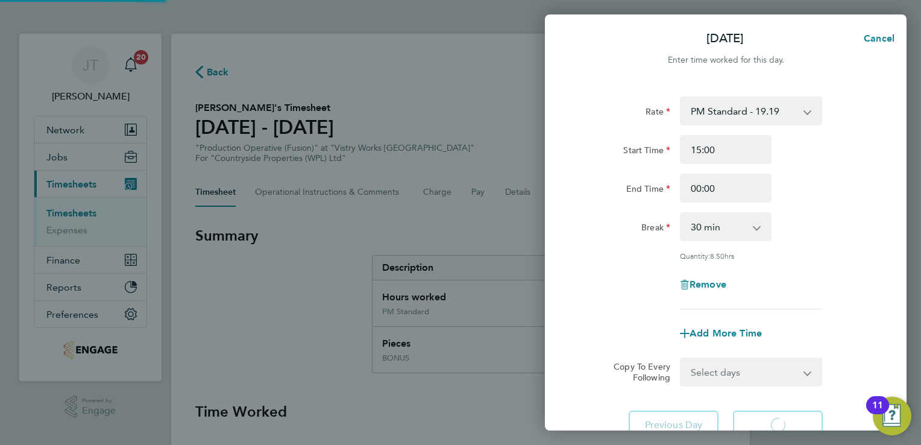
select select "15"
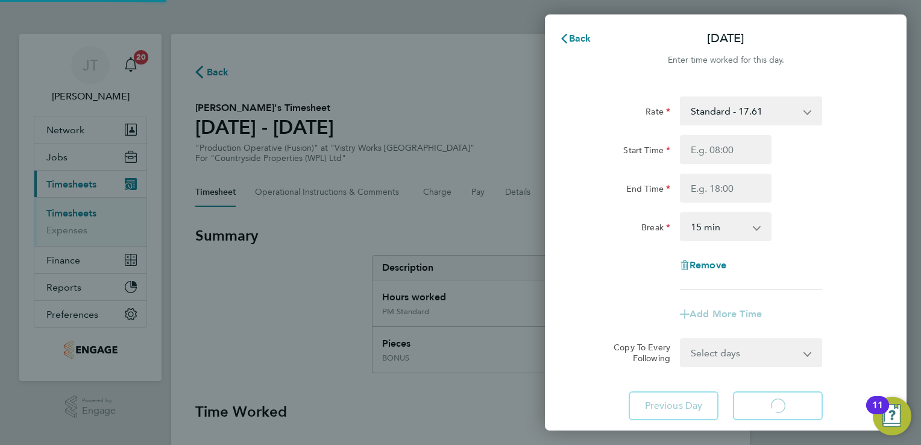
select select "15"
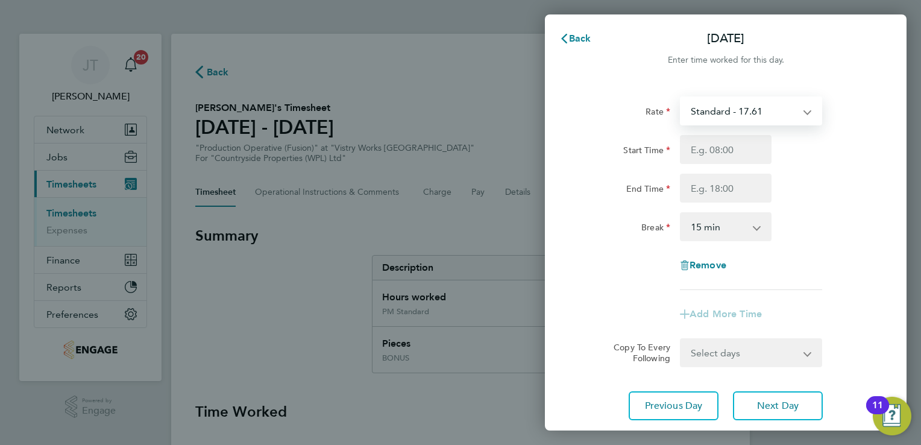
click at [691, 116] on select "Standard - 17.61 BONUS - 13.50 OT 1 - 26.42 OT2 - 35.22 PM Standard - 19.19 PM …" at bounding box center [743, 111] width 125 height 27
select select "15"
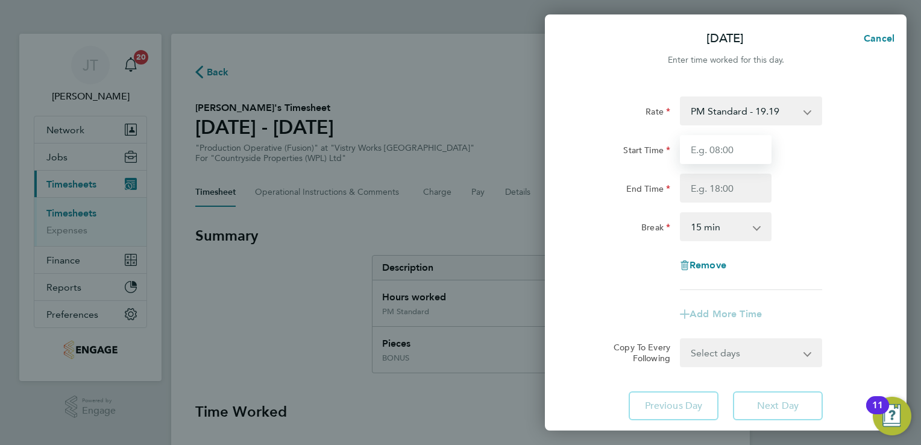
click at [698, 157] on input "Start Time" at bounding box center [726, 149] width 92 height 29
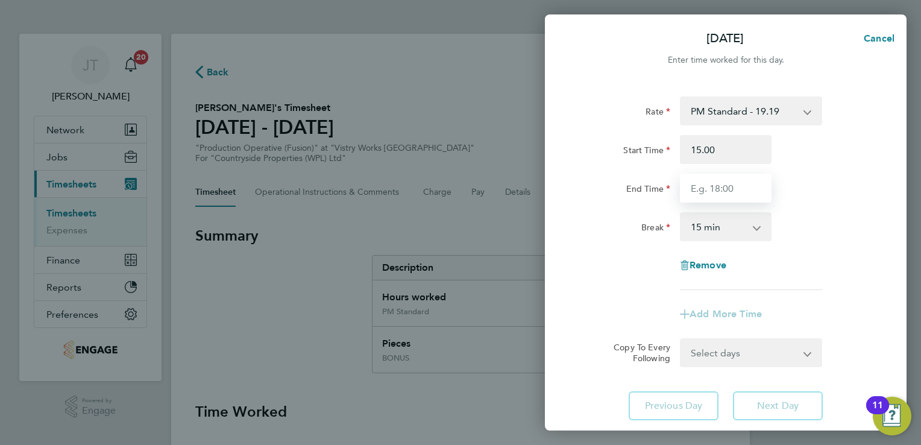
type input "15:00"
click at [699, 183] on input "End Time" at bounding box center [726, 188] width 92 height 29
type input "18:30"
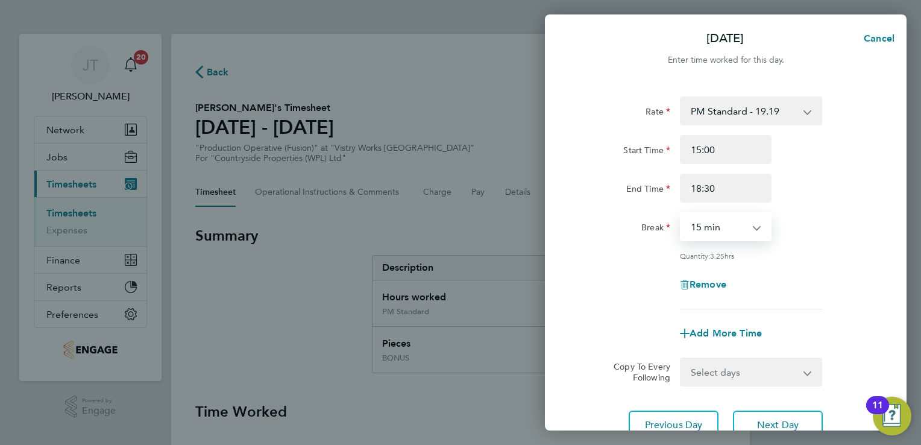
click at [702, 221] on select "0 min 15 min 30 min 45 min 60 min 75 min 90 min" at bounding box center [718, 226] width 75 height 27
select select "0"
click at [681, 213] on select "0 min 15 min 30 min 45 min 60 min 75 min 90 min" at bounding box center [718, 226] width 75 height 27
click at [836, 245] on div "Rate PM Standard - 19.19 BONUS - 13.50 Standard - 17.61 OT 1 - 26.42 OT2 - 35.2…" at bounding box center [726, 202] width 294 height 213
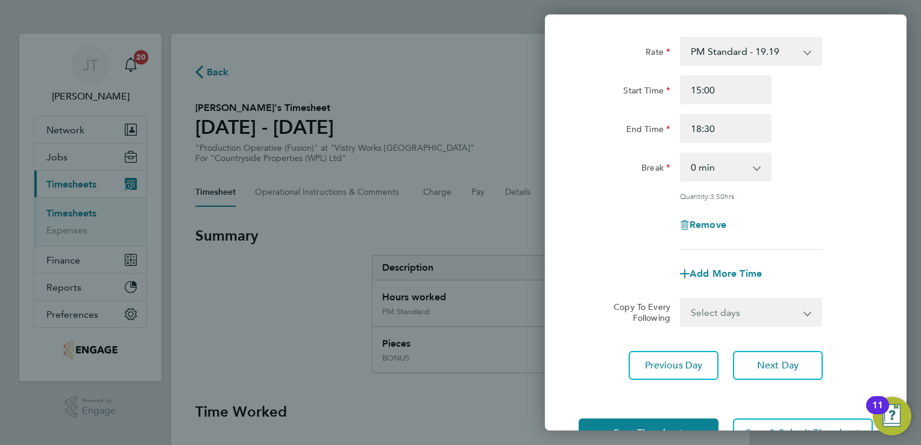
scroll to position [99, 0]
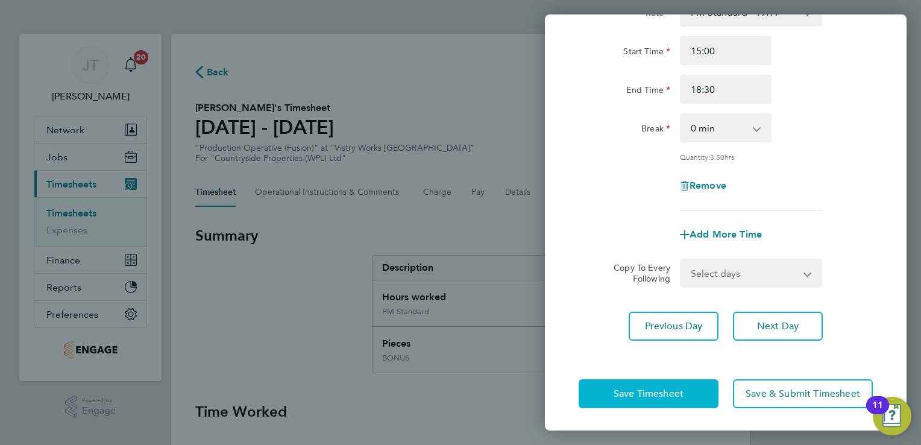
click at [680, 383] on button "Save Timesheet" at bounding box center [649, 393] width 140 height 29
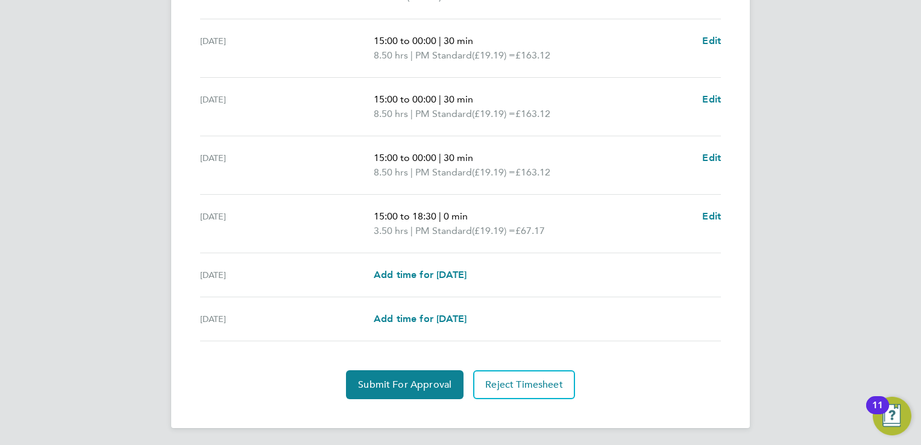
scroll to position [509, 0]
click at [434, 383] on span "Submit For Approval" at bounding box center [404, 385] width 93 height 12
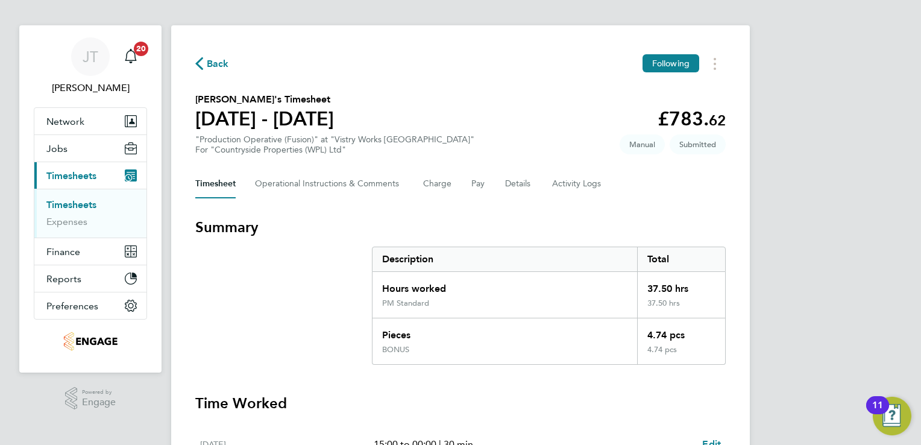
scroll to position [0, 0]
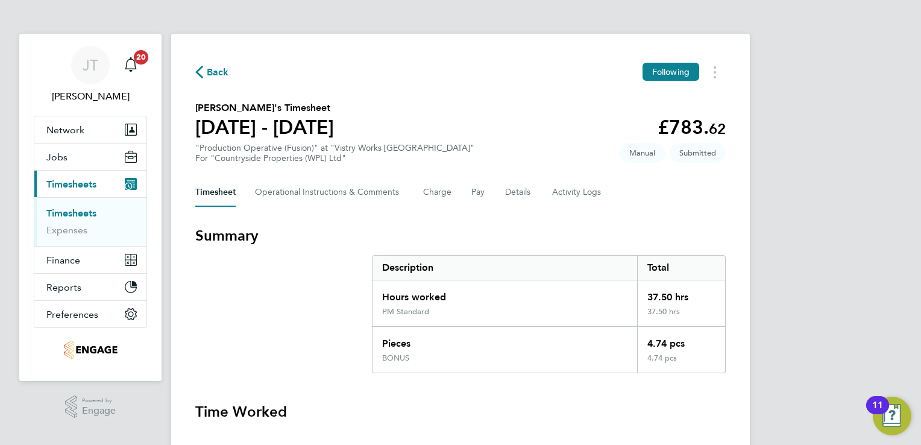
click at [92, 212] on link "Timesheets" at bounding box center [71, 212] width 50 height 11
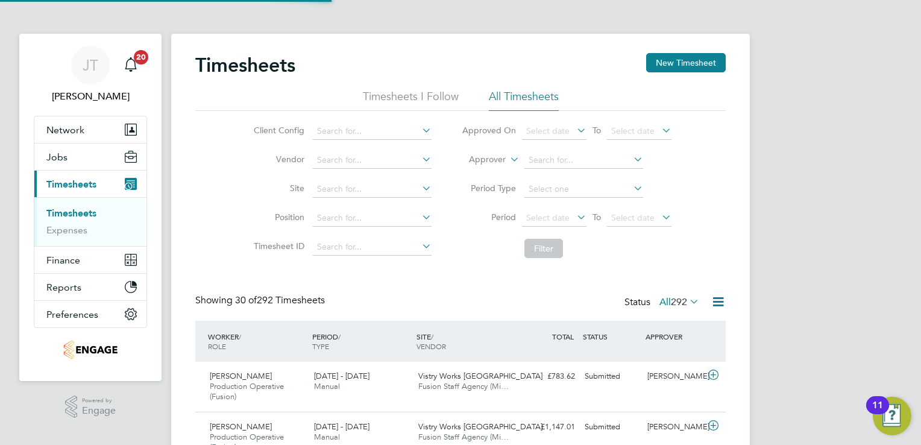
scroll to position [40, 105]
click at [664, 61] on button "New Timesheet" at bounding box center [686, 62] width 80 height 19
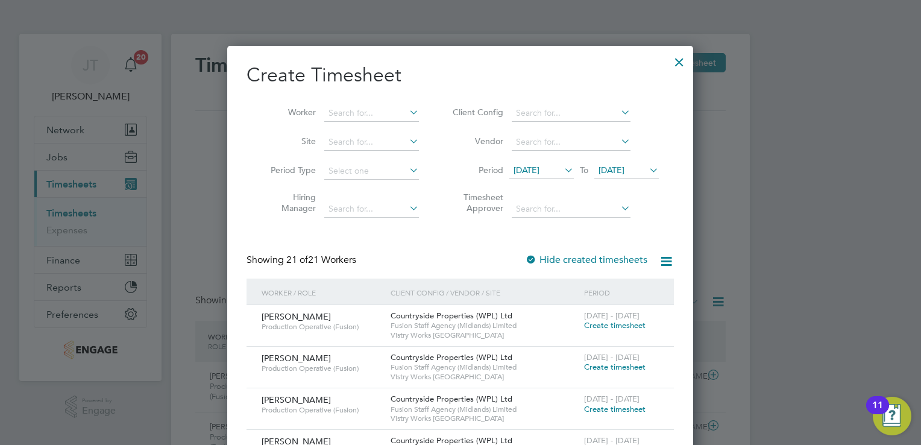
click at [540, 168] on span "12 Aug 2025" at bounding box center [527, 170] width 26 height 11
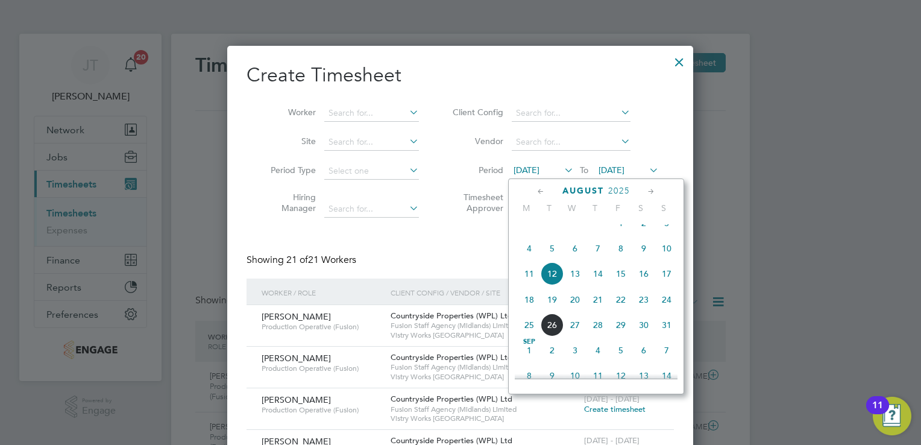
click at [531, 284] on span "11" at bounding box center [529, 273] width 23 height 23
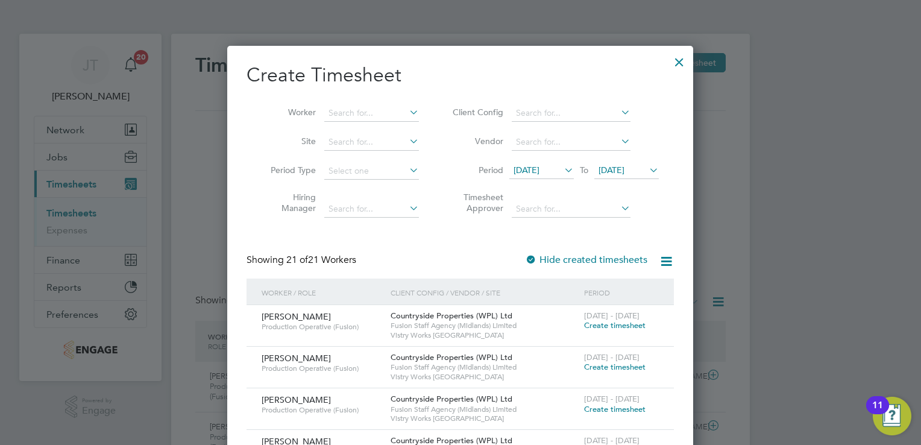
click at [620, 168] on span "19 Aug 2025" at bounding box center [612, 170] width 26 height 11
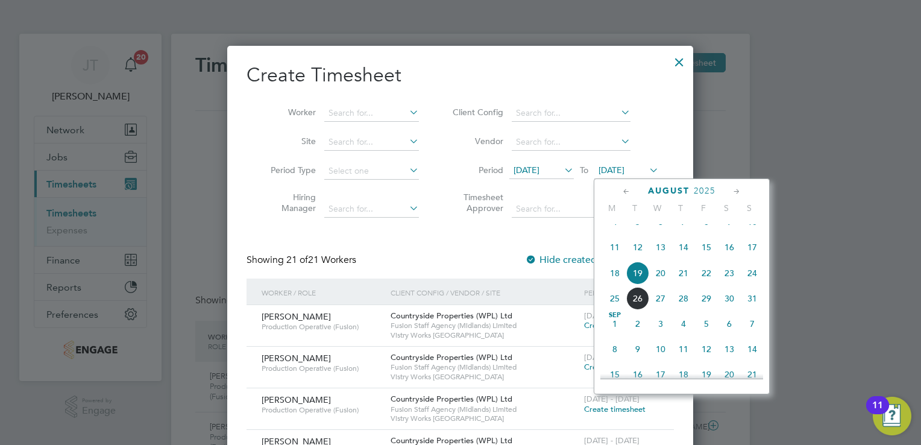
click at [751, 259] on span "17" at bounding box center [752, 247] width 23 height 23
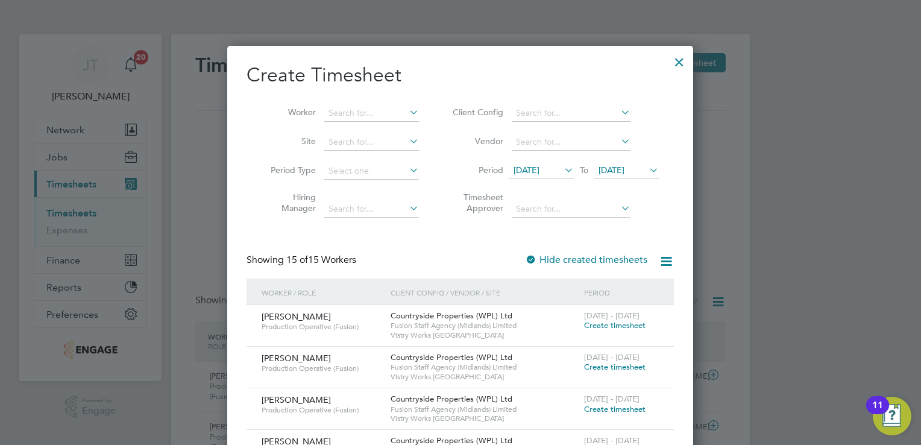
click at [674, 65] on div at bounding box center [680, 59] width 22 height 22
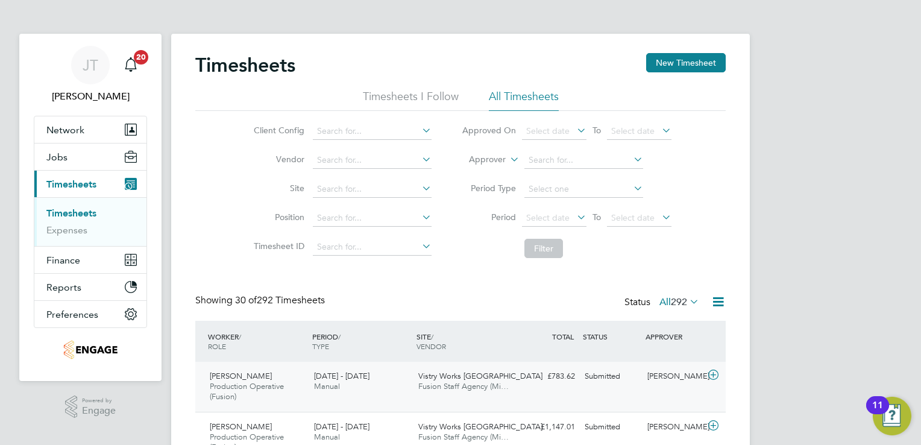
click at [716, 379] on icon at bounding box center [713, 375] width 15 height 10
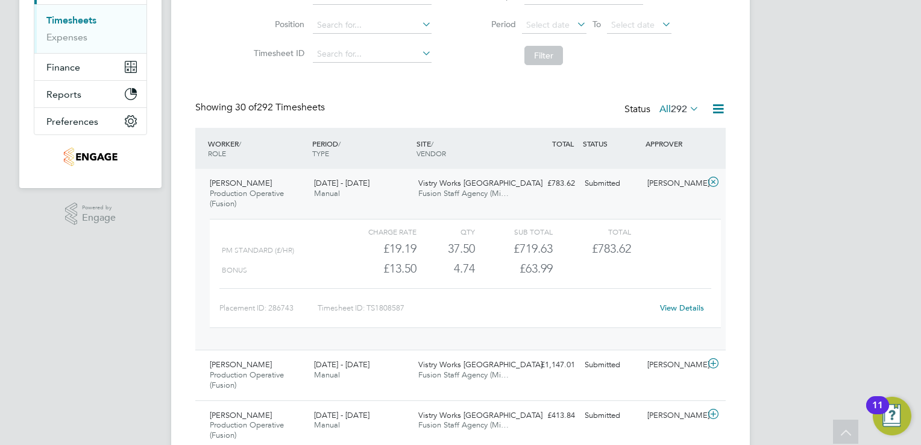
click at [678, 307] on link "View Details" at bounding box center [682, 308] width 44 height 10
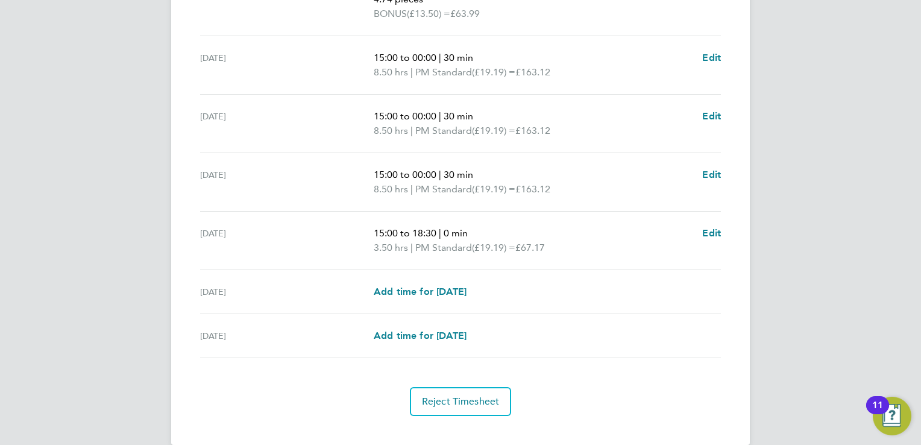
scroll to position [509, 0]
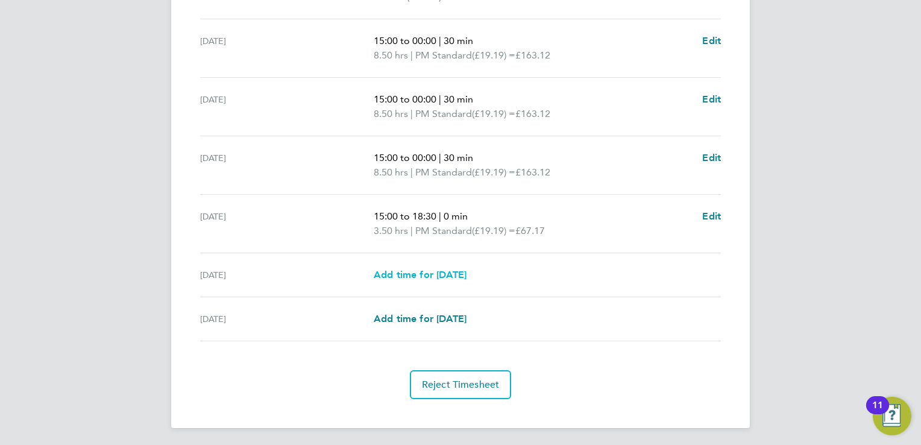
click at [467, 273] on span "Add time for [DATE]" at bounding box center [420, 274] width 93 height 11
select select "15"
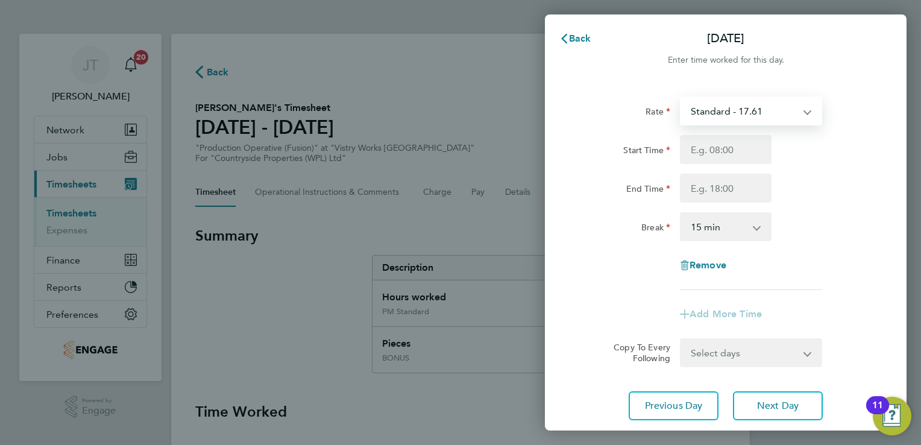
click at [709, 110] on select "Standard - 17.61 BONUS - 13.50 OT 1 - 26.42 OT2 - 35.22 PM Standard - 19.19 PM …" at bounding box center [743, 111] width 125 height 27
select select "15"
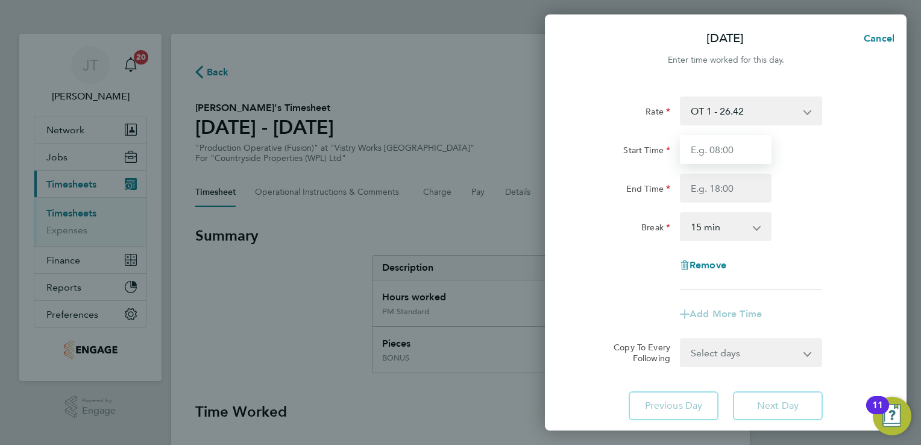
click at [705, 158] on input "Start Time" at bounding box center [726, 149] width 92 height 29
type input "07:00"
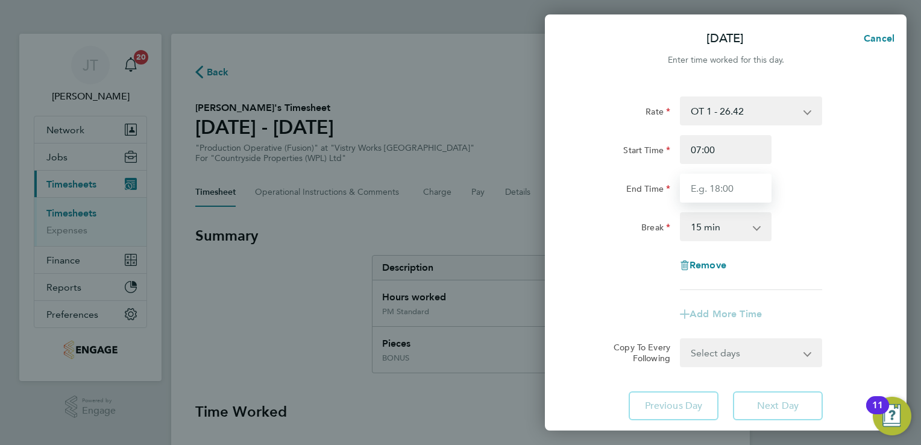
click at [717, 190] on input "End Time" at bounding box center [726, 188] width 92 height 29
type input "13:30"
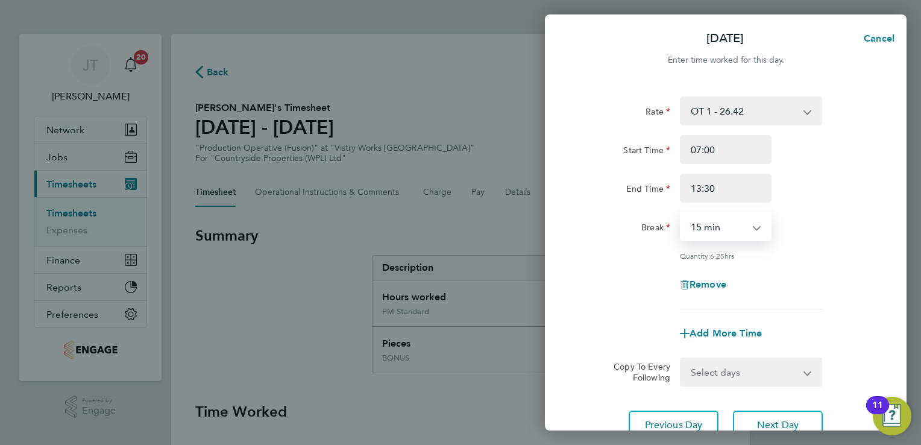
click at [731, 236] on select "0 min 15 min 30 min 45 min 60 min 75 min 90 min" at bounding box center [718, 226] width 75 height 27
click at [718, 236] on select "0 min 15 min 30 min 45 min 60 min 75 min 90 min" at bounding box center [718, 226] width 75 height 27
select select "30"
click at [681, 213] on select "0 min 15 min 30 min 45 min 60 min 75 min 90 min" at bounding box center [718, 226] width 75 height 27
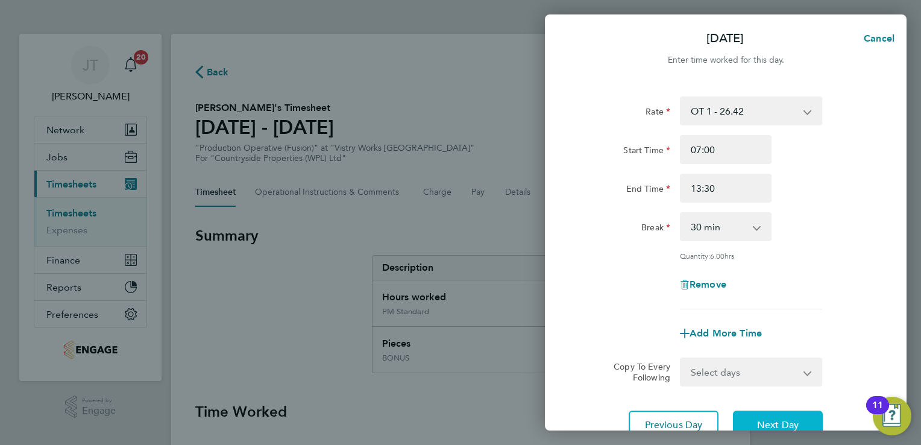
click at [792, 420] on span "Next Day" at bounding box center [778, 425] width 42 height 12
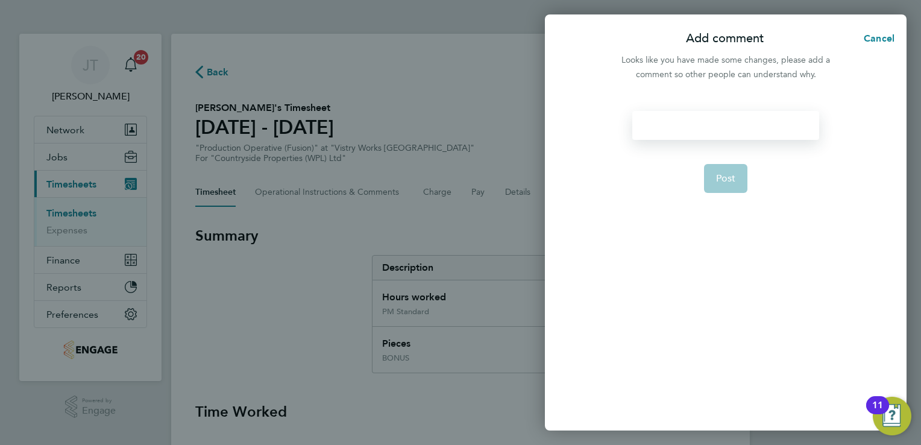
click at [707, 122] on div at bounding box center [725, 125] width 186 height 29
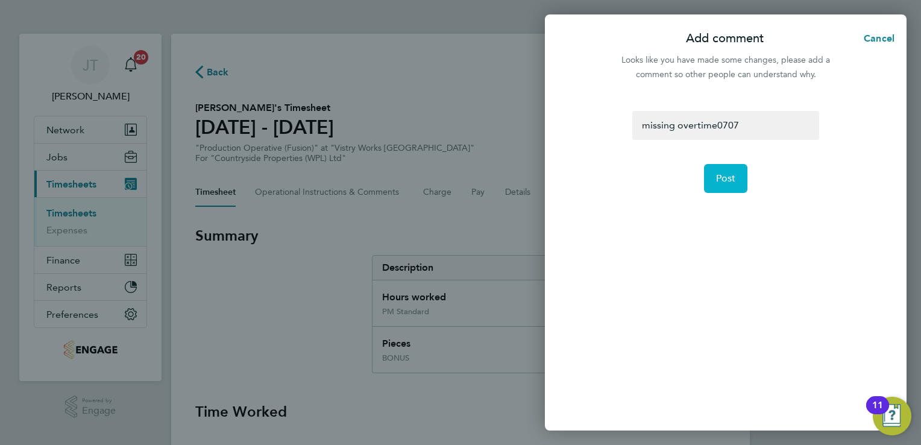
click at [735, 176] on span "Post" at bounding box center [726, 178] width 20 height 12
select select "15"
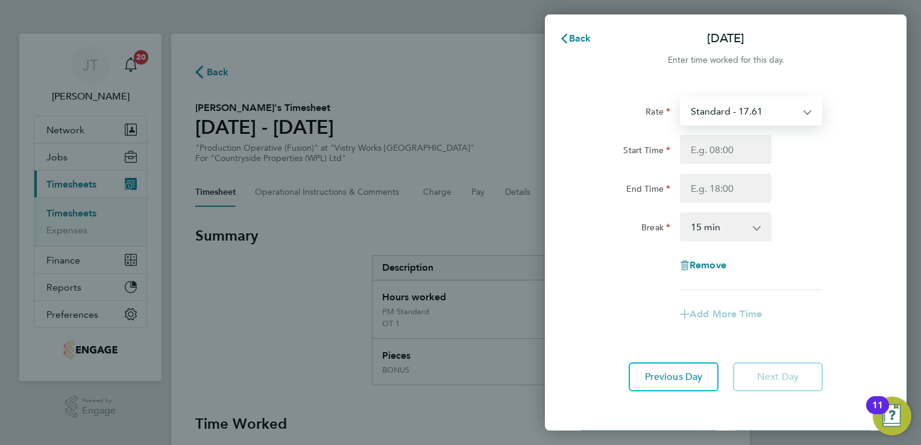
click at [714, 118] on select "Standard - 17.61 BONUS - 13.50 OT 1 - 26.42 OT2 - 35.22 PM Standard - 19.19 PM …" at bounding box center [743, 111] width 125 height 27
select select "15"
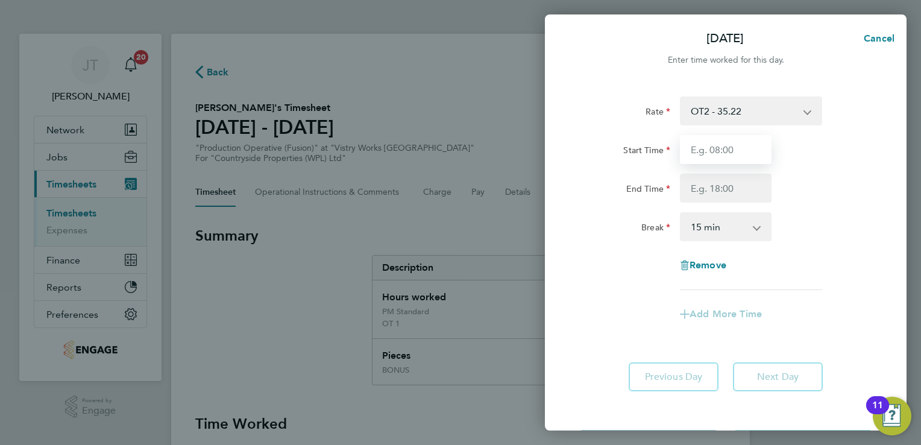
click at [708, 160] on input "Start Time" at bounding box center [726, 149] width 92 height 29
type input "07:00"
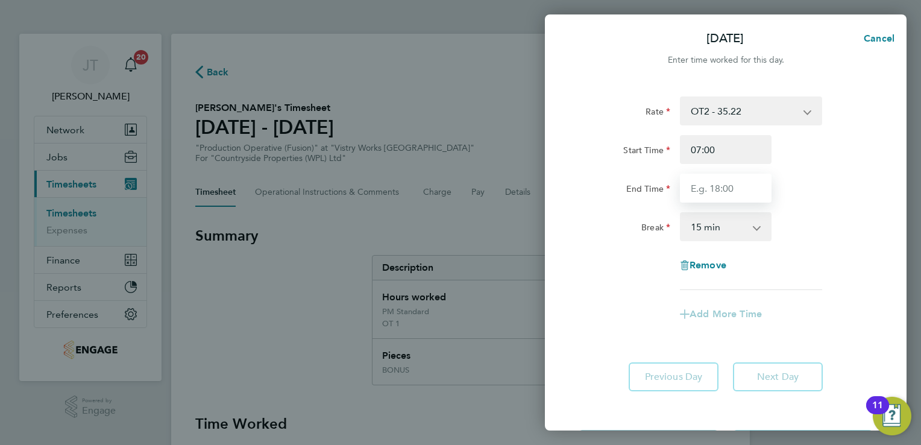
type input "13:30"
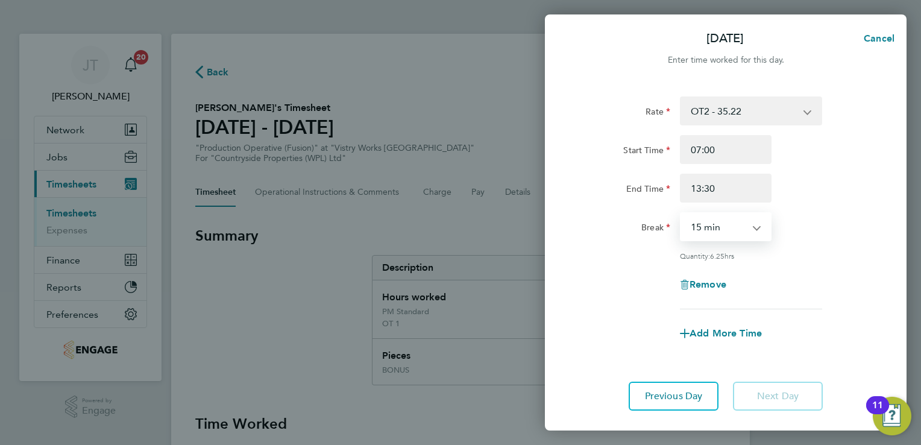
click at [719, 223] on select "0 min 15 min 30 min 45 min 60 min 75 min 90 min" at bounding box center [718, 226] width 75 height 27
click at [681, 213] on select "0 min 15 min 30 min 45 min 60 min 75 min 90 min" at bounding box center [718, 226] width 75 height 27
click at [710, 239] on select "0 min 15 min 30 min 45 min 60 min 75 min 90 min" at bounding box center [718, 226] width 75 height 27
select select "30"
click at [681, 213] on select "0 min 15 min 30 min 45 min 60 min 75 min 90 min" at bounding box center [718, 226] width 75 height 27
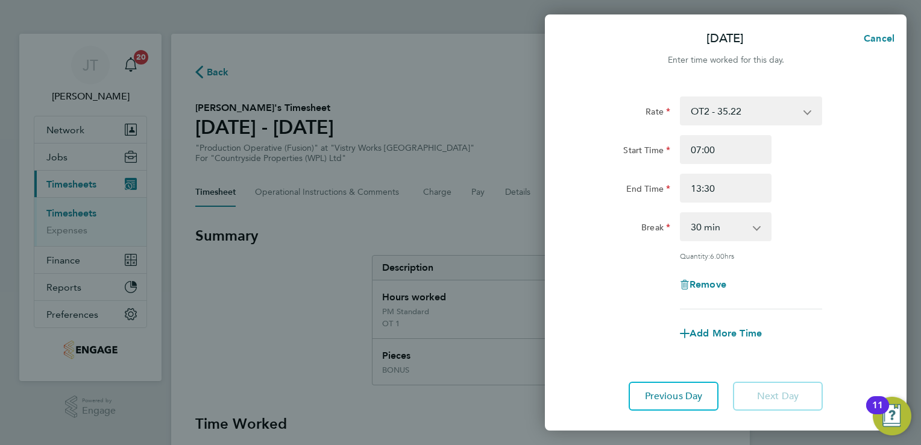
click at [795, 247] on div "Rate OT2 - 35.22 BONUS - 13.50 Standard - 17.61 OT 1 - 26.42 PM Standard - 19.1…" at bounding box center [726, 202] width 294 height 213
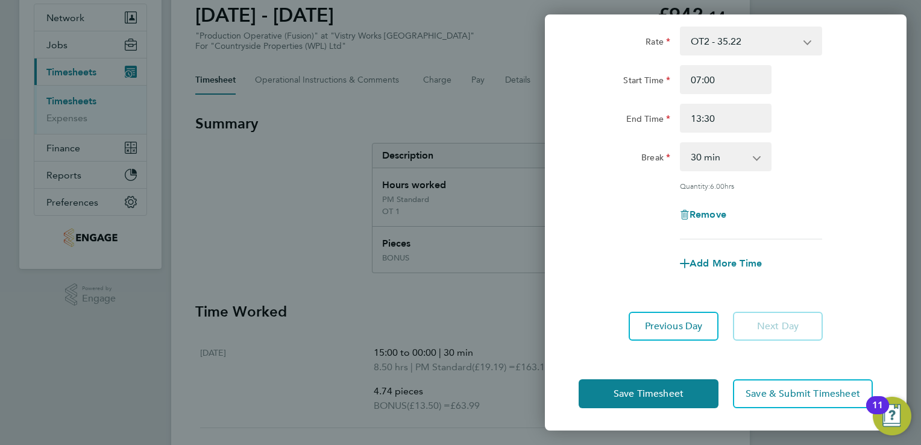
scroll to position [193, 0]
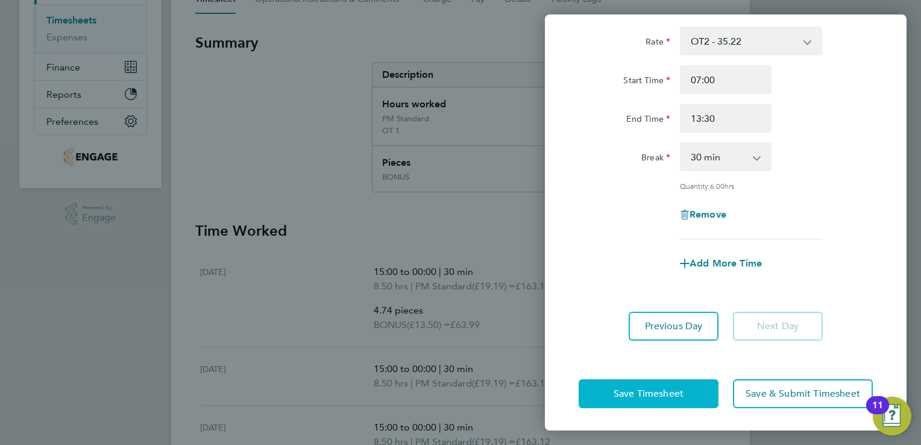
click at [634, 392] on span "Save Timesheet" at bounding box center [649, 394] width 70 height 12
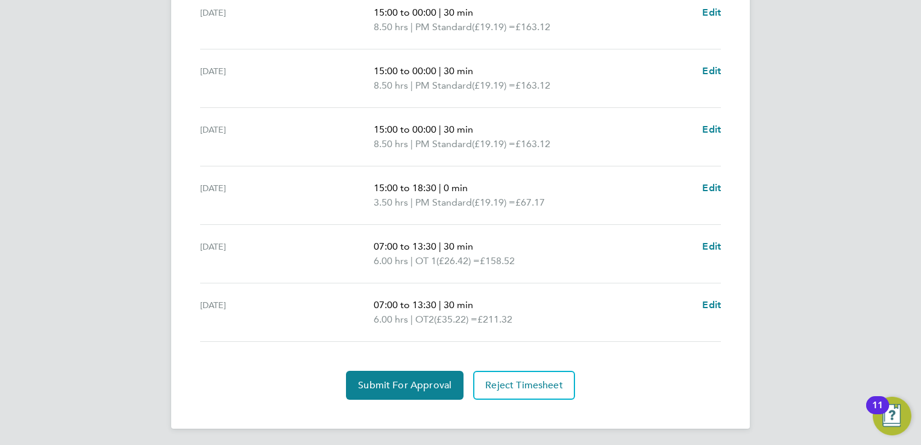
scroll to position [562, 0]
click at [379, 380] on span "Submit For Approval" at bounding box center [404, 385] width 93 height 12
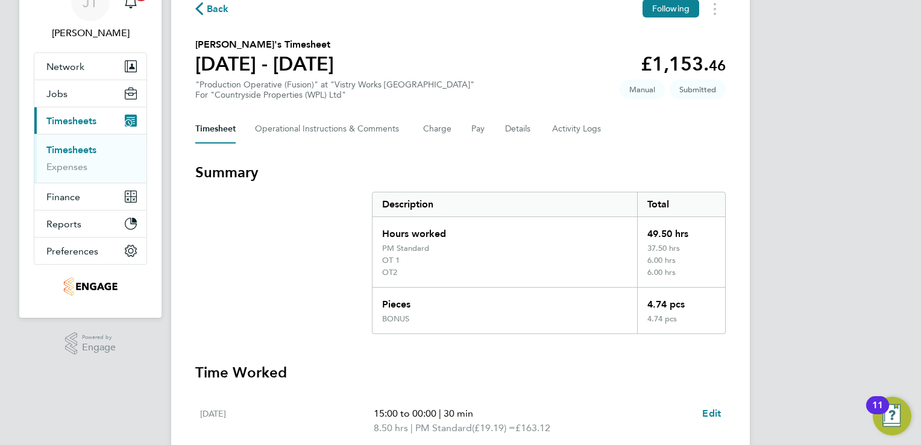
scroll to position [0, 0]
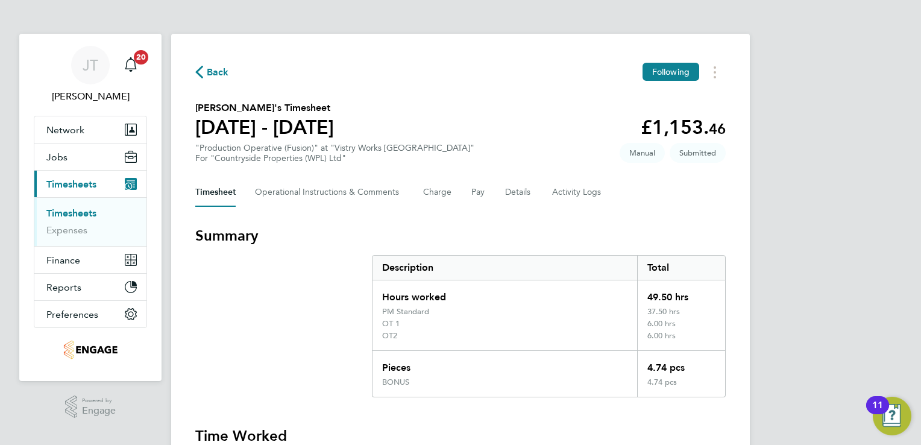
click at [204, 74] on span "Back" at bounding box center [212, 71] width 34 height 11
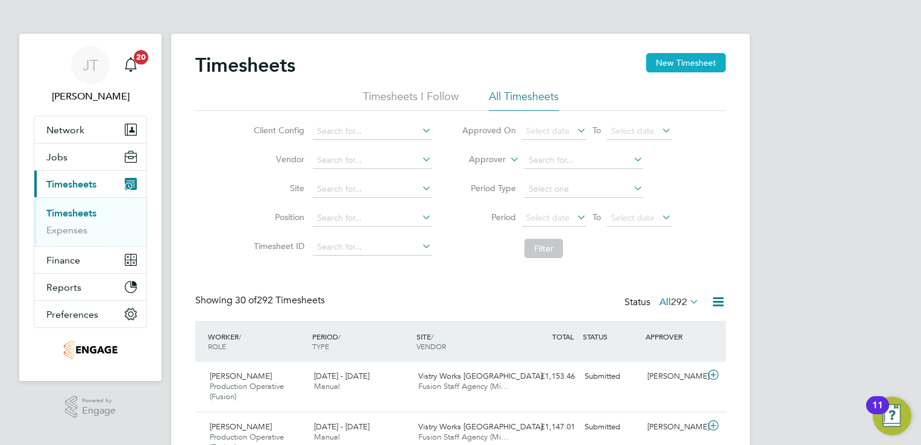
click at [654, 64] on button "New Timesheet" at bounding box center [686, 62] width 80 height 19
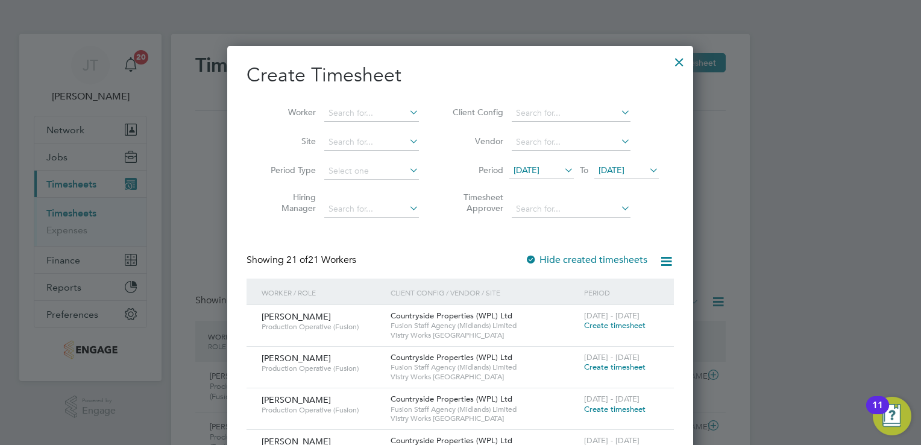
click at [540, 165] on span "12 Aug 2025" at bounding box center [527, 170] width 26 height 11
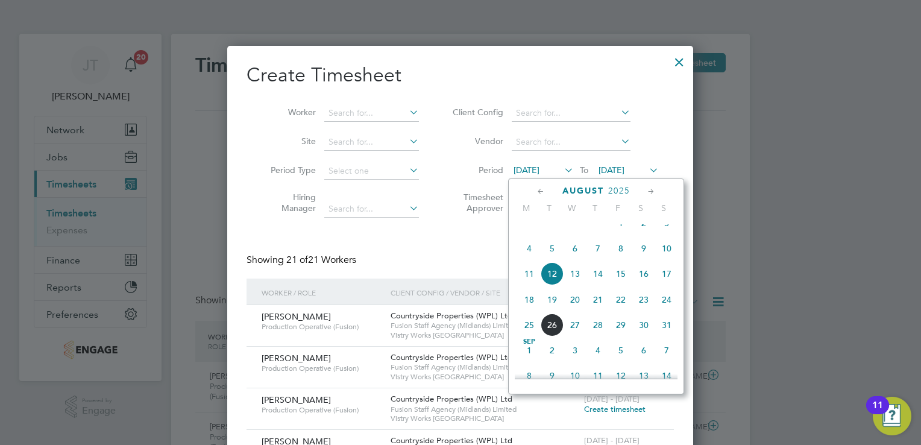
click at [527, 285] on span "11" at bounding box center [529, 273] width 23 height 23
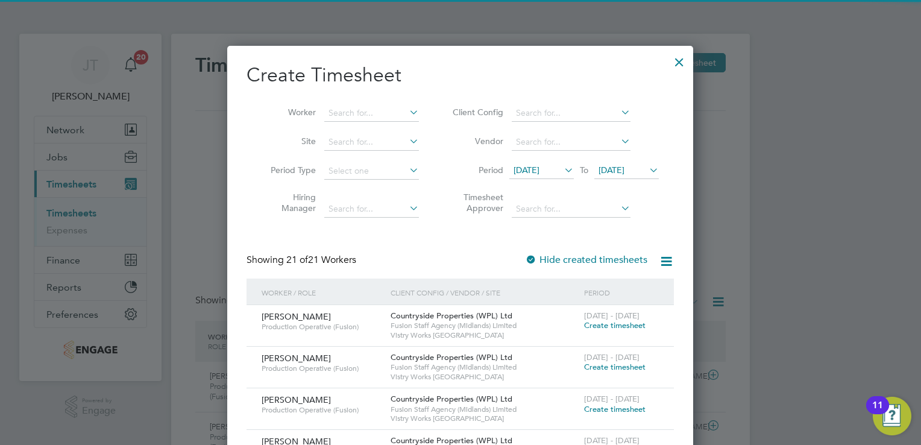
click at [622, 171] on span "19 Aug 2025" at bounding box center [612, 170] width 26 height 11
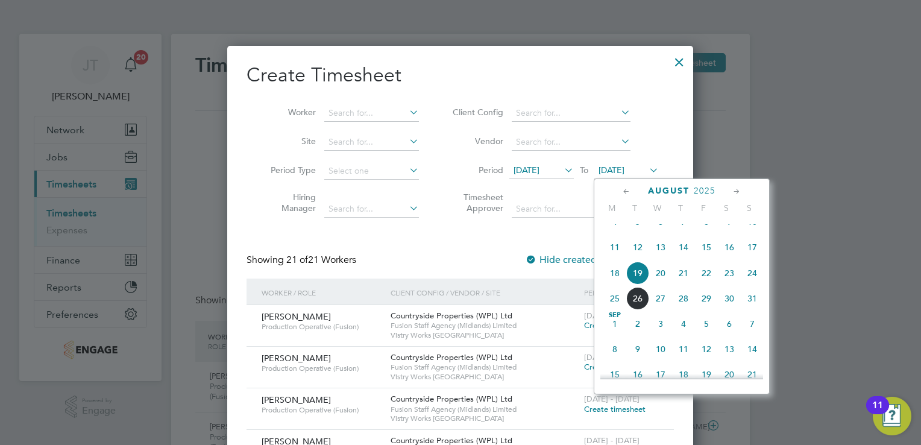
click at [707, 250] on span "15" at bounding box center [706, 247] width 23 height 23
